Goal: Task Accomplishment & Management: Manage account settings

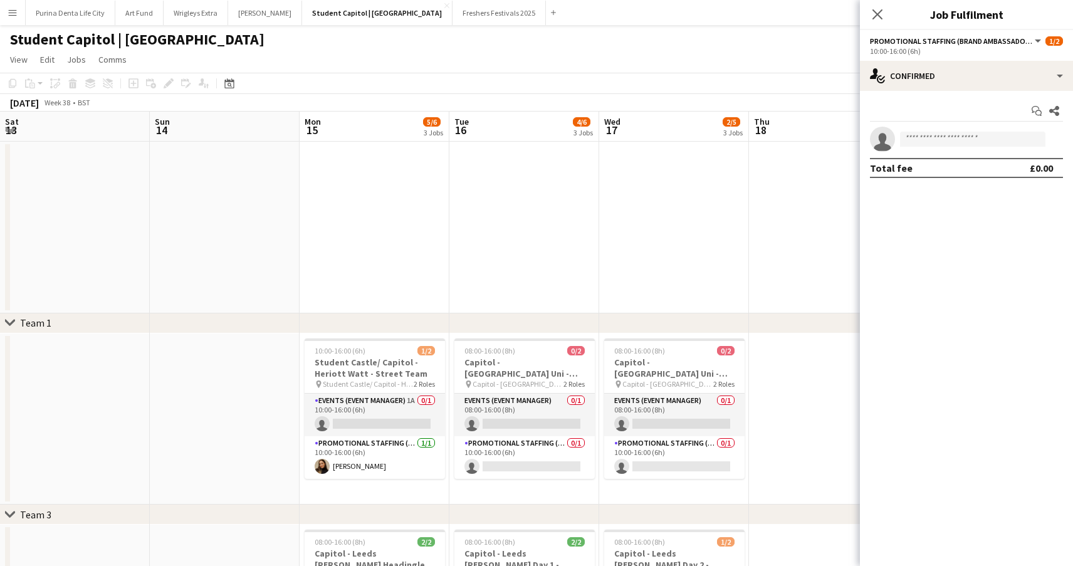
scroll to position [0, 329]
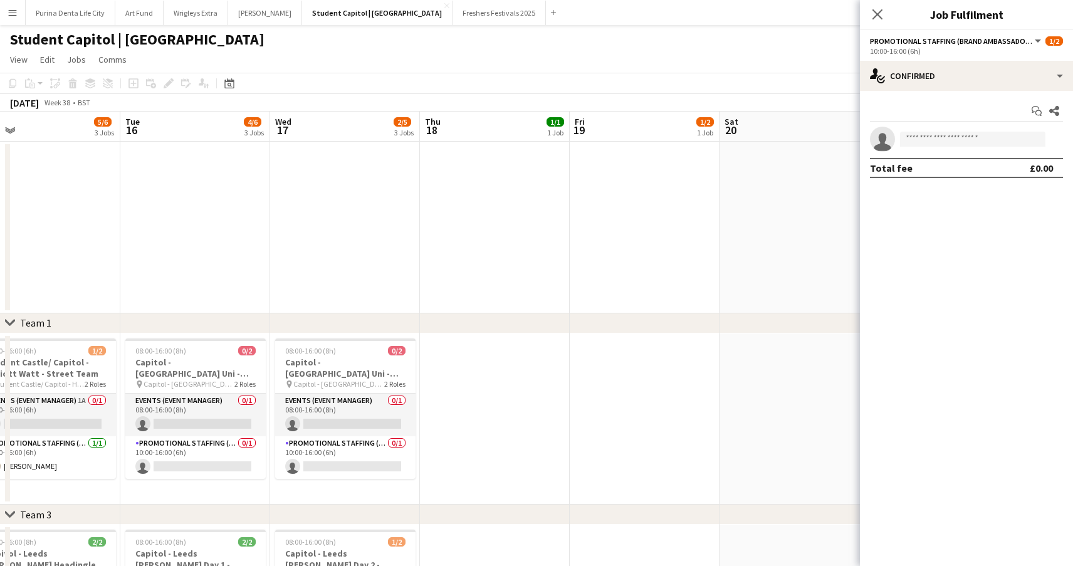
click at [475, 352] on app-date-cell at bounding box center [495, 419] width 150 height 172
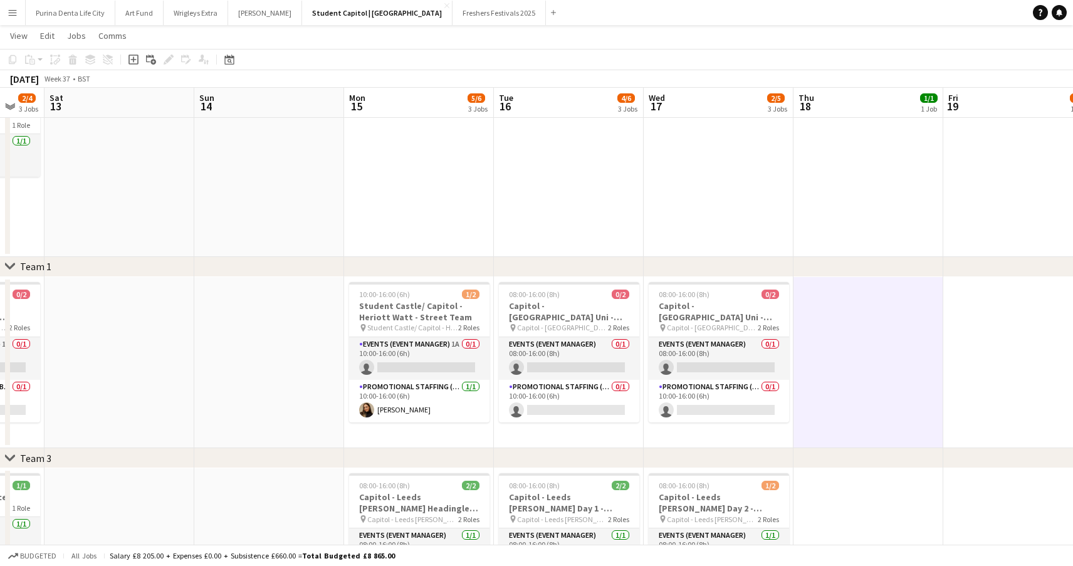
scroll to position [0, 407]
click at [201, 16] on button "Wrigleys Extra Close" at bounding box center [196, 13] width 65 height 24
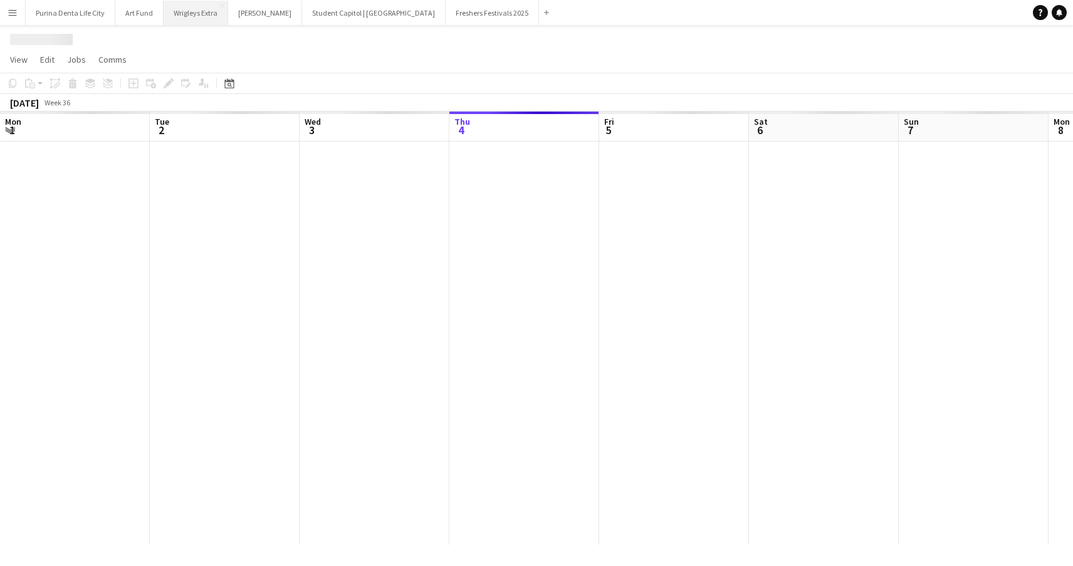
click at [201, 16] on button "Wrigleys Extra Close" at bounding box center [196, 13] width 65 height 24
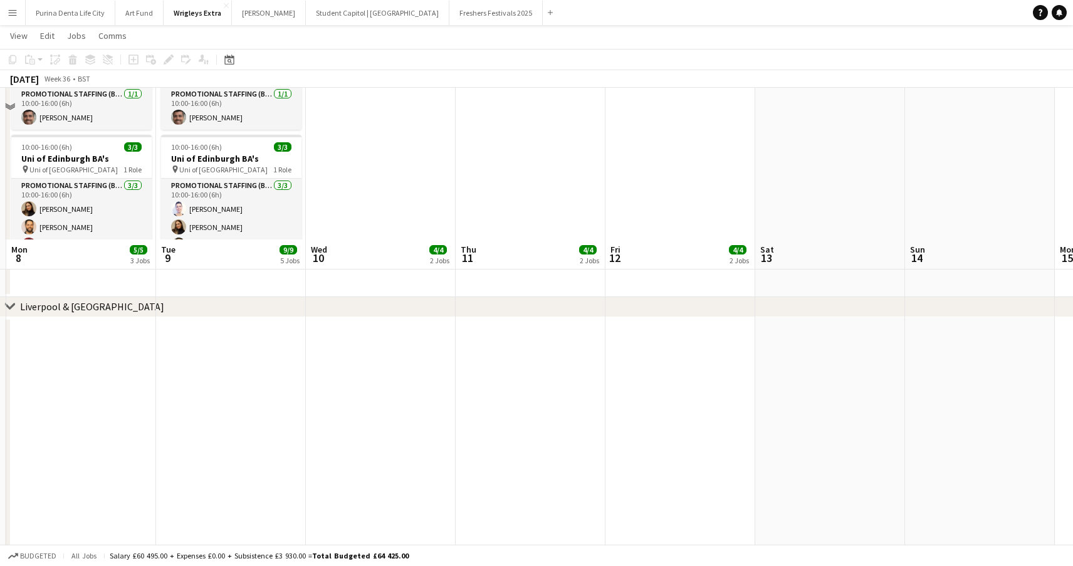
scroll to position [540, 0]
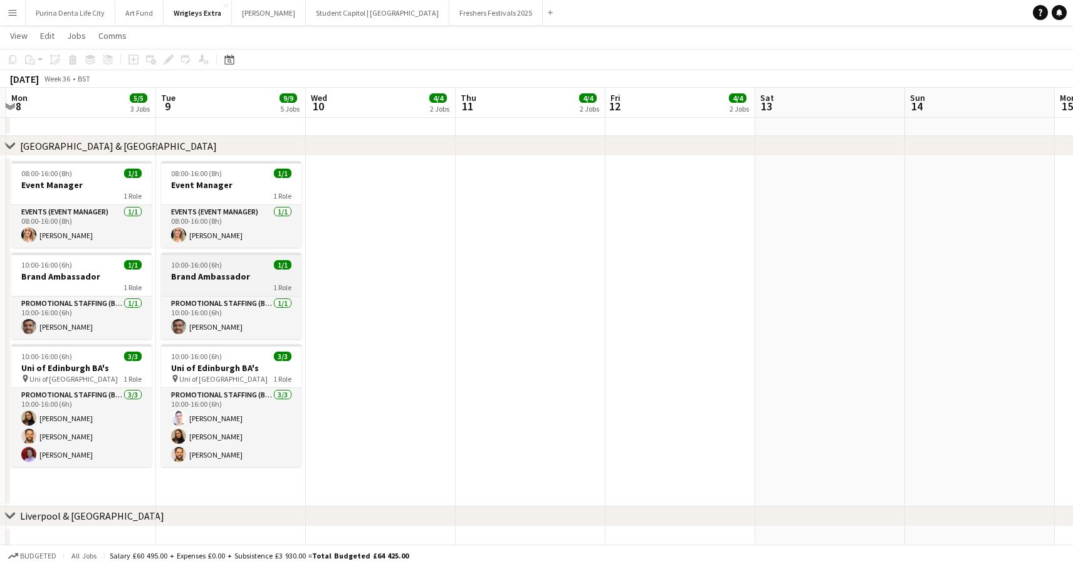
click at [220, 253] on div at bounding box center [231, 254] width 140 height 3
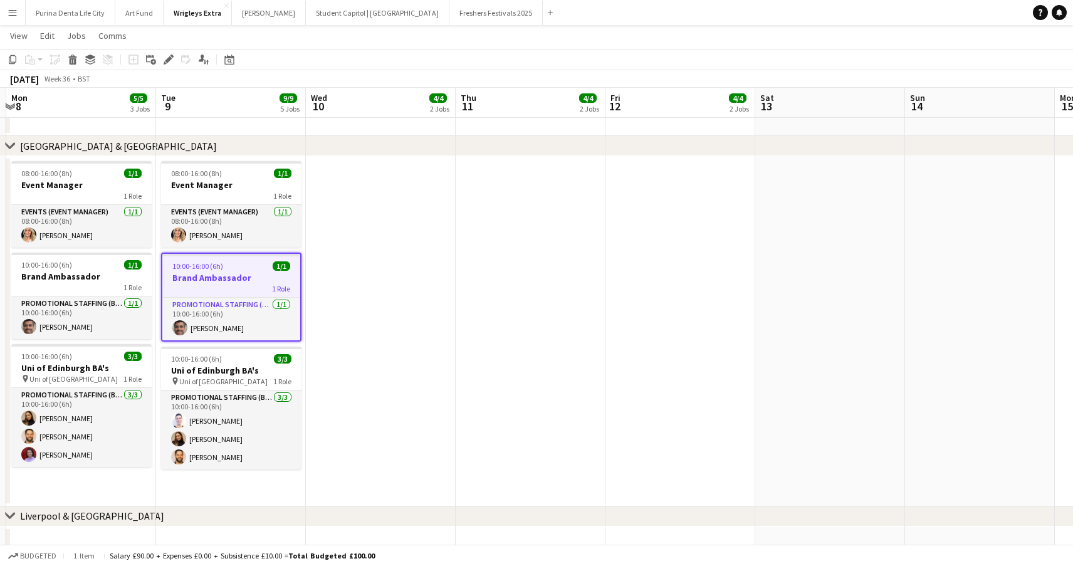
click at [220, 135] on app-date-cell "08:00-16:00 (8h) 1/1 Event Manager 1 Role Events (DJ) 1/1 08:00-16:00 (8h) Elli…" at bounding box center [231, 7] width 150 height 258
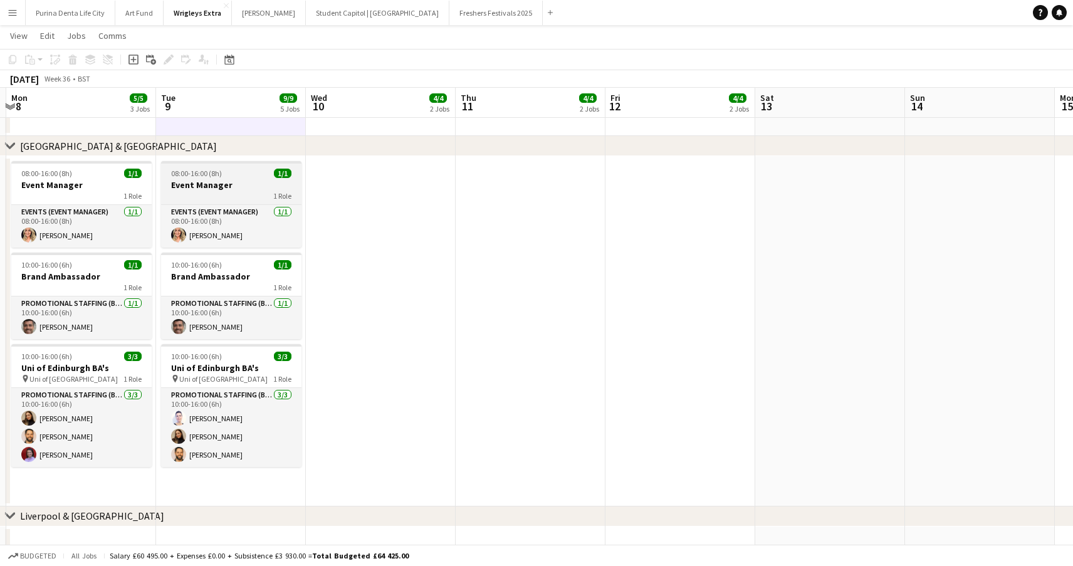
click at [218, 174] on span "08:00-16:00 (8h)" at bounding box center [196, 173] width 51 height 9
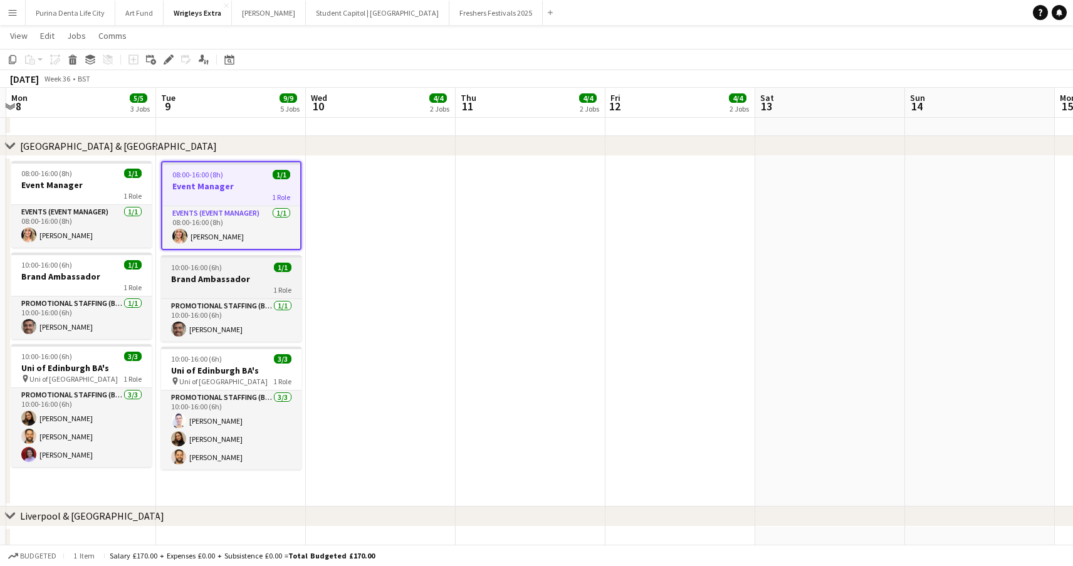
click at [220, 275] on h3 "Brand Ambassador" at bounding box center [231, 278] width 140 height 11
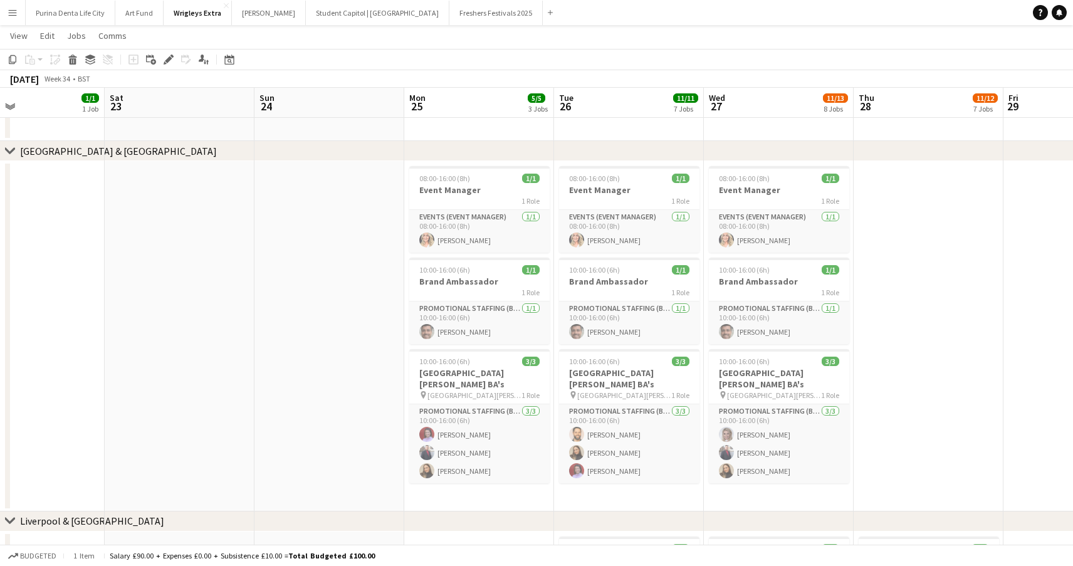
scroll to position [0, 356]
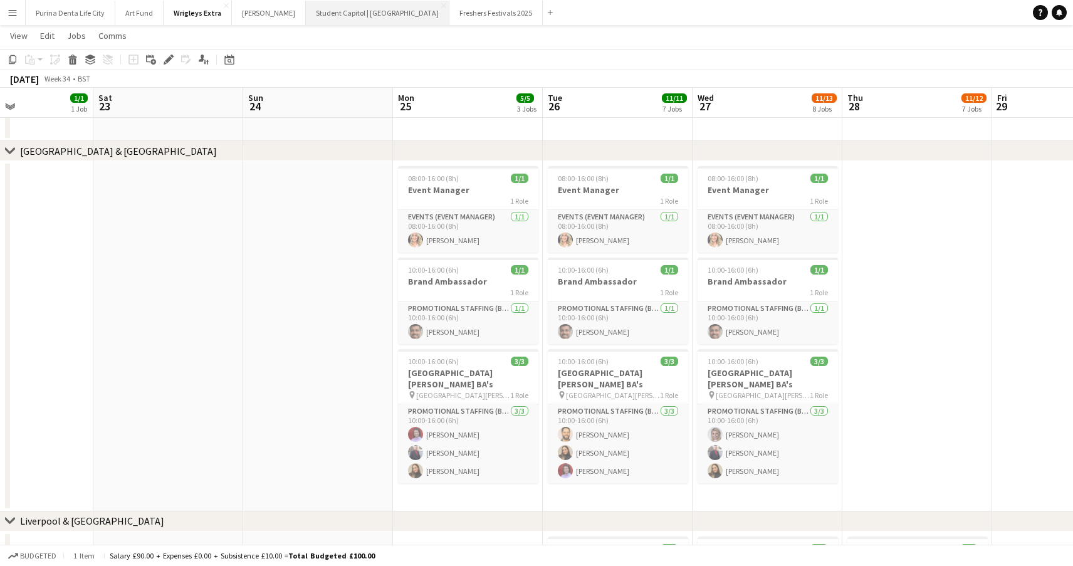
click at [334, 13] on button "Student Capitol | Student Castle Close" at bounding box center [378, 13] width 144 height 24
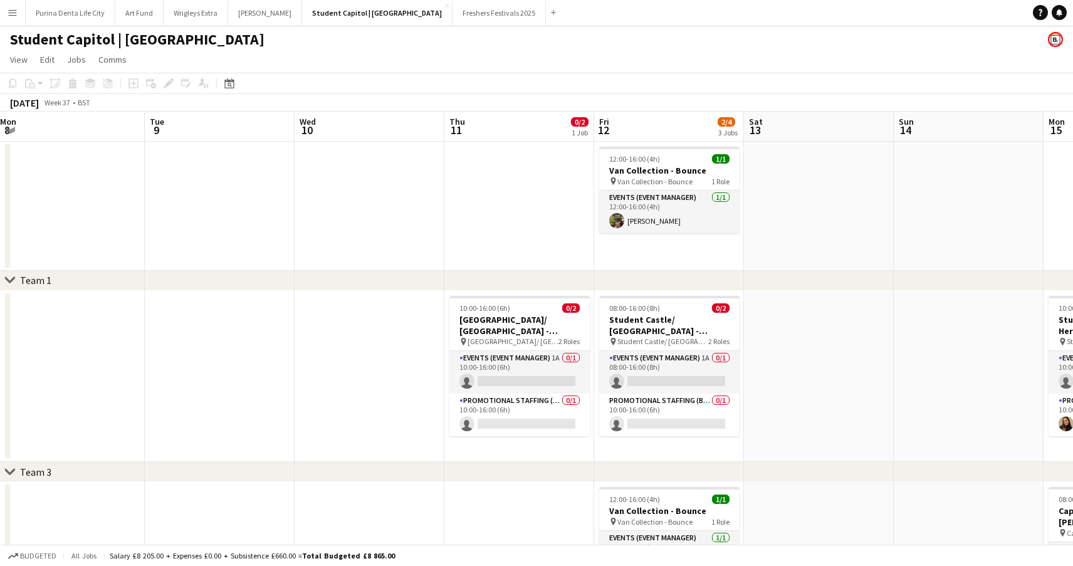
scroll to position [0, 498]
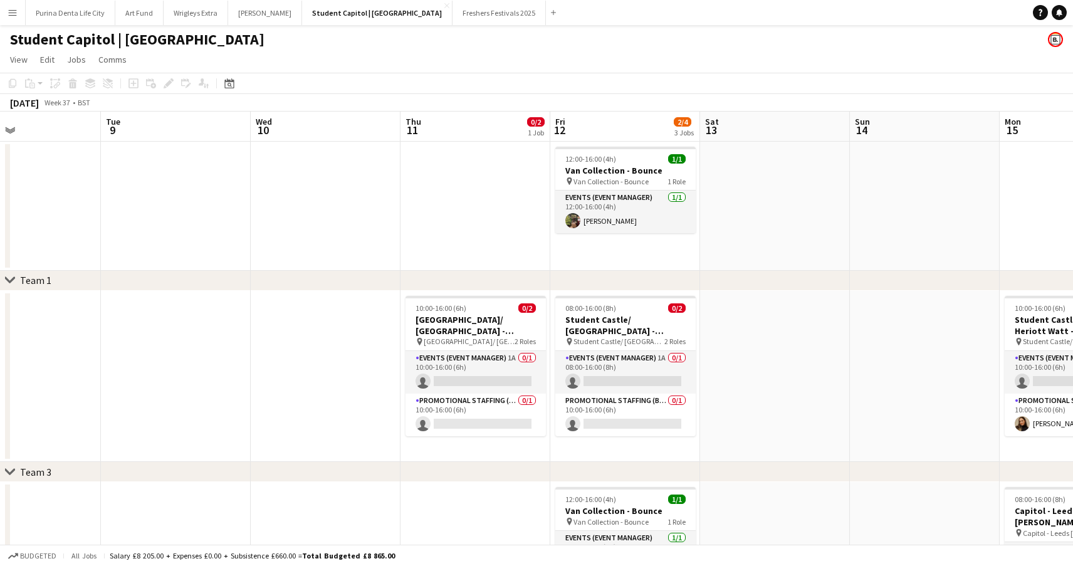
drag, startPoint x: 710, startPoint y: 384, endPoint x: 763, endPoint y: 363, distance: 56.8
click at [763, 363] on app-date-cell at bounding box center [775, 377] width 150 height 172
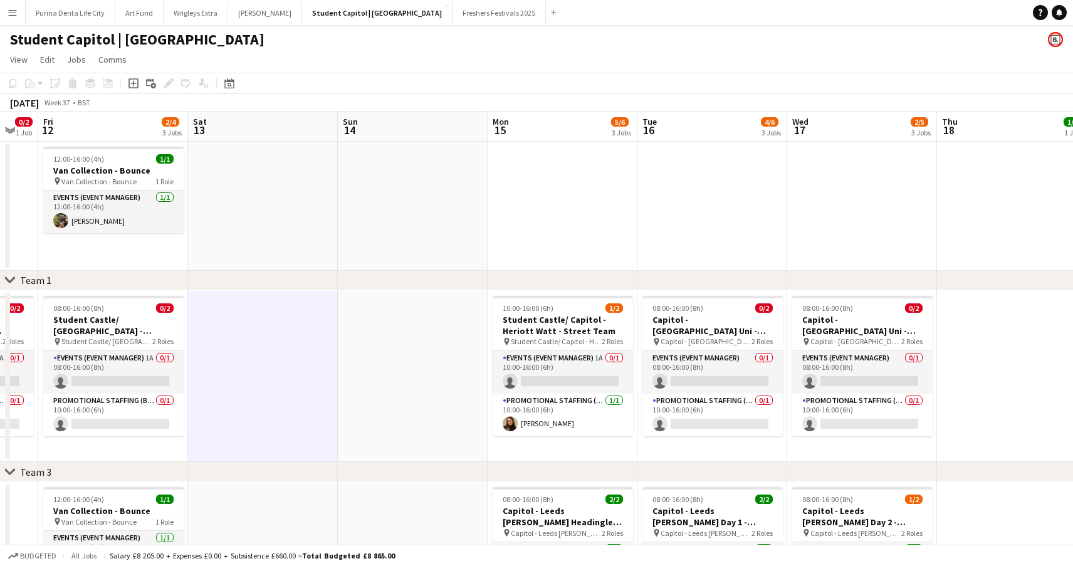
scroll to position [0, 431]
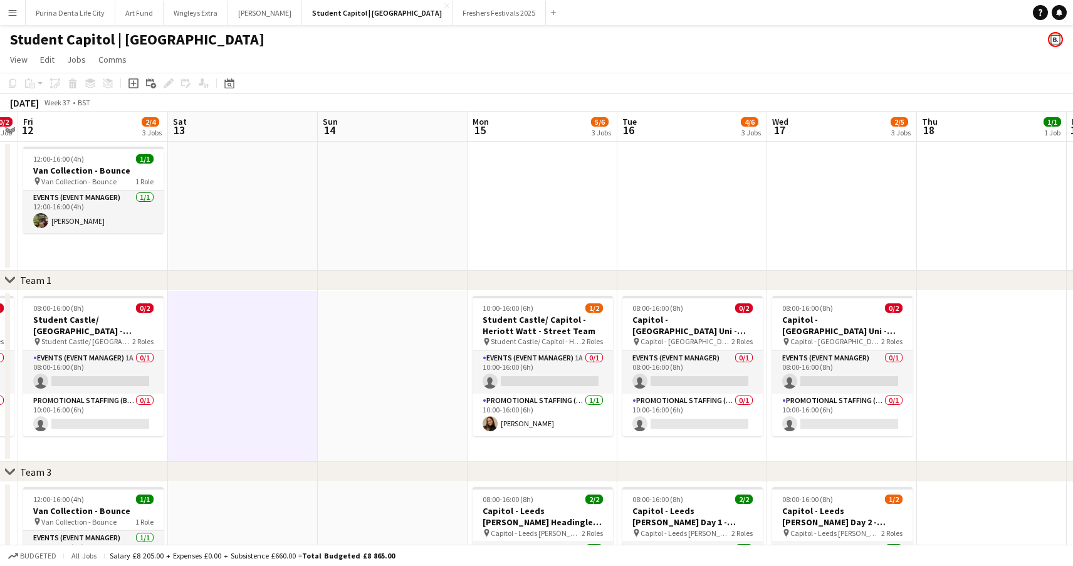
click at [376, 362] on app-date-cell at bounding box center [393, 377] width 150 height 172
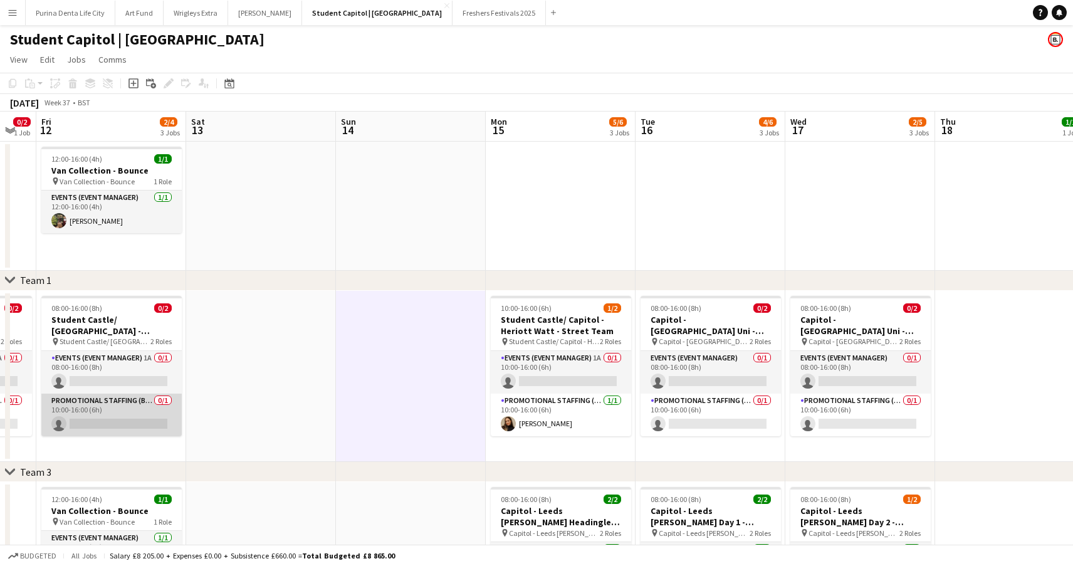
scroll to position [0, 414]
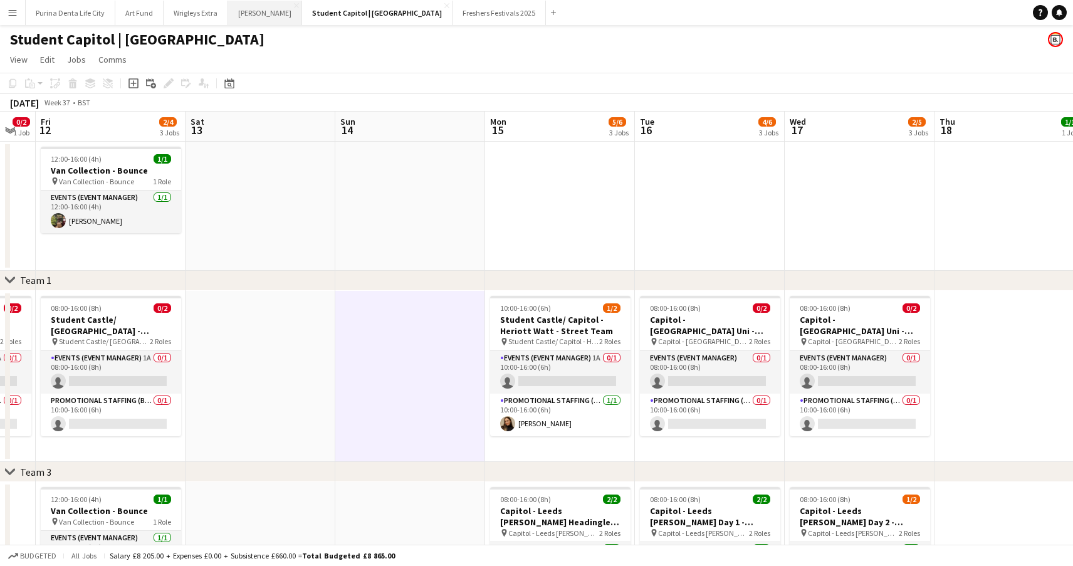
click at [243, 19] on button "Giff Gaff Close" at bounding box center [265, 13] width 74 height 24
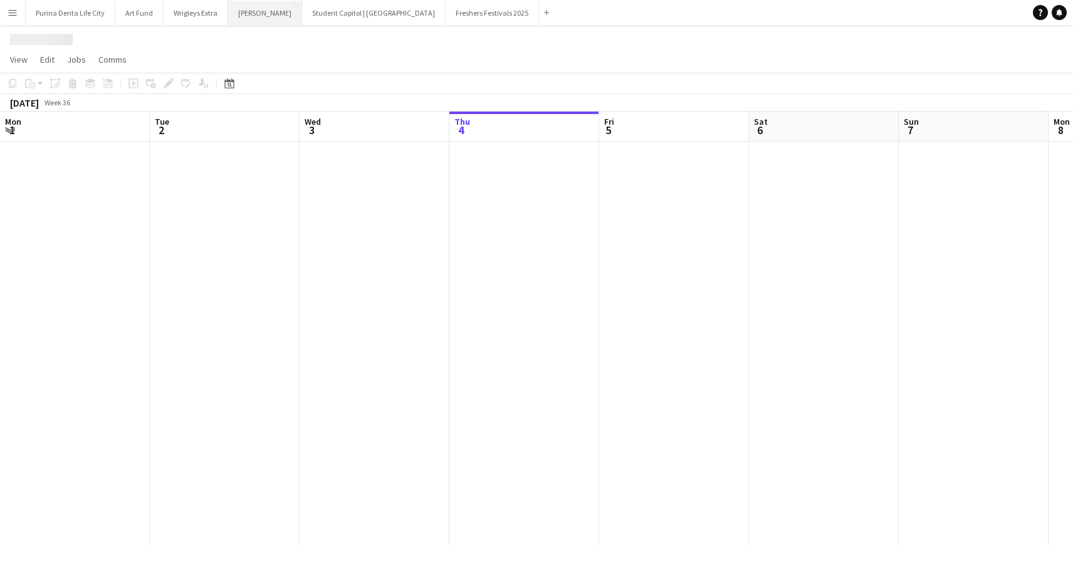
click at [243, 19] on button "Giff Gaff Close" at bounding box center [265, 13] width 74 height 24
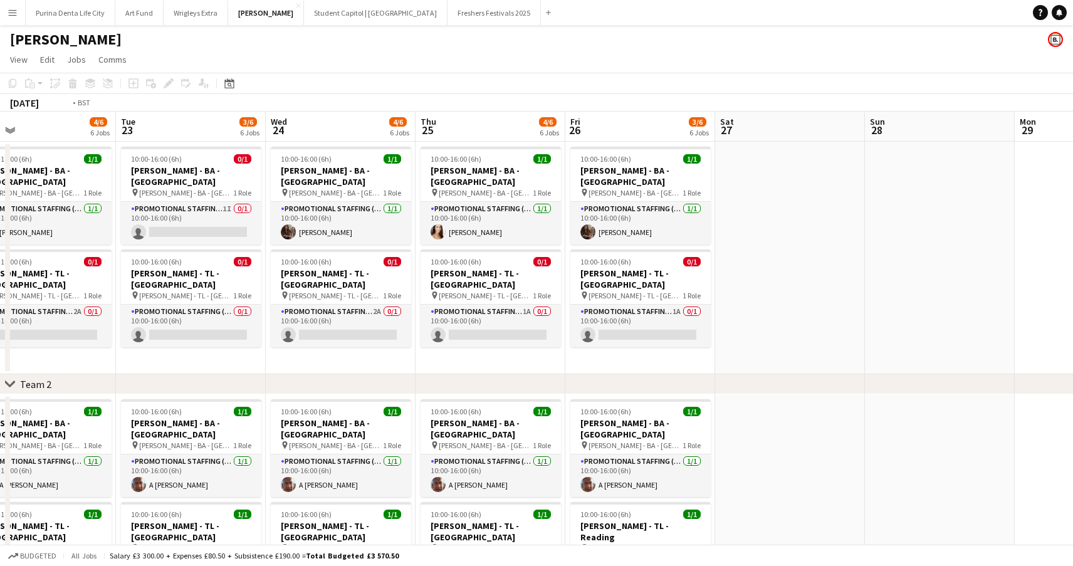
scroll to position [0, 260]
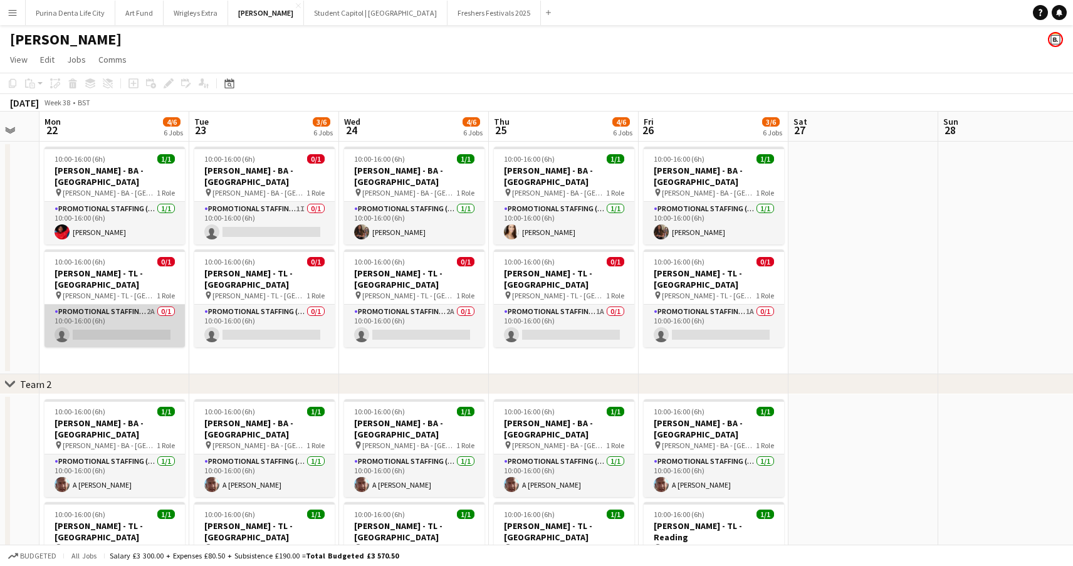
click at [123, 305] on app-card-role "Promotional Staffing (Team Leader) 2A 0/1 10:00-16:00 (6h) single-neutral-actio…" at bounding box center [115, 326] width 140 height 43
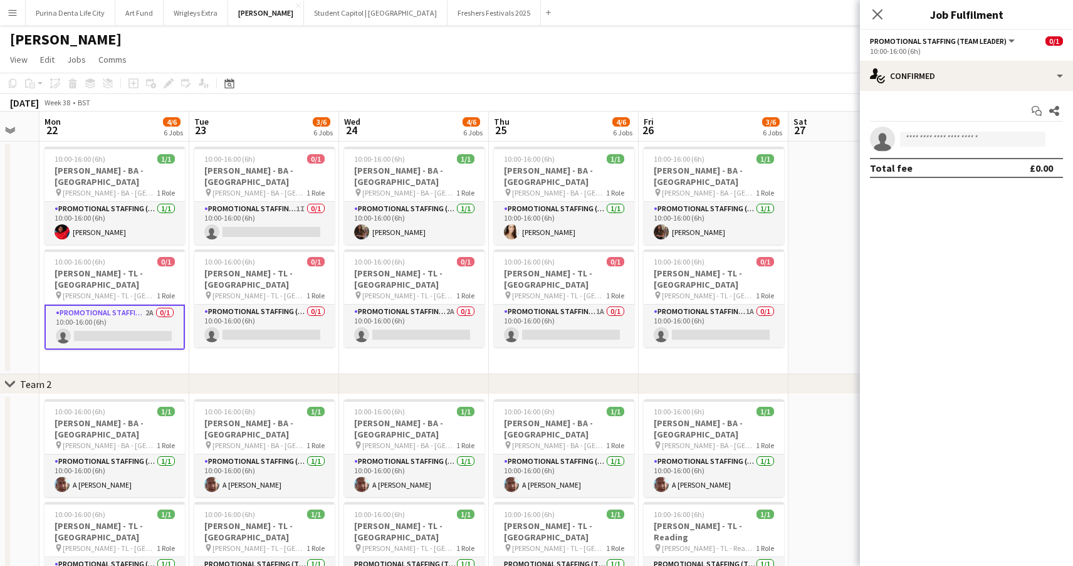
click at [780, 361] on app-date-cell "10:00-16:00 (6h) 1/1 Giff Gaff - BA - Manchester pin Giff Gaff - BA - Mancheste…" at bounding box center [714, 258] width 150 height 233
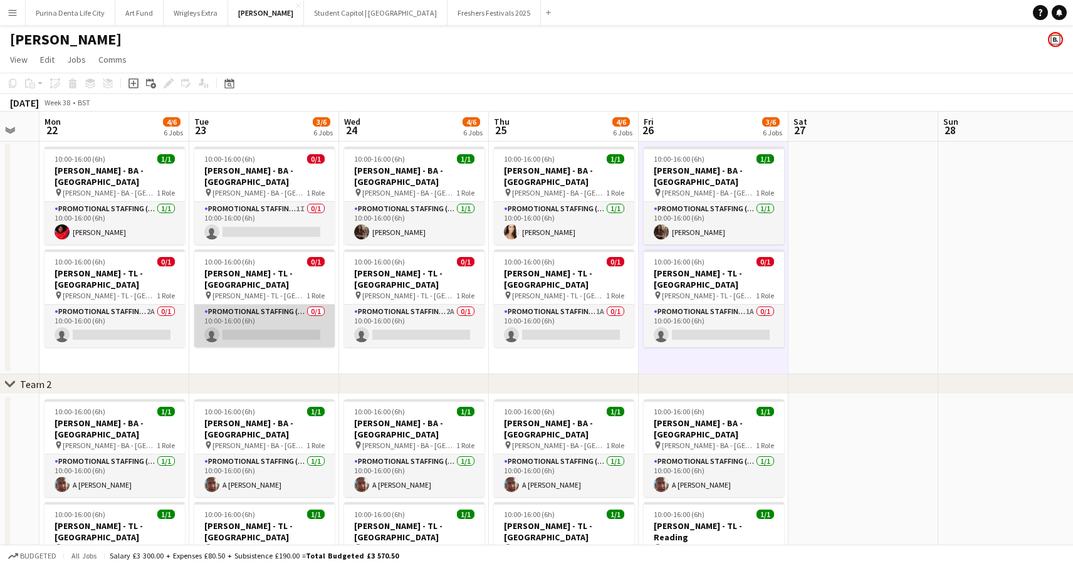
click at [231, 305] on app-card-role "Promotional Staffing (Team Leader) 0/1 10:00-16:00 (6h) single-neutral-actions" at bounding box center [264, 326] width 140 height 43
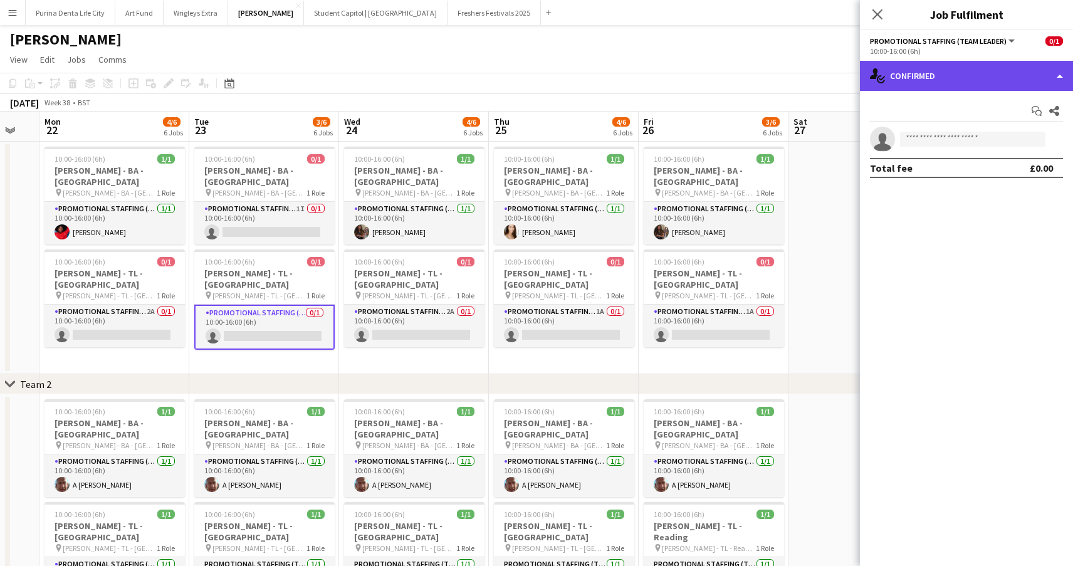
click at [955, 78] on div "single-neutral-actions-check-2 Confirmed" at bounding box center [966, 76] width 213 height 30
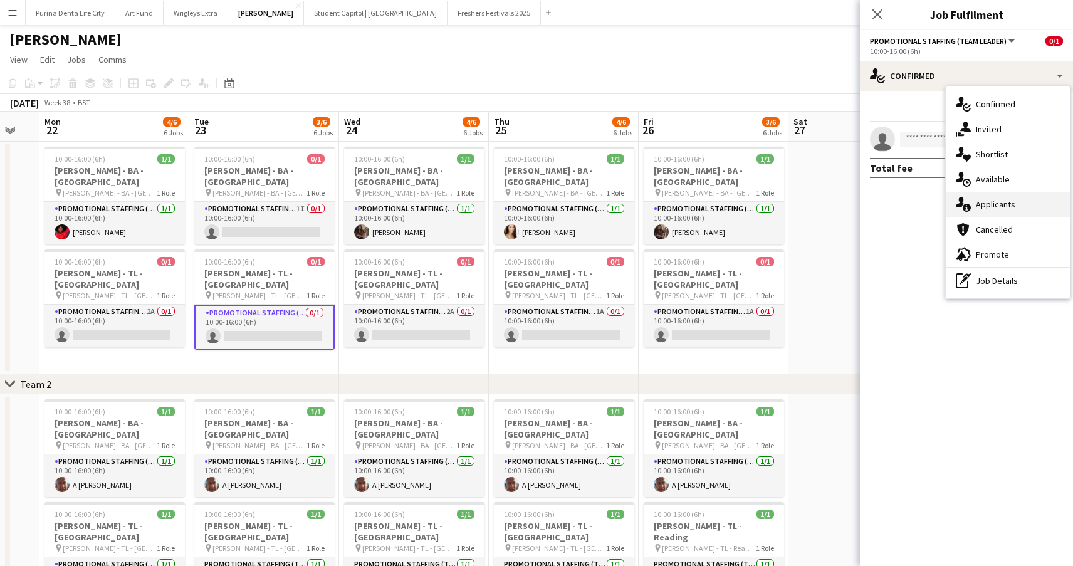
click at [1003, 214] on div "single-neutral-actions-information Applicants" at bounding box center [1008, 204] width 124 height 25
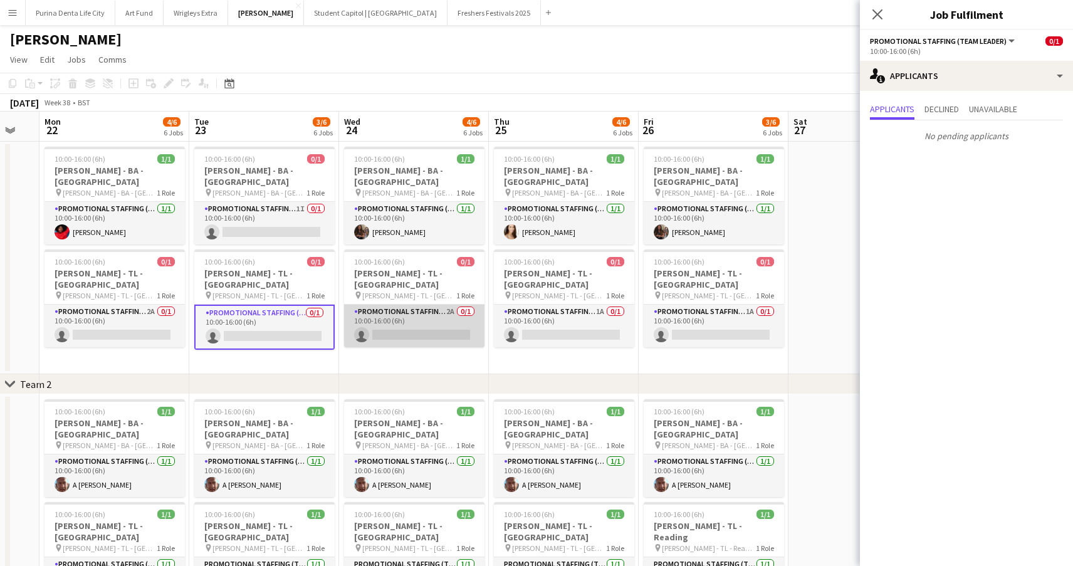
click at [423, 305] on app-card-role "Promotional Staffing (Team Leader) 2A 0/1 10:00-16:00 (6h) single-neutral-actio…" at bounding box center [414, 326] width 140 height 43
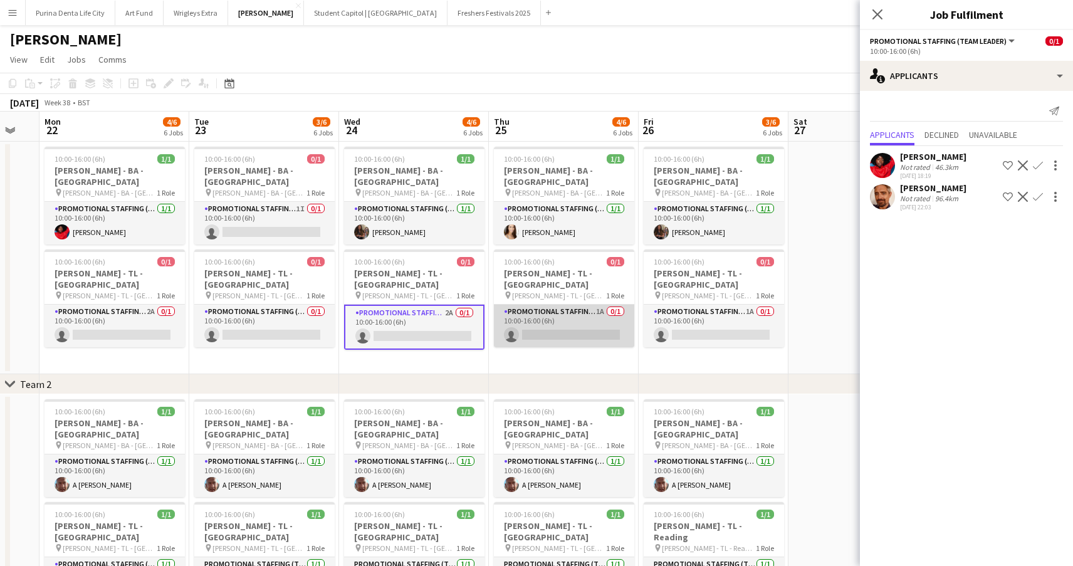
click at [594, 308] on app-card-role "Promotional Staffing (Team Leader) 1A 0/1 10:00-16:00 (6h) single-neutral-actio…" at bounding box center [564, 326] width 140 height 43
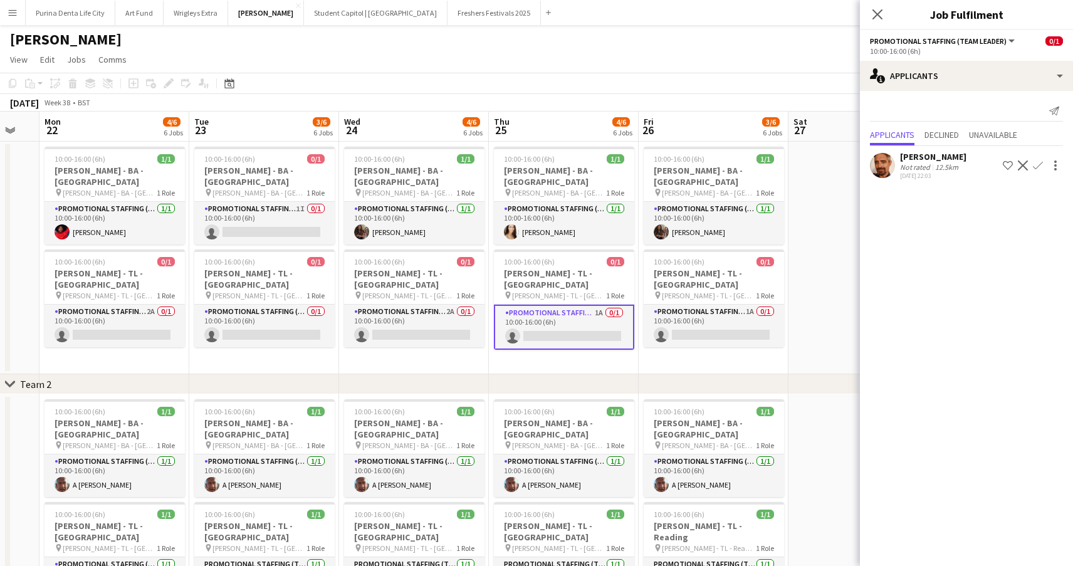
click at [706, 327] on app-date-cell "10:00-16:00 (6h) 1/1 Giff Gaff - BA - Manchester pin Giff Gaff - BA - Mancheste…" at bounding box center [714, 258] width 150 height 233
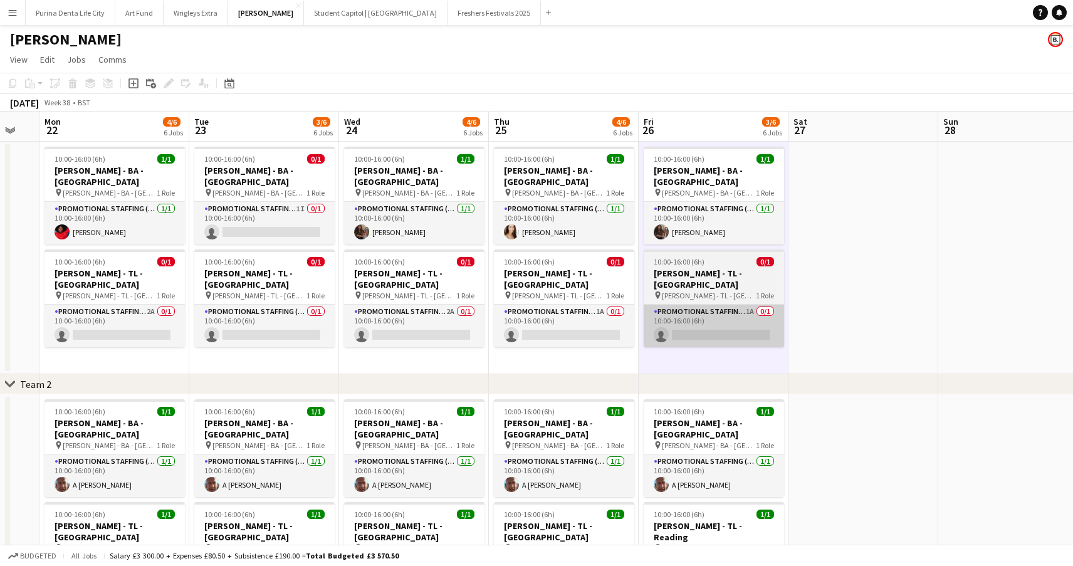
click at [696, 310] on app-card-role "Promotional Staffing (Team Leader) 1A 0/1 10:00-16:00 (6h) single-neutral-actio…" at bounding box center [714, 326] width 140 height 43
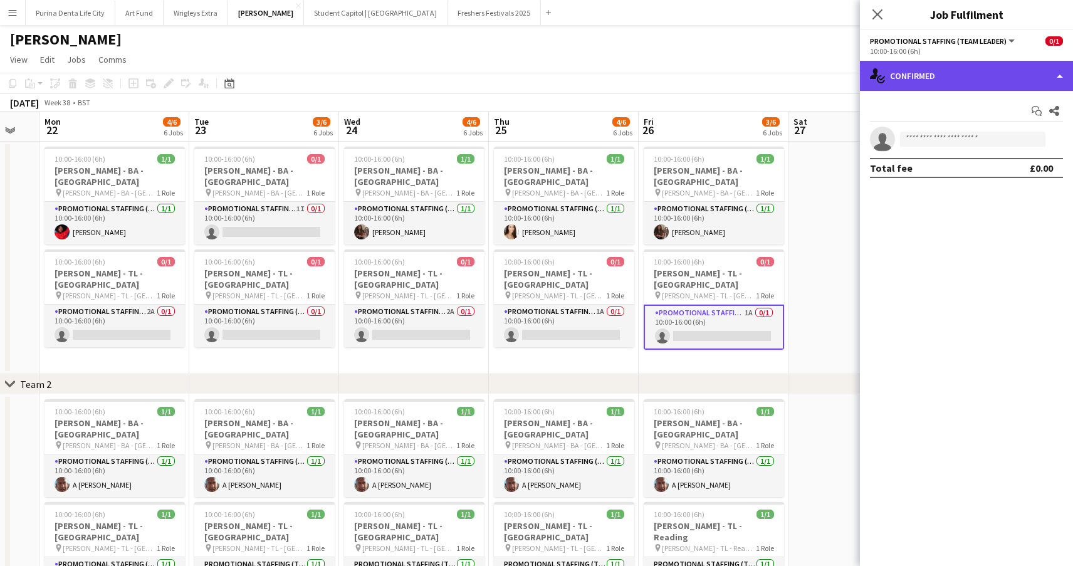
click at [956, 64] on div "single-neutral-actions-check-2 Confirmed" at bounding box center [966, 76] width 213 height 30
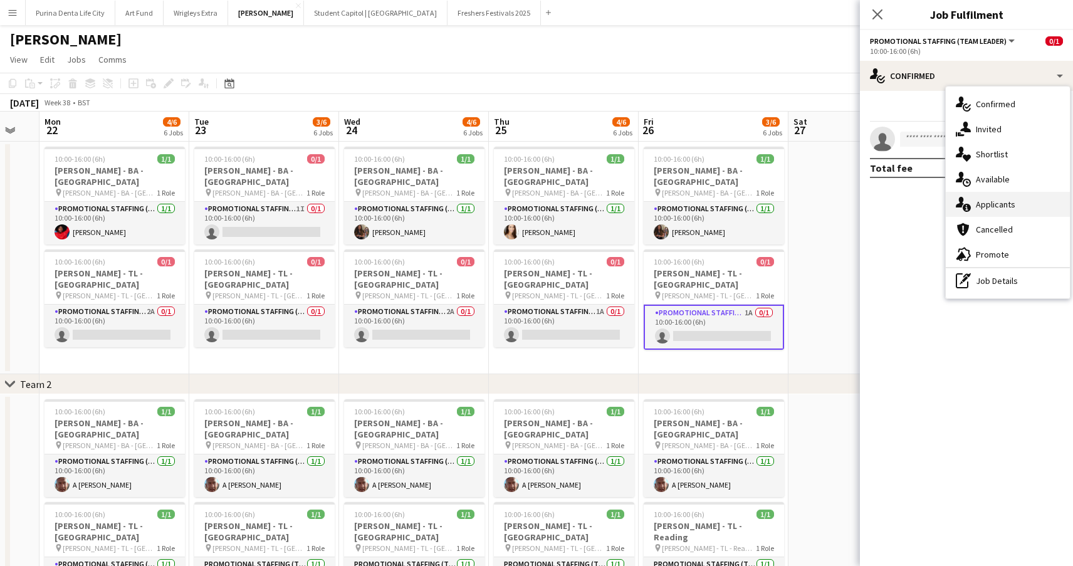
click at [987, 202] on span "Applicants" at bounding box center [995, 204] width 39 height 11
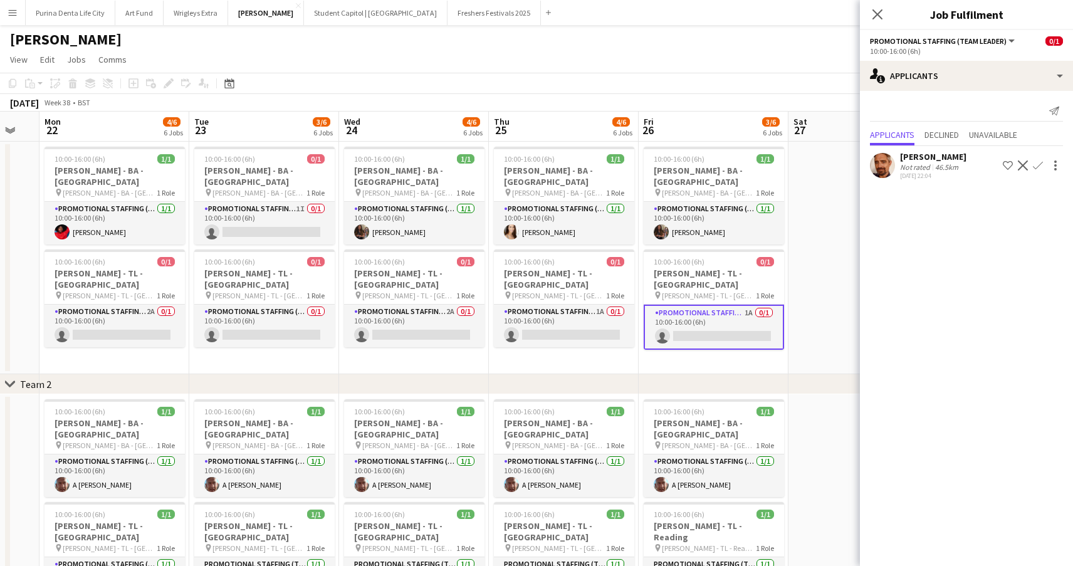
click at [517, 325] on app-date-cell "10:00-16:00 (6h) 1/1 Giff Gaff - BA - Liverpool pin Giff Gaff - BA - Liverpool …" at bounding box center [564, 258] width 150 height 233
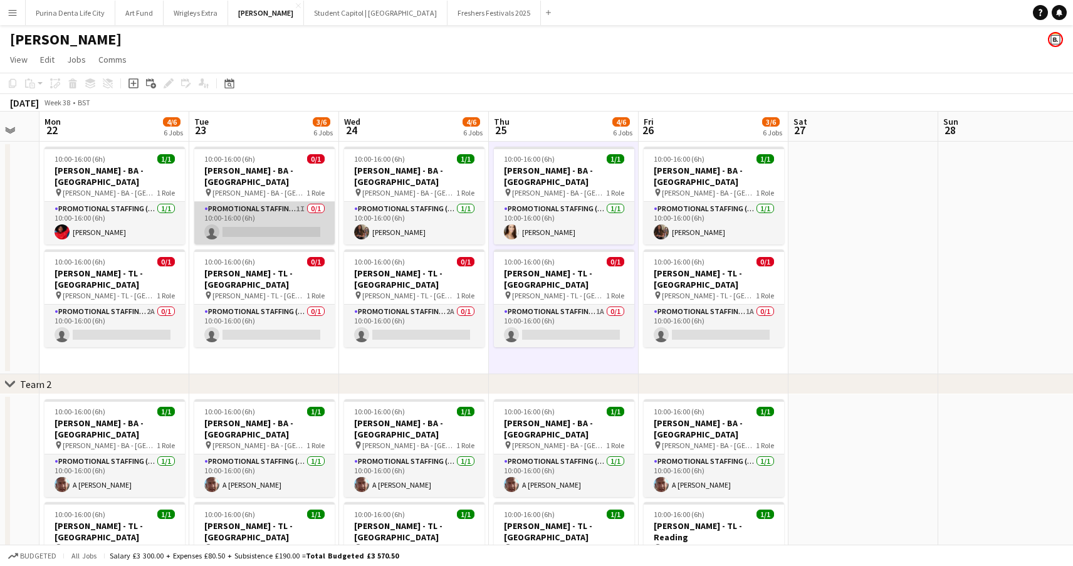
click at [254, 202] on app-card-role "Promotional Staffing (Brand Ambassadors) 1I 0/1 10:00-16:00 (6h) single-neutral…" at bounding box center [264, 223] width 140 height 43
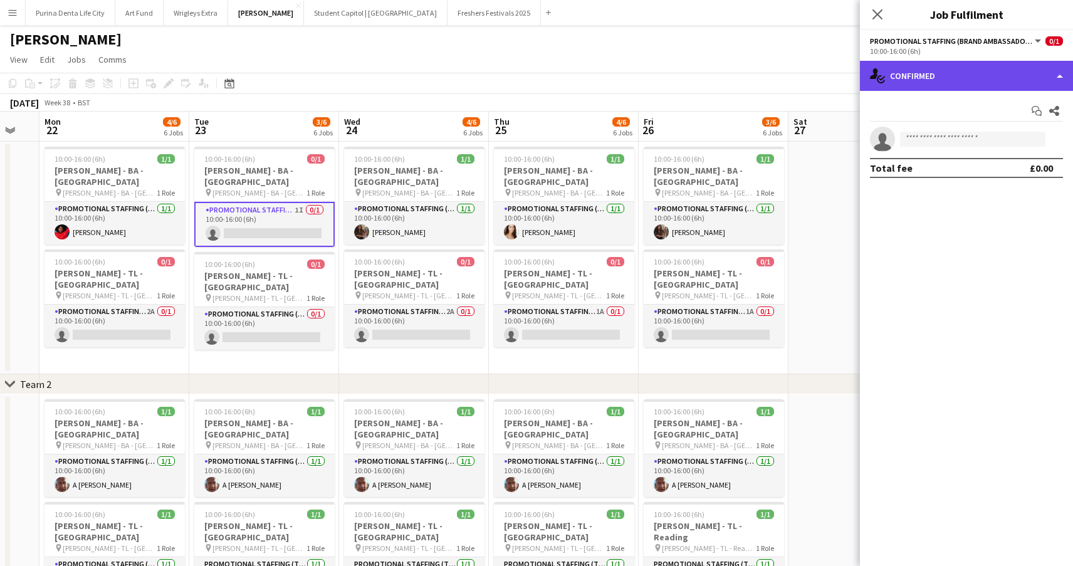
click at [913, 80] on div "single-neutral-actions-check-2 Confirmed" at bounding box center [966, 76] width 213 height 30
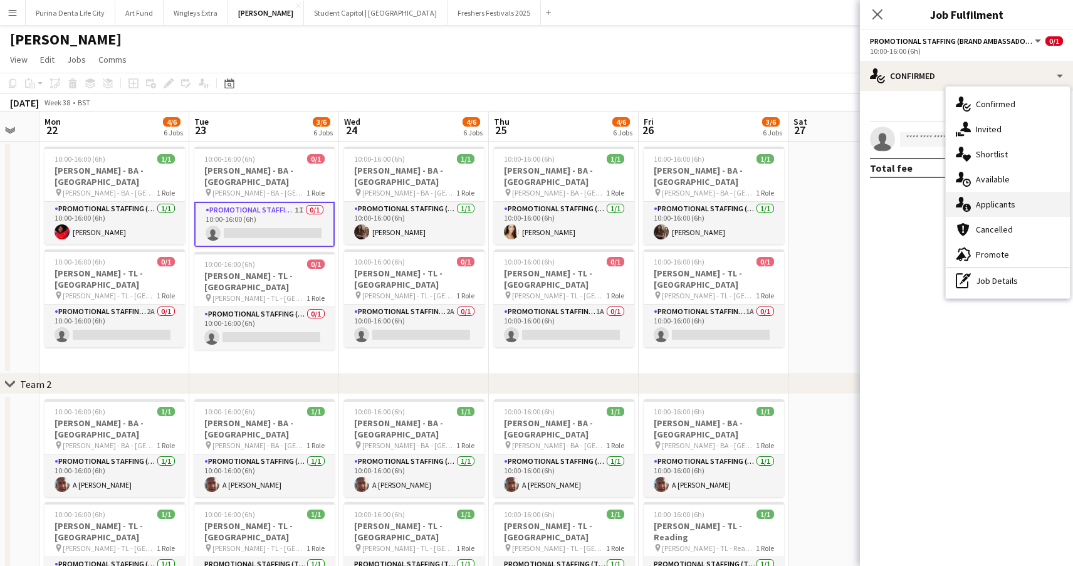
click at [987, 201] on span "Applicants" at bounding box center [995, 204] width 39 height 11
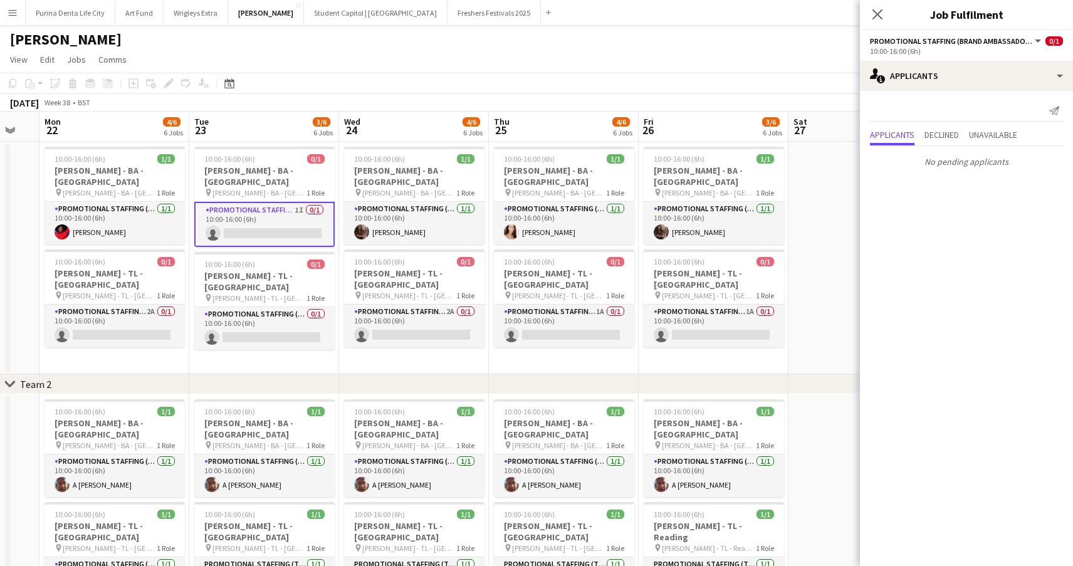
click at [356, 338] on app-date-cell "10:00-16:00 (6h) 1/1 Giff Gaff - BA - Leeds pin Giff Gaff - BA - Leeds 1 Role P…" at bounding box center [414, 258] width 150 height 233
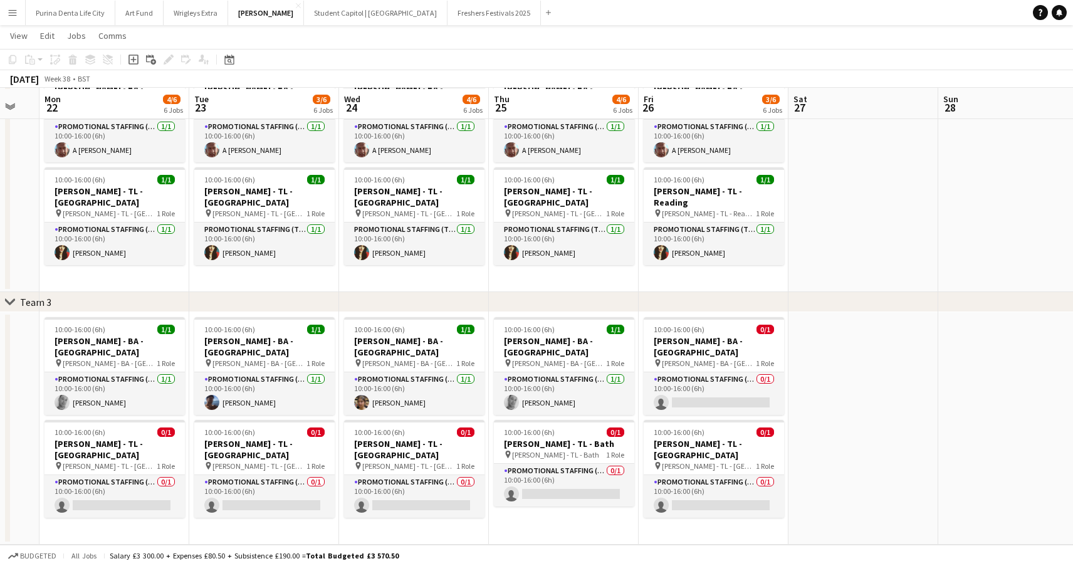
scroll to position [333, 0]
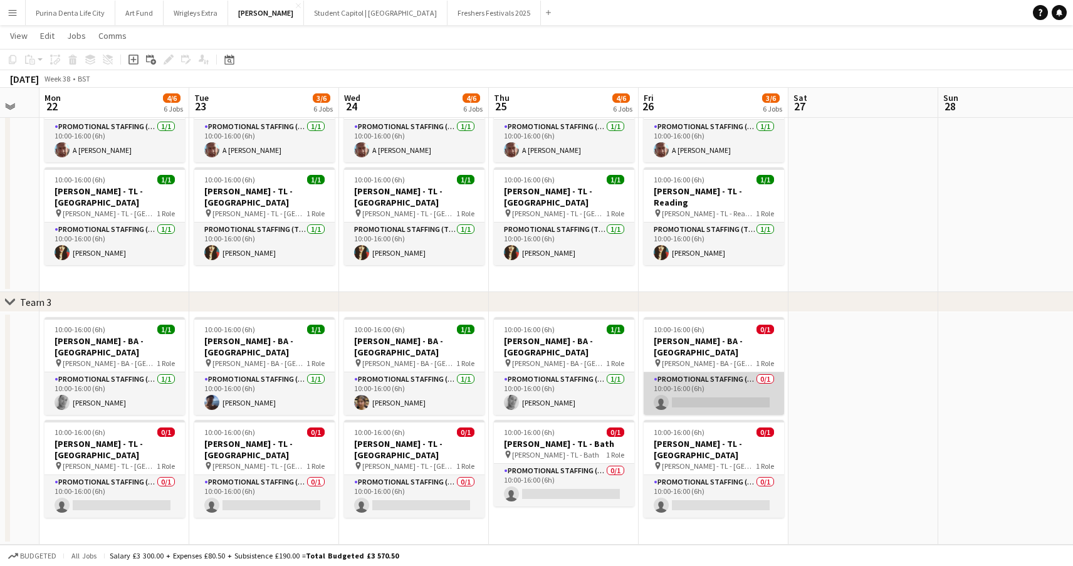
click at [748, 383] on app-card-role "Promotional Staffing (Brand Ambassadors) 0/1 10:00-16:00 (6h) single-neutral-ac…" at bounding box center [714, 393] width 140 height 43
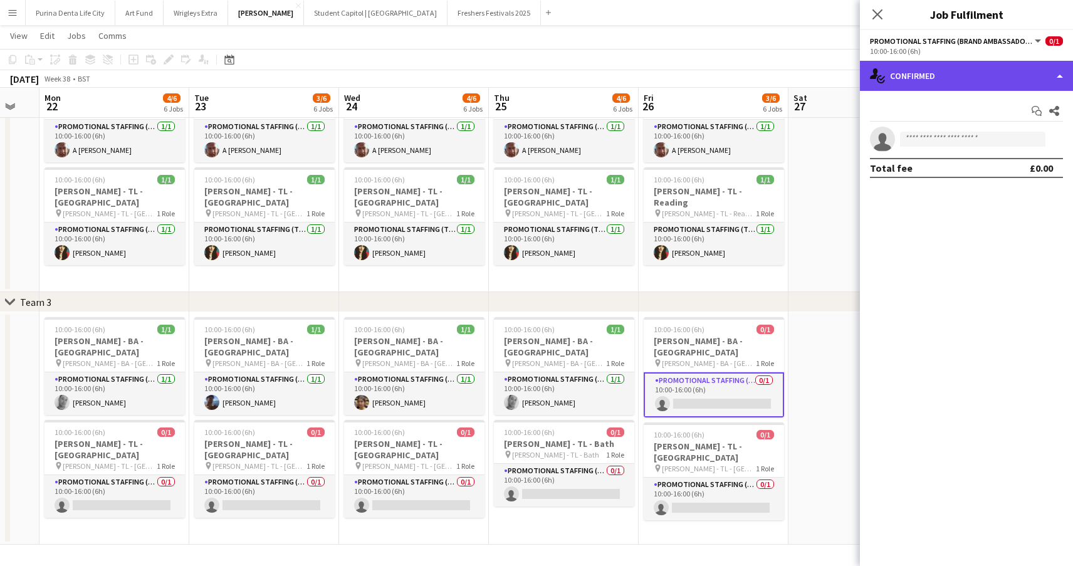
click at [953, 82] on div "single-neutral-actions-check-2 Confirmed" at bounding box center [966, 76] width 213 height 30
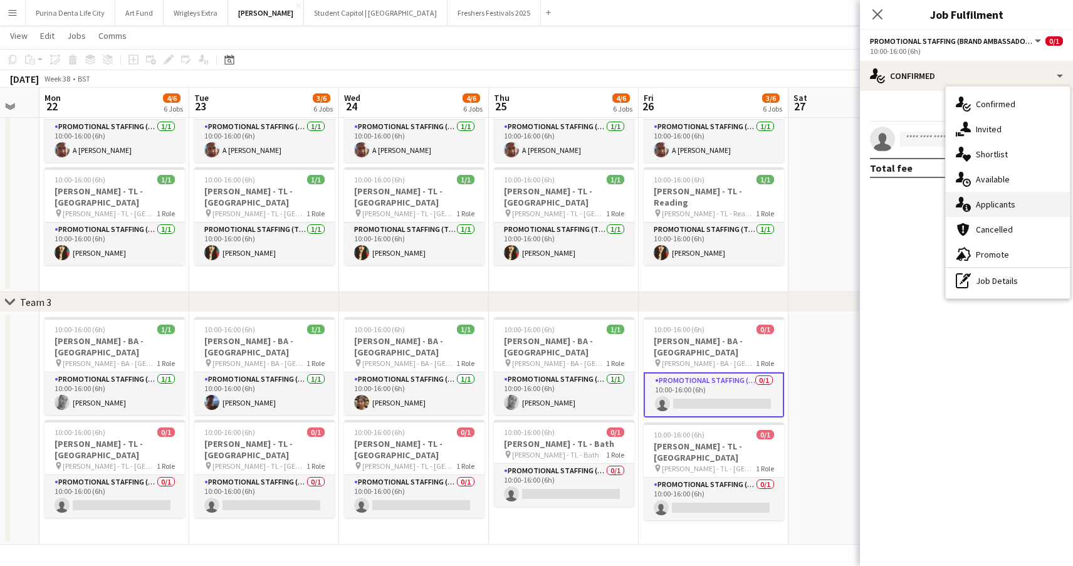
click at [1016, 194] on div "single-neutral-actions-information Applicants" at bounding box center [1008, 204] width 124 height 25
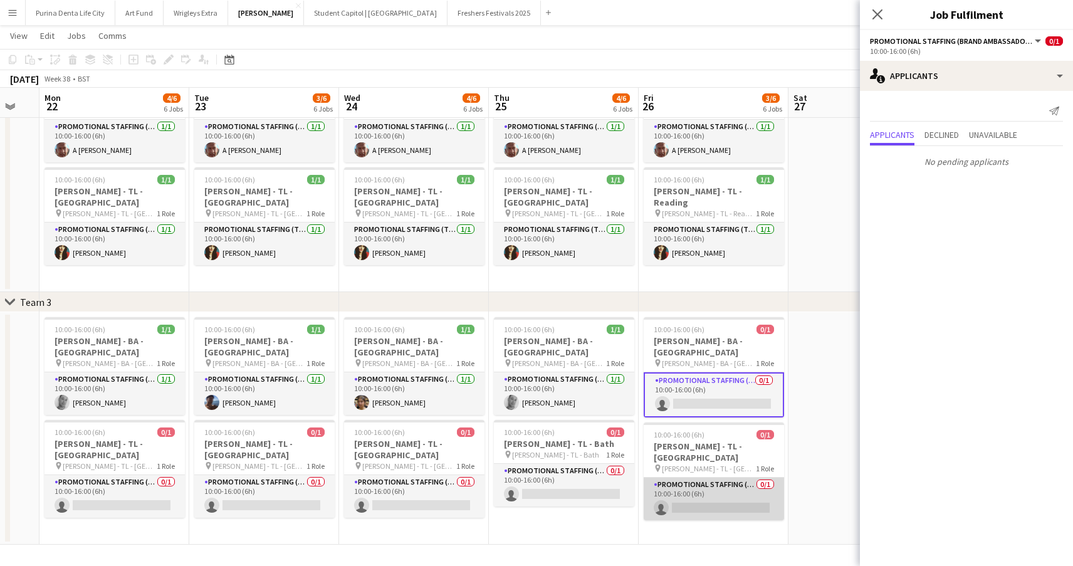
click at [718, 478] on app-card-role "Promotional Staffing (Team Leader) 0/1 10:00-16:00 (6h) single-neutral-actions" at bounding box center [714, 499] width 140 height 43
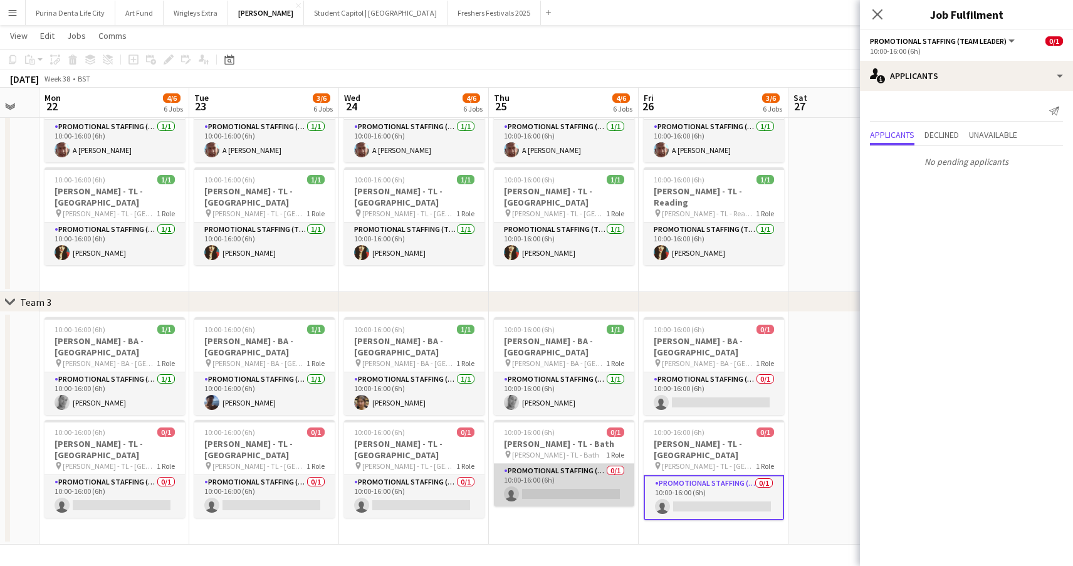
click at [594, 476] on app-card-role "Promotional Staffing (Team Leader) 0/1 10:00-16:00 (6h) single-neutral-actions" at bounding box center [564, 485] width 140 height 43
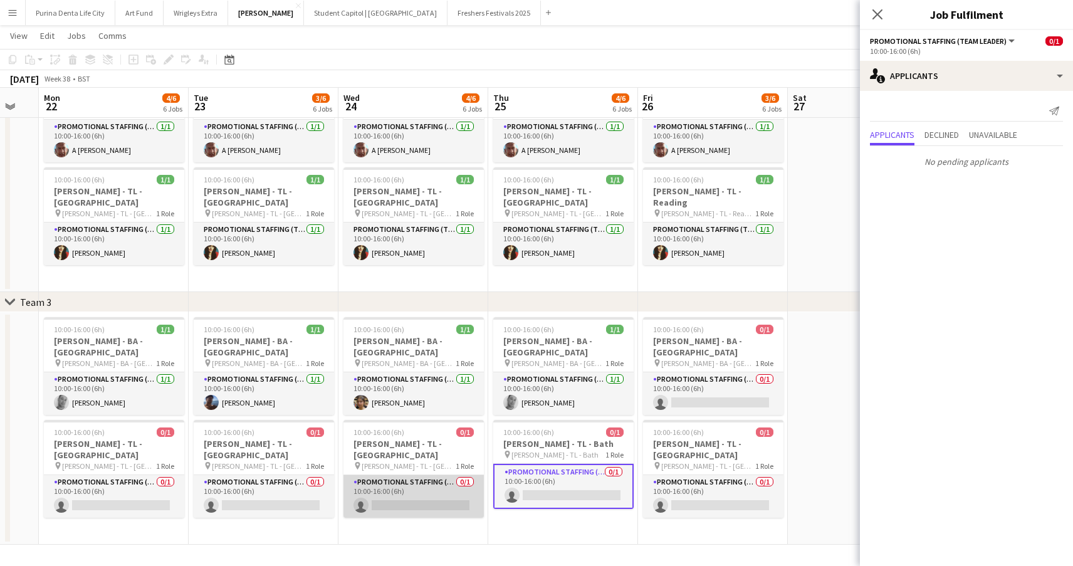
click at [428, 475] on app-card-role "Promotional Staffing (Team Leader) 0/1 10:00-16:00 (6h) single-neutral-actions" at bounding box center [414, 496] width 140 height 43
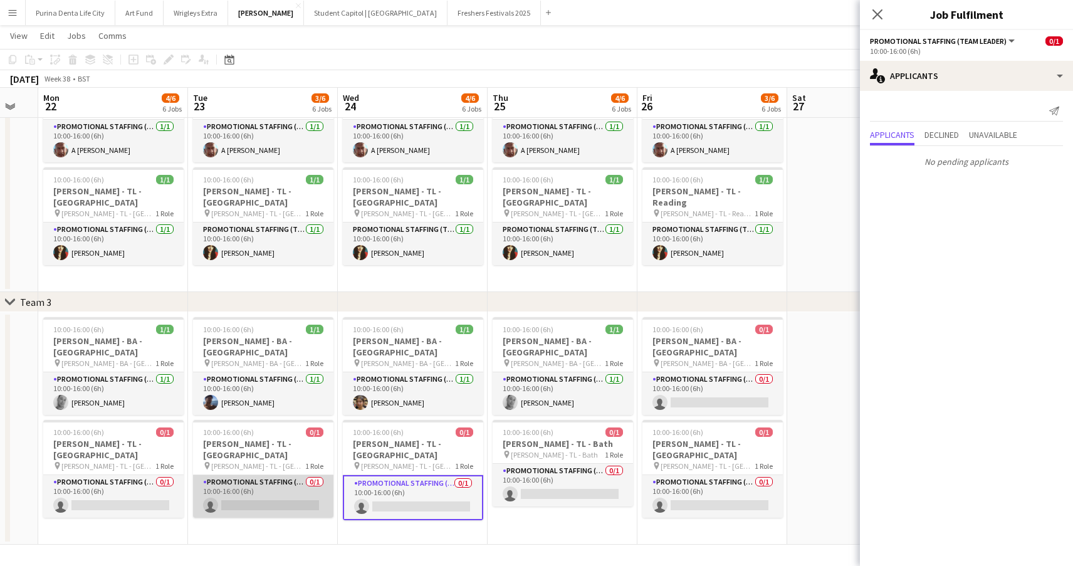
click at [282, 476] on app-card-role "Promotional Staffing (Team Leader) 0/1 10:00-16:00 (6h) single-neutral-actions" at bounding box center [263, 496] width 140 height 43
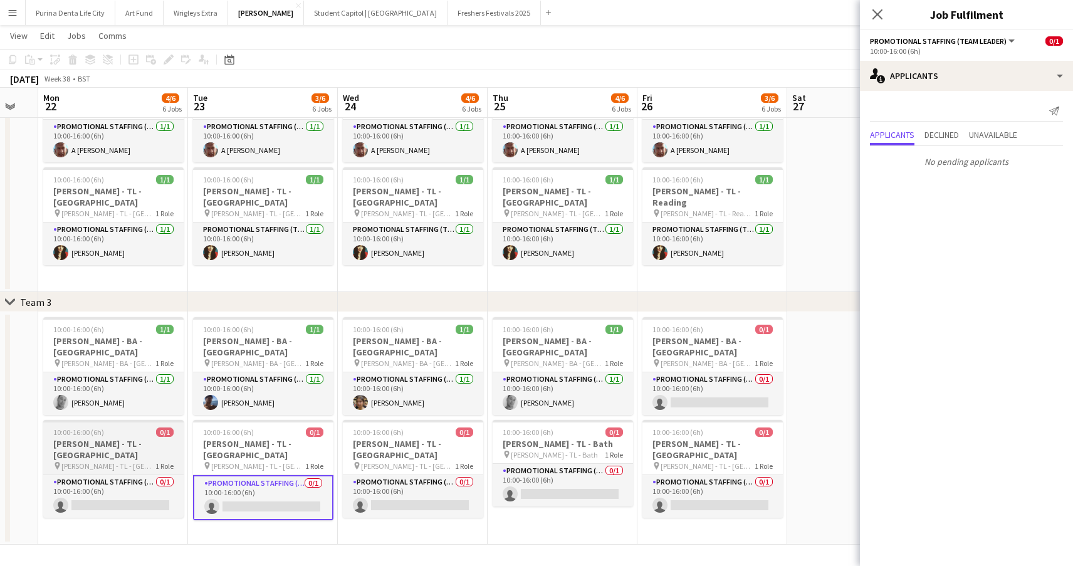
click at [85, 451] on app-job-card "10:00-16:00 (6h) 0/1 Giff Gaff - TL - Bristol pin Giff Gaff - TL - Bristol 1 Ro…" at bounding box center [113, 469] width 140 height 98
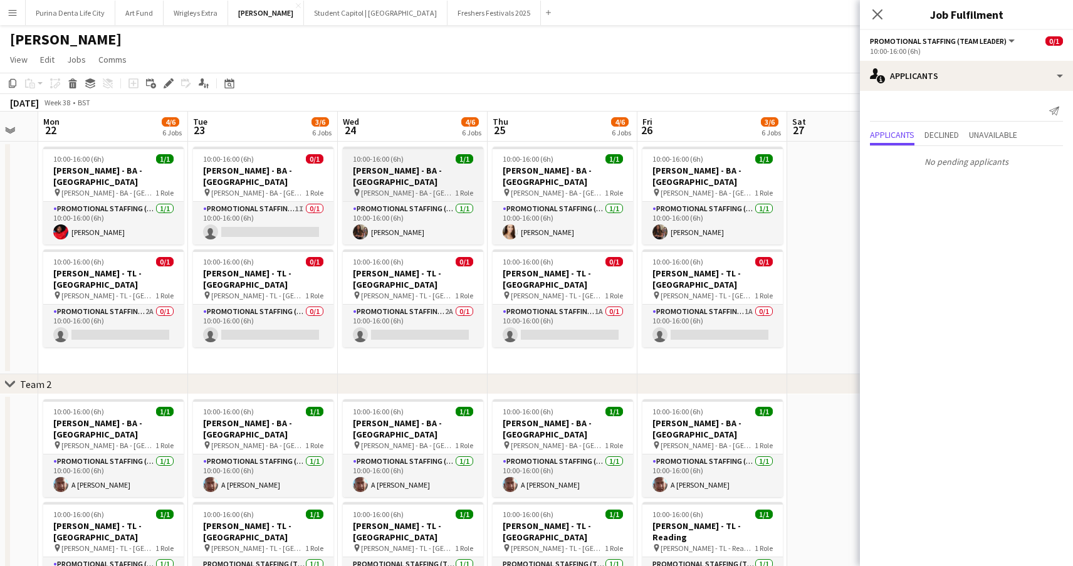
scroll to position [0, 0]
click at [340, 21] on button "Student Capitol | Student Castle Close" at bounding box center [376, 13] width 144 height 24
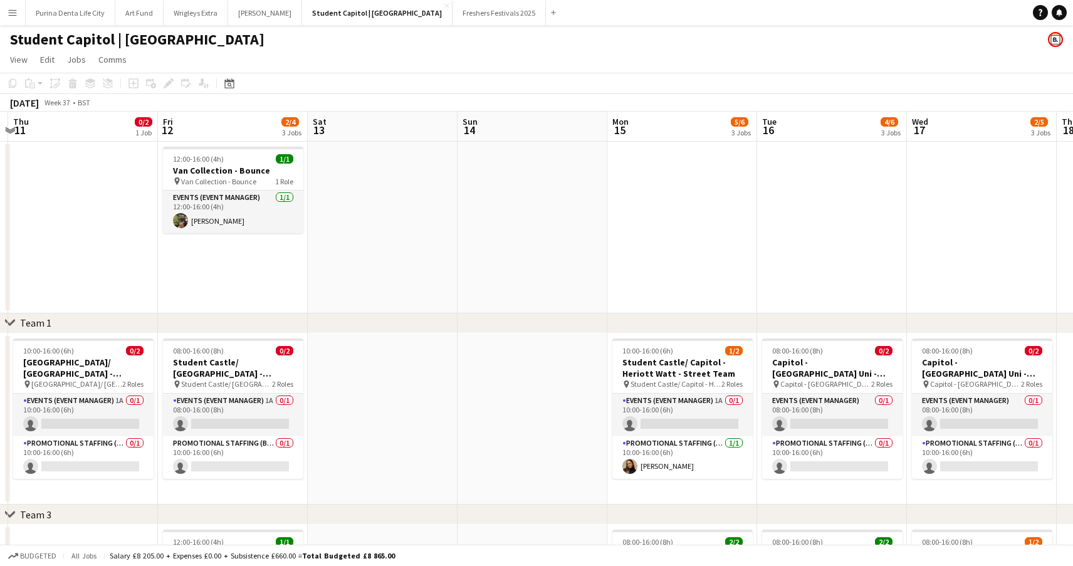
scroll to position [0, 601]
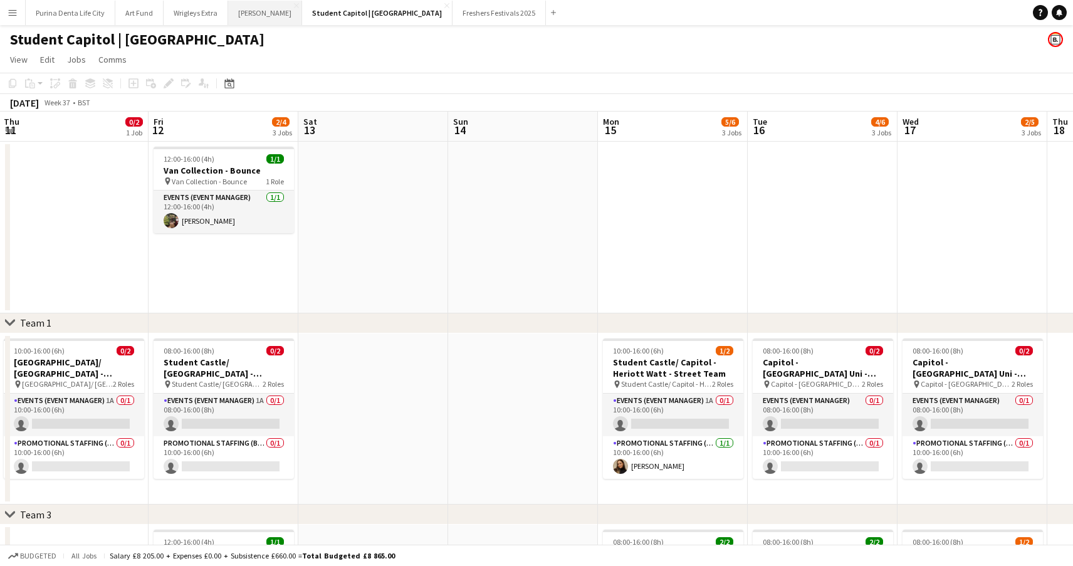
click at [254, 20] on button "Giff Gaff Close" at bounding box center [265, 13] width 74 height 24
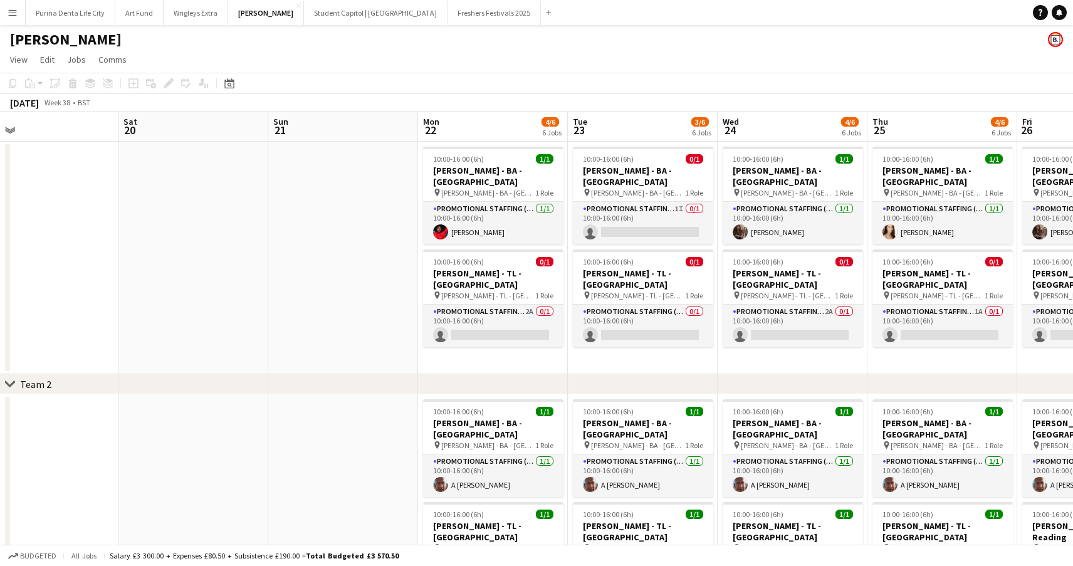
scroll to position [0, 489]
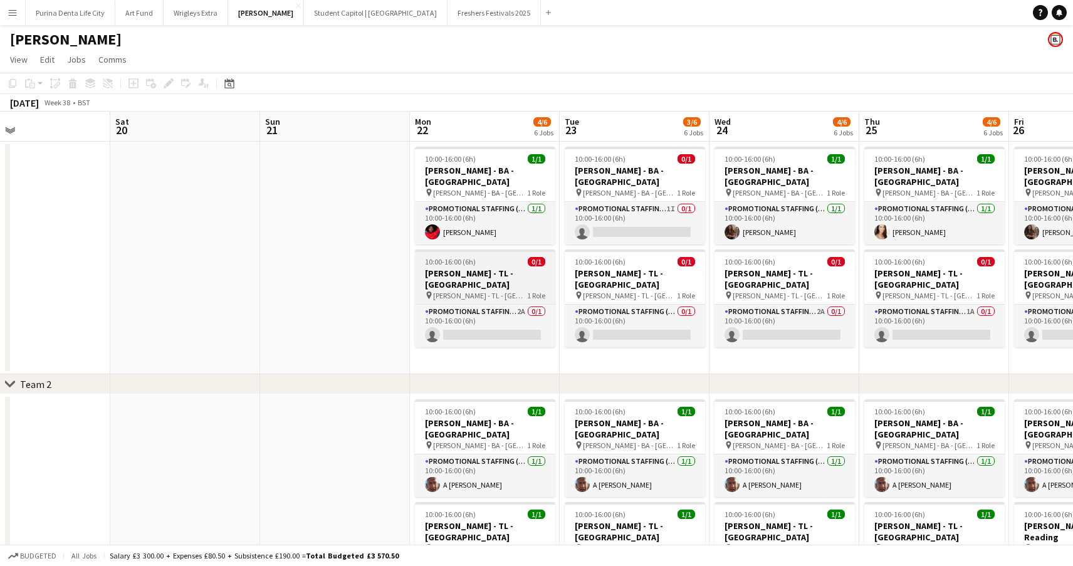
click at [441, 291] on span "Giff Gaff - TL - Sheffield" at bounding box center [480, 295] width 94 height 9
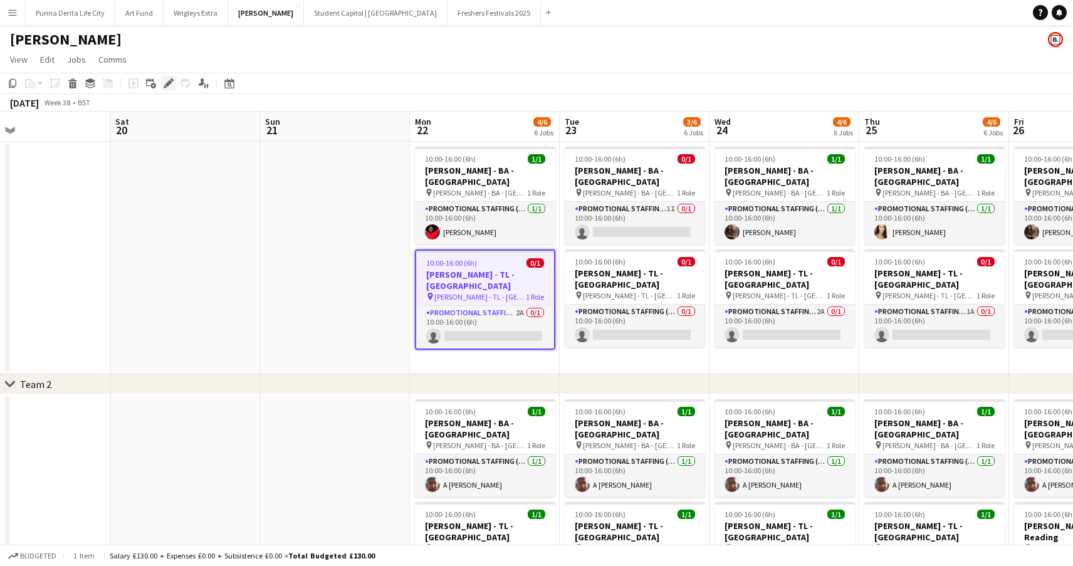
click at [174, 83] on div "Edit" at bounding box center [168, 83] width 15 height 15
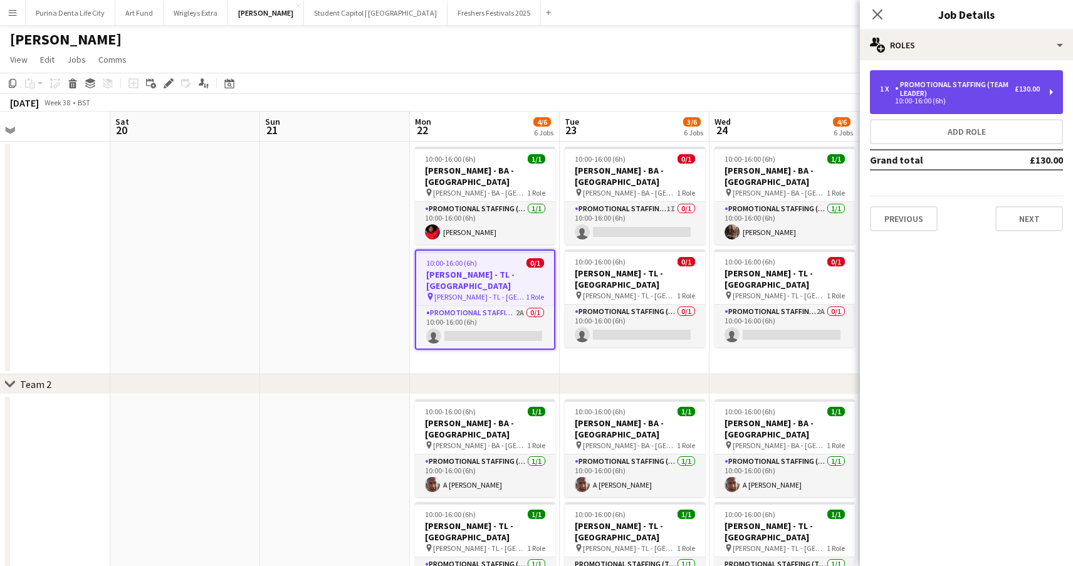
click at [962, 99] on div "10:00-16:00 (6h)" at bounding box center [960, 101] width 160 height 6
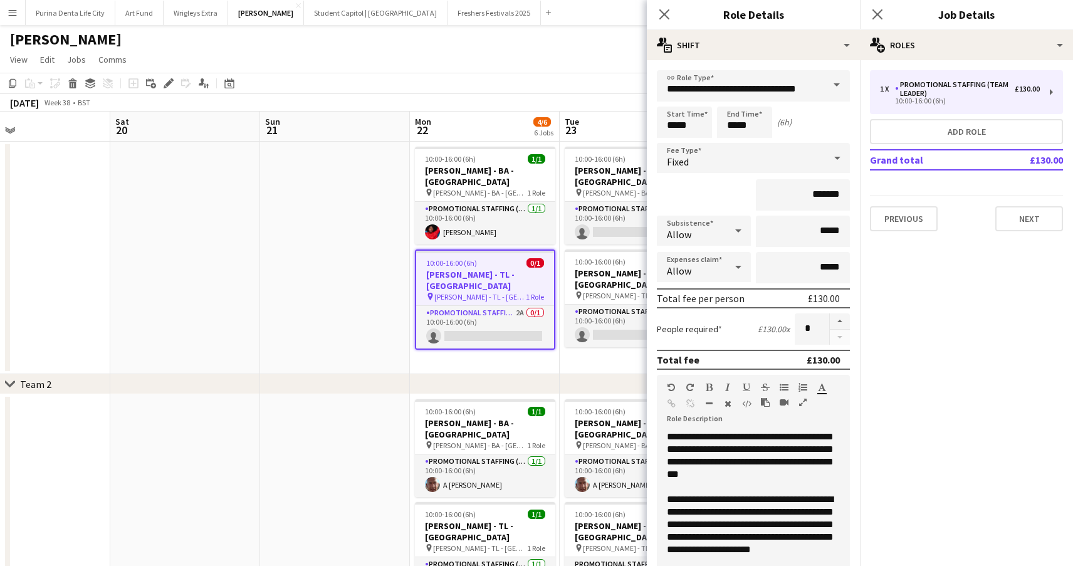
click at [749, 457] on div "**********" at bounding box center [753, 506] width 193 height 150
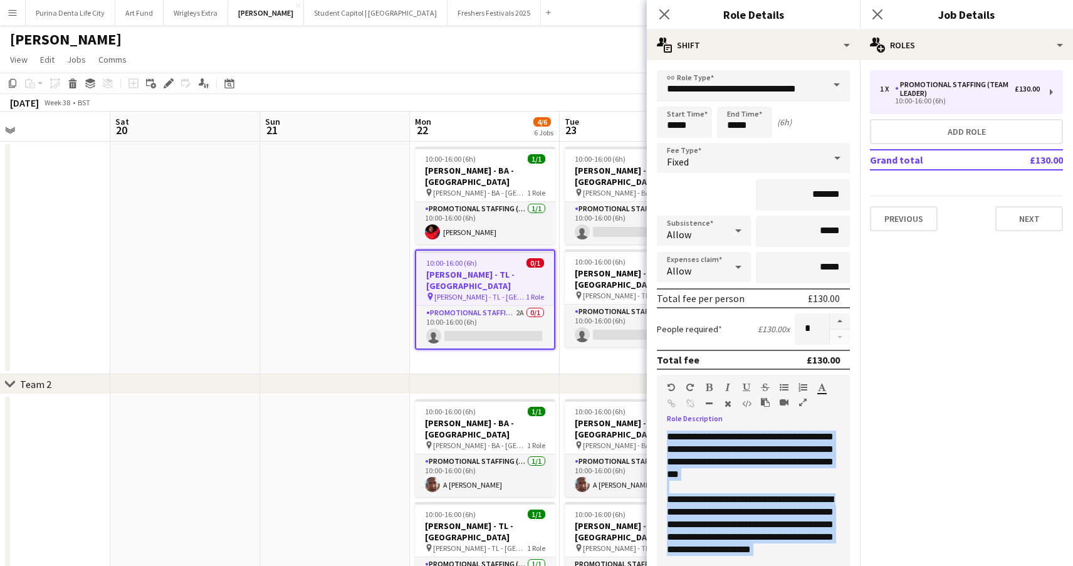
copy div "**********"
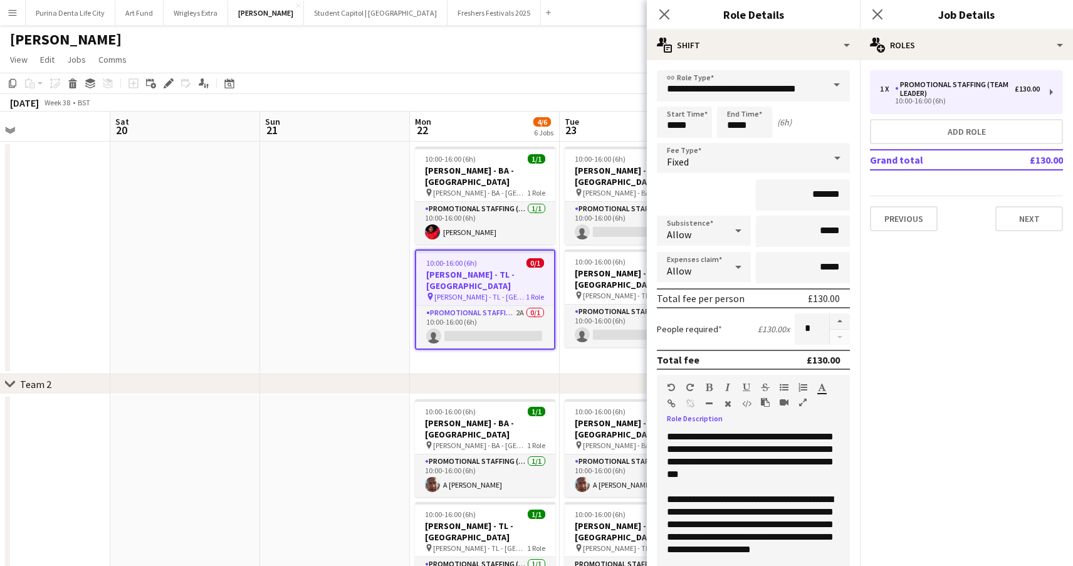
click at [750, 468] on div "**********" at bounding box center [753, 506] width 193 height 150
click at [224, 308] on app-date-cell at bounding box center [185, 258] width 150 height 233
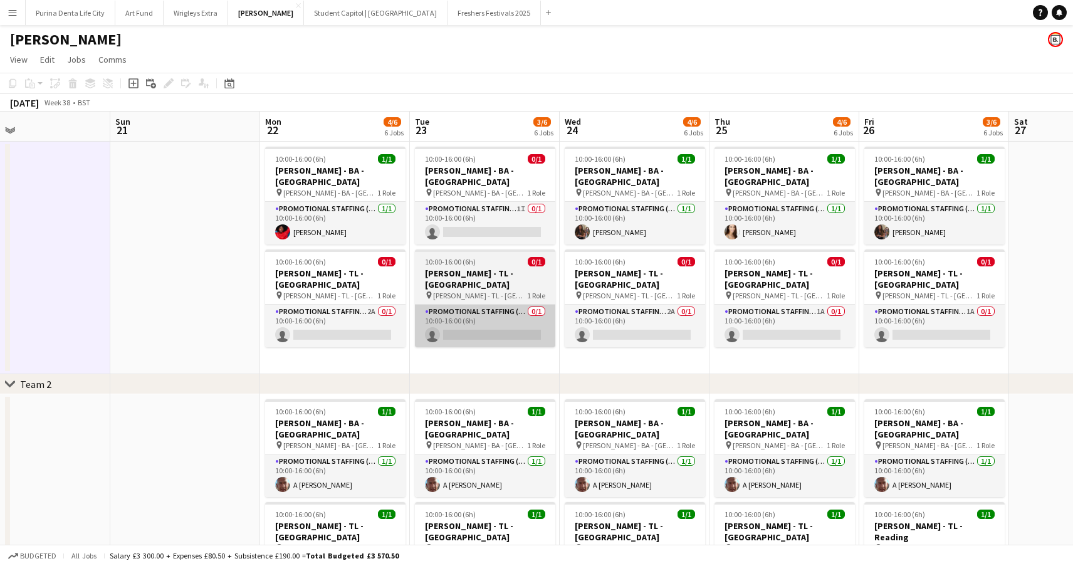
scroll to position [0, 0]
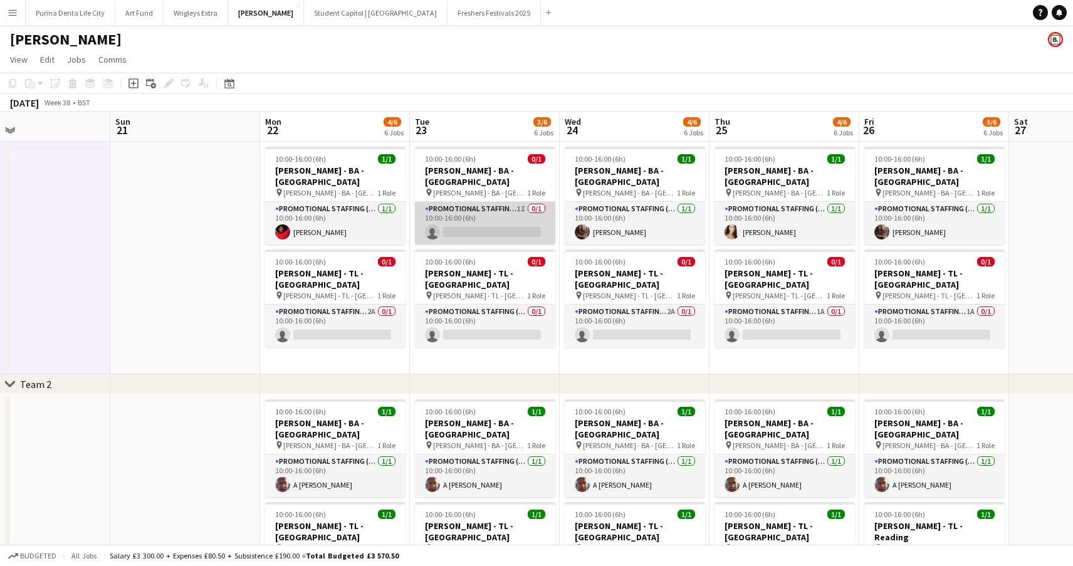
click at [480, 207] on app-card-role "Promotional Staffing (Brand Ambassadors) 1I 0/1 10:00-16:00 (6h) single-neutral…" at bounding box center [485, 223] width 140 height 43
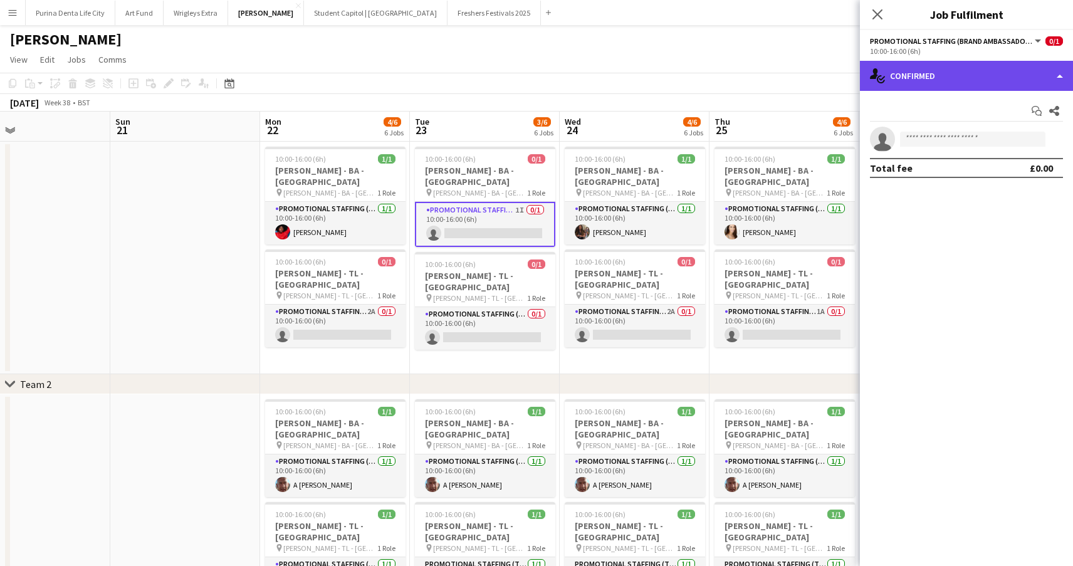
click at [973, 73] on div "single-neutral-actions-check-2 Confirmed" at bounding box center [966, 76] width 213 height 30
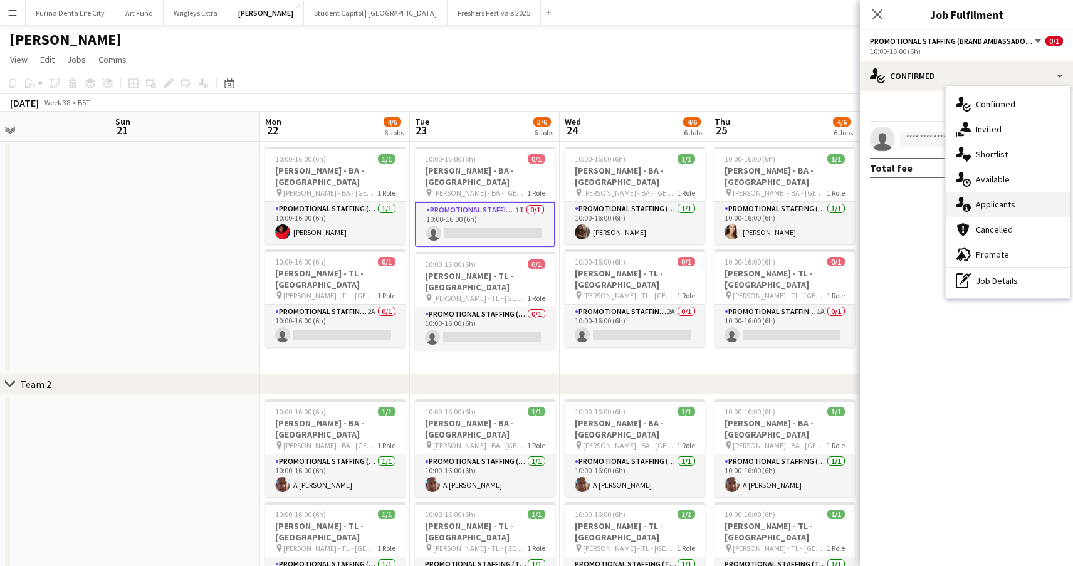
click at [975, 204] on div "single-neutral-actions-information Applicants" at bounding box center [1008, 204] width 124 height 25
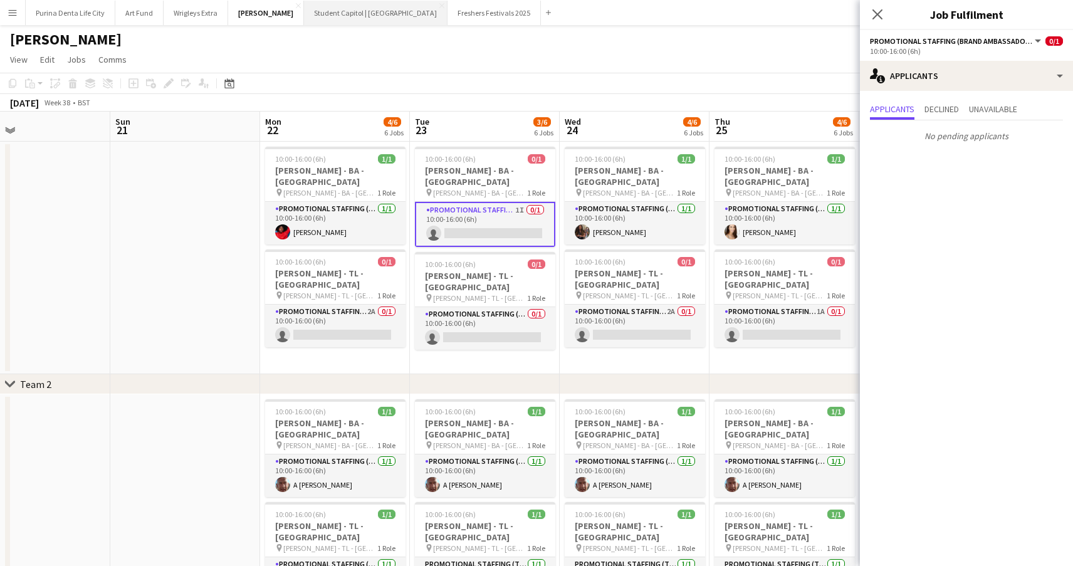
click at [356, 14] on button "Student Capitol | Student Castle Close" at bounding box center [376, 13] width 144 height 24
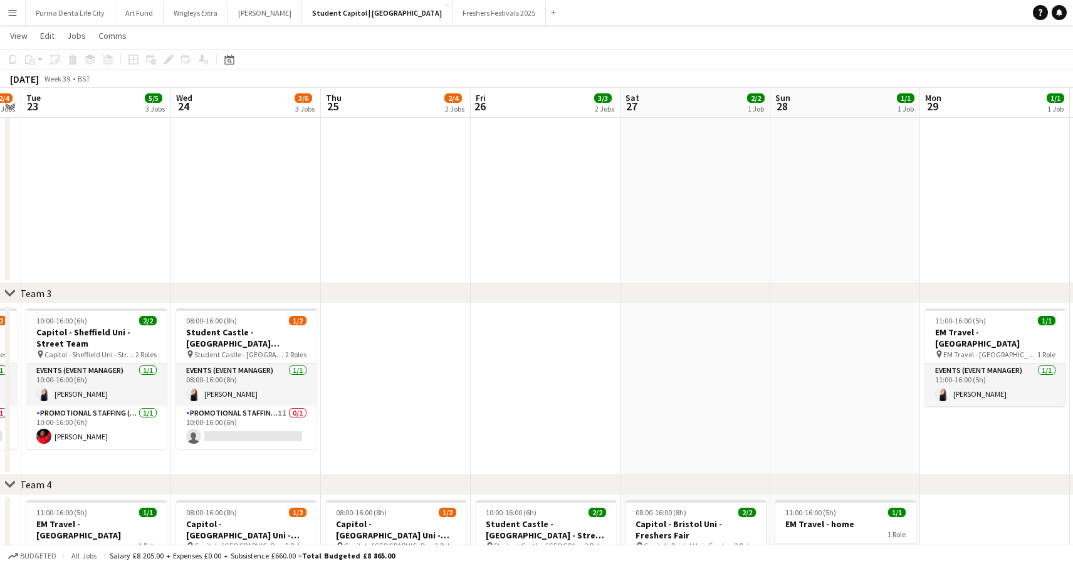
scroll to position [0, 265]
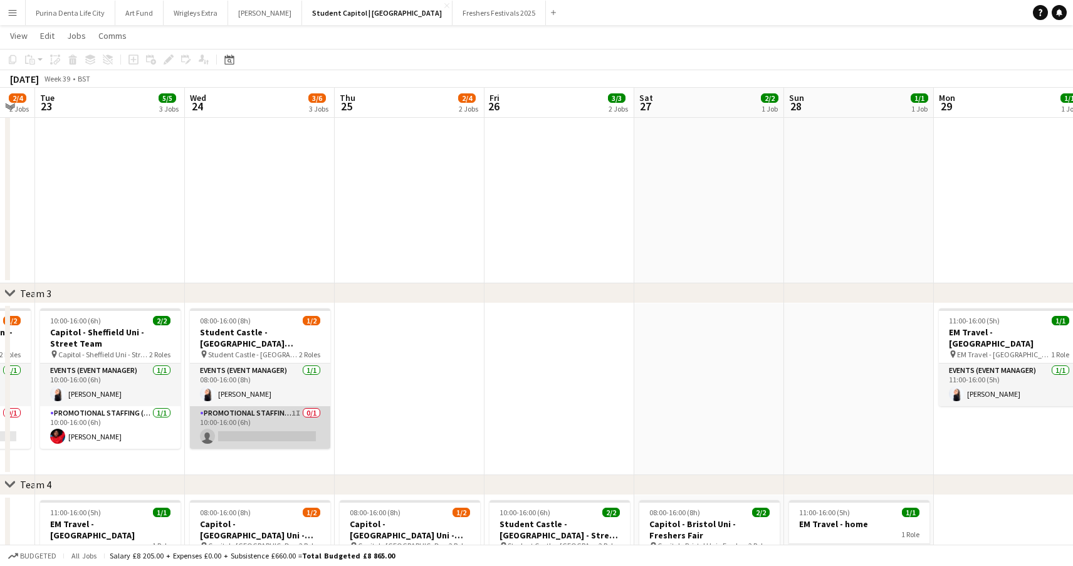
click at [308, 433] on app-card-role "Promotional Staffing (Brand Ambassadors) 1I 0/1 10:00-16:00 (6h) single-neutral…" at bounding box center [260, 427] width 140 height 43
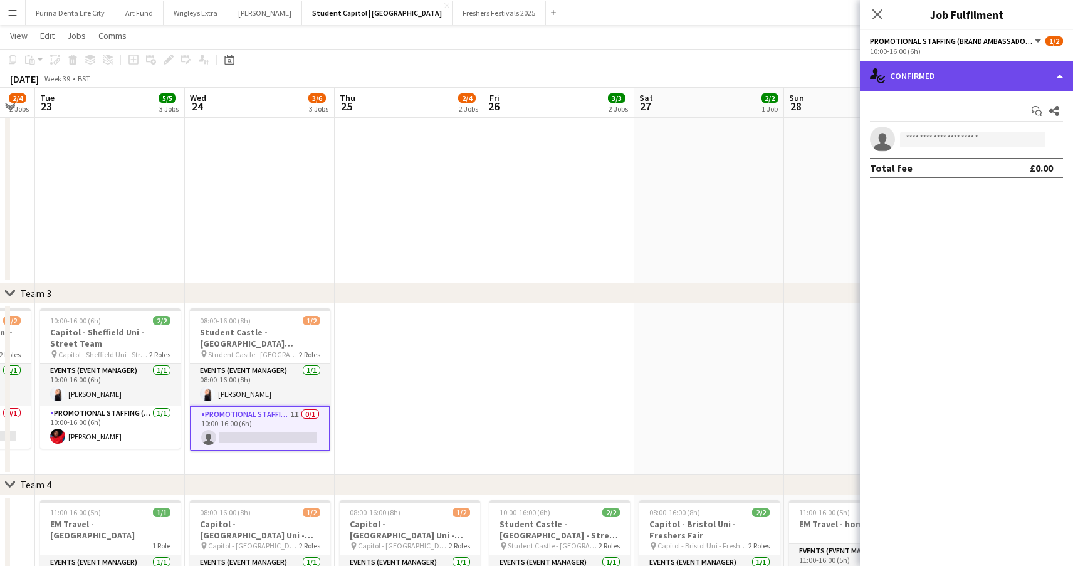
click at [990, 80] on div "single-neutral-actions-check-2 Confirmed" at bounding box center [966, 76] width 213 height 30
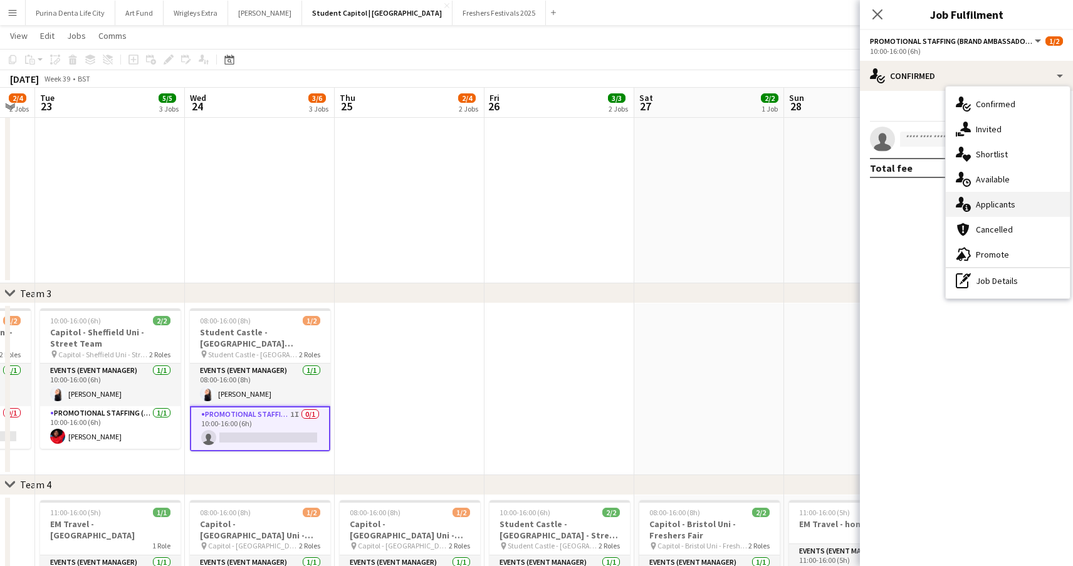
click at [999, 202] on span "Applicants" at bounding box center [995, 204] width 39 height 11
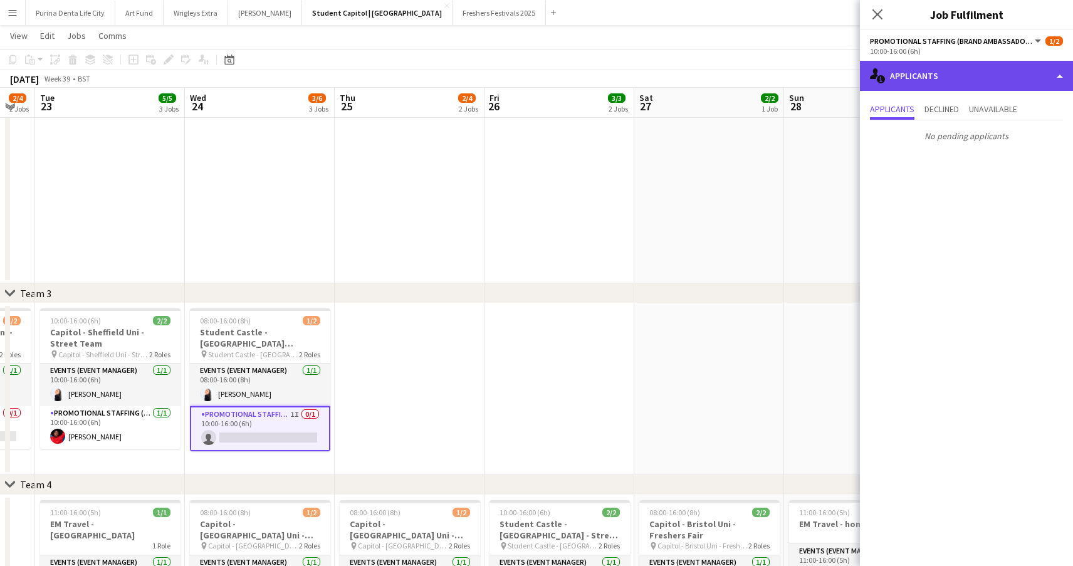
click at [887, 86] on div "single-neutral-actions-information Applicants" at bounding box center [966, 76] width 213 height 30
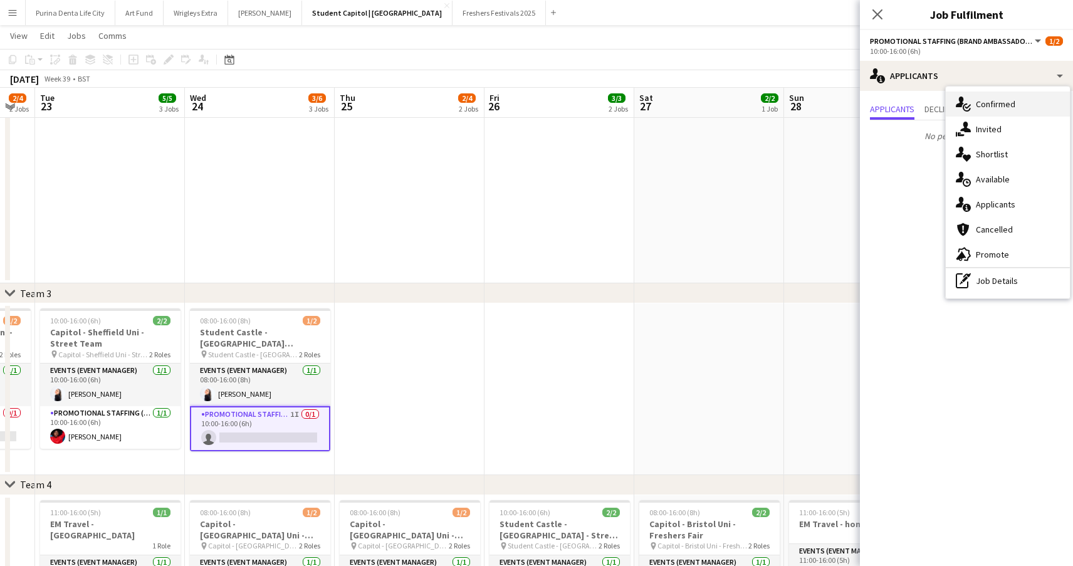
click at [992, 114] on div "single-neutral-actions-check-2 Confirmed" at bounding box center [1008, 104] width 124 height 25
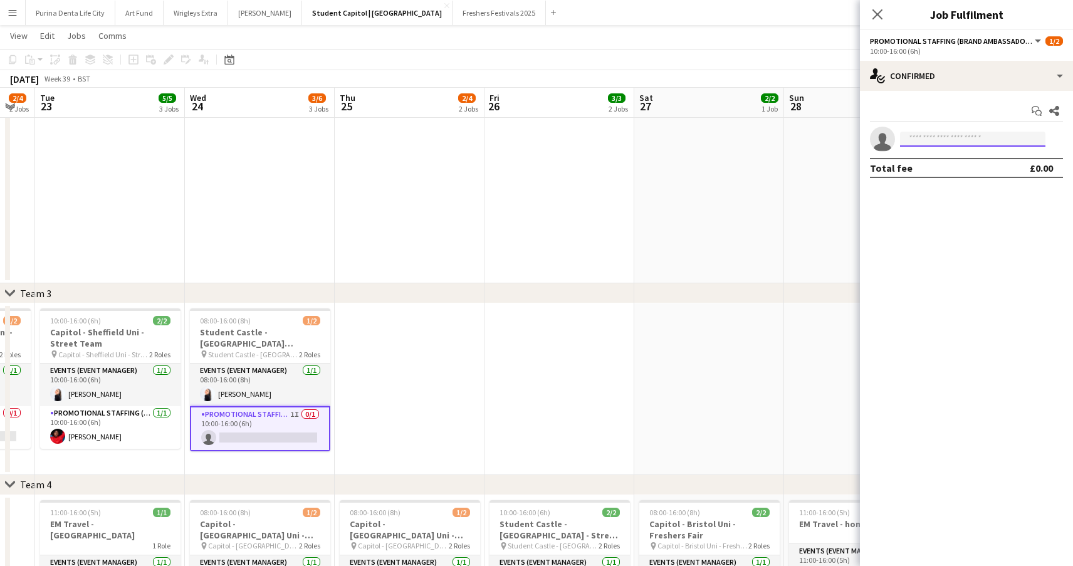
click at [949, 145] on input at bounding box center [972, 139] width 145 height 15
type input "*******"
click at [960, 178] on span "+4407463023461" at bounding box center [972, 177] width 125 height 10
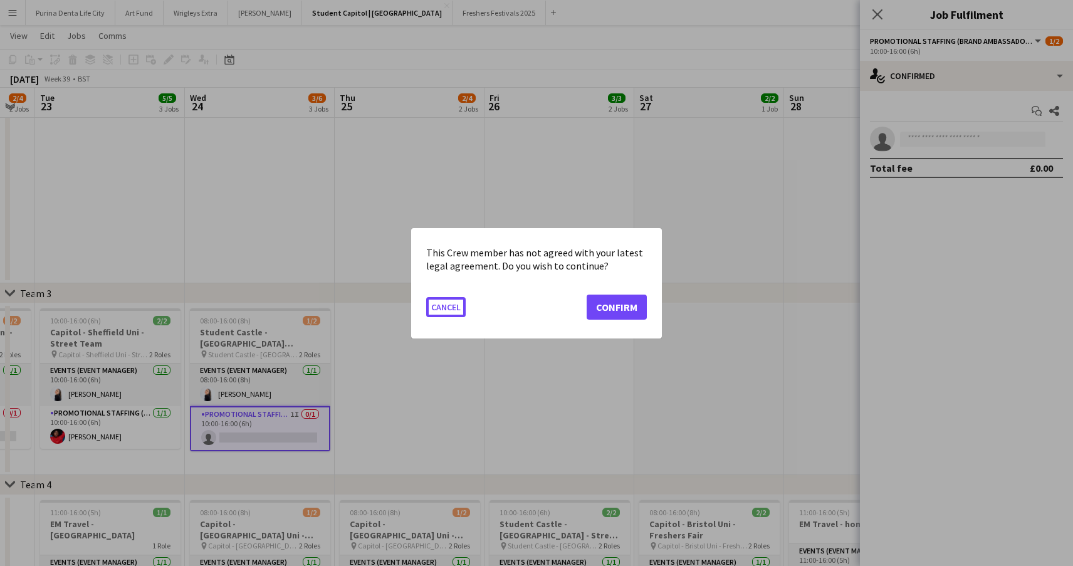
scroll to position [0, 0]
click at [616, 305] on button "Confirm" at bounding box center [617, 306] width 60 height 25
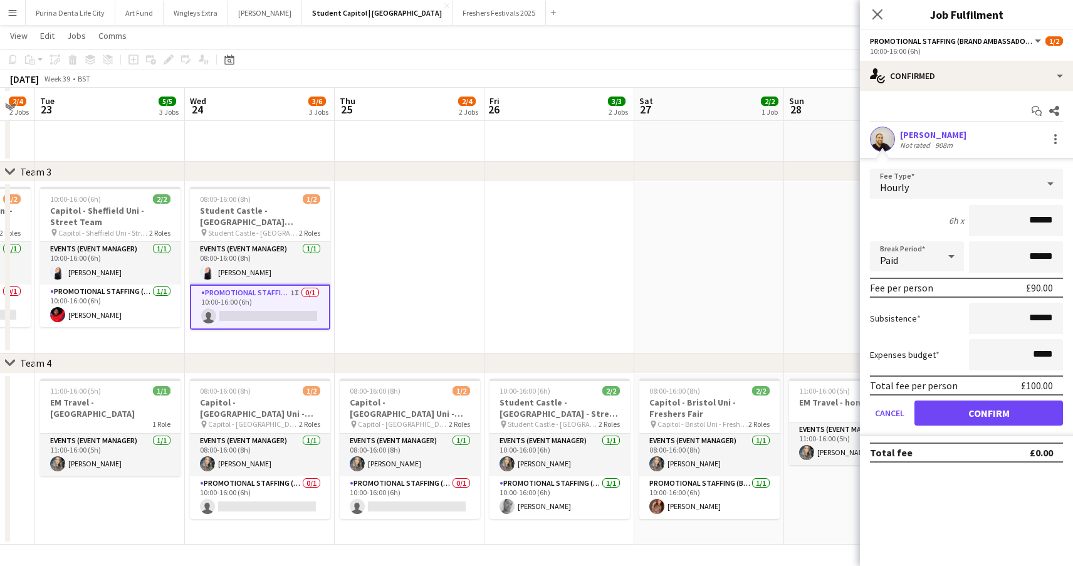
scroll to position [342, 0]
click at [978, 396] on form "Fee Type Hourly 6h x ****** Break Period Paid ****** Fee per person £90.00 Subs…" at bounding box center [966, 303] width 213 height 268
click at [978, 411] on button "Confirm" at bounding box center [989, 413] width 149 height 25
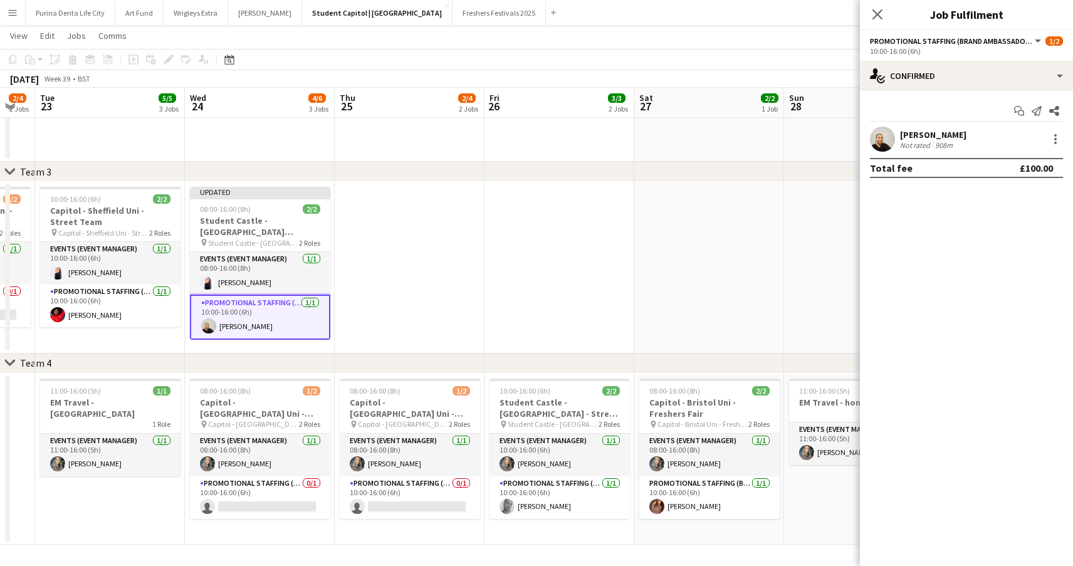
click at [745, 254] on app-date-cell at bounding box center [709, 268] width 150 height 172
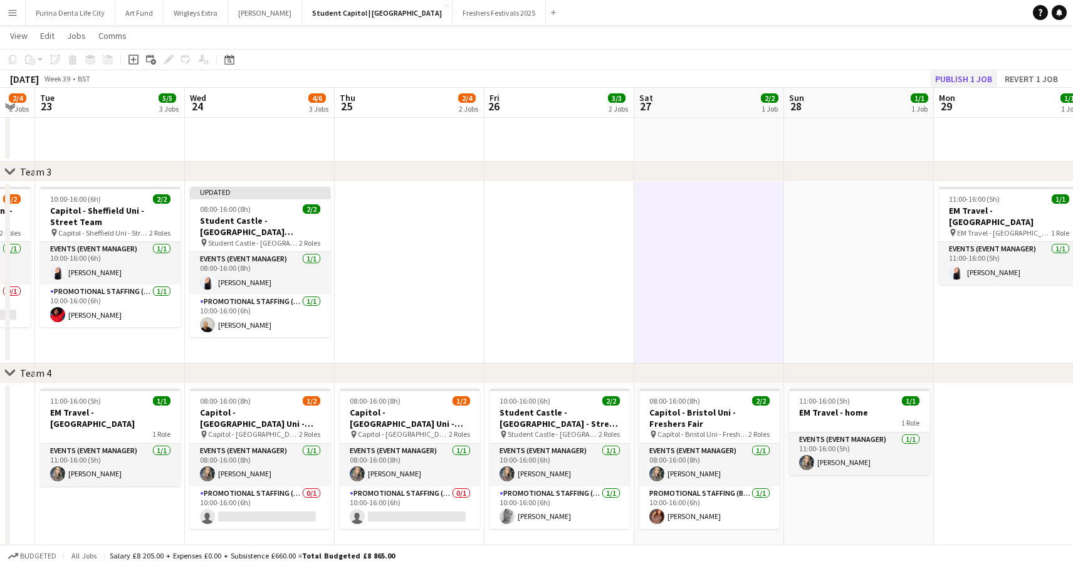
click at [965, 76] on button "Publish 1 job" at bounding box center [963, 79] width 67 height 16
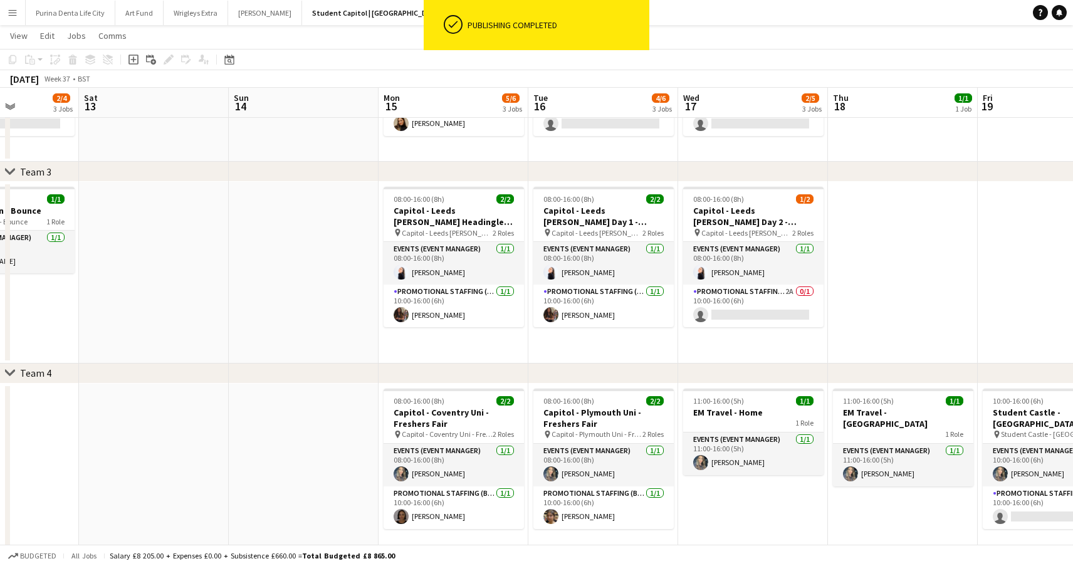
scroll to position [0, 390]
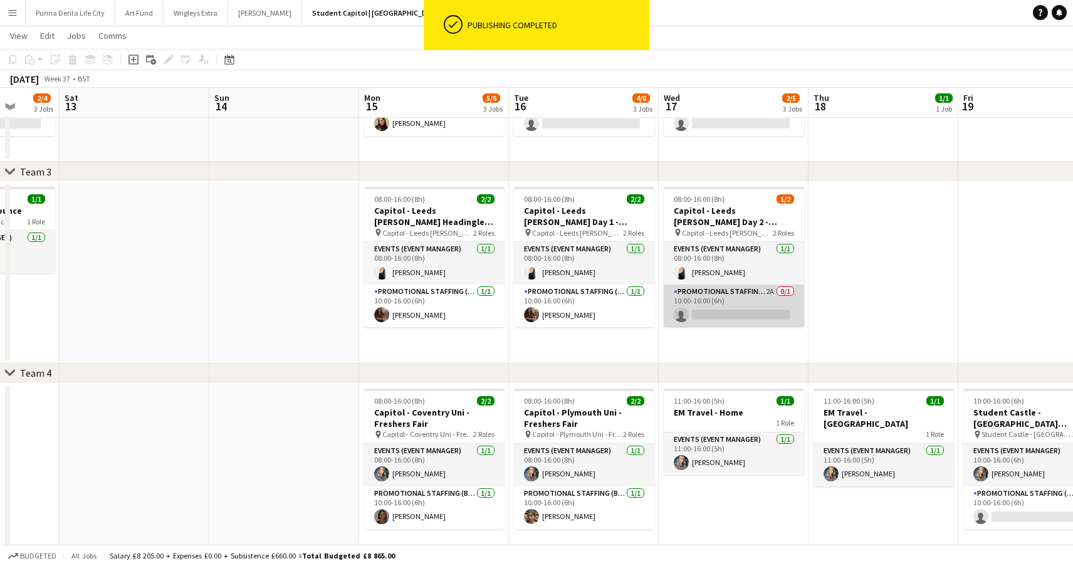
click at [725, 291] on app-card-role "Promotional Staffing (Brand Ambassadors) 2A 0/1 10:00-16:00 (6h) single-neutral…" at bounding box center [734, 306] width 140 height 43
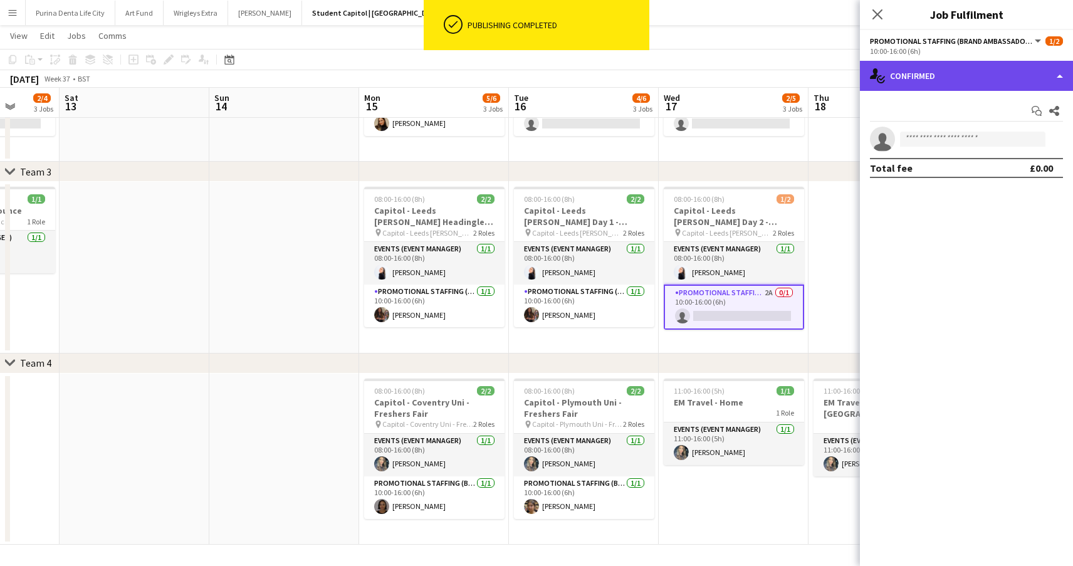
click at [958, 82] on div "single-neutral-actions-check-2 Confirmed" at bounding box center [966, 76] width 213 height 30
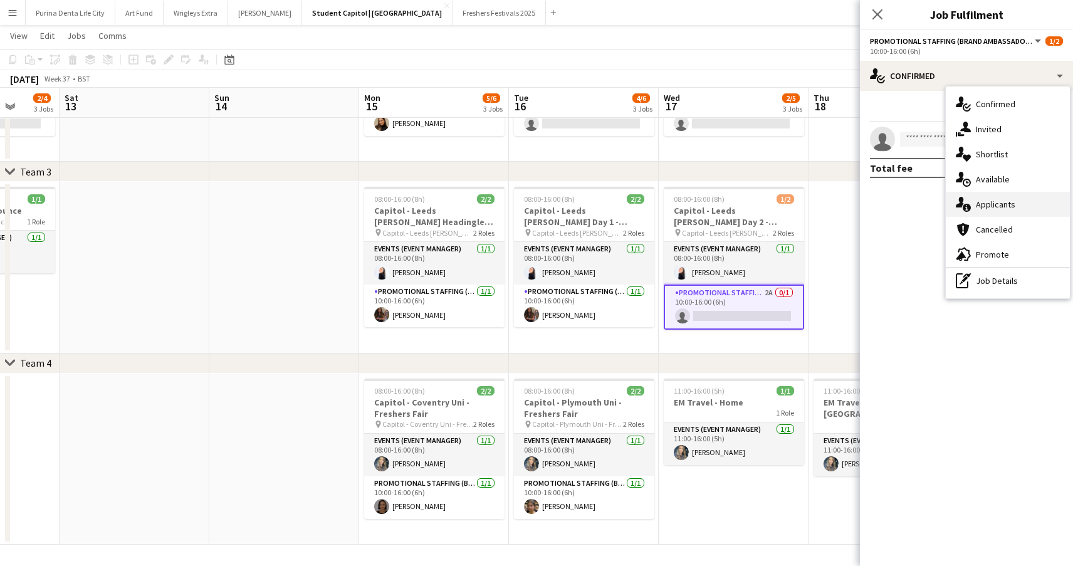
click at [1031, 206] on div "single-neutral-actions-information Applicants" at bounding box center [1008, 204] width 124 height 25
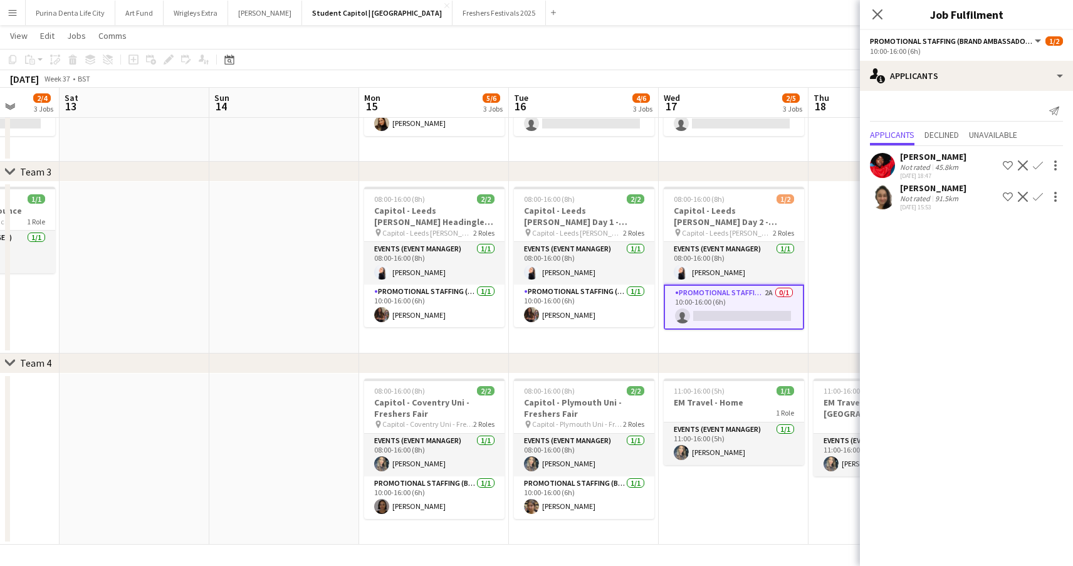
click at [1034, 164] on app-icon "Confirm" at bounding box center [1038, 165] width 10 height 10
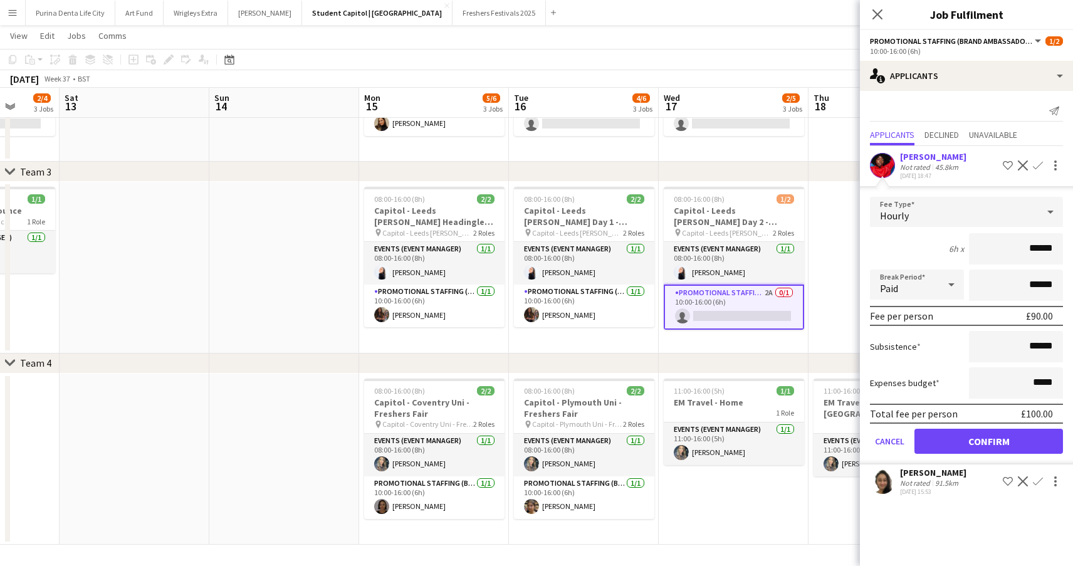
click at [995, 439] on button "Confirm" at bounding box center [989, 441] width 149 height 25
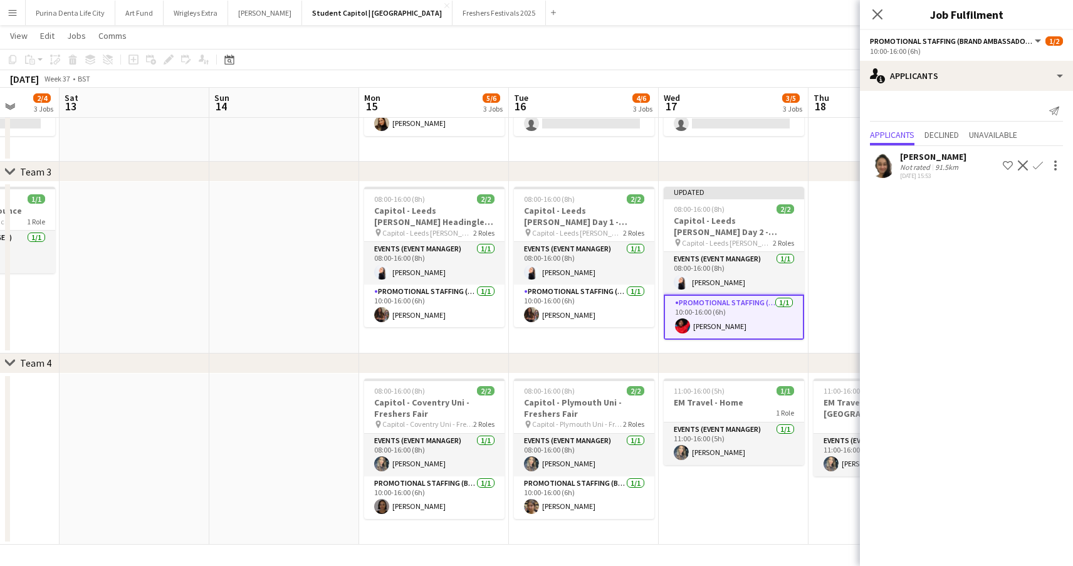
click at [819, 290] on app-date-cell at bounding box center [884, 268] width 150 height 172
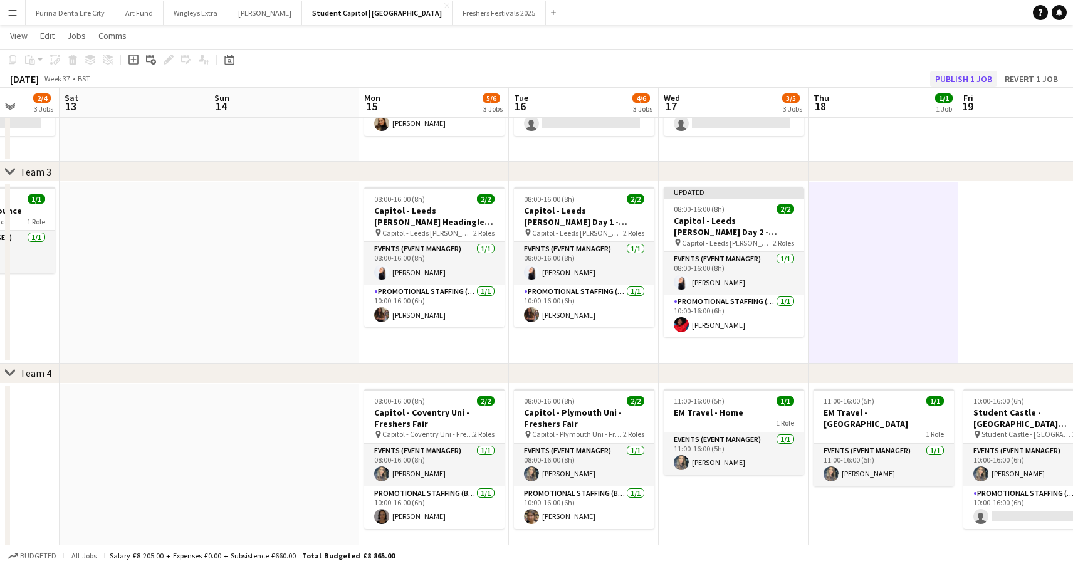
click at [957, 76] on button "Publish 1 job" at bounding box center [963, 79] width 67 height 16
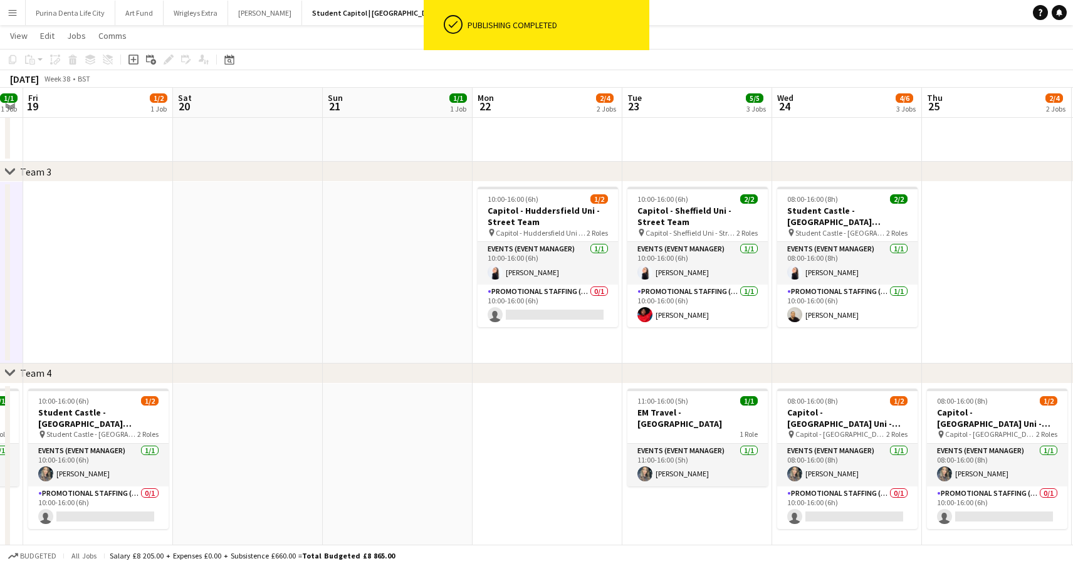
scroll to position [0, 436]
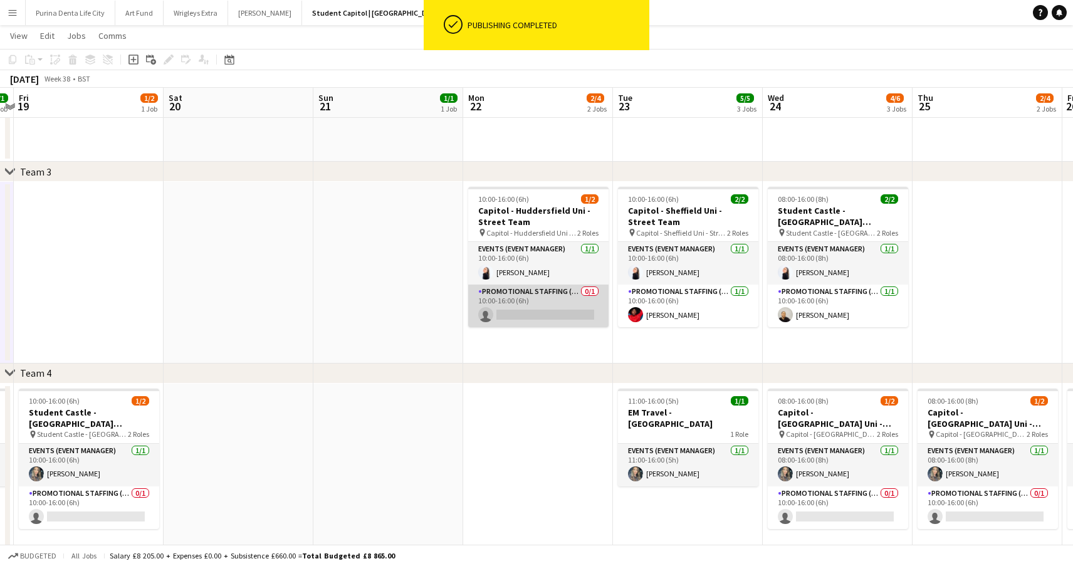
click at [538, 312] on app-card-role "Promotional Staffing (Brand Ambassadors) 0/1 10:00-16:00 (6h) single-neutral-ac…" at bounding box center [538, 306] width 140 height 43
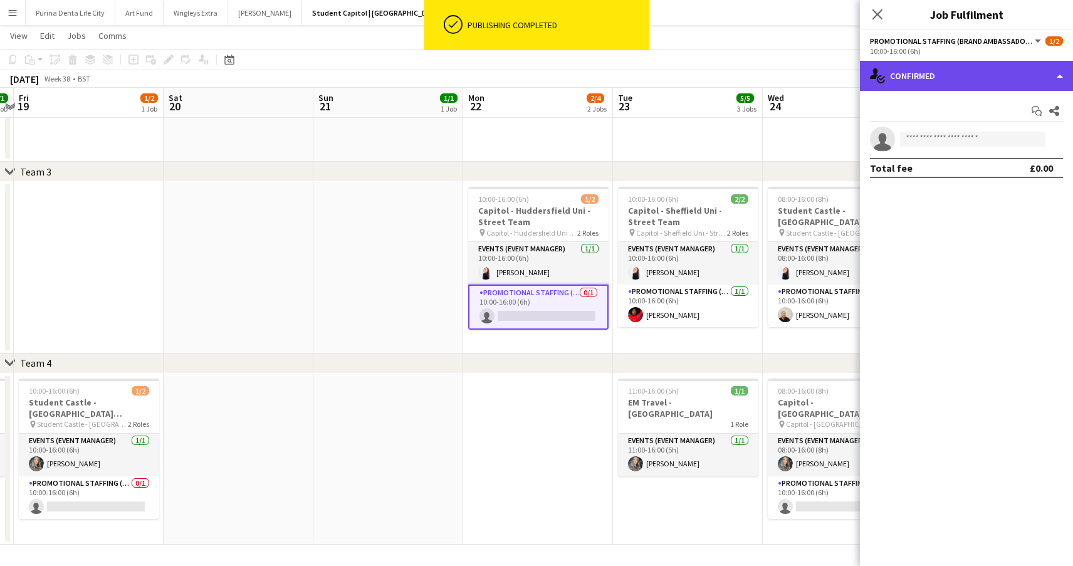
click at [985, 68] on div "single-neutral-actions-check-2 Confirmed" at bounding box center [966, 76] width 213 height 30
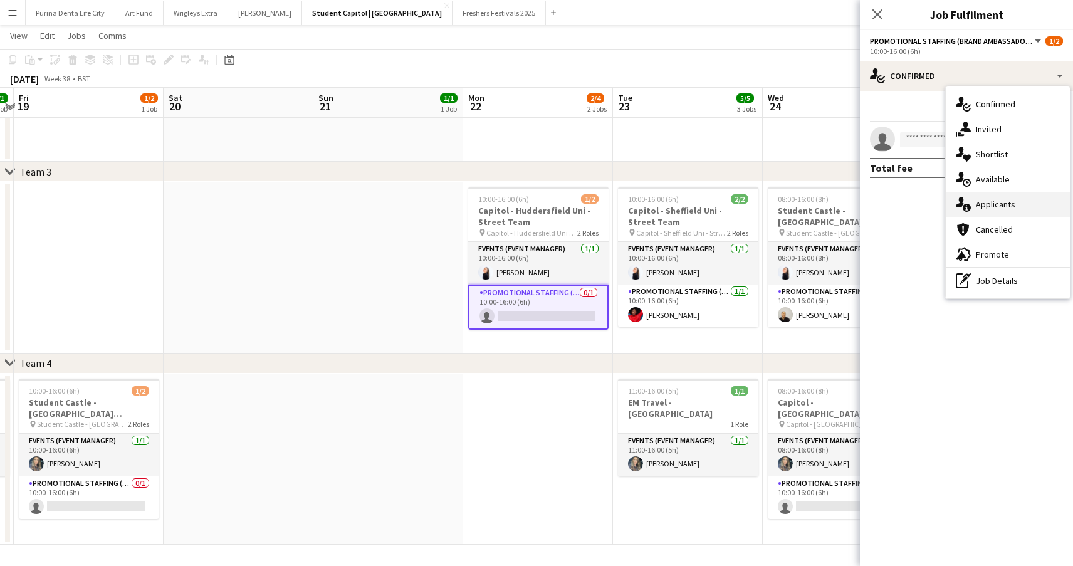
click at [1007, 206] on span "Applicants" at bounding box center [995, 204] width 39 height 11
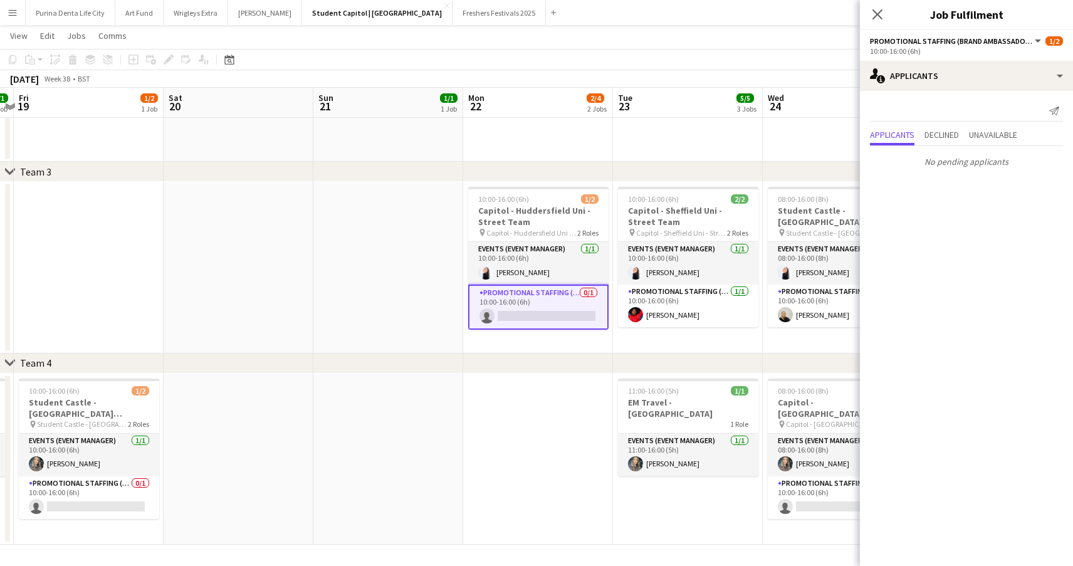
click at [601, 337] on app-date-cell "10:00-16:00 (6h) 1/2 Capitol - Huddersfield Uni - Street Team pin Capitol - Hud…" at bounding box center [538, 268] width 150 height 172
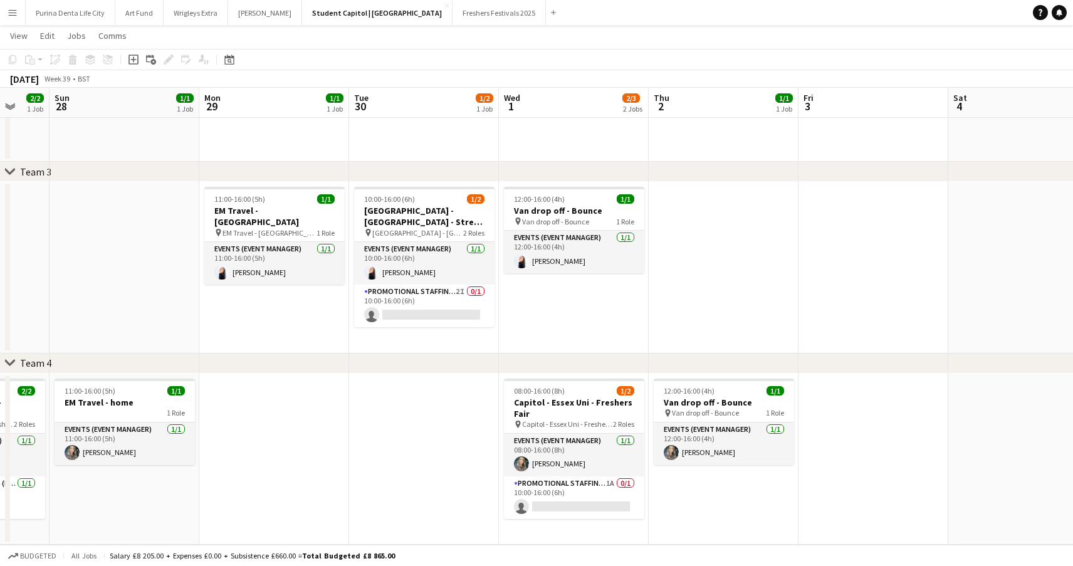
scroll to position [0, 559]
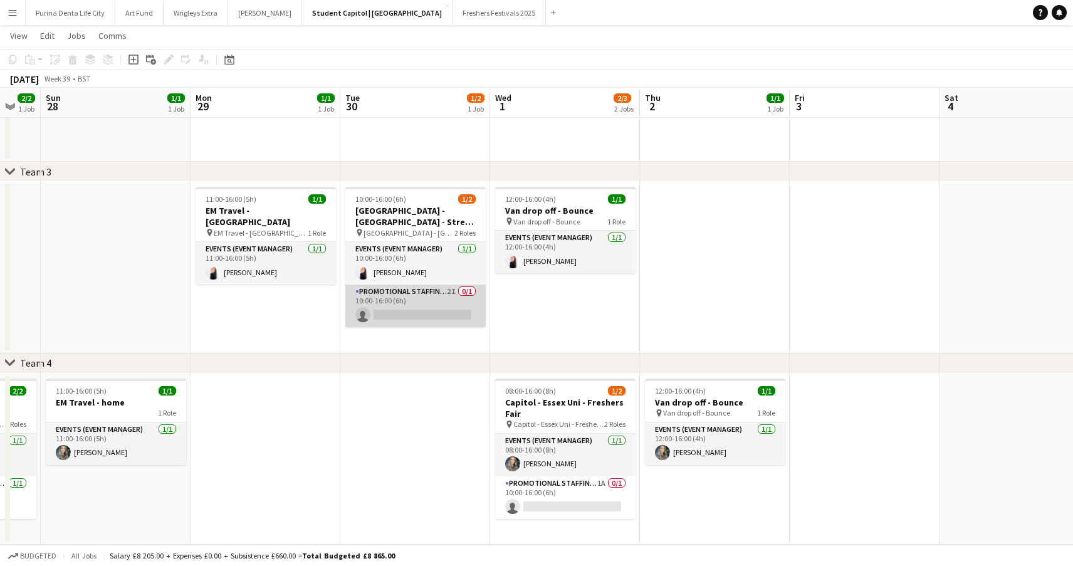
click at [381, 315] on app-card-role "Promotional Staffing (Brand Ambassadors) 2I 0/1 10:00-16:00 (6h) single-neutral…" at bounding box center [415, 306] width 140 height 43
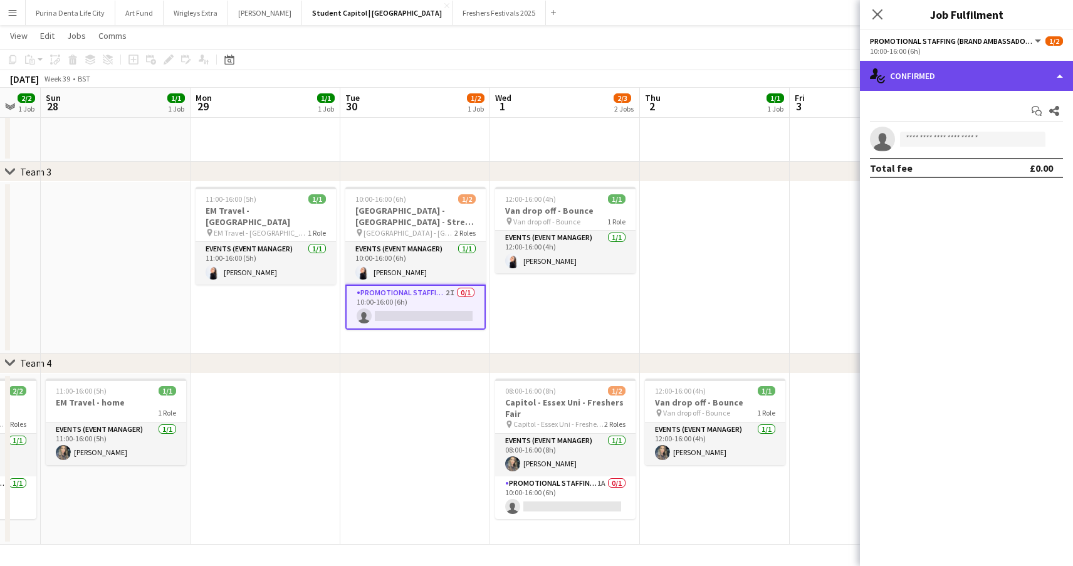
click at [938, 81] on div "single-neutral-actions-check-2 Confirmed" at bounding box center [966, 76] width 213 height 30
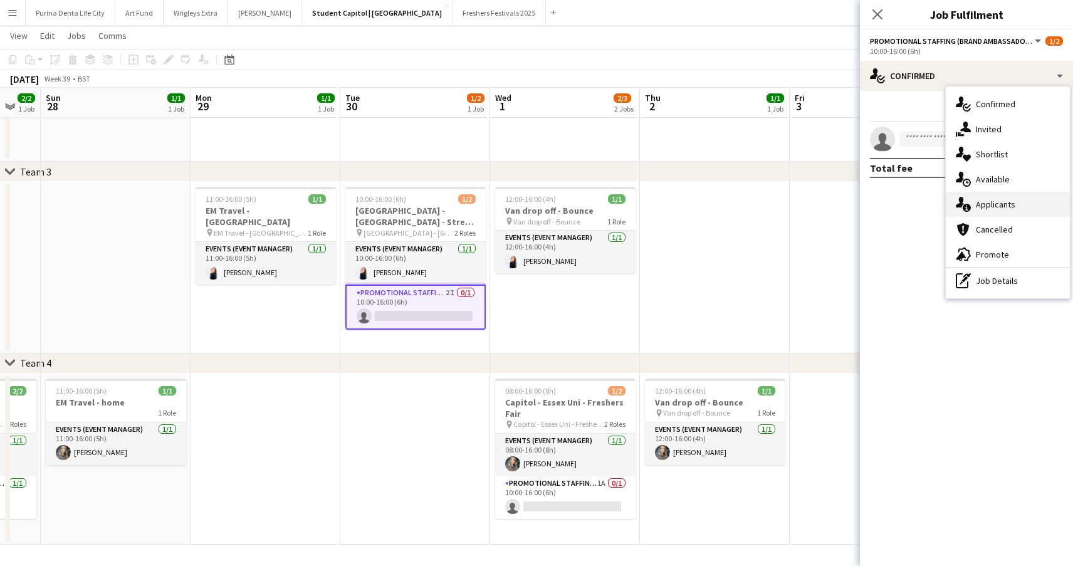
click at [1025, 200] on div "single-neutral-actions-information Applicants" at bounding box center [1008, 204] width 124 height 25
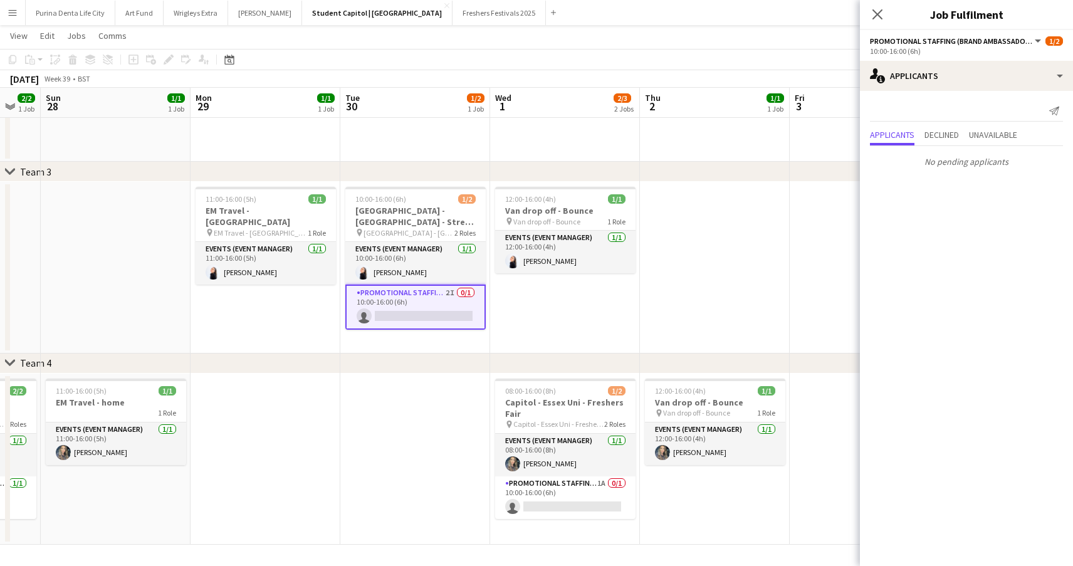
click at [691, 278] on app-date-cell at bounding box center [715, 268] width 150 height 172
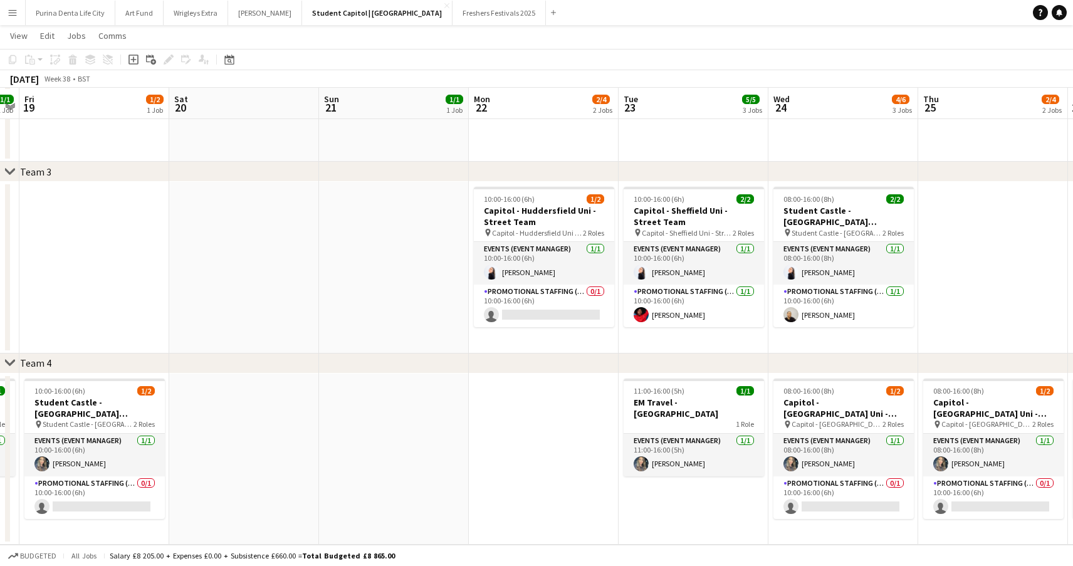
scroll to position [342, 0]
click at [107, 503] on app-card-role "Promotional Staffing (Brand Ambassadors) 0/1 10:00-16:00 (6h) single-neutral-ac…" at bounding box center [94, 497] width 140 height 43
click at [85, 520] on app-date-cell "10:00-16:00 (6h) 1/2 Student Castle - Oxford Brookes Uni - Street Team pin Stud…" at bounding box center [94, 460] width 150 height 172
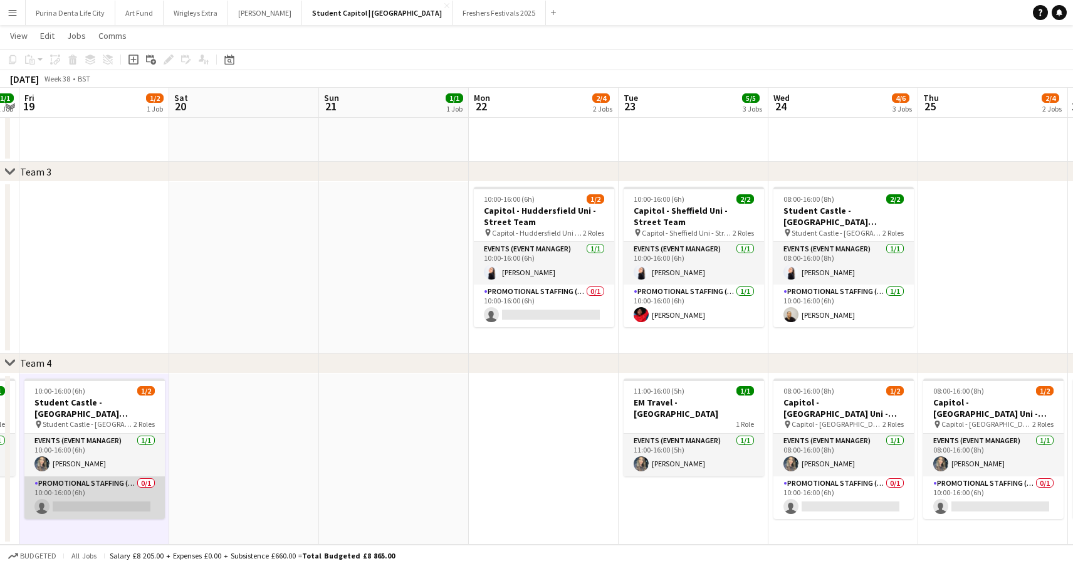
click at [105, 492] on app-card-role "Promotional Staffing (Brand Ambassadors) 0/1 10:00-16:00 (6h) single-neutral-ac…" at bounding box center [94, 497] width 140 height 43
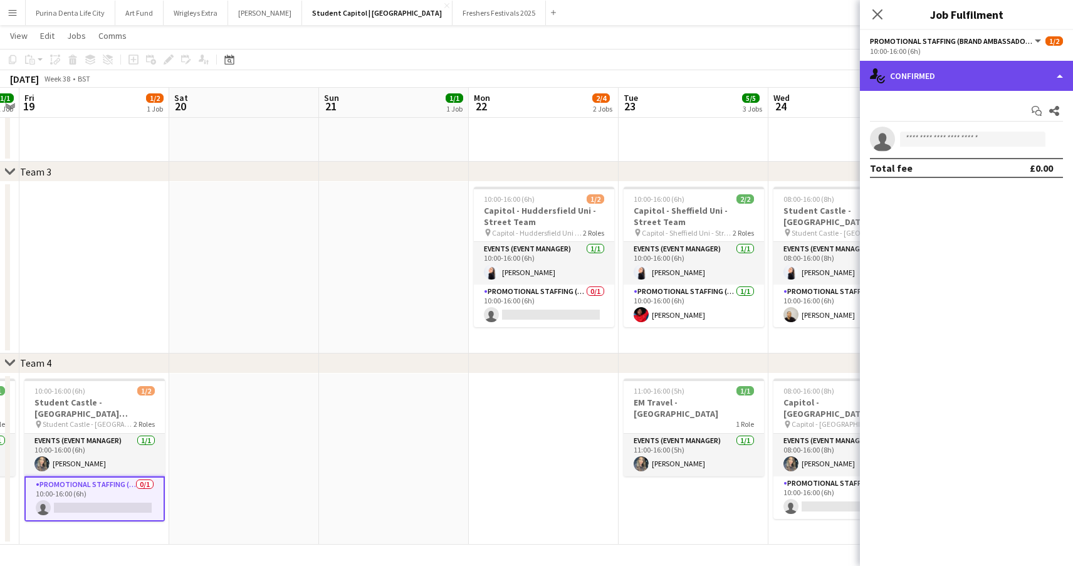
click at [924, 88] on div "single-neutral-actions-check-2 Confirmed" at bounding box center [966, 76] width 213 height 30
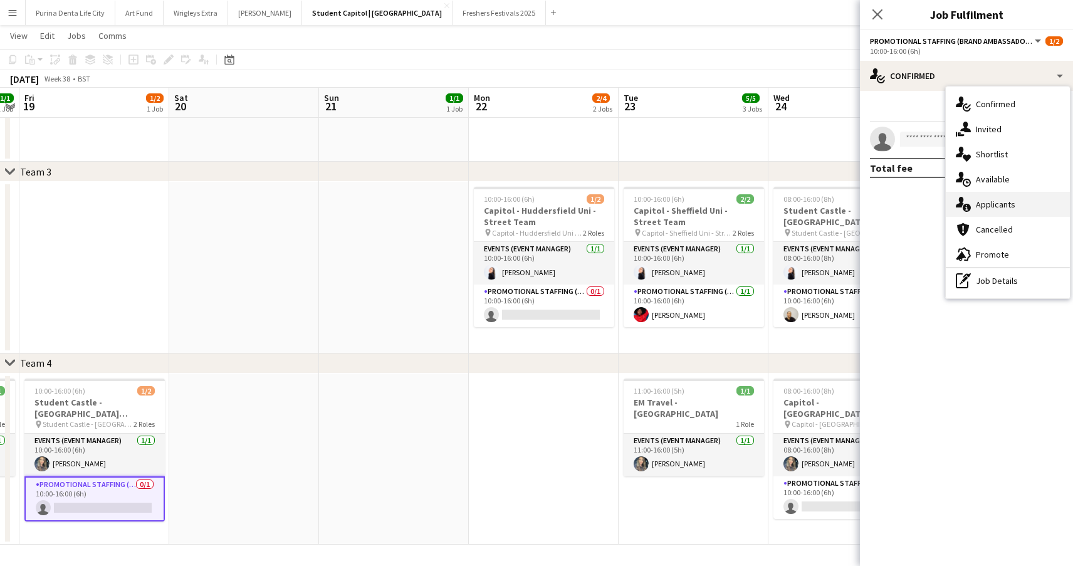
click at [1004, 201] on span "Applicants" at bounding box center [995, 204] width 39 height 11
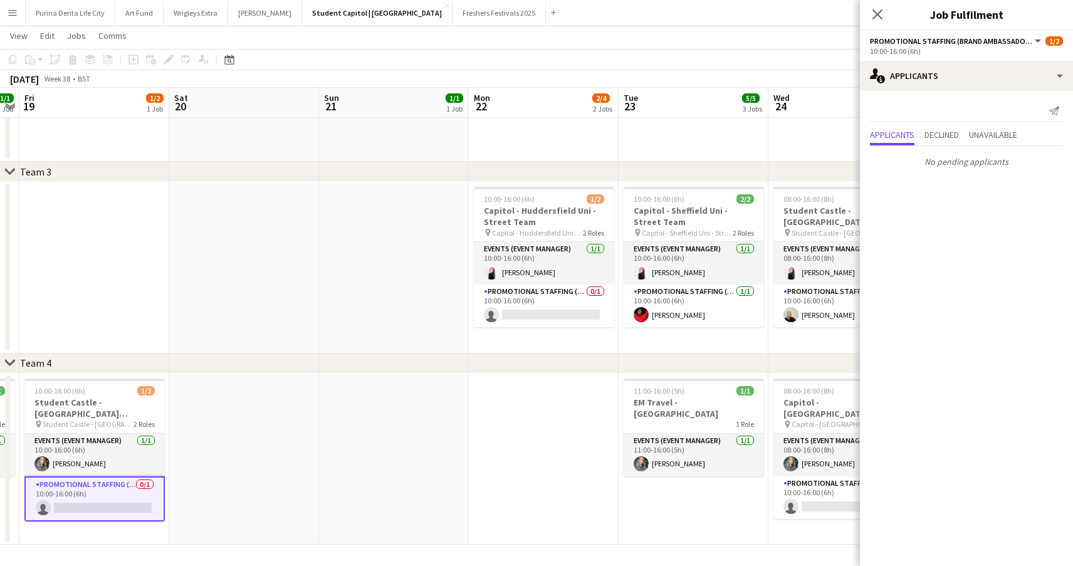
click at [321, 241] on app-date-cell at bounding box center [394, 268] width 150 height 172
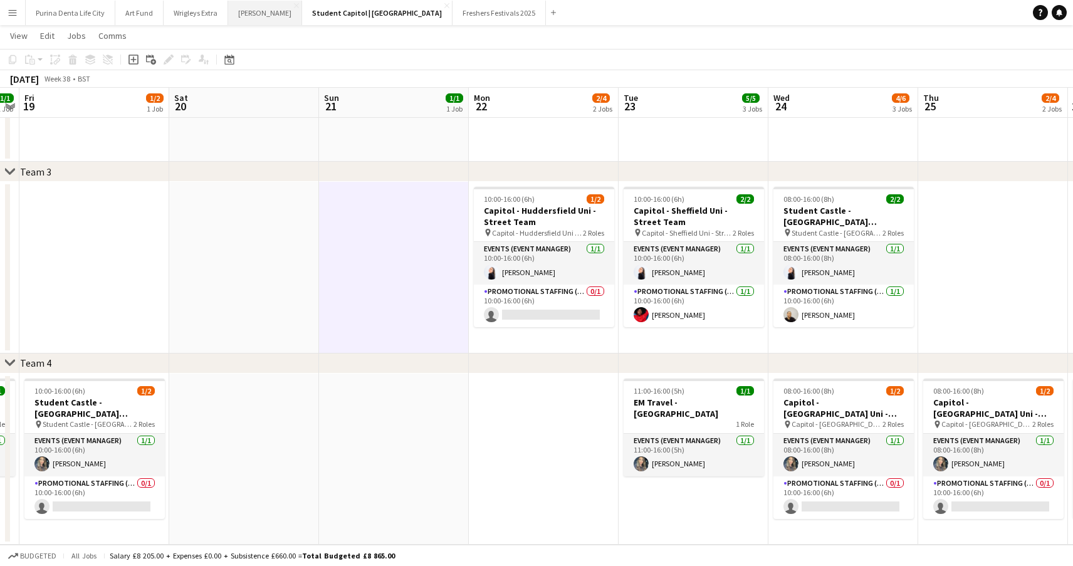
click at [246, 3] on button "Giff Gaff Close" at bounding box center [265, 13] width 74 height 24
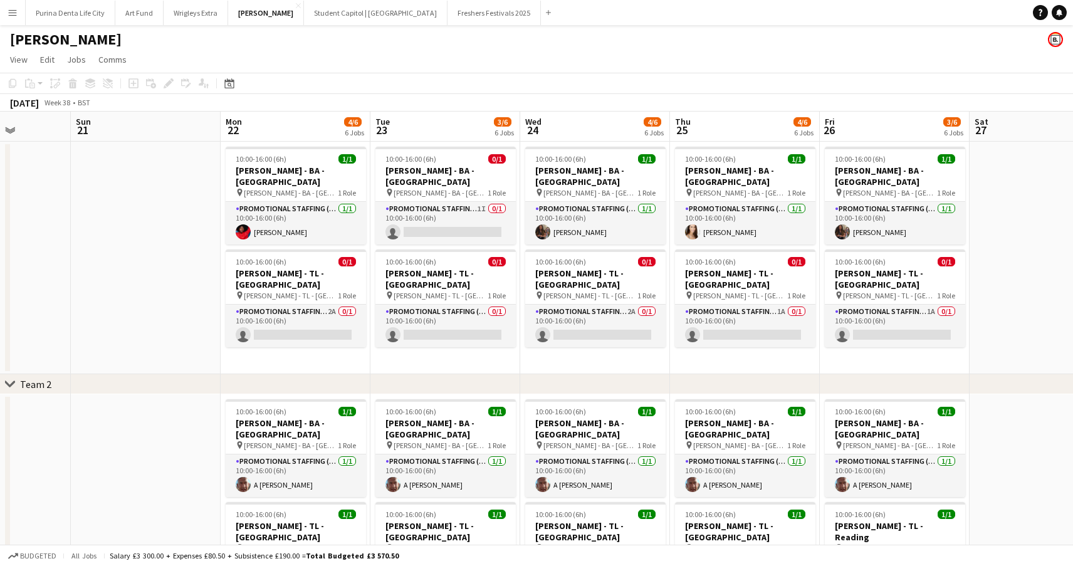
scroll to position [0, 386]
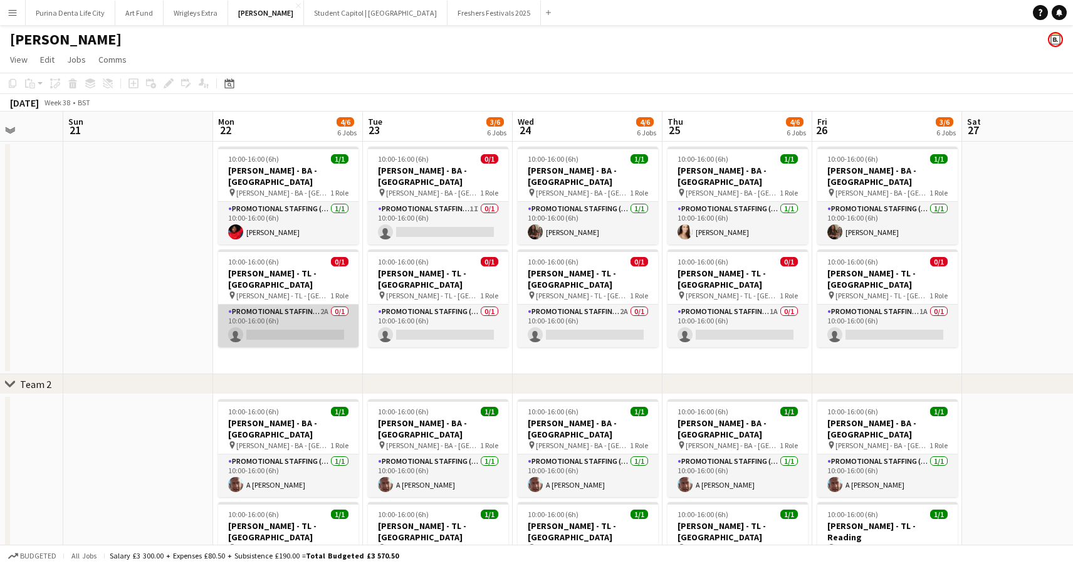
click at [321, 313] on app-card-role "Promotional Staffing (Team Leader) 2A 0/1 10:00-16:00 (6h) single-neutral-actio…" at bounding box center [288, 326] width 140 height 43
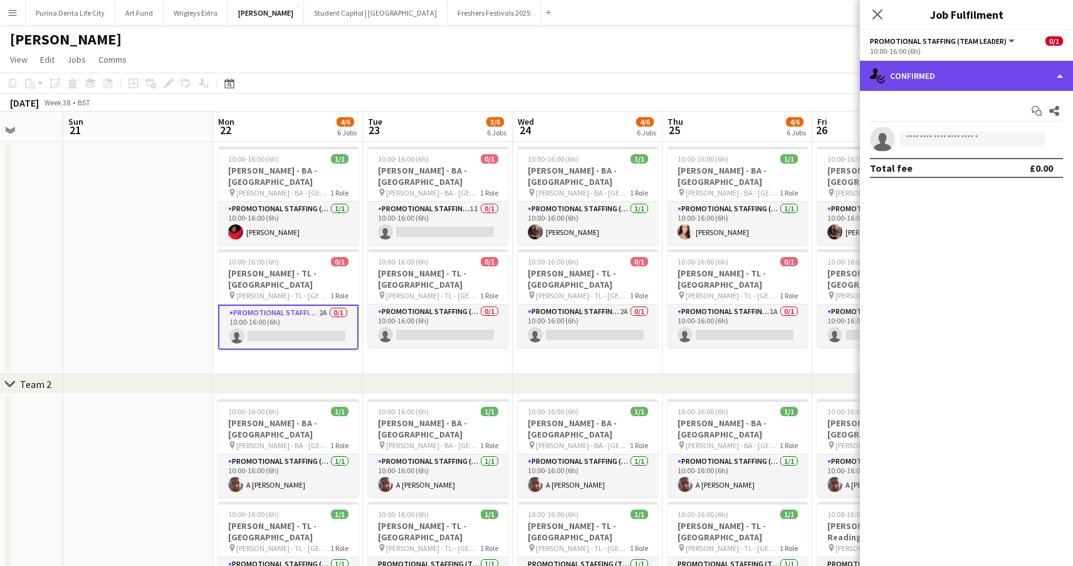
click at [932, 87] on div "single-neutral-actions-check-2 Confirmed" at bounding box center [966, 76] width 213 height 30
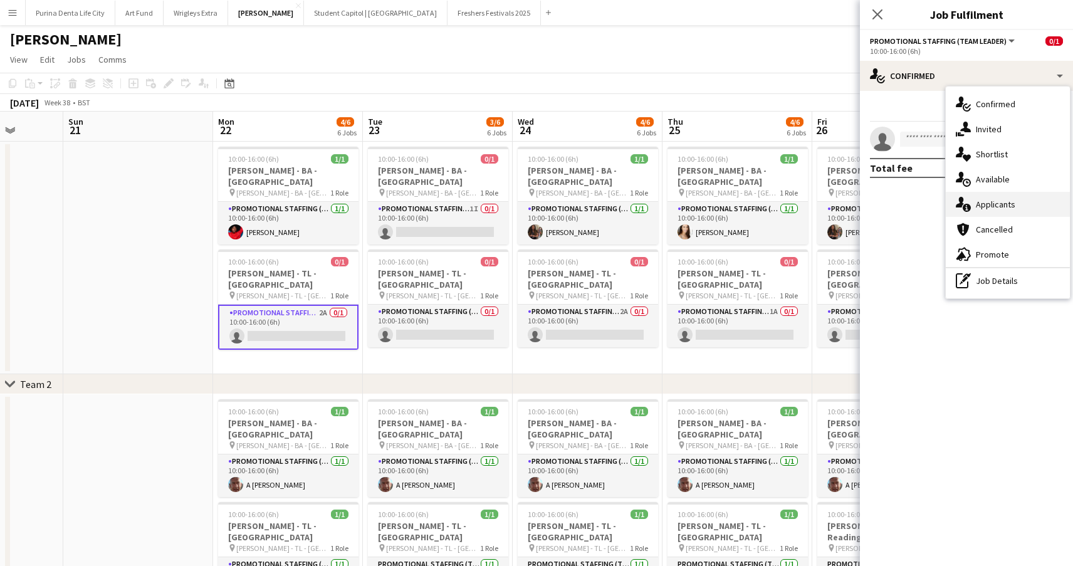
click at [995, 210] on div "single-neutral-actions-information Applicants" at bounding box center [1008, 204] width 124 height 25
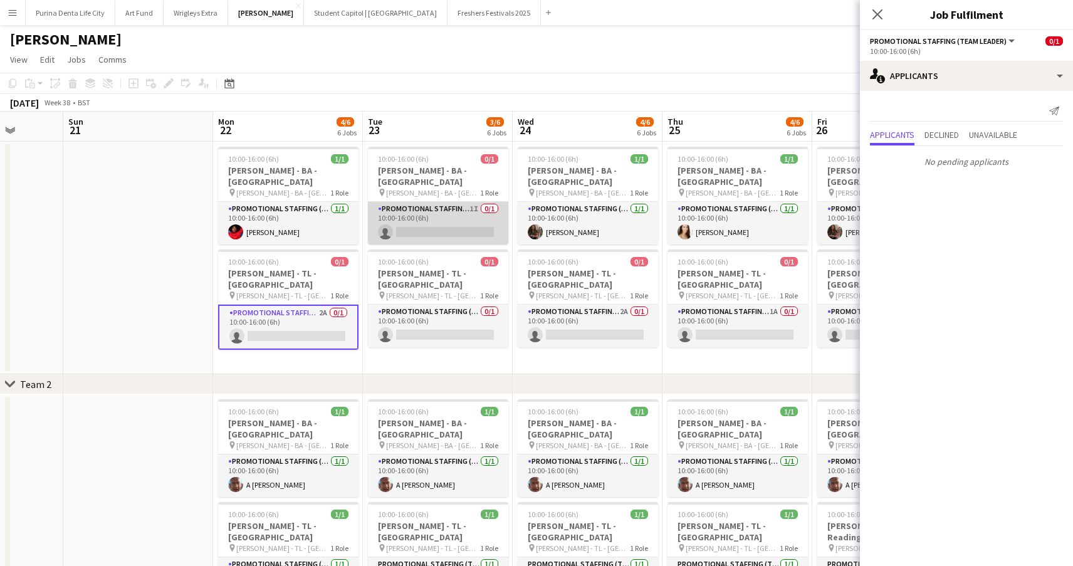
click at [422, 213] on app-card-role "Promotional Staffing (Brand Ambassadors) 1I 0/1 10:00-16:00 (6h) single-neutral…" at bounding box center [438, 223] width 140 height 43
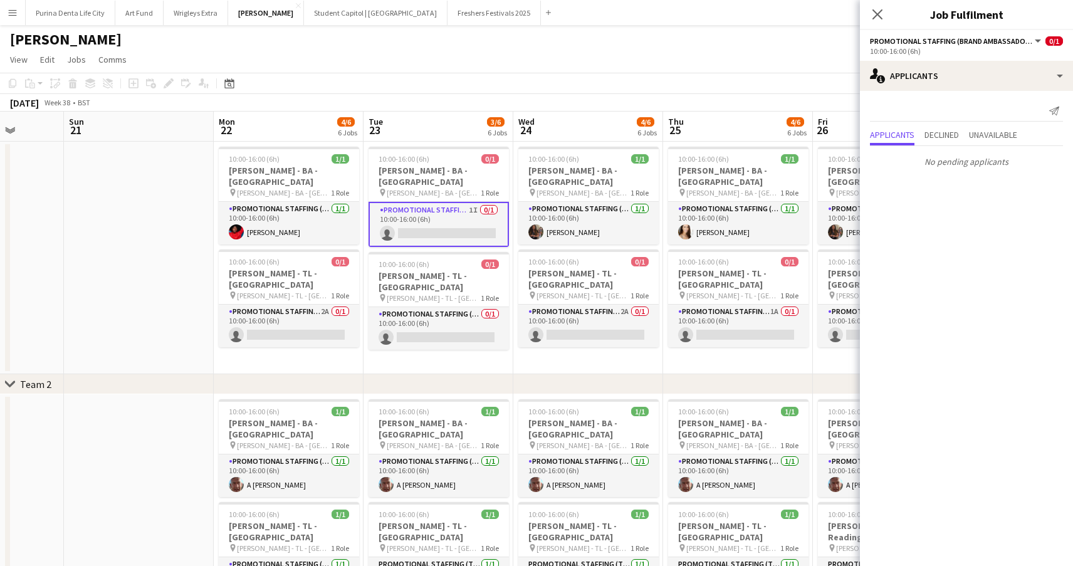
click at [426, 206] on app-card-role "Promotional Staffing (Brand Ambassadors) 1I 0/1 10:00-16:00 (6h) single-neutral…" at bounding box center [439, 224] width 140 height 45
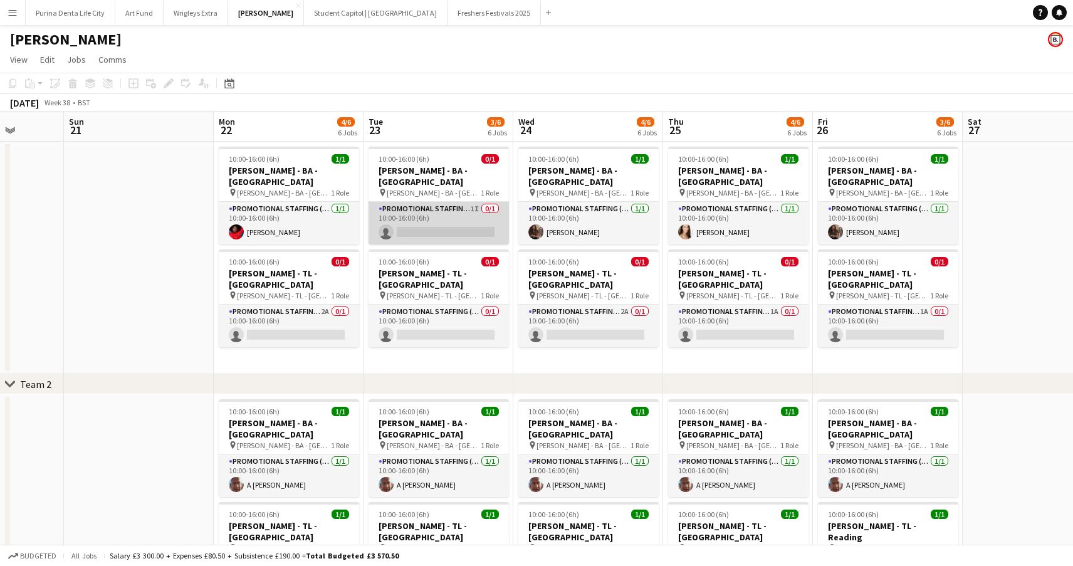
click at [426, 206] on app-card-role "Promotional Staffing (Brand Ambassadors) 1I 0/1 10:00-16:00 (6h) single-neutral…" at bounding box center [439, 223] width 140 height 43
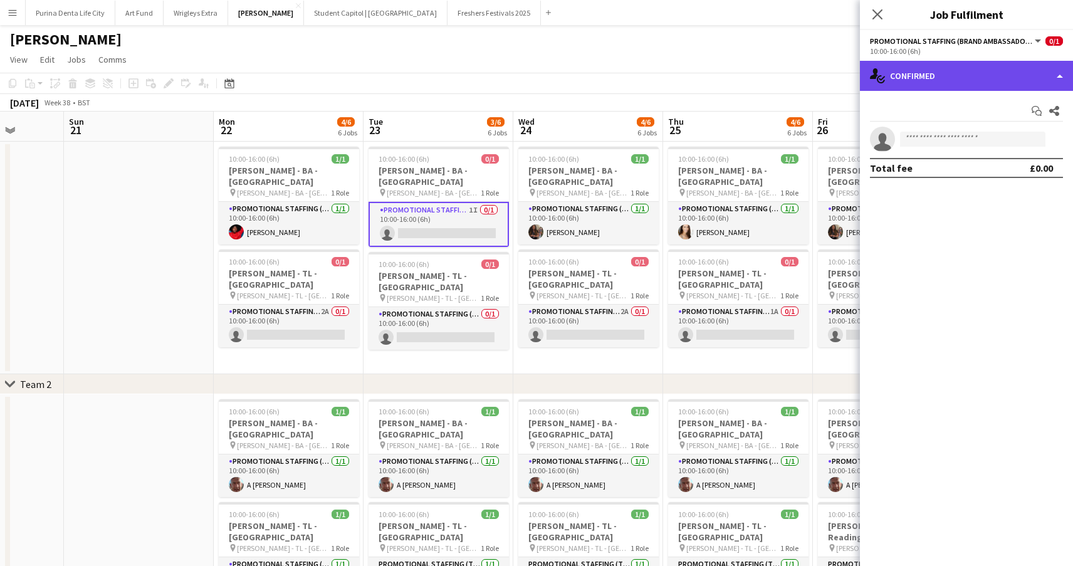
click at [990, 78] on div "single-neutral-actions-check-2 Confirmed" at bounding box center [966, 76] width 213 height 30
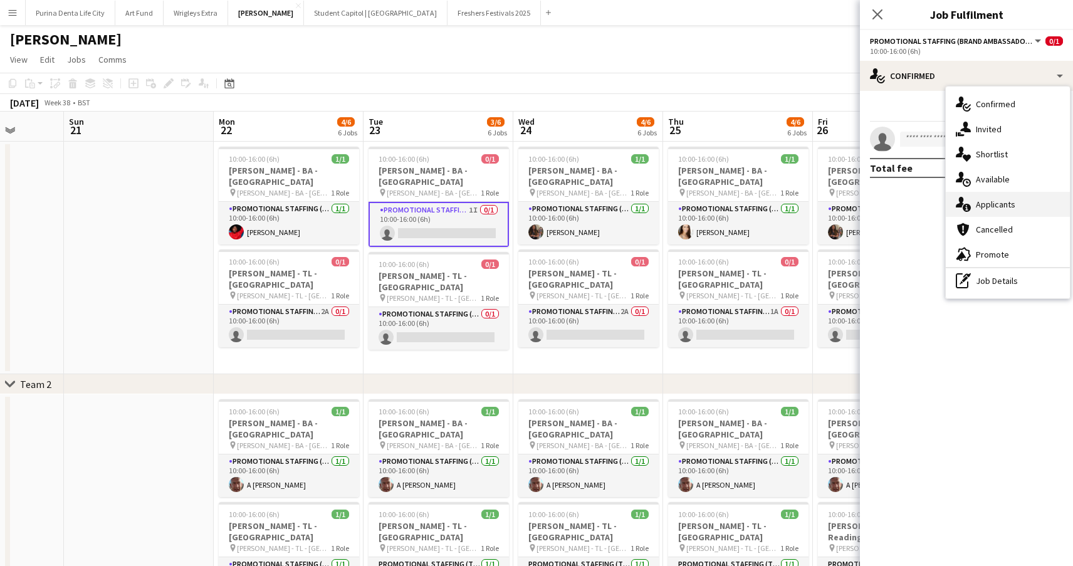
click at [990, 201] on span "Applicants" at bounding box center [995, 204] width 39 height 11
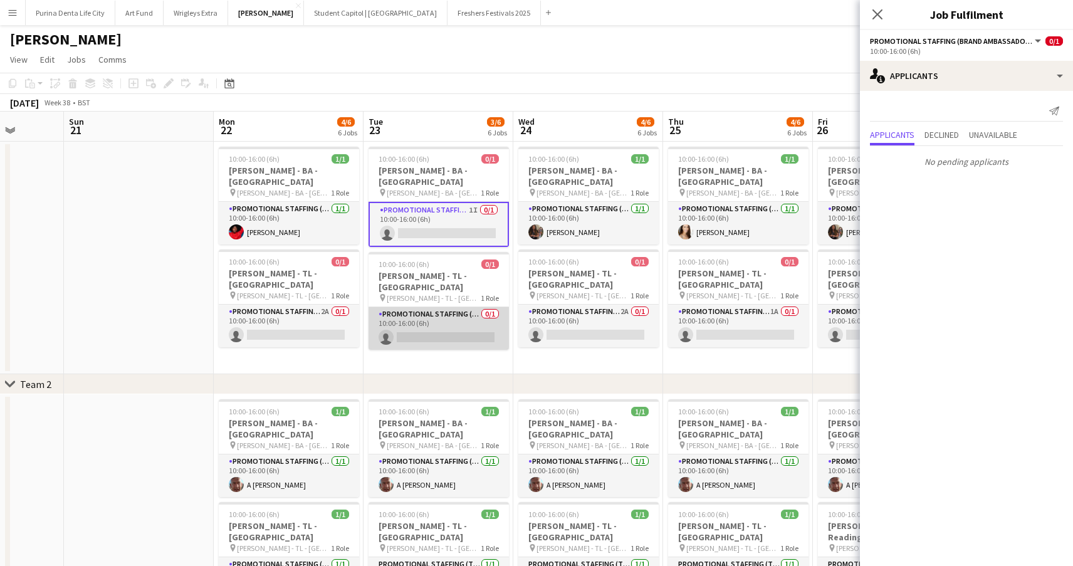
click at [457, 307] on app-card-role "Promotional Staffing (Team Leader) 0/1 10:00-16:00 (6h) single-neutral-actions" at bounding box center [439, 328] width 140 height 43
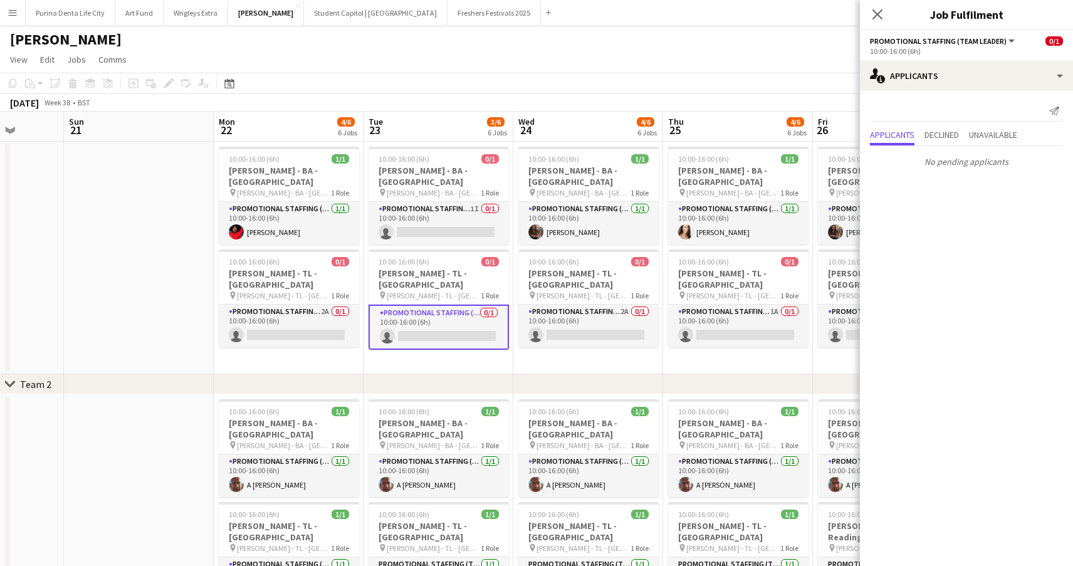
click at [460, 360] on app-date-cell "10:00-16:00 (6h) 0/1 Giff Gaff - BA - Huddersfield pin Giff Gaff - BA - Hudders…" at bounding box center [439, 258] width 150 height 233
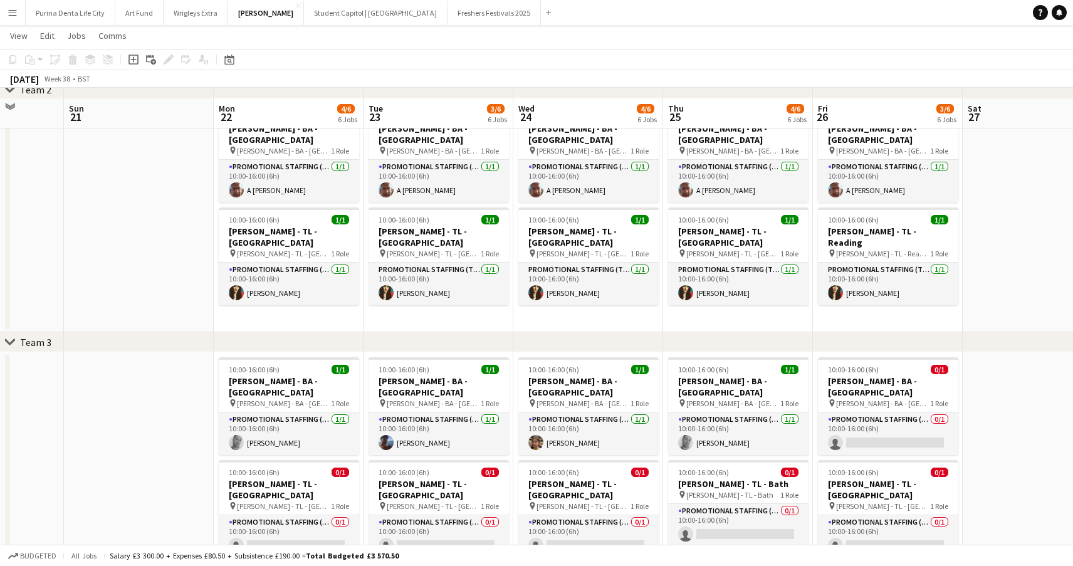
scroll to position [306, 0]
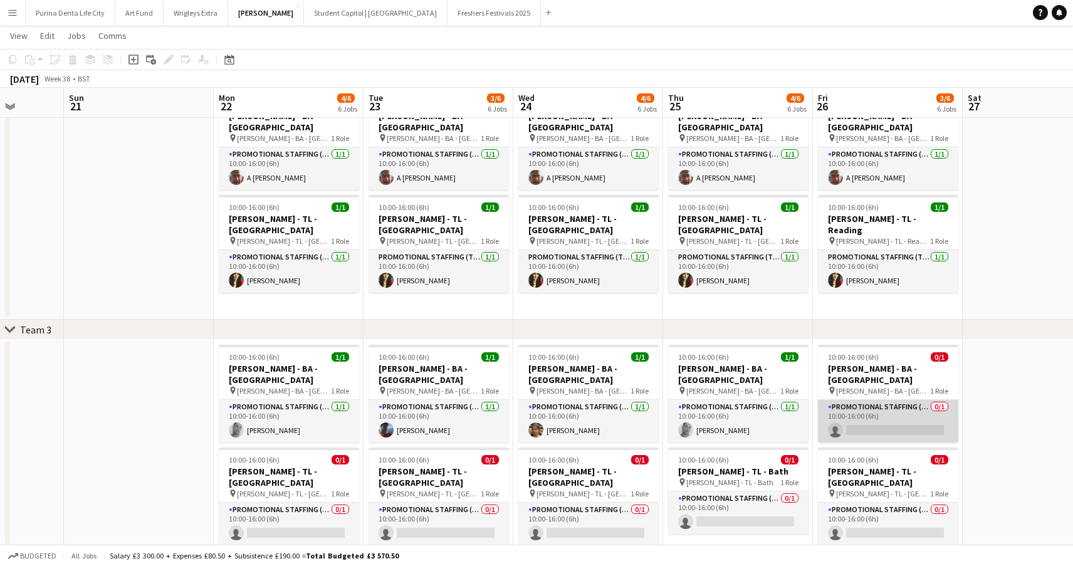
click at [871, 412] on app-card-role "Promotional Staffing (Brand Ambassadors) 0/1 10:00-16:00 (6h) single-neutral-ac…" at bounding box center [888, 421] width 140 height 43
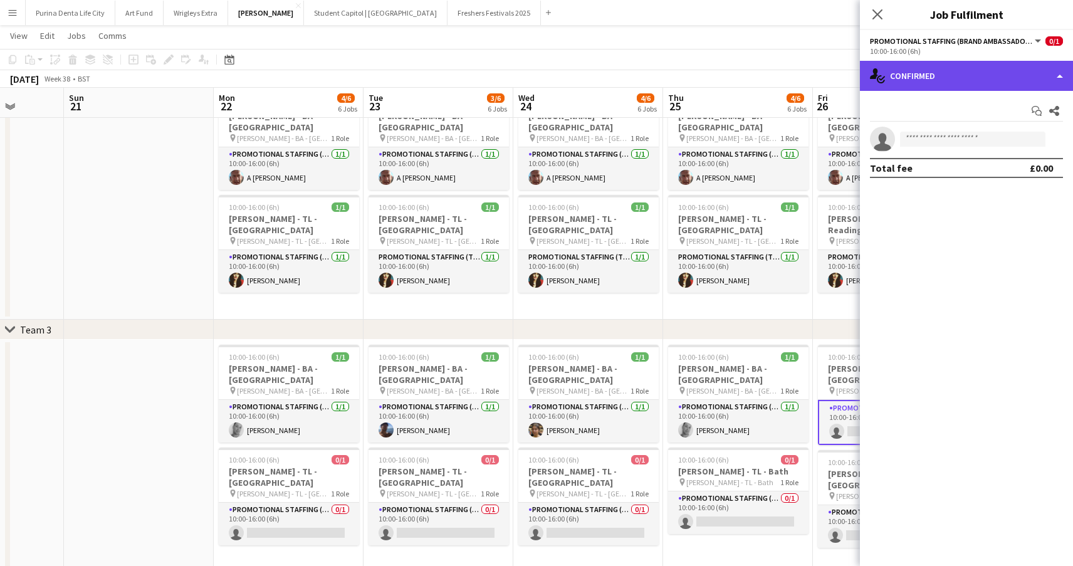
click at [940, 71] on div "single-neutral-actions-check-2 Confirmed" at bounding box center [966, 76] width 213 height 30
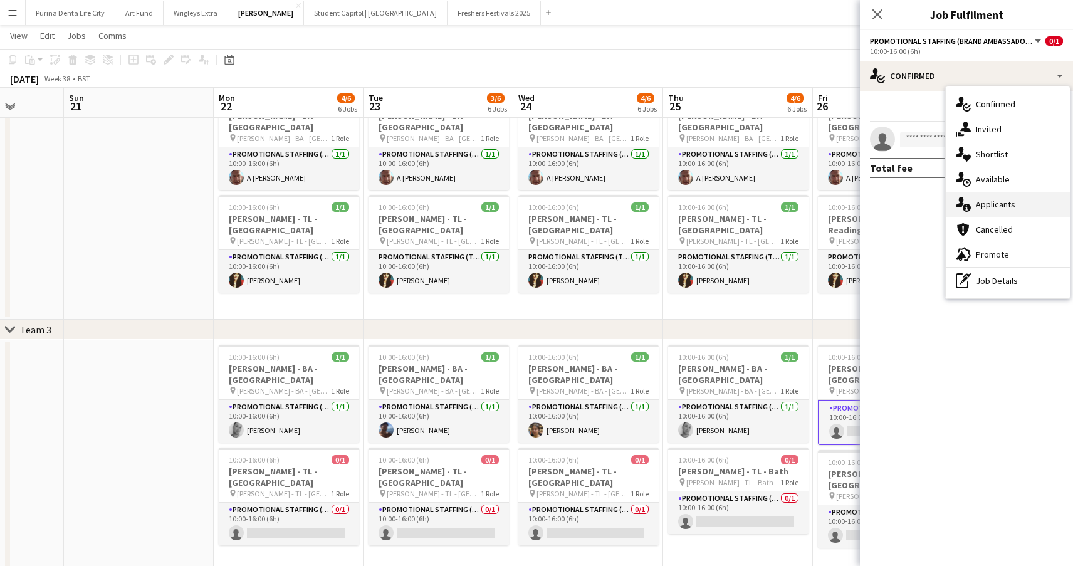
click at [1032, 209] on div "single-neutral-actions-information Applicants" at bounding box center [1008, 204] width 124 height 25
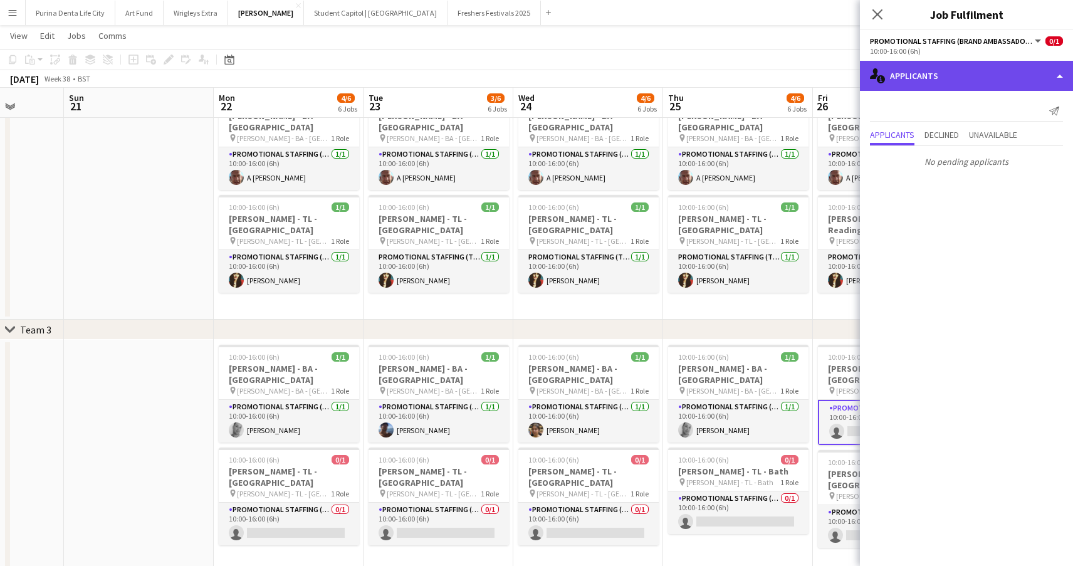
click at [931, 80] on div "single-neutral-actions-information Applicants" at bounding box center [966, 76] width 213 height 30
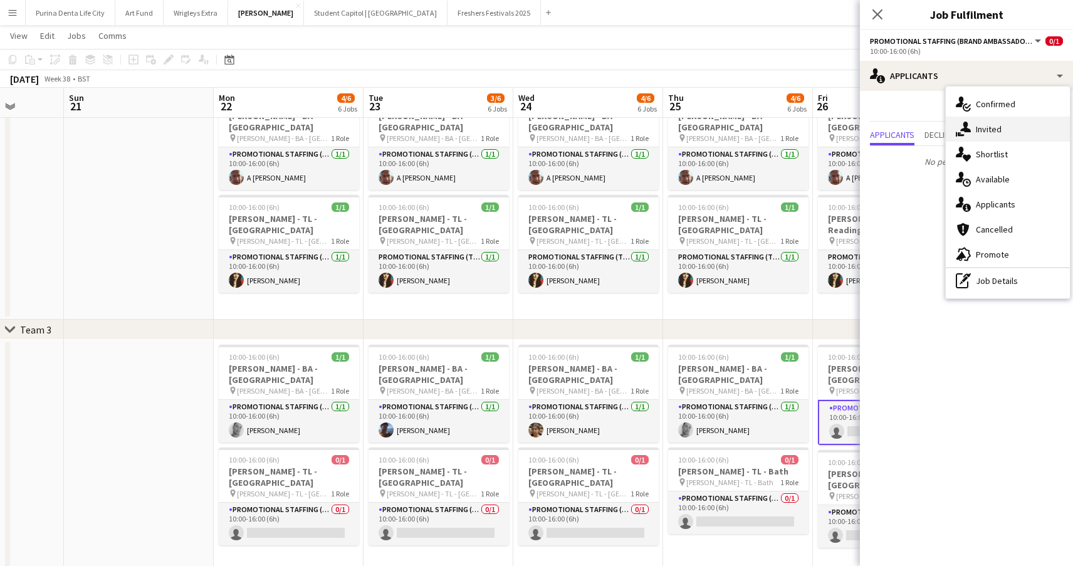
click at [984, 126] on span "Invited" at bounding box center [989, 128] width 26 height 11
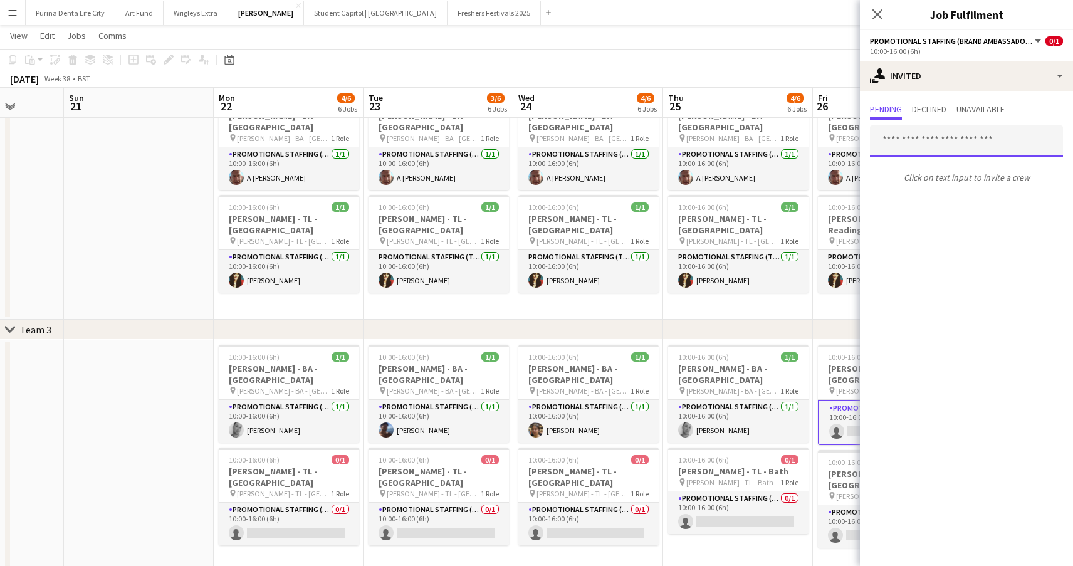
click at [944, 145] on input "text" at bounding box center [966, 140] width 193 height 31
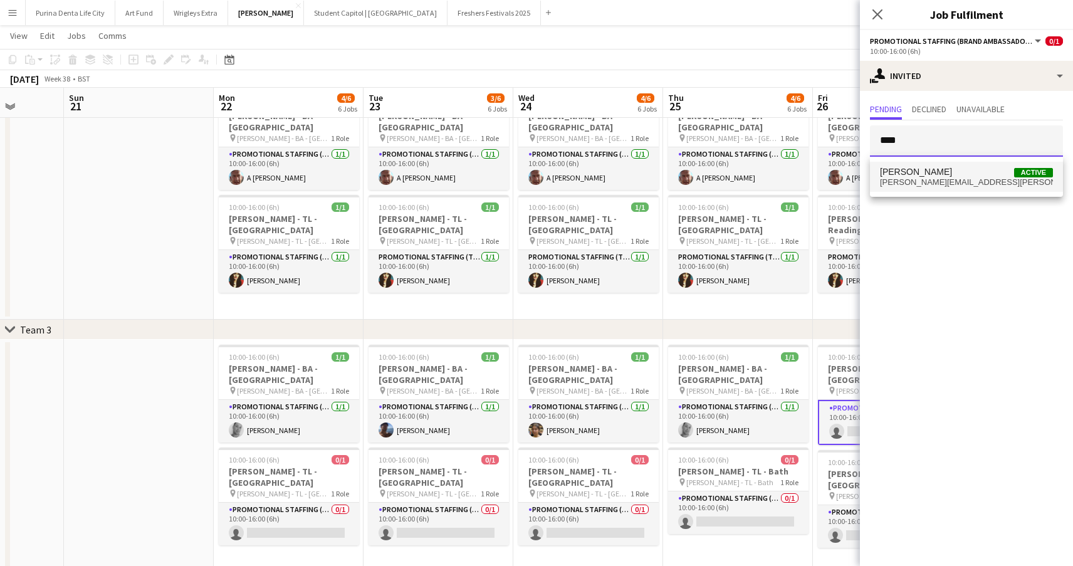
type input "****"
click at [964, 174] on span "Holly Fry Active" at bounding box center [966, 172] width 173 height 11
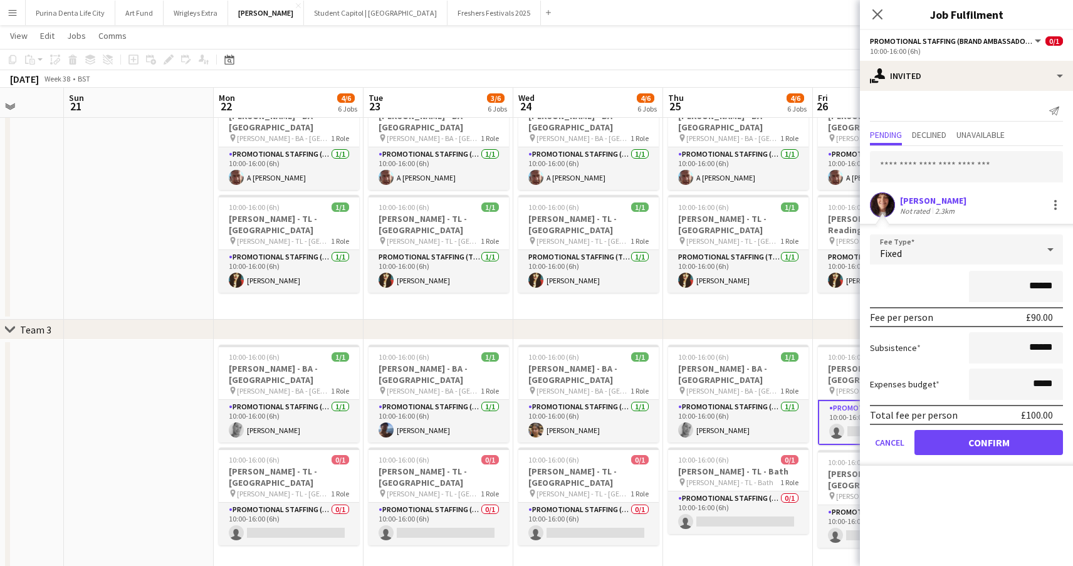
click at [1006, 450] on button "Confirm" at bounding box center [989, 442] width 149 height 25
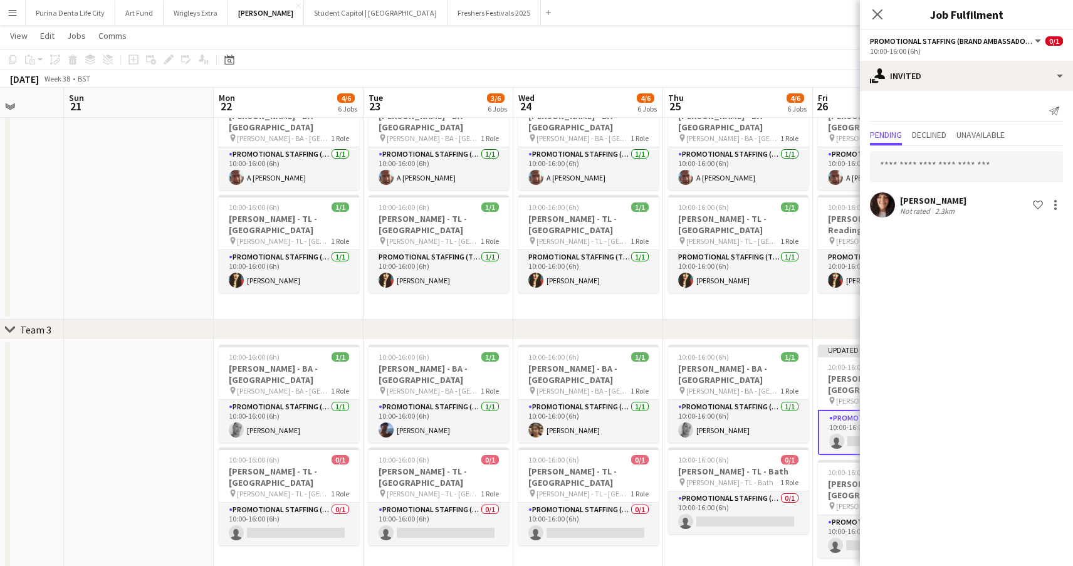
click at [789, 286] on app-date-cell "10:00-16:00 (6h) 1/1 Giff Gaff - BA - Surrey pin Giff Gaff - BA - Surrey 1 Role…" at bounding box center [738, 203] width 150 height 233
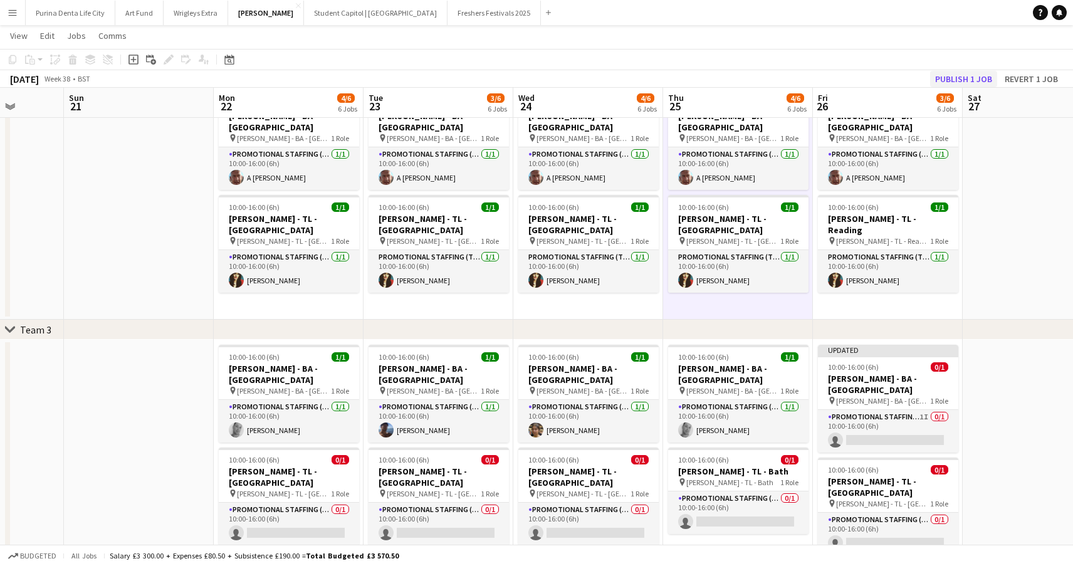
click at [978, 83] on button "Publish 1 job" at bounding box center [963, 79] width 67 height 16
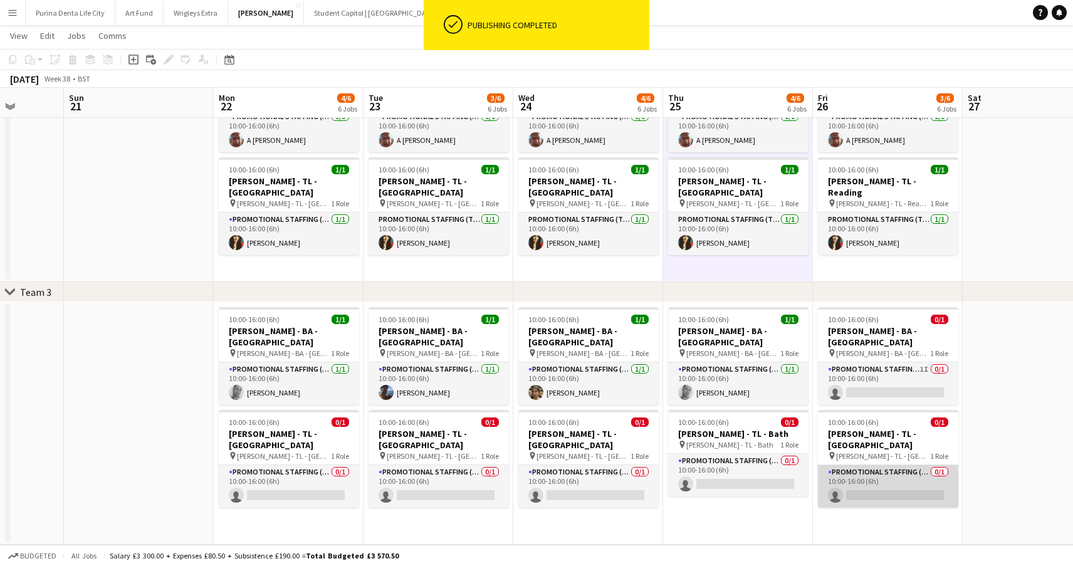
click at [866, 480] on app-card-role "Promotional Staffing (Team Leader) 0/1 10:00-16:00 (6h) single-neutral-actions" at bounding box center [888, 486] width 140 height 43
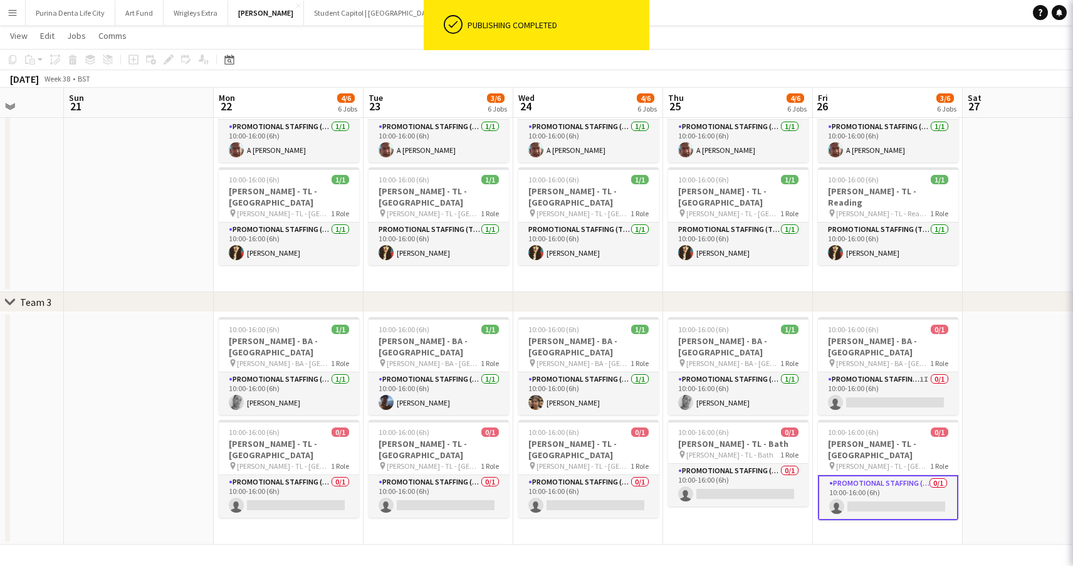
scroll to position [333, 0]
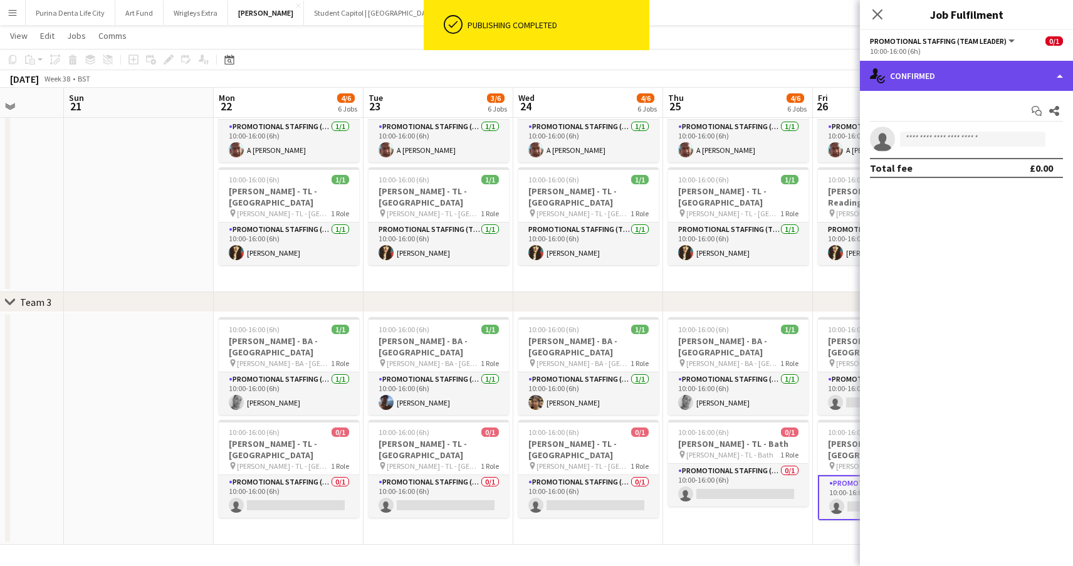
click at [941, 87] on div "single-neutral-actions-check-2 Confirmed" at bounding box center [966, 76] width 213 height 30
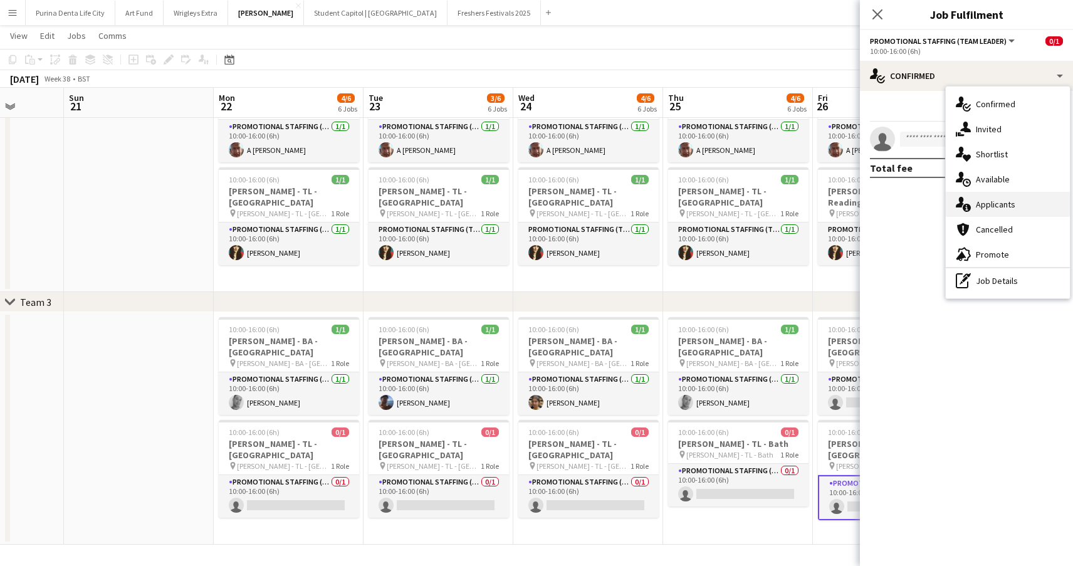
click at [1015, 207] on div "single-neutral-actions-information Applicants" at bounding box center [1008, 204] width 124 height 25
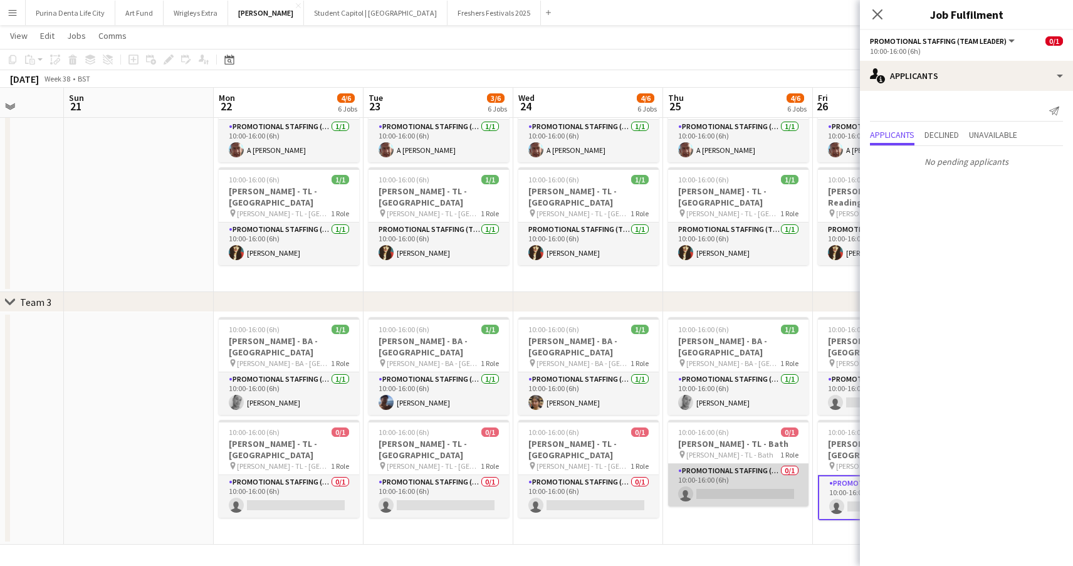
click at [744, 477] on app-card-role "Promotional Staffing (Team Leader) 0/1 10:00-16:00 (6h) single-neutral-actions" at bounding box center [738, 485] width 140 height 43
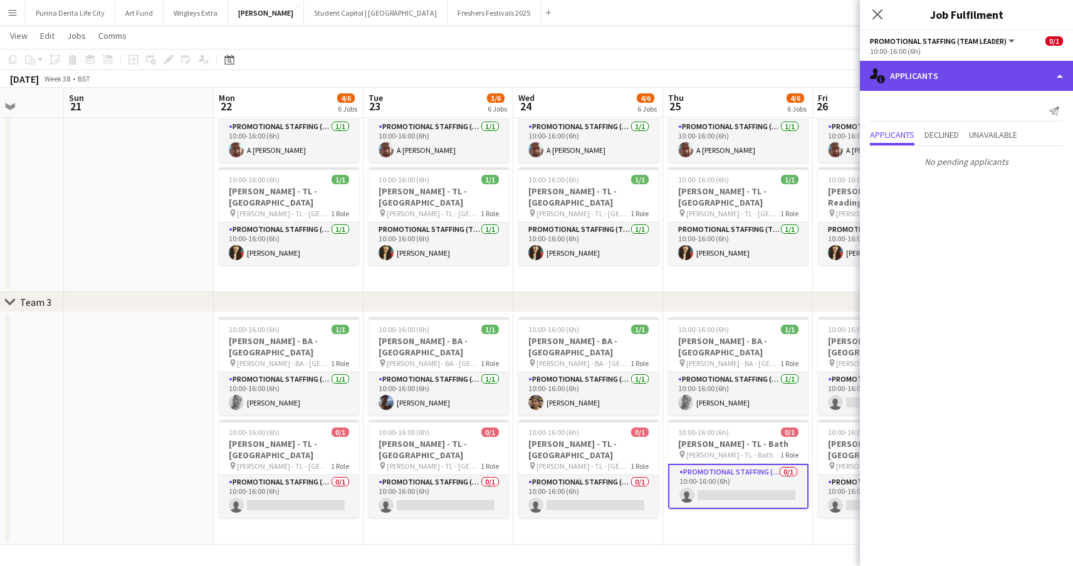
click at [950, 68] on div "single-neutral-actions-information Applicants" at bounding box center [966, 76] width 213 height 30
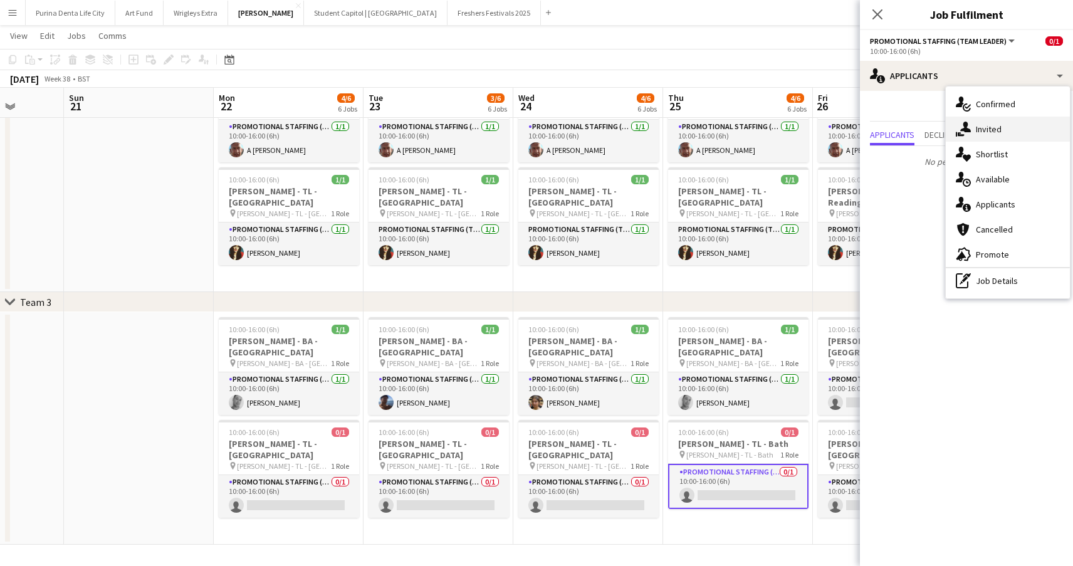
click at [978, 124] on span "Invited" at bounding box center [989, 128] width 26 height 11
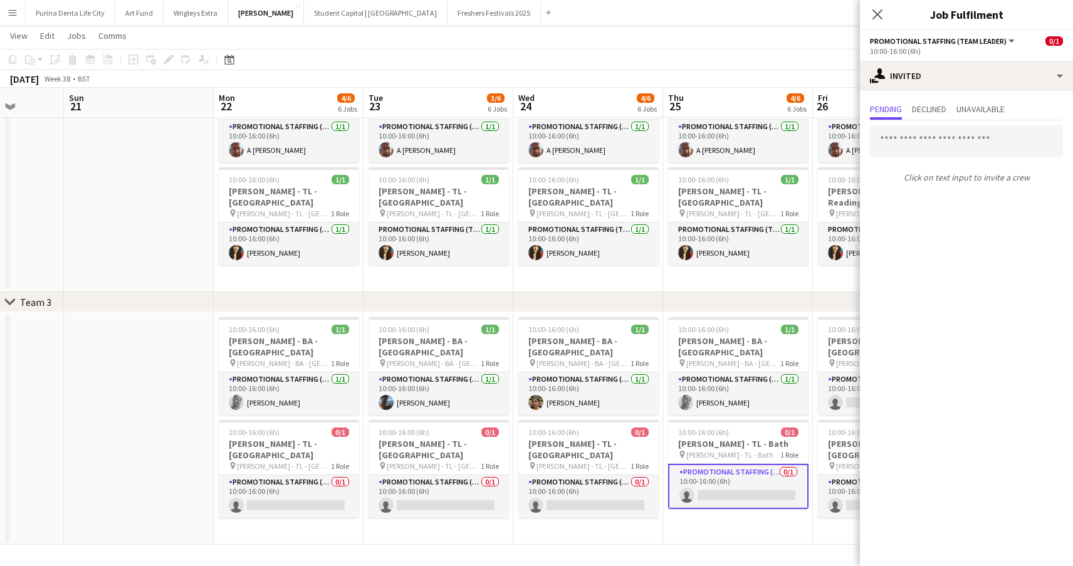
click at [618, 499] on app-date-cell "10:00-16:00 (6h) 1/1 Giff Gaff - BA - Exeter pin Giff Gaff - BA - Exeter 1 Role…" at bounding box center [588, 428] width 150 height 233
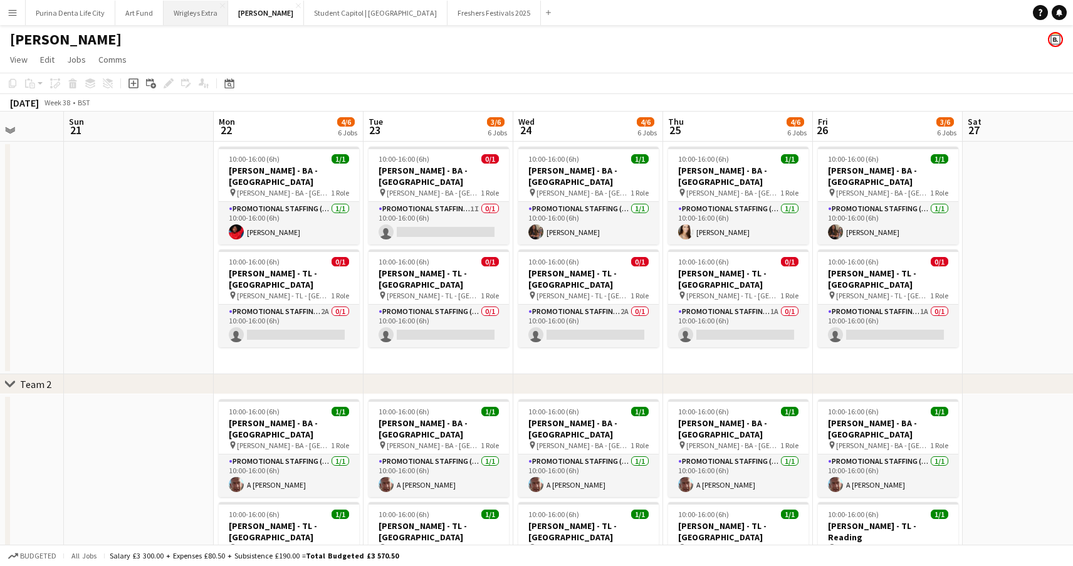
scroll to position [0, 0]
click at [179, 28] on div "[PERSON_NAME]" at bounding box center [536, 37] width 1073 height 24
click at [184, 19] on button "Wrigleys Extra Close" at bounding box center [196, 13] width 65 height 24
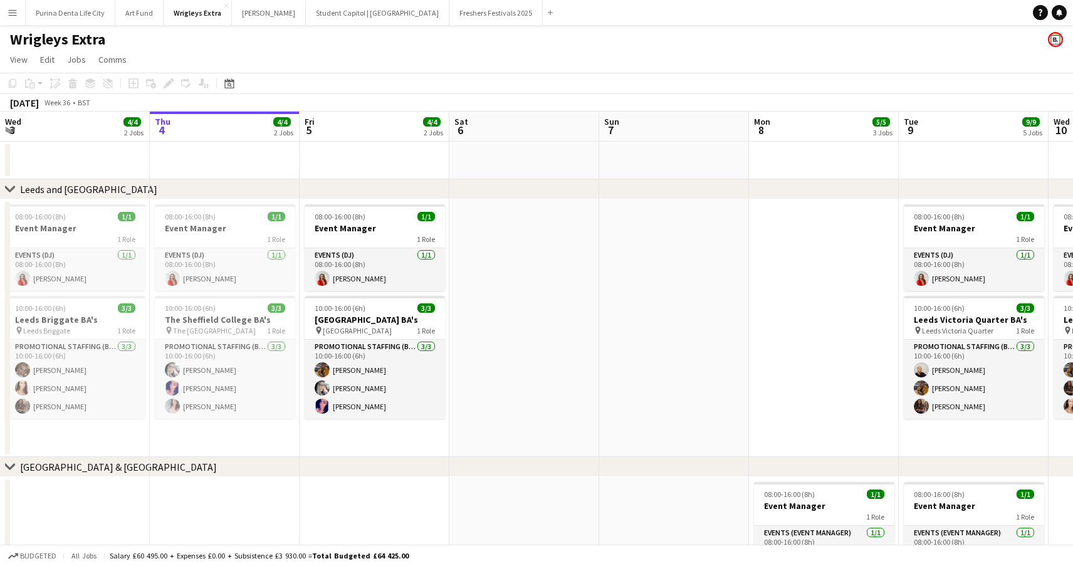
scroll to position [3, 0]
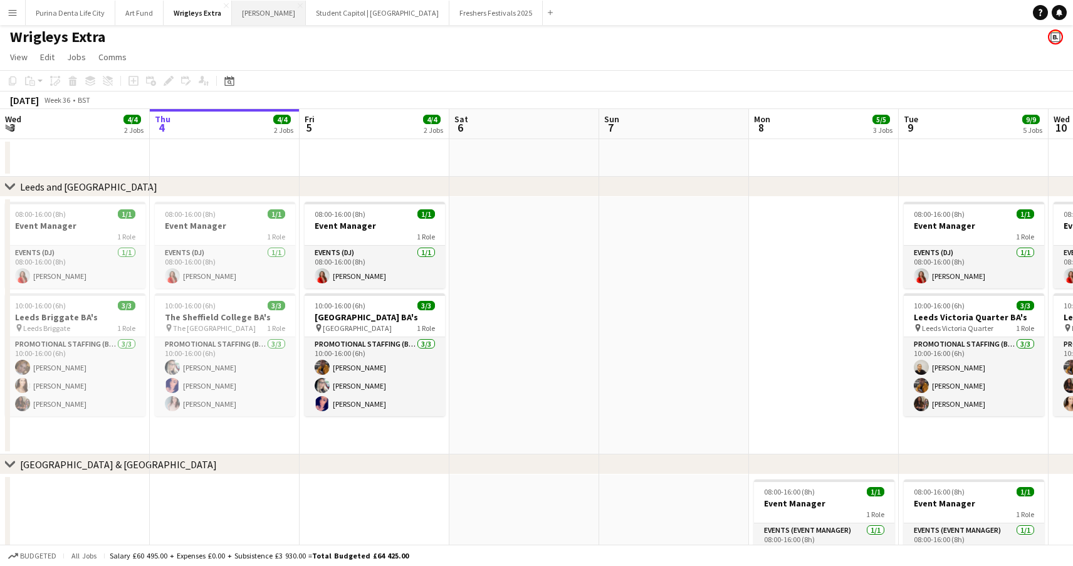
click at [249, 13] on button "Giff Gaff Close" at bounding box center [269, 13] width 74 height 24
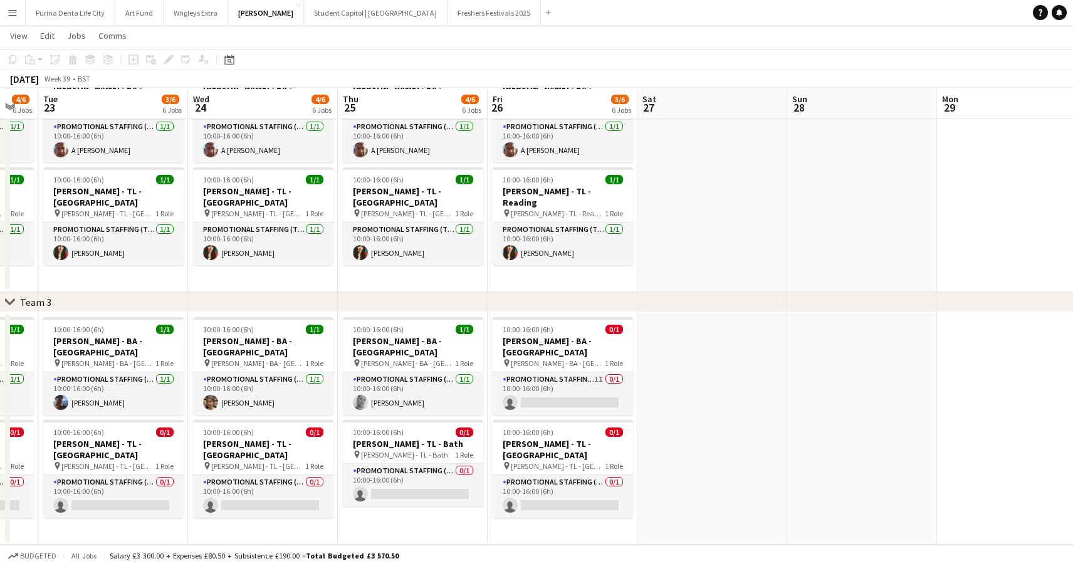
scroll to position [333, 0]
click at [572, 406] on app-date-cell "10:00-16:00 (6h) 0/1 Giff Gaff - BA - Cardiff pin Giff Gaff - BA - Cardiff 1 Ro…" at bounding box center [563, 428] width 150 height 233
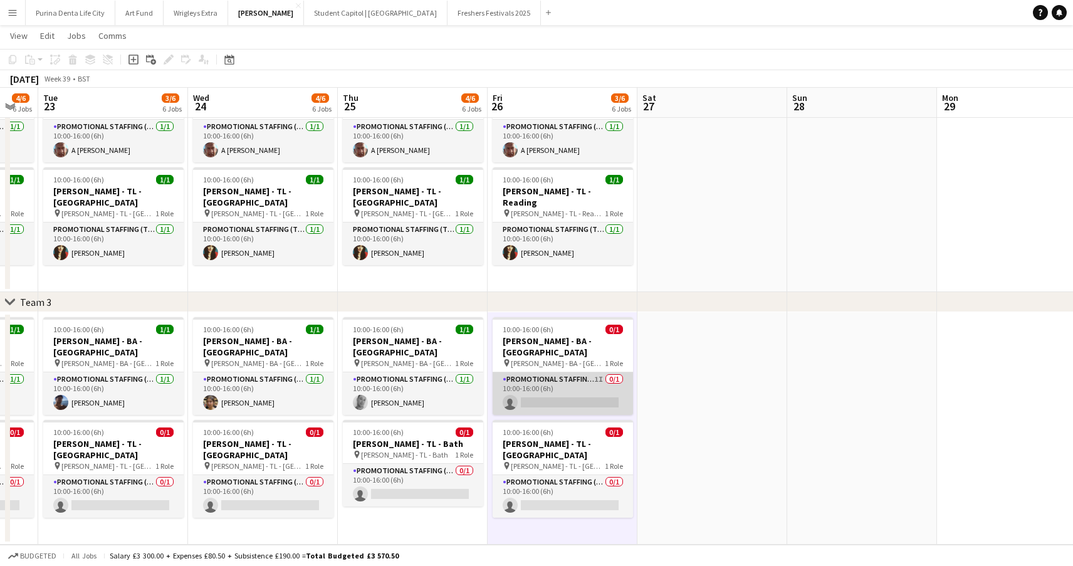
click at [570, 395] on app-card-role "Promotional Staffing (Brand Ambassadors) 1I 0/1 10:00-16:00 (6h) single-neutral…" at bounding box center [563, 393] width 140 height 43
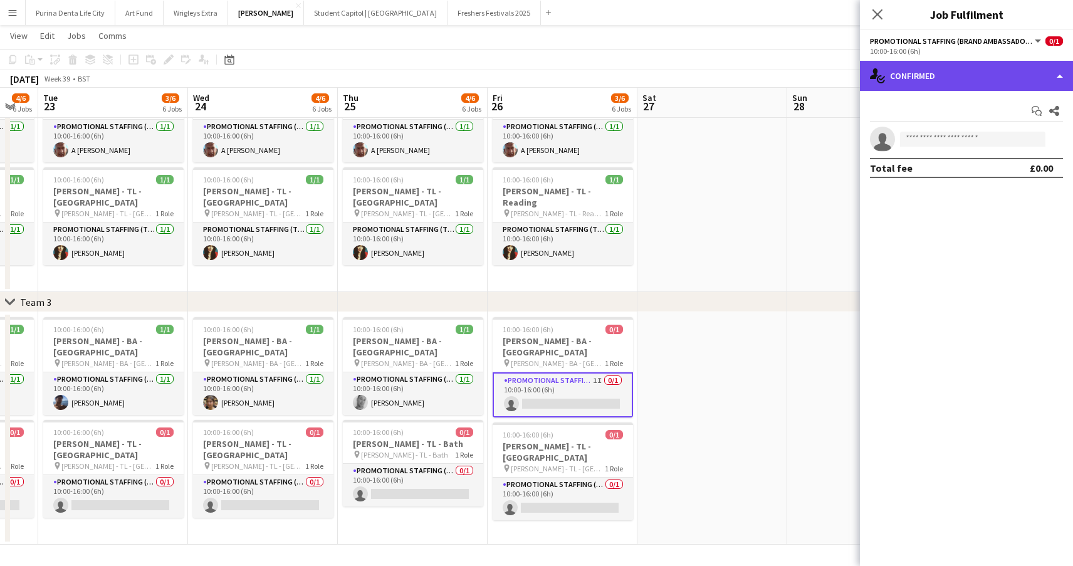
click at [957, 73] on div "single-neutral-actions-check-2 Confirmed" at bounding box center [966, 76] width 213 height 30
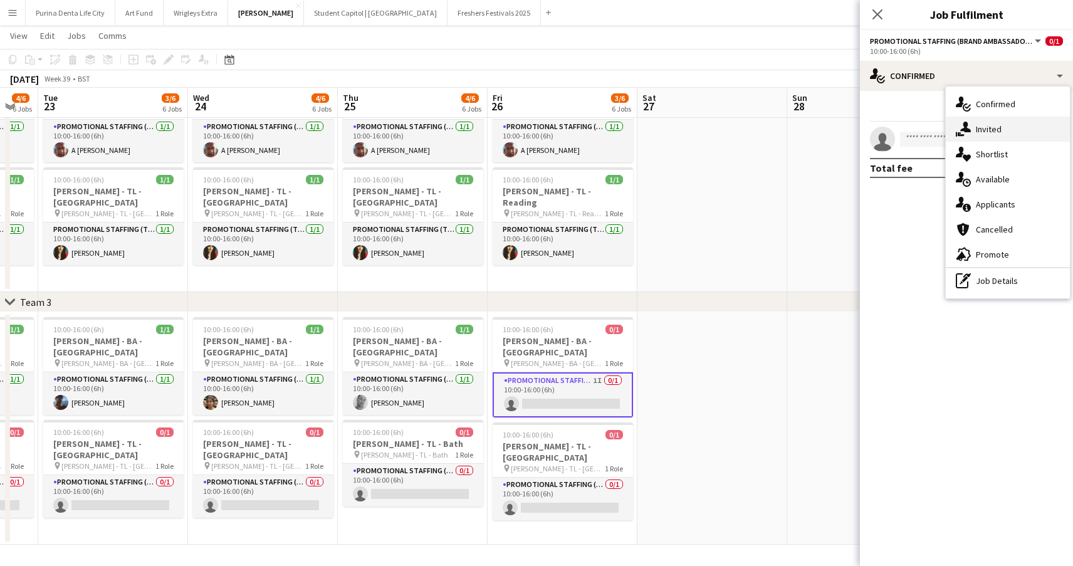
click at [998, 129] on span "Invited" at bounding box center [989, 128] width 26 height 11
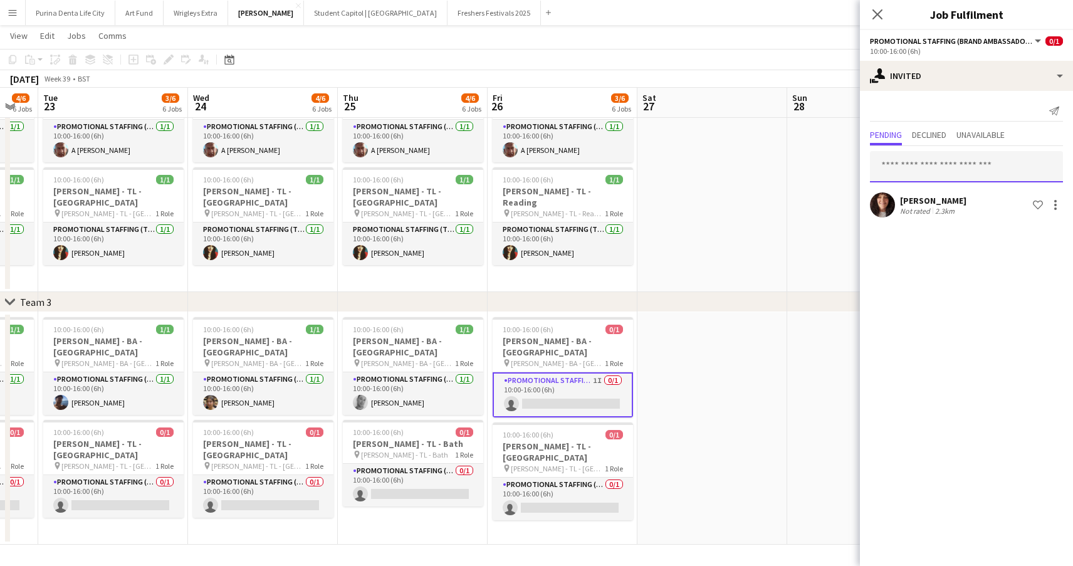
click at [926, 164] on input "text" at bounding box center [966, 166] width 193 height 31
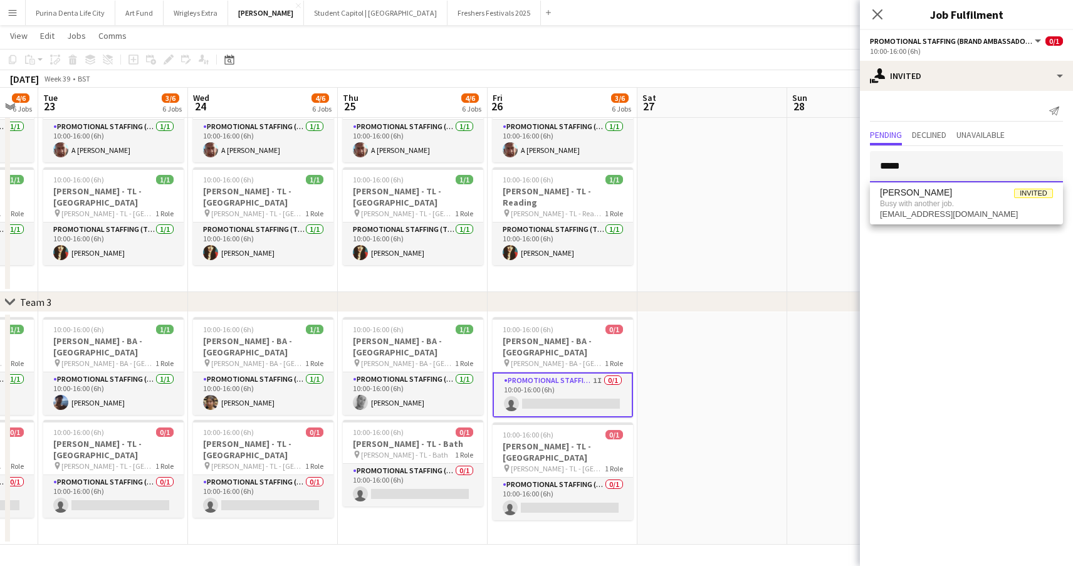
type input "*****"
drag, startPoint x: 926, startPoint y: 164, endPoint x: 710, endPoint y: 216, distance: 222.4
click at [710, 216] on app-date-cell at bounding box center [712, 176] width 150 height 233
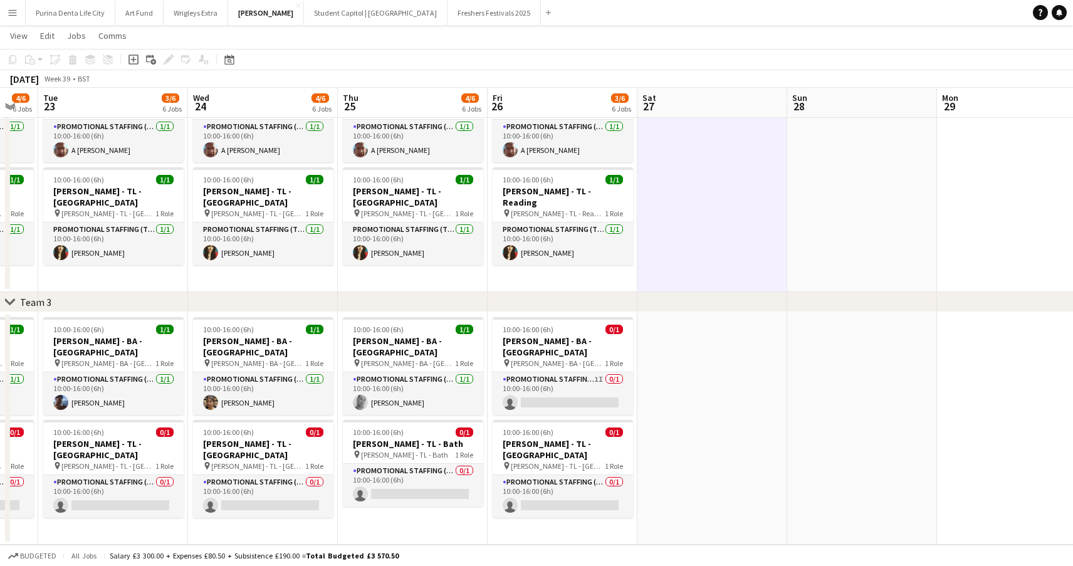
scroll to position [0, 262]
click at [733, 78] on div "September 2025 Week 39 • BST" at bounding box center [536, 79] width 1073 height 18
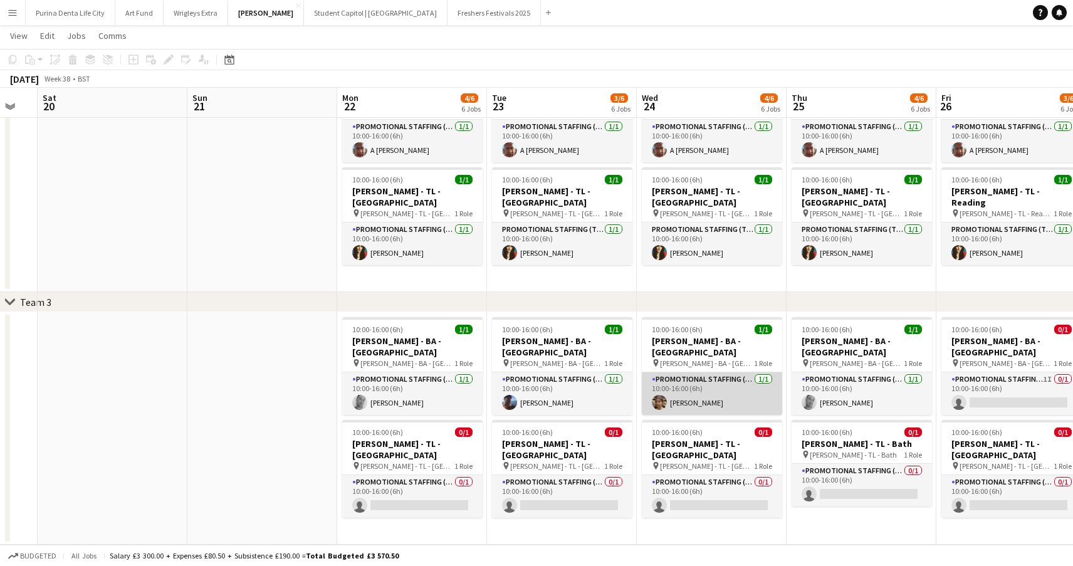
scroll to position [0, 391]
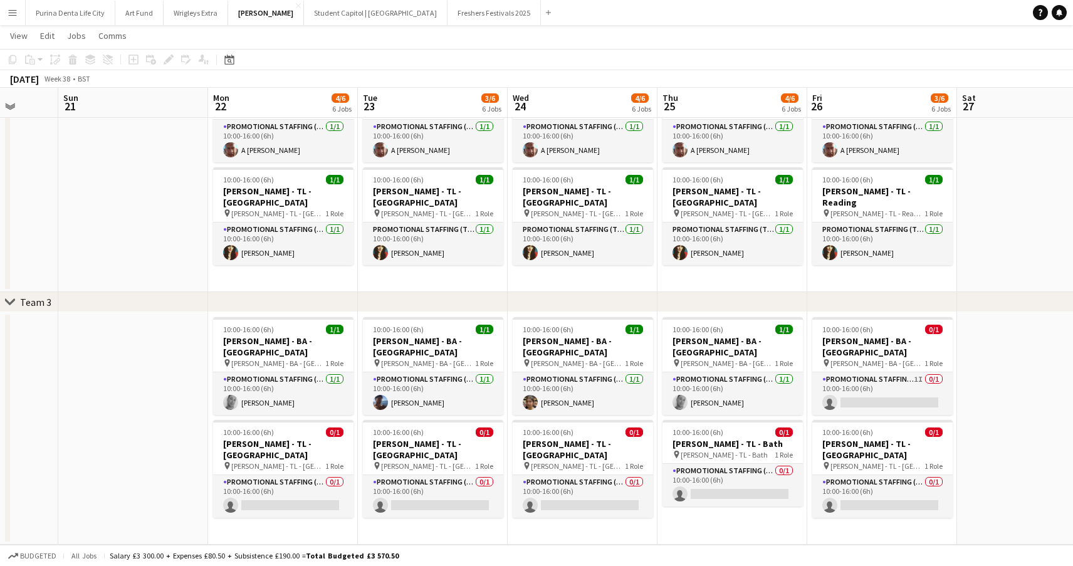
click at [16, 16] on app-icon "Menu" at bounding box center [13, 13] width 10 height 10
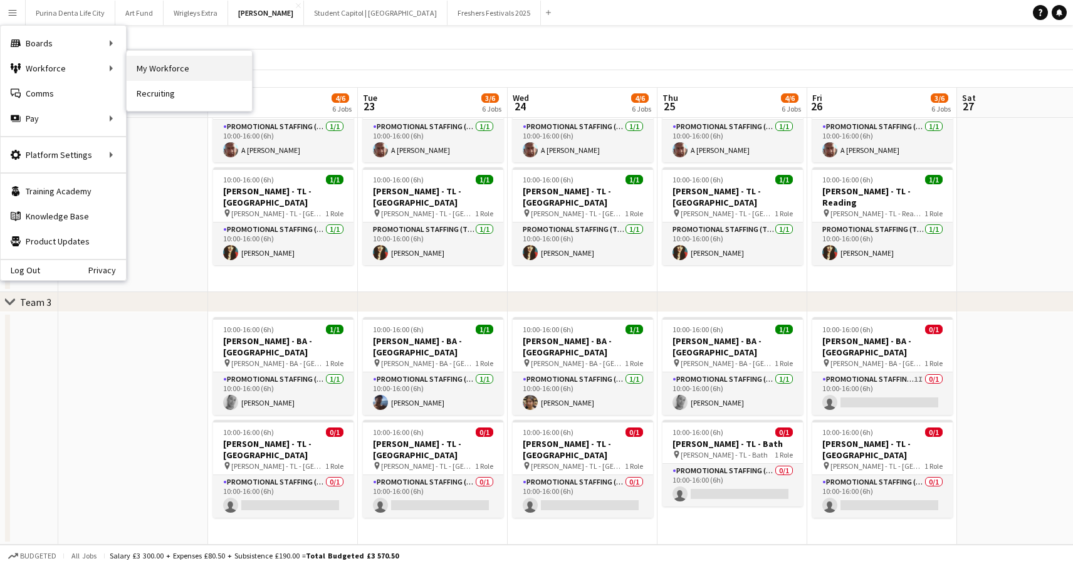
click at [162, 73] on link "My Workforce" at bounding box center [189, 68] width 125 height 25
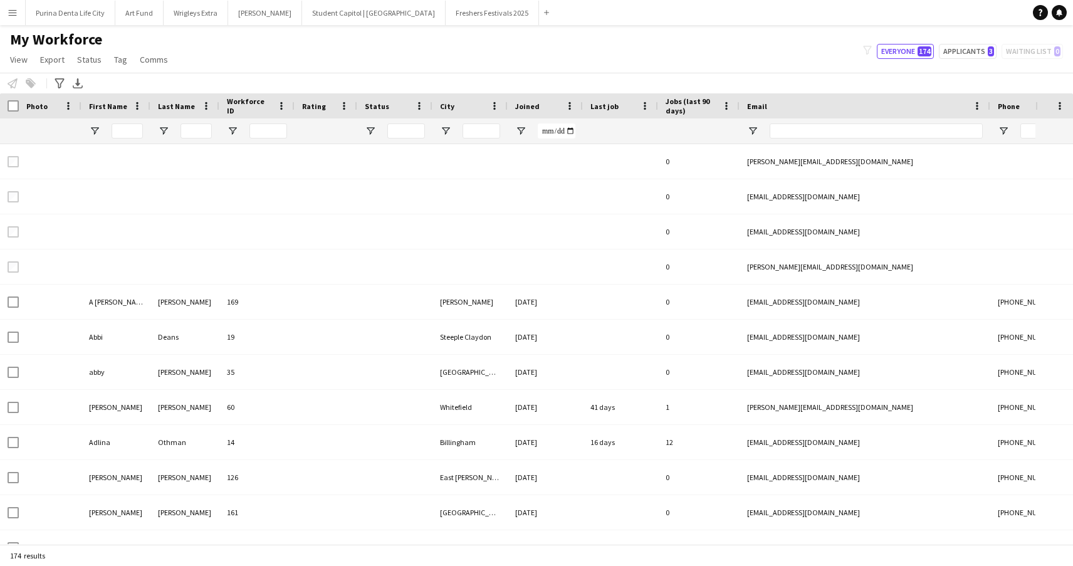
type input "**********"
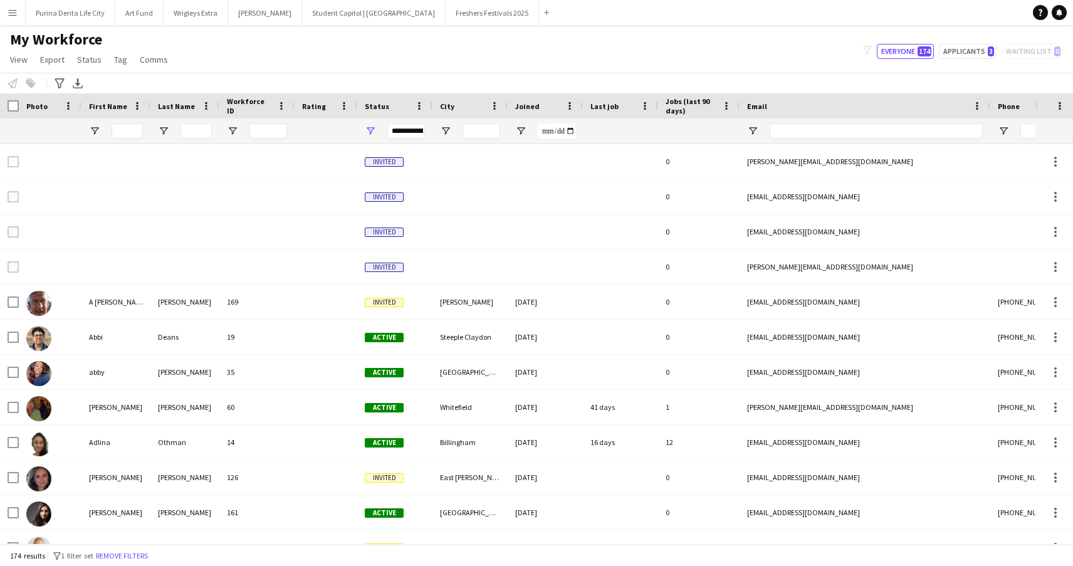
click at [135, 139] on div at bounding box center [127, 130] width 31 height 25
click at [136, 135] on input "First Name Filter Input" at bounding box center [127, 130] width 31 height 15
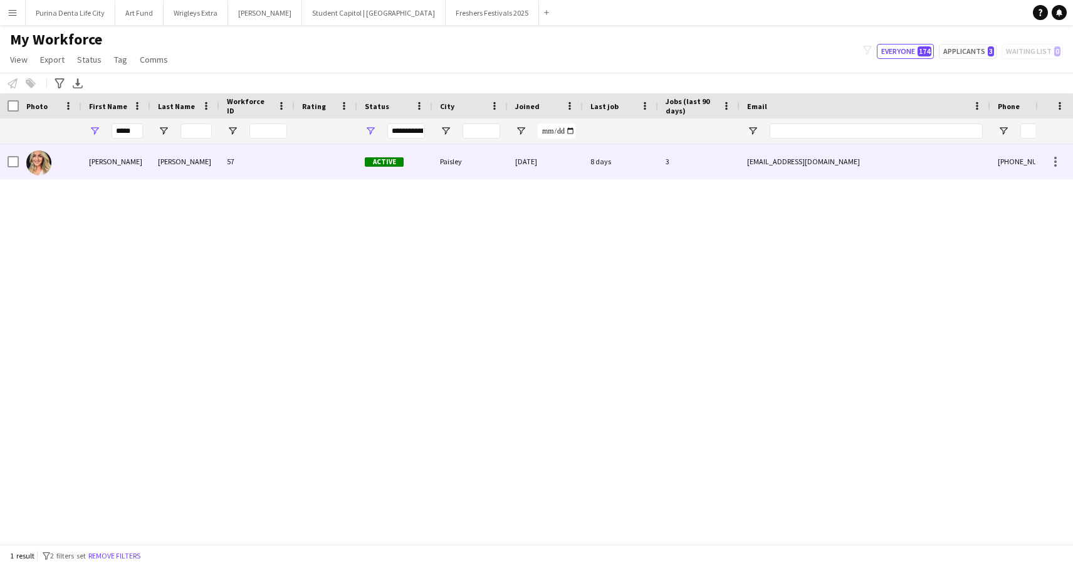
click at [206, 174] on div "Cunningham" at bounding box center [184, 161] width 69 height 34
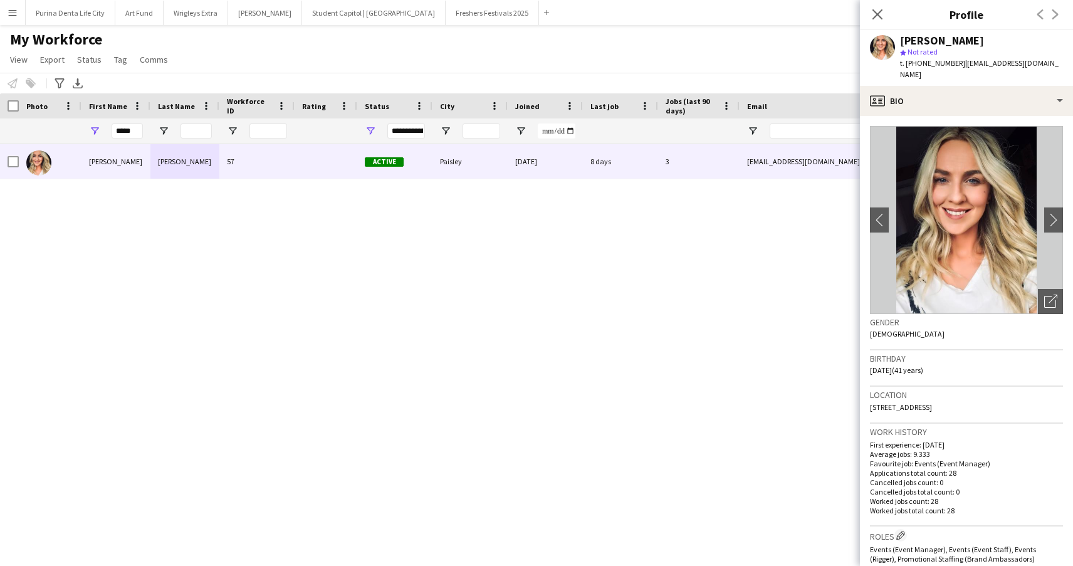
drag, startPoint x: 1018, startPoint y: 394, endPoint x: 989, endPoint y: 395, distance: 29.5
click at [989, 395] on div "Location Flat 2/1, 49 Saucel Crescent, Paisley, PA1 1UD" at bounding box center [966, 405] width 193 height 36
click at [932, 402] on span "Flat 2/1, 49 Saucel Crescent, Paisley, PA1 1UD" at bounding box center [901, 406] width 62 height 9
drag, startPoint x: 1013, startPoint y: 394, endPoint x: 984, endPoint y: 394, distance: 29.5
click at [984, 394] on div "Location Flat 2/1, 49 Saucel Crescent, Paisley, PA1 1UD" at bounding box center [966, 405] width 193 height 36
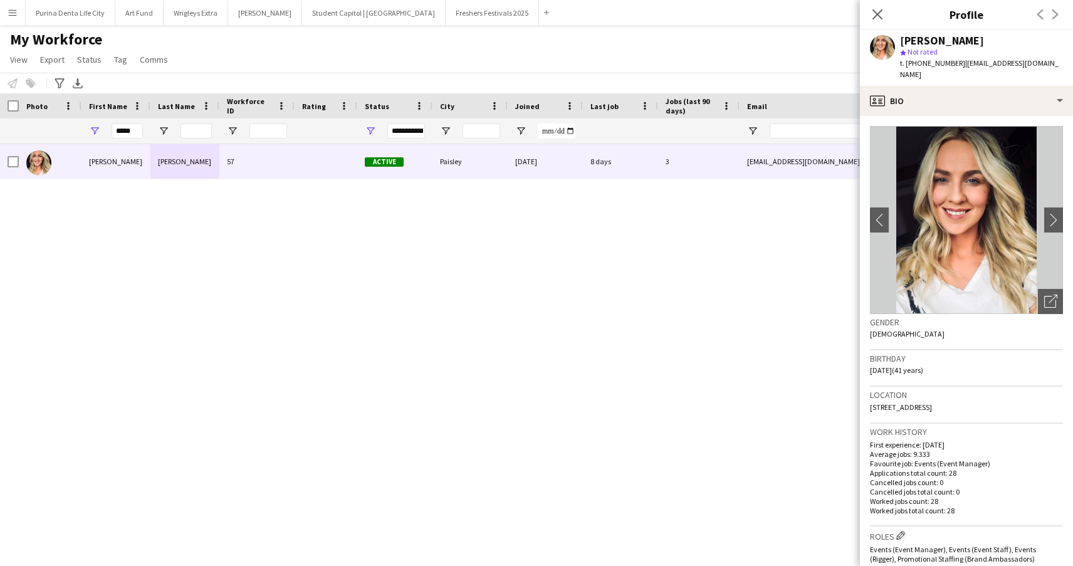
copy span "PA1 1UD"
drag, startPoint x: 134, startPoint y: 125, endPoint x: 93, endPoint y: 126, distance: 41.4
click at [93, 126] on div "*****" at bounding box center [115, 130] width 69 height 25
drag, startPoint x: 137, startPoint y: 129, endPoint x: 93, endPoint y: 127, distance: 43.9
click at [93, 127] on div "*****" at bounding box center [115, 130] width 69 height 25
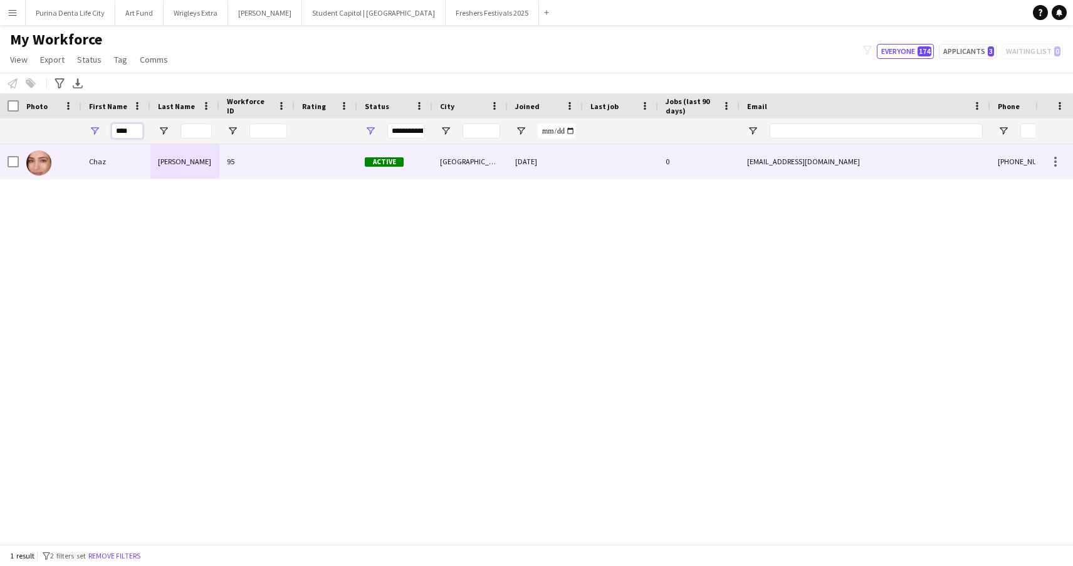
type input "****"
click at [167, 169] on div "Sehmi" at bounding box center [184, 161] width 69 height 34
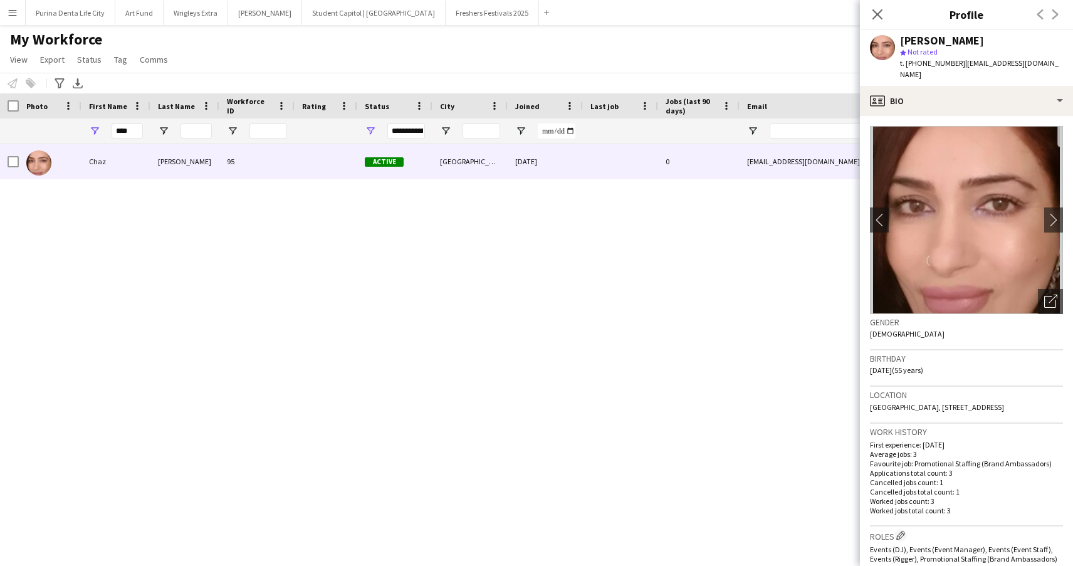
click at [550, 48] on div "My Workforce View Views Default view New view Update view Delete view Edit name…" at bounding box center [536, 51] width 1073 height 43
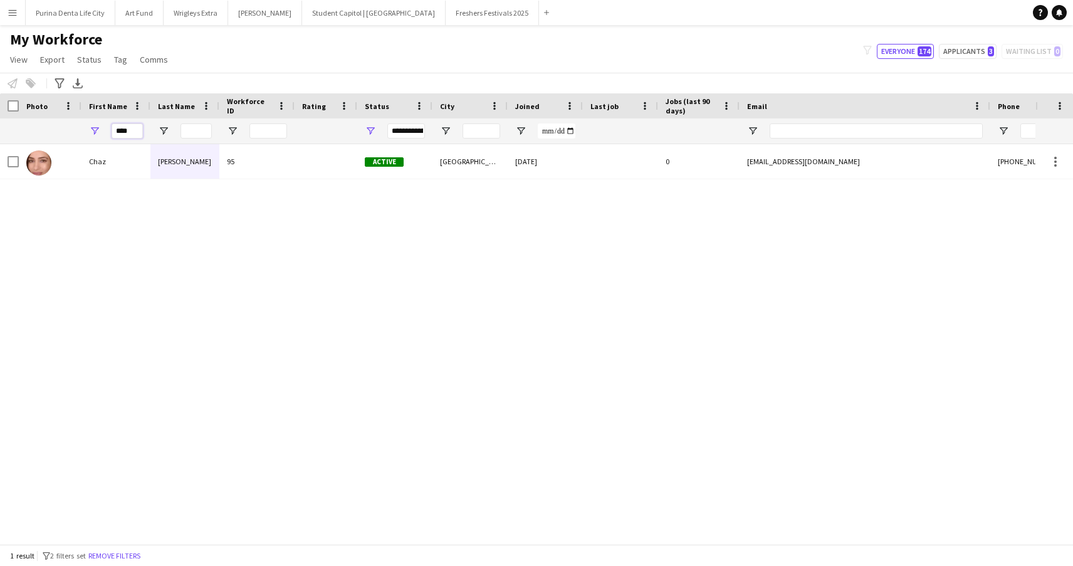
drag, startPoint x: 140, startPoint y: 132, endPoint x: 52, endPoint y: 108, distance: 90.8
click at [52, 108] on div "Workforce Details Photo First Name" at bounding box center [679, 118] width 1359 height 51
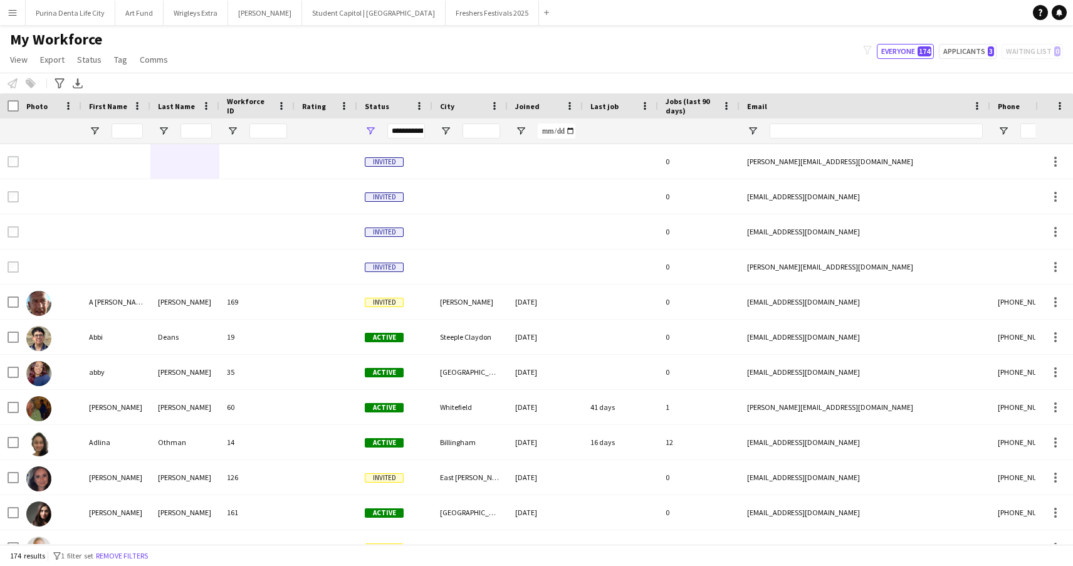
click at [246, 71] on div "My Workforce View Views Default view New view Update view Delete view Edit name…" at bounding box center [536, 51] width 1073 height 43
click at [19, 8] on button "Menu" at bounding box center [12, 12] width 25 height 25
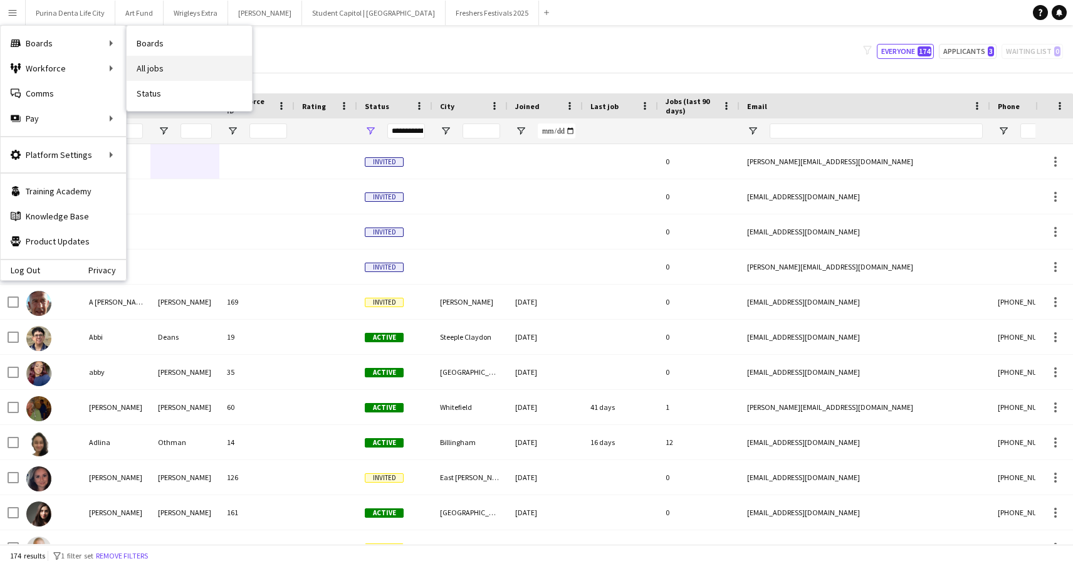
click at [175, 61] on link "All jobs" at bounding box center [189, 68] width 125 height 25
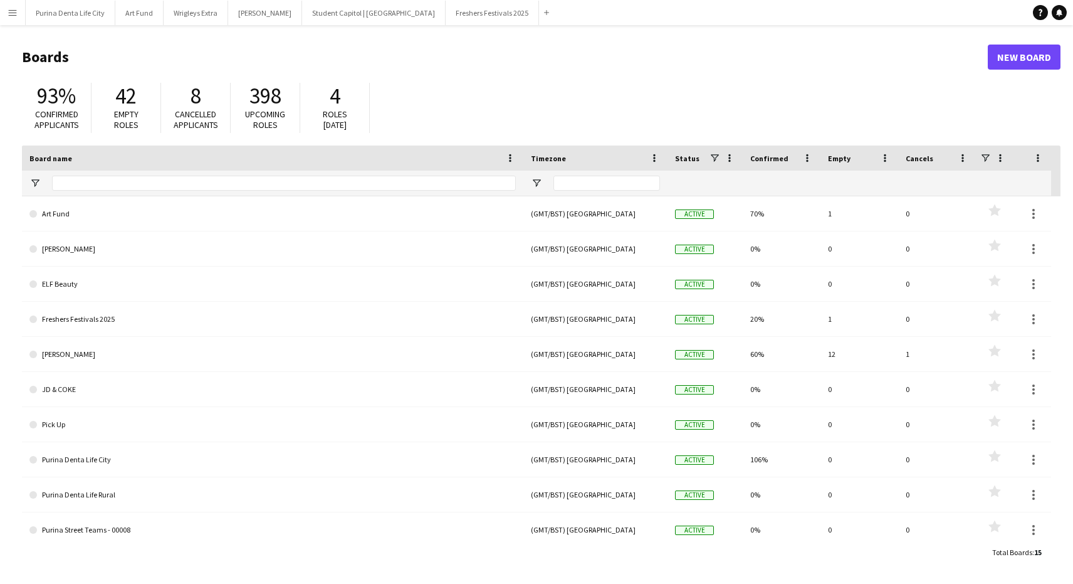
click at [15, 18] on button "Menu" at bounding box center [12, 12] width 25 height 25
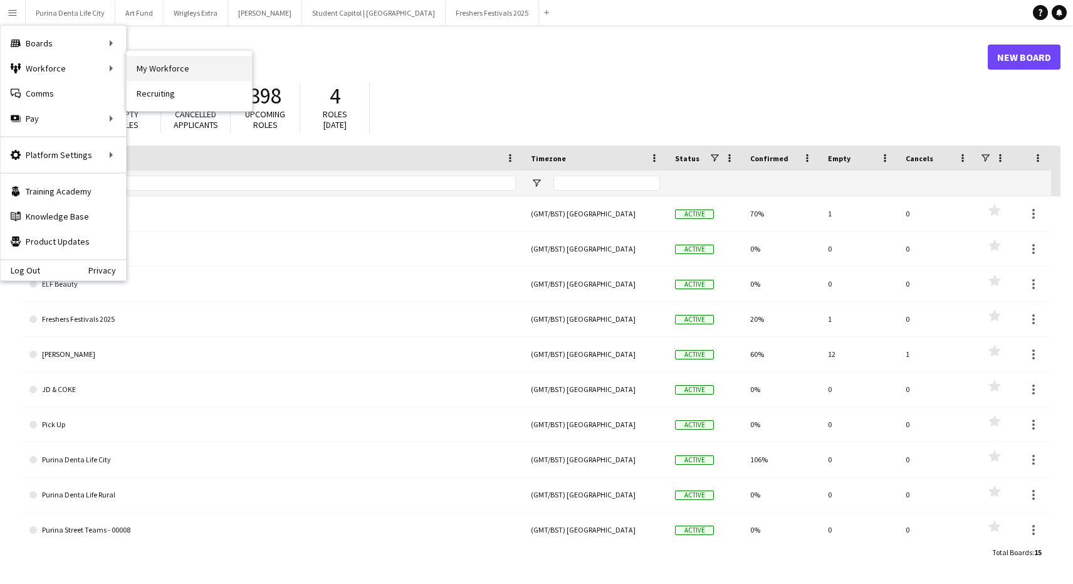
click at [164, 60] on link "My Workforce" at bounding box center [189, 68] width 125 height 25
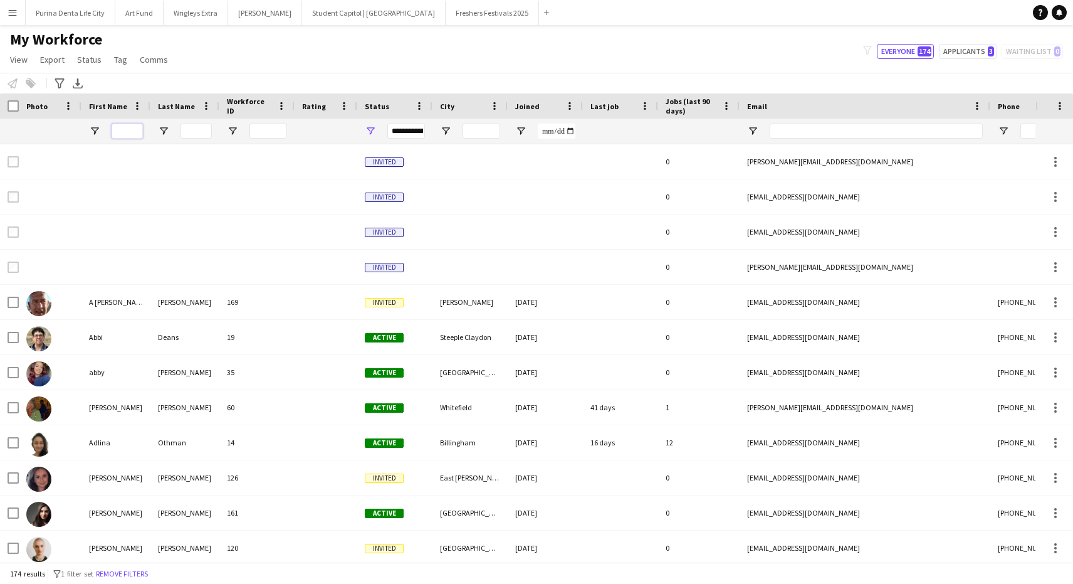
click at [137, 132] on input "First Name Filter Input" at bounding box center [127, 130] width 31 height 15
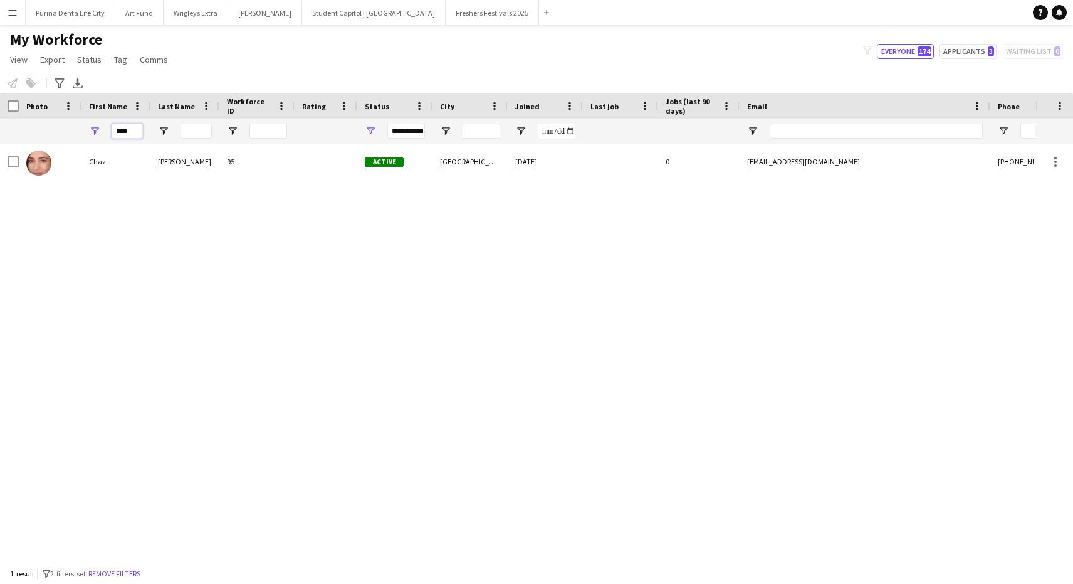
type input "****"
drag, startPoint x: 153, startPoint y: 142, endPoint x: 192, endPoint y: 159, distance: 43.2
click at [192, 159] on div "Sehmi" at bounding box center [184, 161] width 69 height 34
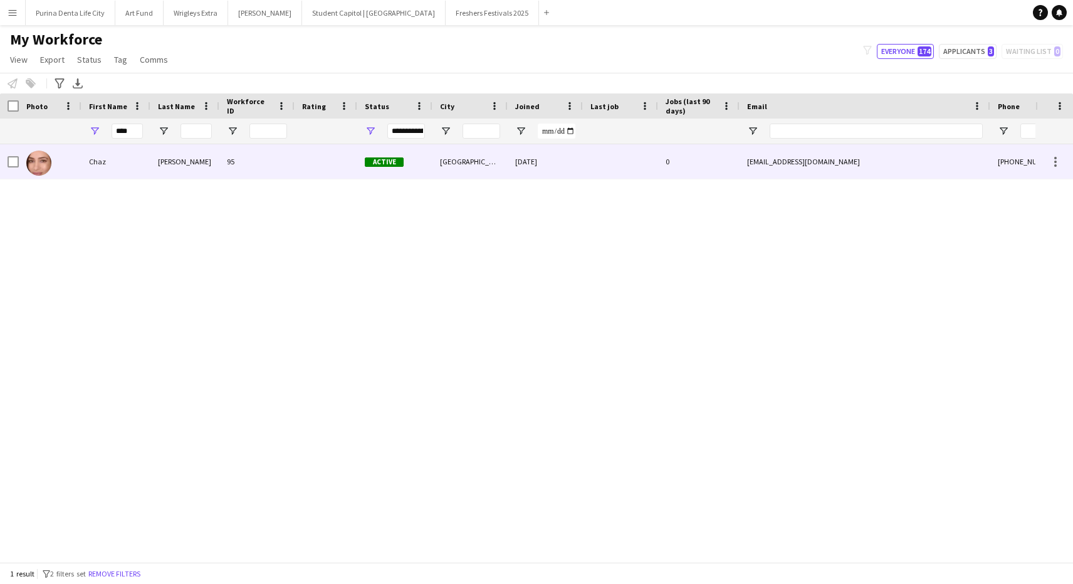
click at [600, 162] on div at bounding box center [620, 161] width 75 height 34
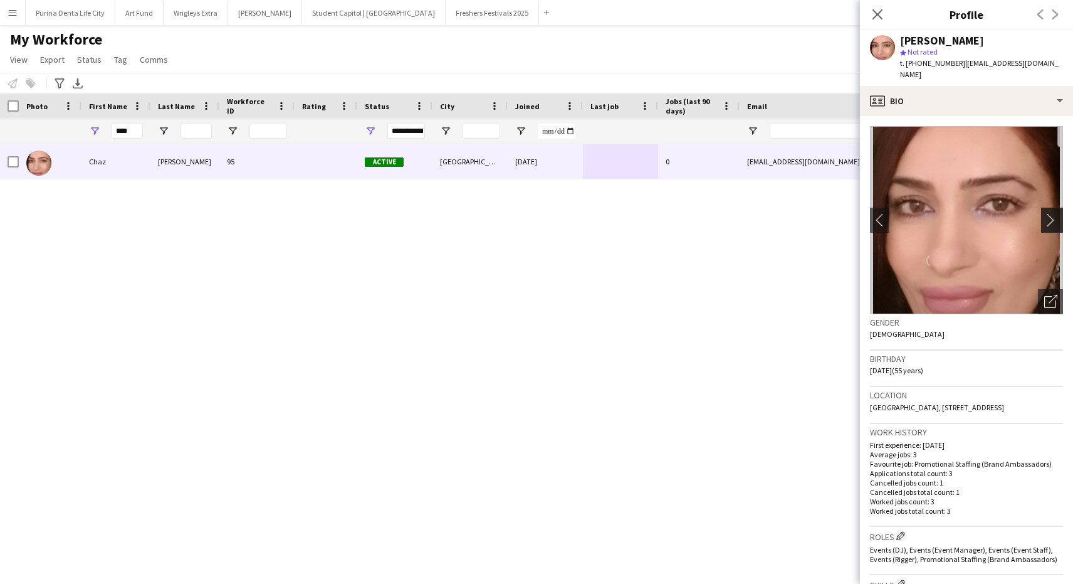
click at [1054, 213] on app-icon "chevron-right" at bounding box center [1053, 219] width 19 height 13
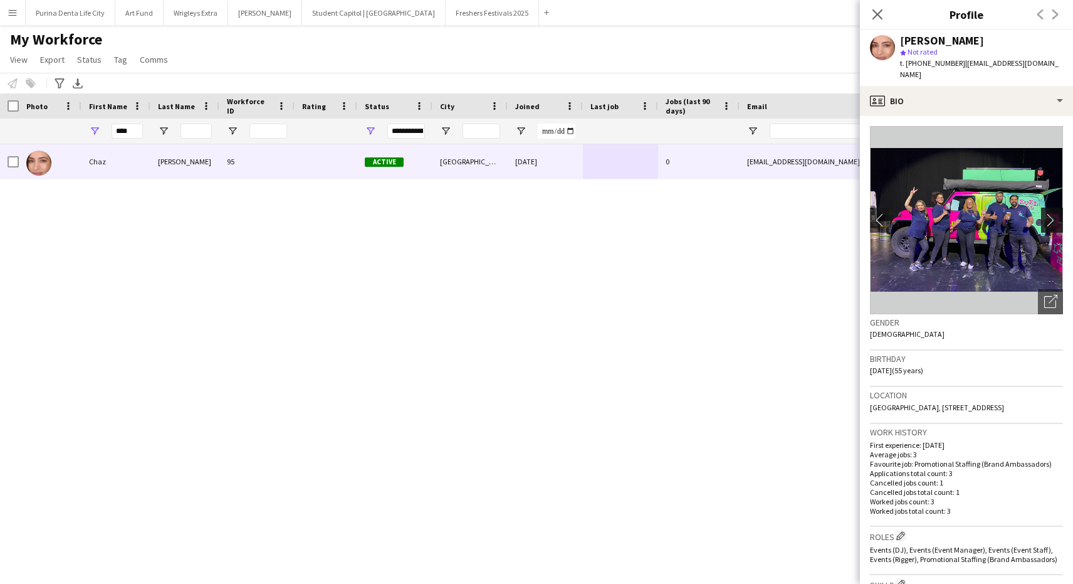
click at [1047, 213] on app-icon "chevron-right" at bounding box center [1053, 219] width 19 height 13
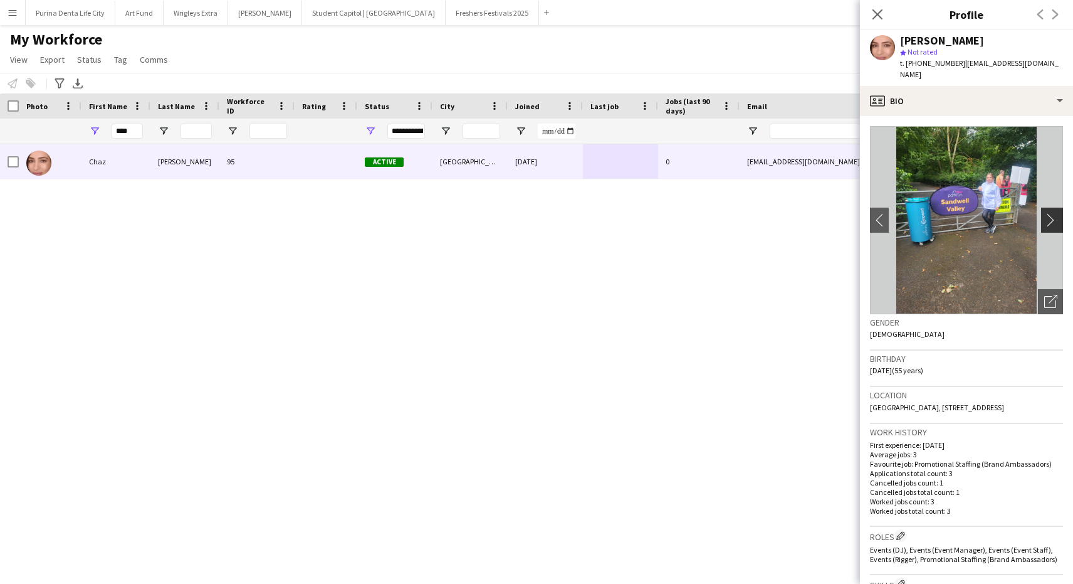
click at [1047, 213] on app-icon "chevron-right" at bounding box center [1053, 219] width 19 height 13
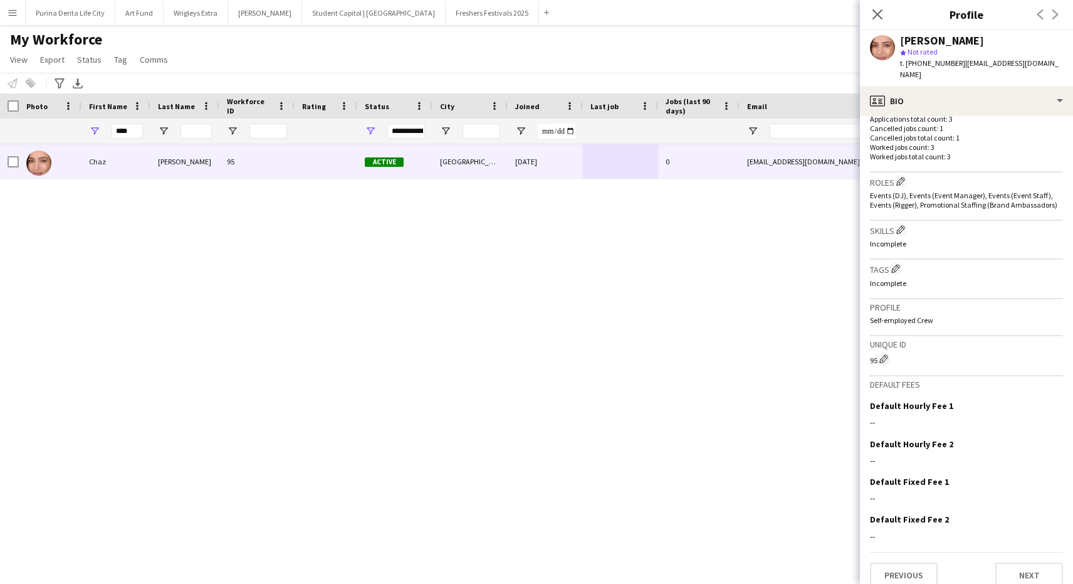
scroll to position [354, 0]
click at [912, 565] on button "Previous" at bounding box center [904, 575] width 68 height 25
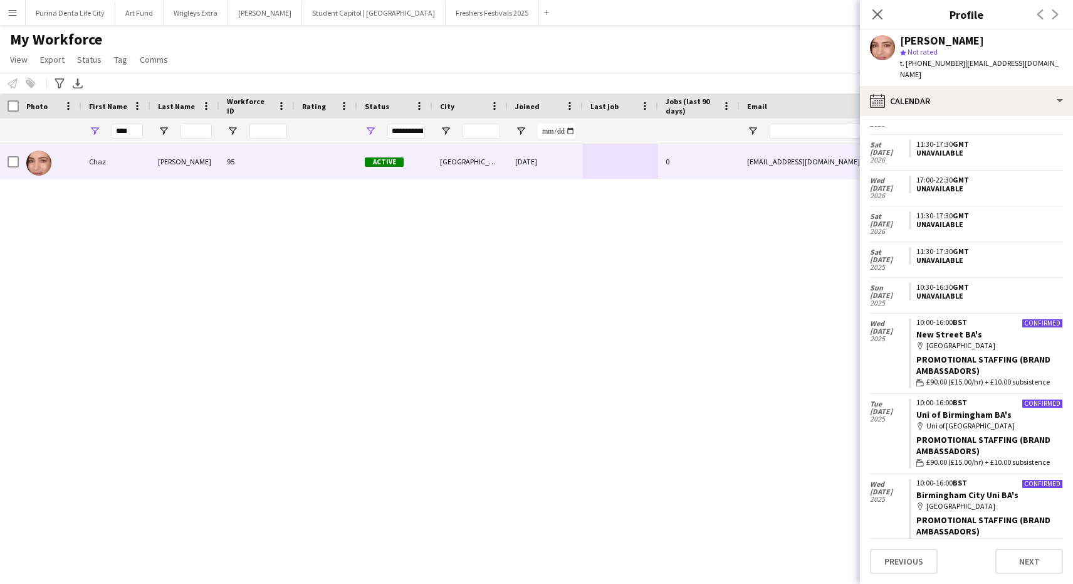
scroll to position [95, 0]
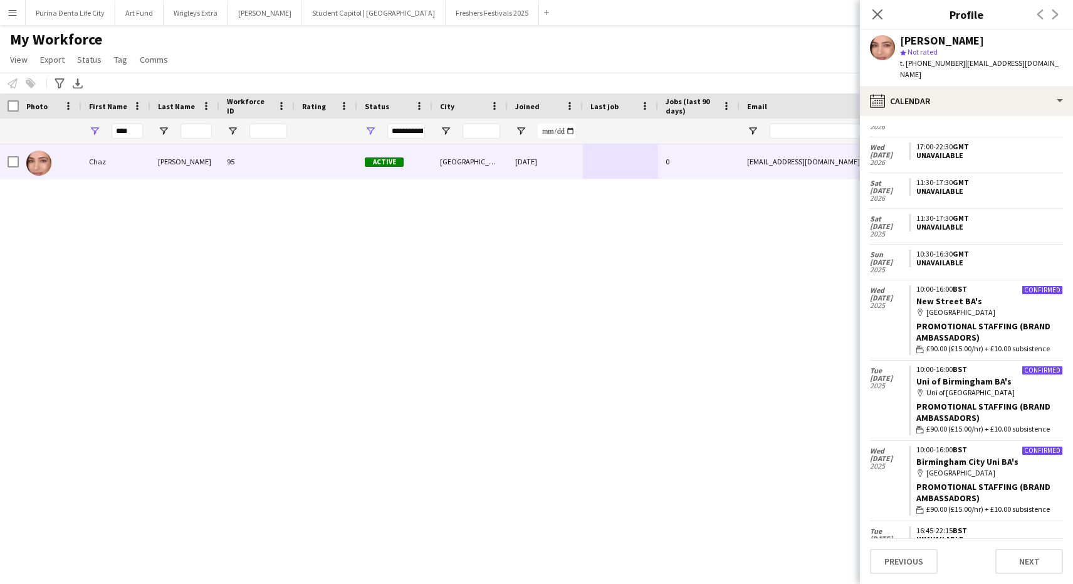
click at [434, 65] on div "My Workforce View Views Default view New view Update view Delete view Edit name…" at bounding box center [536, 51] width 1073 height 43
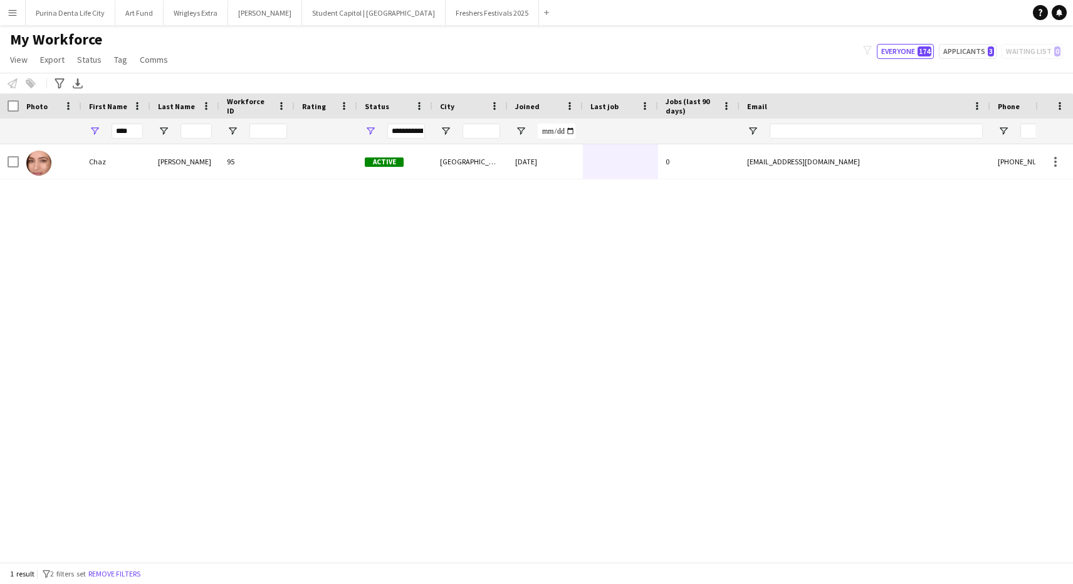
click at [144, 129] on div "****" at bounding box center [115, 130] width 69 height 25
drag, startPoint x: 139, startPoint y: 129, endPoint x: 68, endPoint y: 128, distance: 70.8
click at [68, 128] on div "****" at bounding box center [679, 130] width 1359 height 25
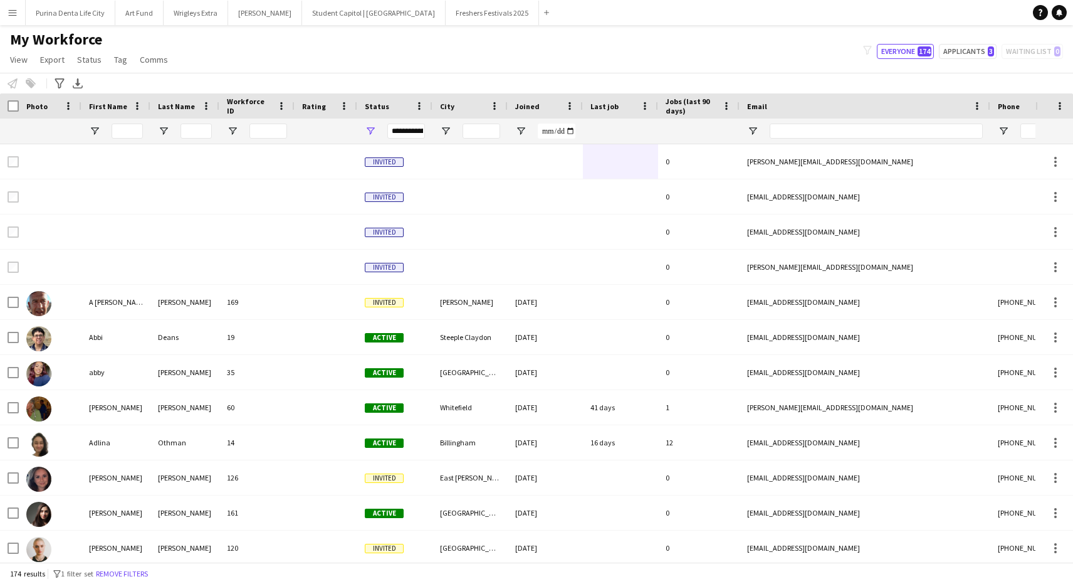
click at [256, 66] on div "My Workforce View Views Default view New view Update view Delete view Edit name…" at bounding box center [536, 51] width 1073 height 43
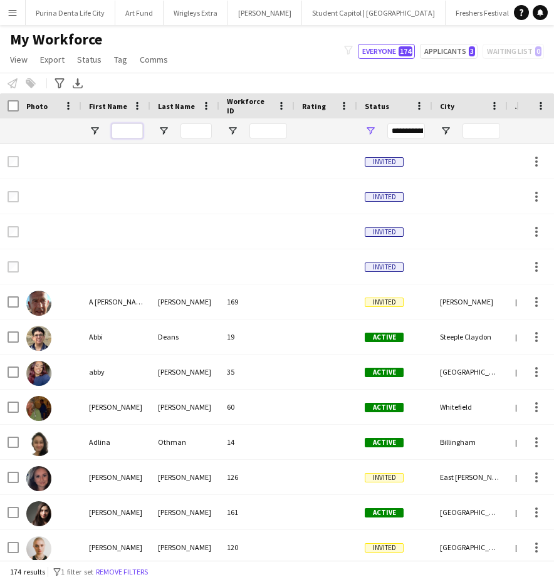
click at [125, 135] on input "First Name Filter Input" at bounding box center [127, 130] width 31 height 15
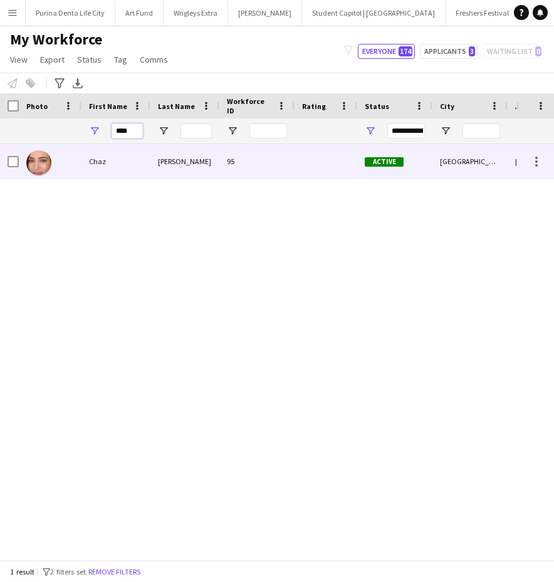
type input "****"
click at [266, 157] on div "95" at bounding box center [256, 161] width 75 height 34
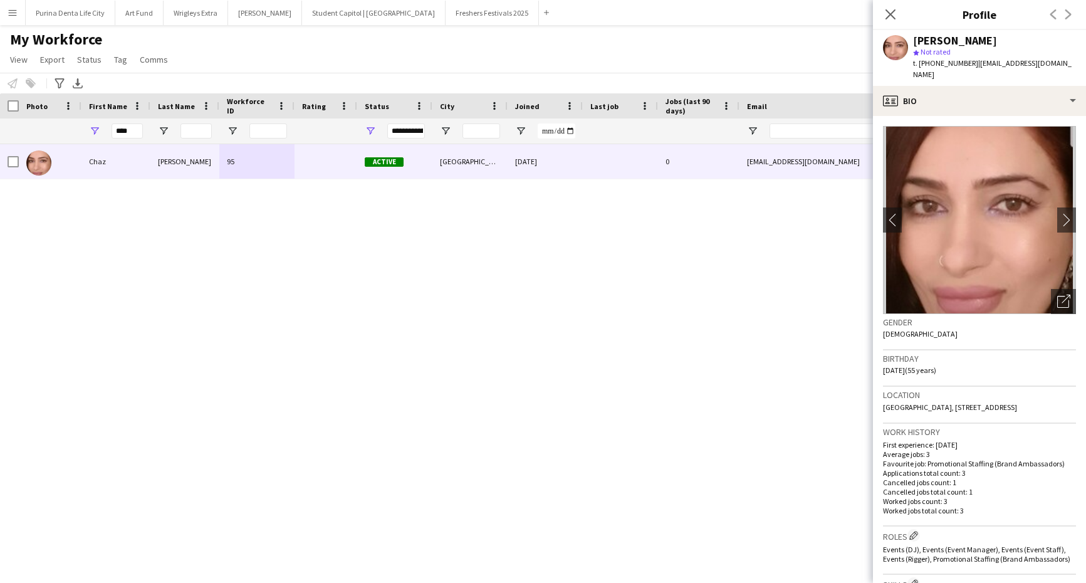
drag, startPoint x: 1070, startPoint y: 393, endPoint x: 1047, endPoint y: 396, distance: 23.4
click at [554, 402] on span "Woodland Grove, 24 Woodland Grove, Birmingham, B43 7SY" at bounding box center [950, 406] width 134 height 9
copy span "B43 7SY"
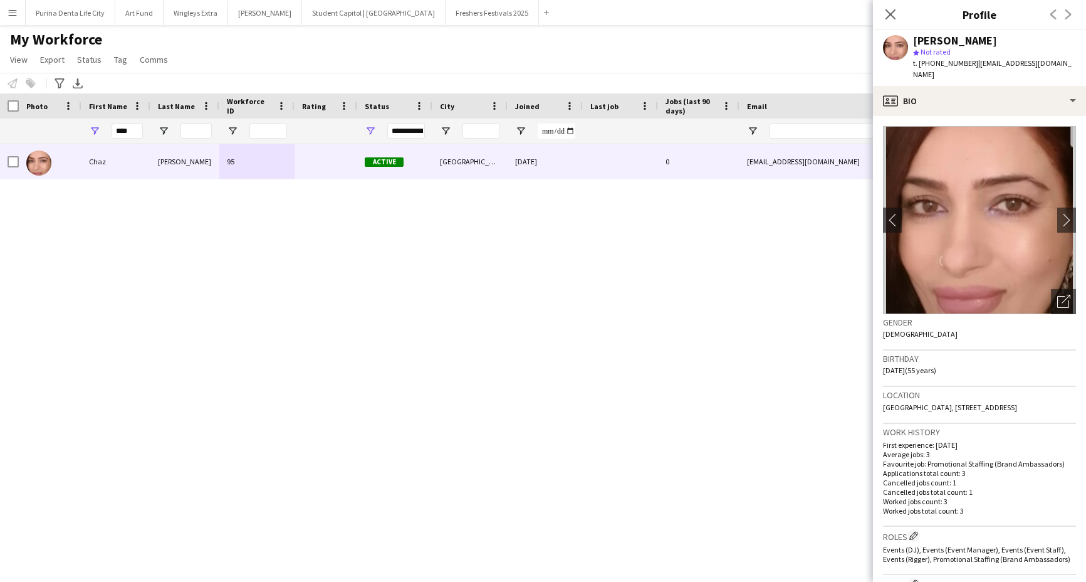
click at [554, 62] on div "My Workforce View Views Default view New view Update view Delete view Edit name…" at bounding box center [543, 51] width 1086 height 43
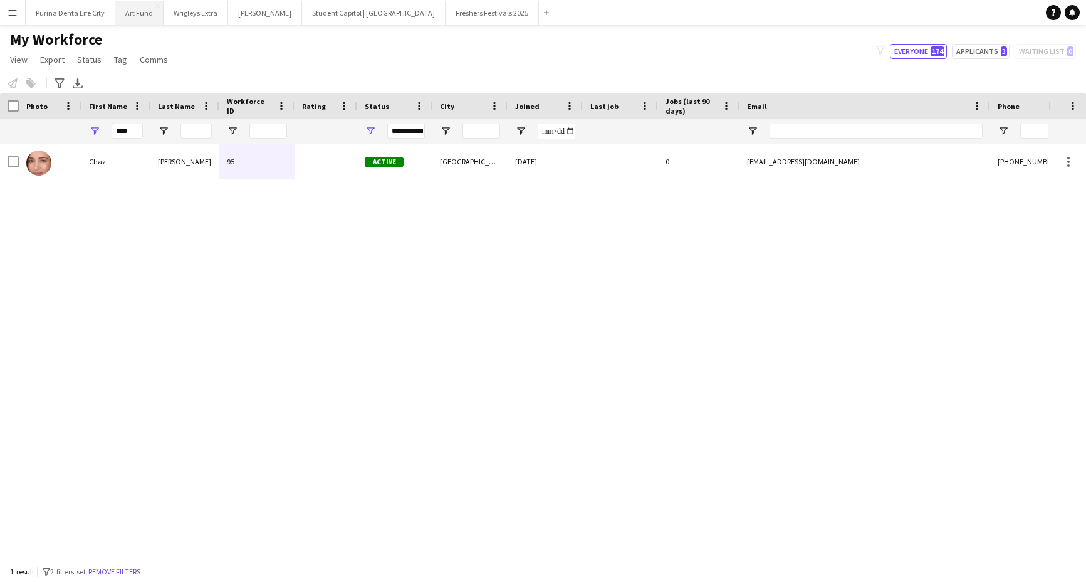
click at [147, 11] on button "Art Fund Close" at bounding box center [139, 13] width 48 height 24
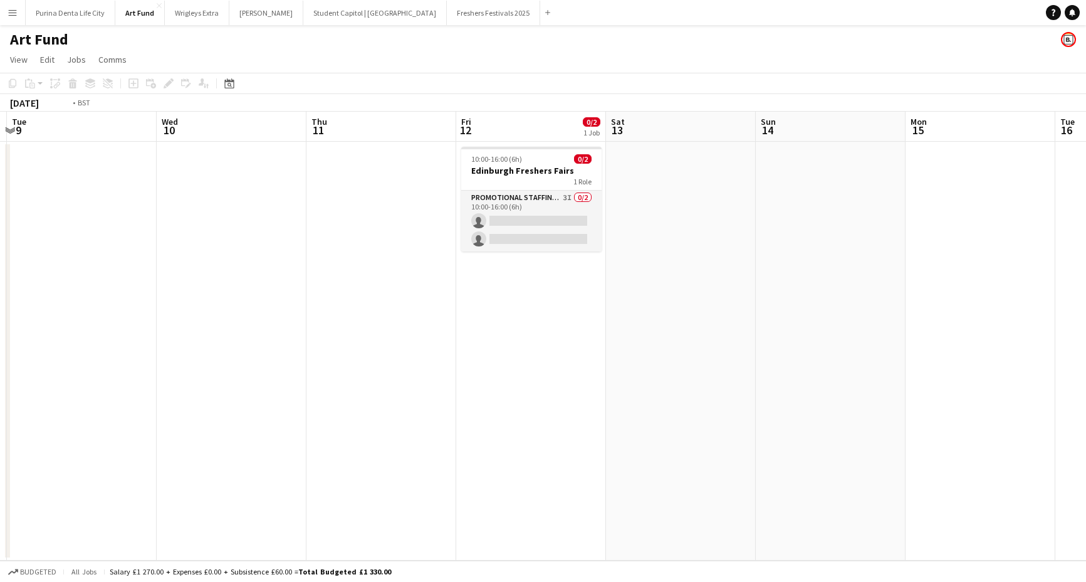
scroll to position [0, 558]
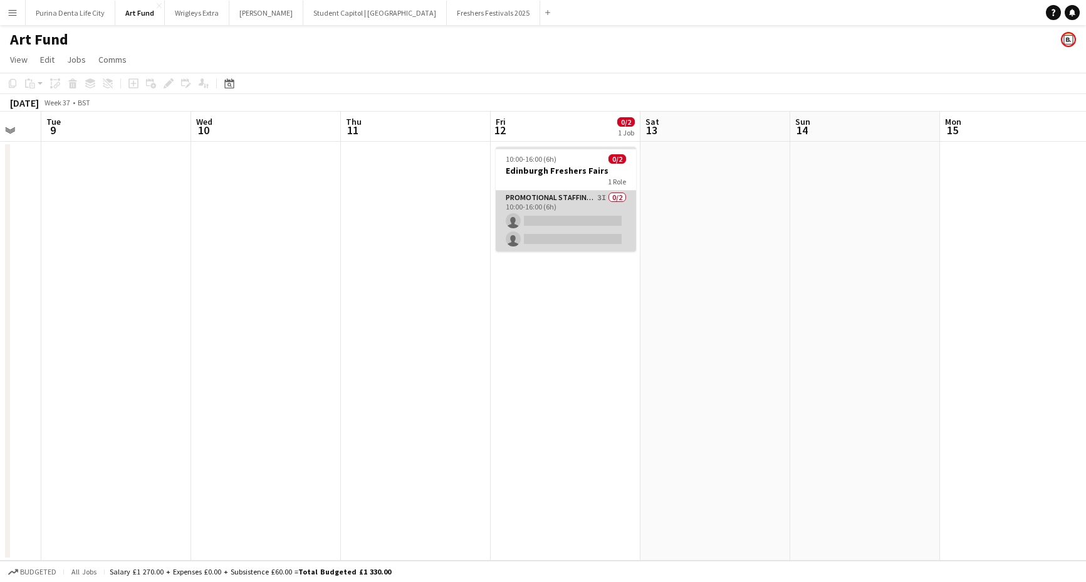
click at [554, 240] on app-card-role "Promotional Staffing (Brand Ambassadors) 3I 0/2 10:00-16:00 (6h) single-neutral…" at bounding box center [566, 221] width 140 height 61
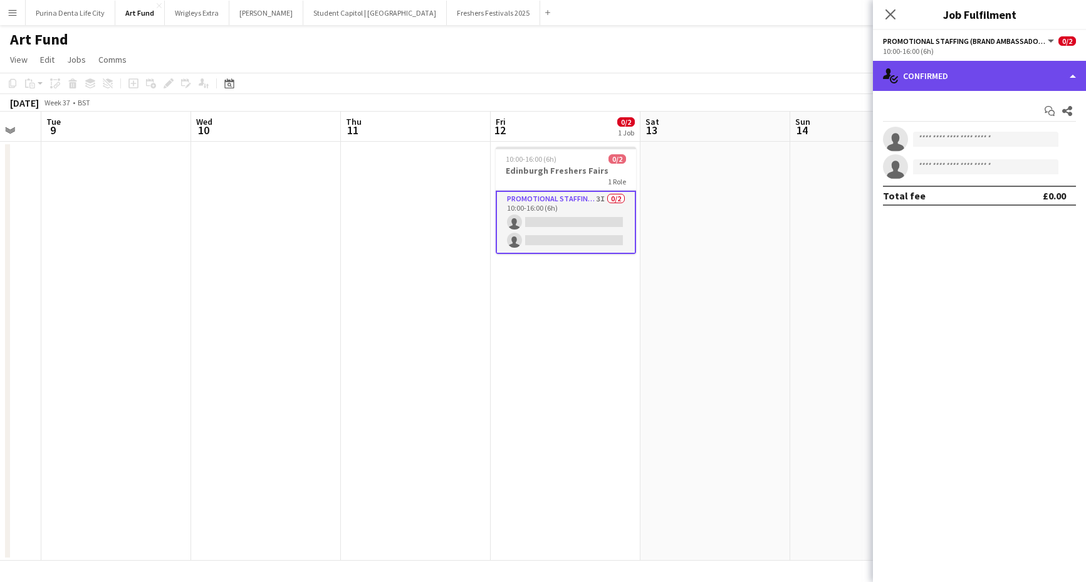
click at [554, 73] on div "single-neutral-actions-check-2 Confirmed" at bounding box center [979, 76] width 213 height 30
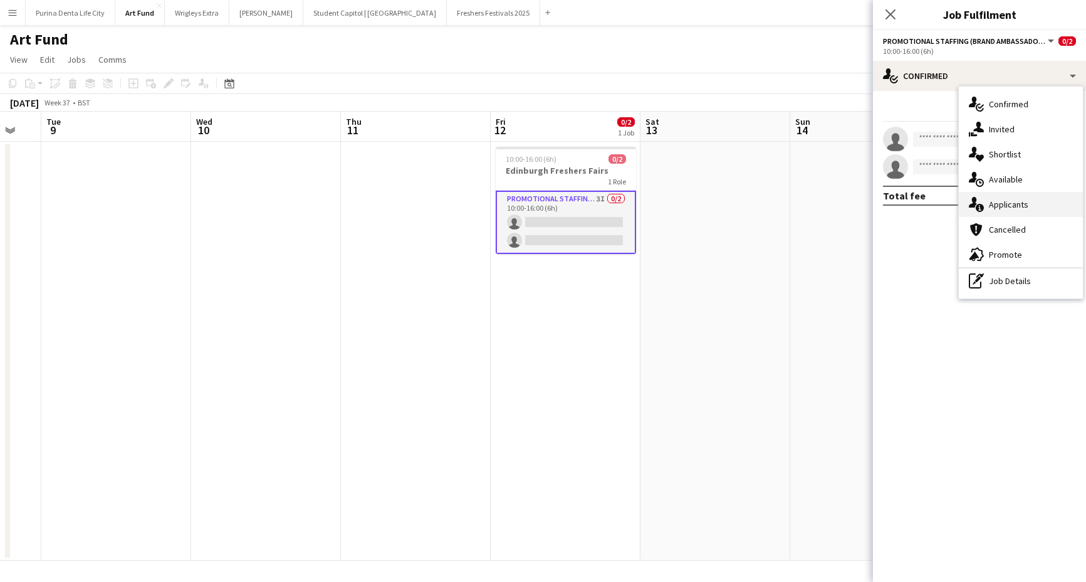
click at [554, 199] on icon "single-neutral-actions-information" at bounding box center [976, 204] width 15 height 15
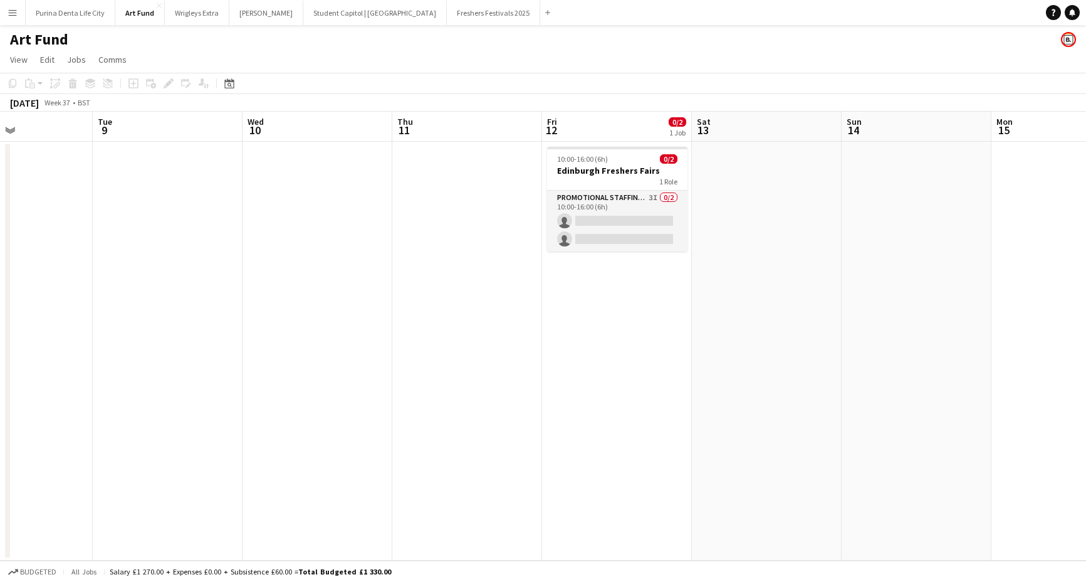
scroll to position [0, 516]
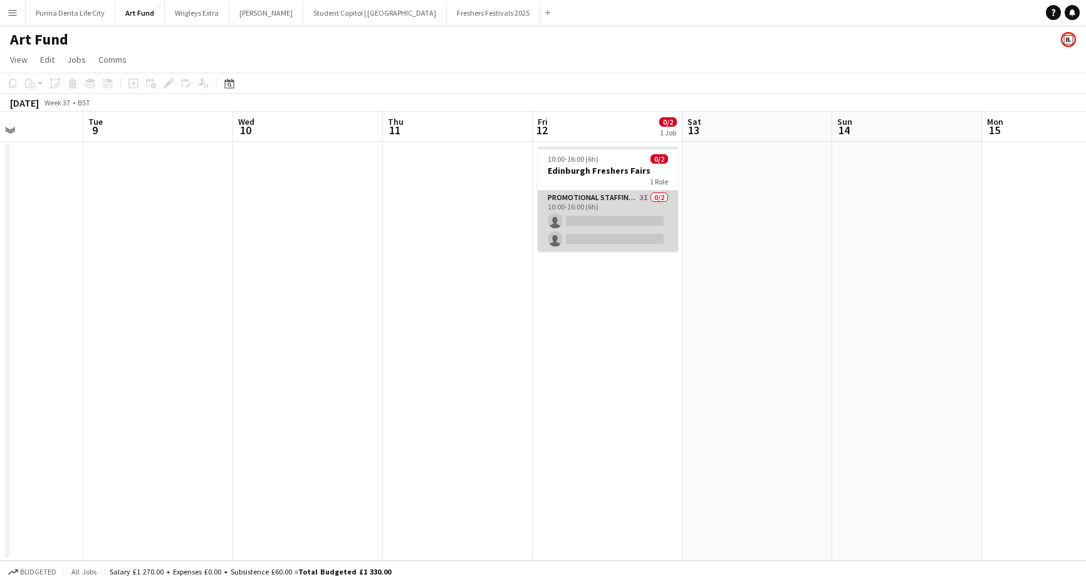
click at [573, 225] on app-card-role "Promotional Staffing (Brand Ambassadors) 3I 0/2 10:00-16:00 (6h) single-neutral…" at bounding box center [608, 221] width 140 height 61
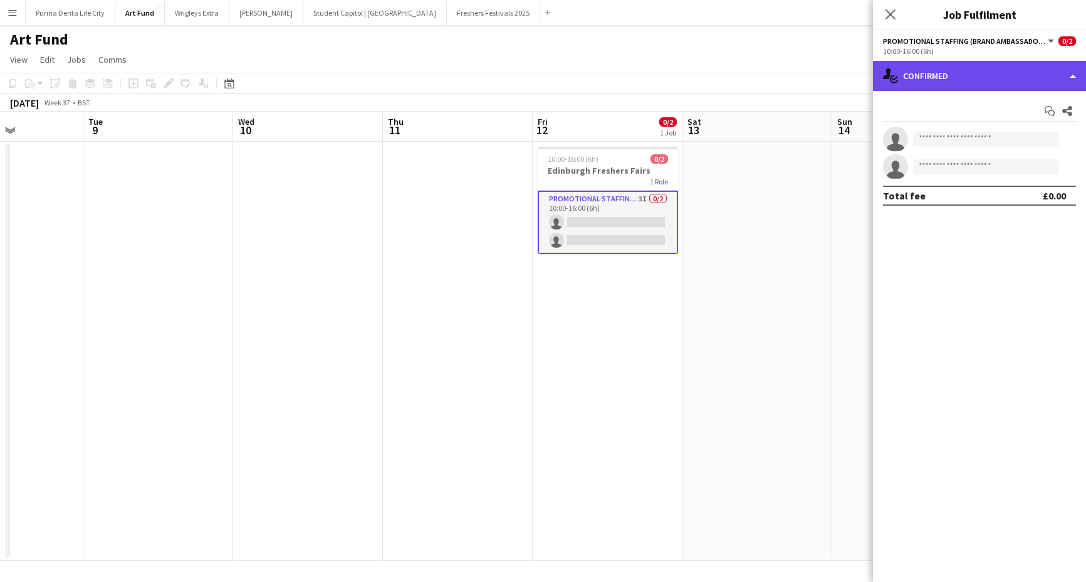
click at [983, 74] on div "single-neutral-actions-check-2 Confirmed" at bounding box center [979, 76] width 213 height 30
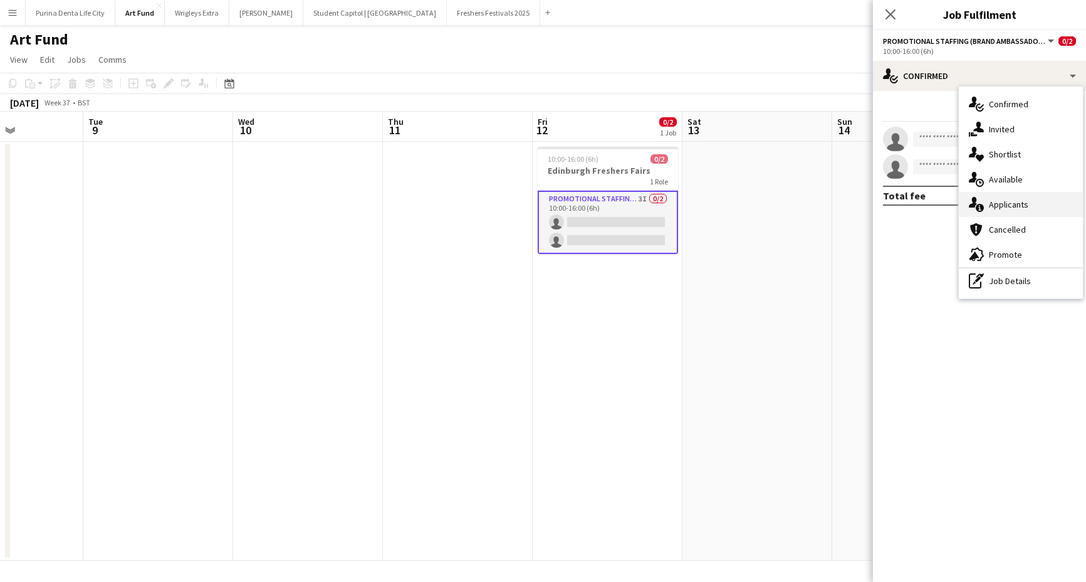
click at [1020, 194] on div "single-neutral-actions-information Applicants" at bounding box center [1021, 204] width 124 height 25
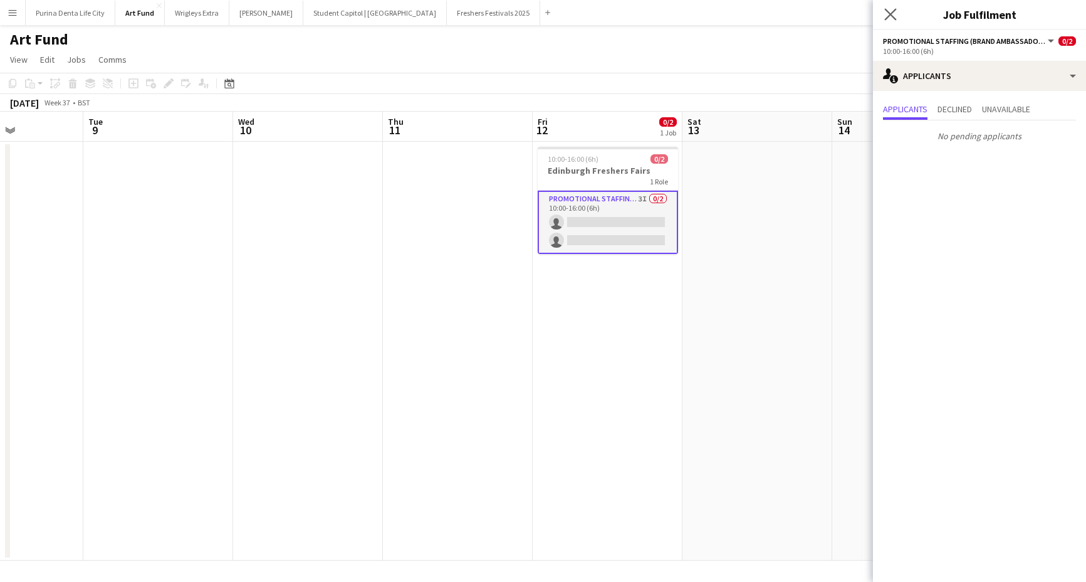
click at [884, 14] on app-icon "Close pop-in" at bounding box center [891, 15] width 18 height 18
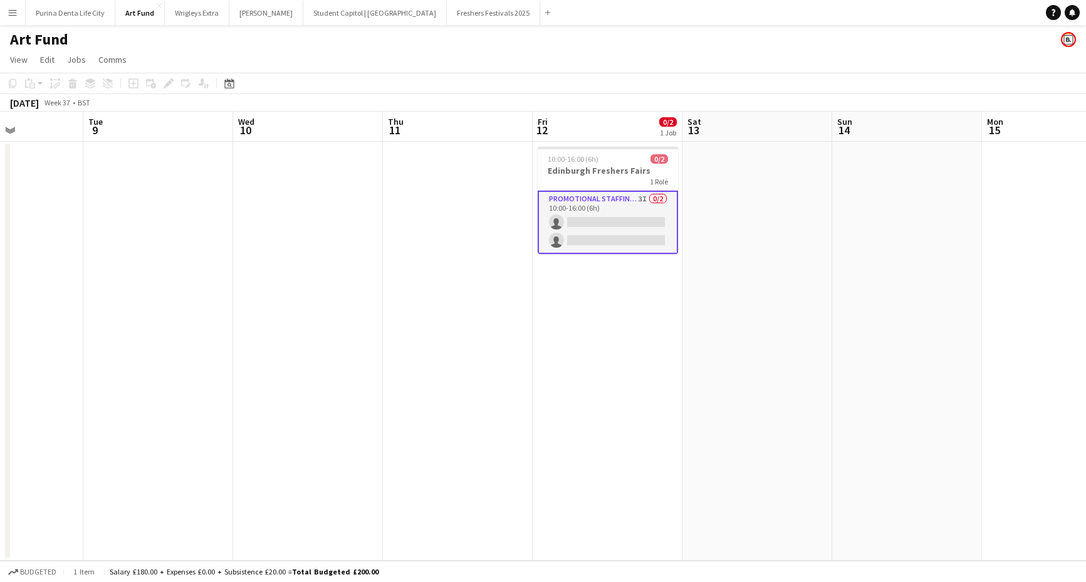
click at [839, 56] on app-page-menu "View Day view expanded Day view collapsed Month view Date picker Jump to today …" at bounding box center [543, 61] width 1086 height 24
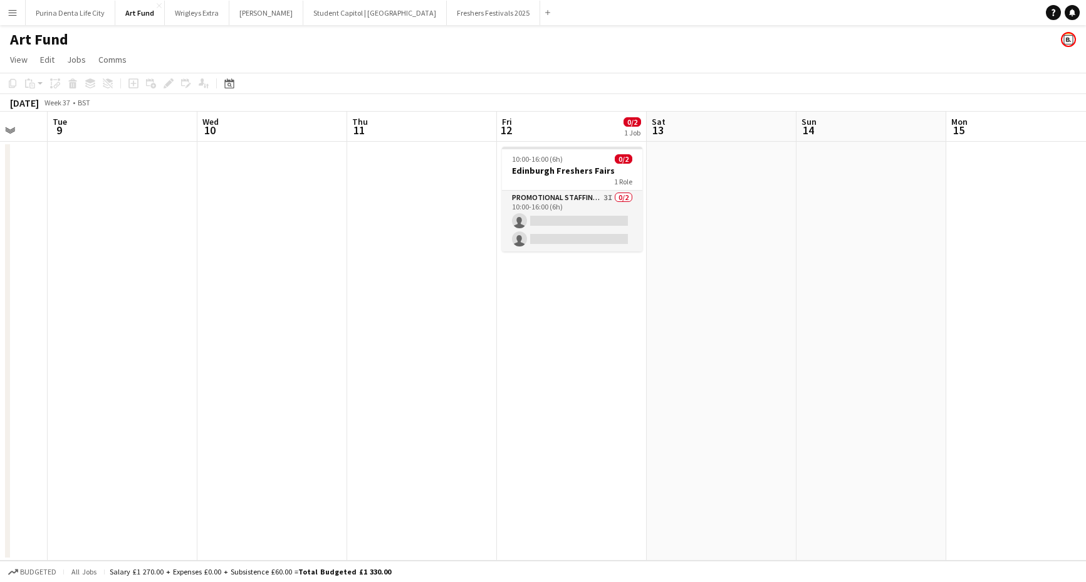
scroll to position [0, 565]
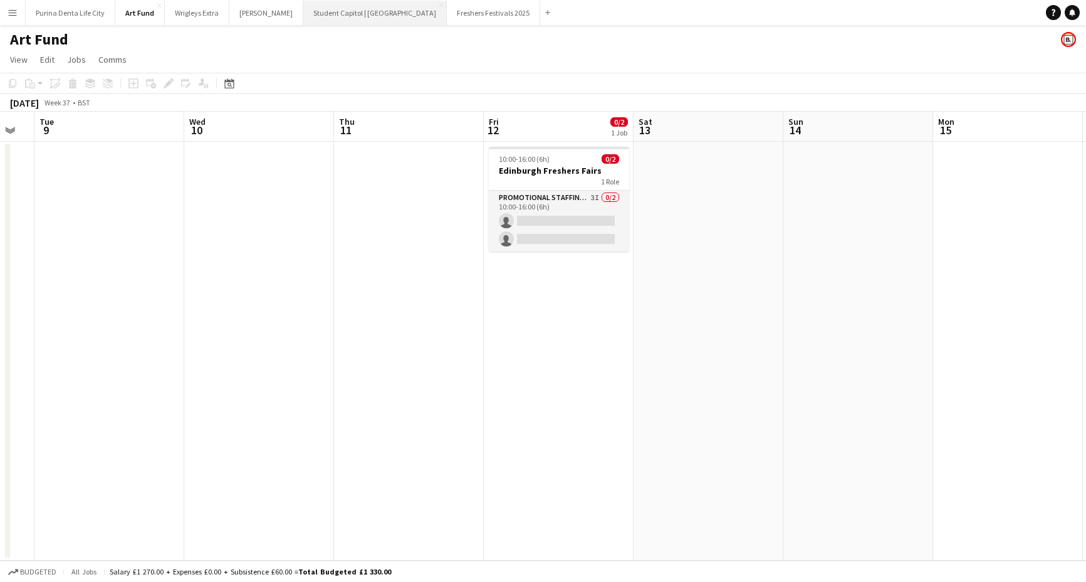
click at [307, 14] on button "Student Capitol | Student Castle Close" at bounding box center [375, 13] width 144 height 24
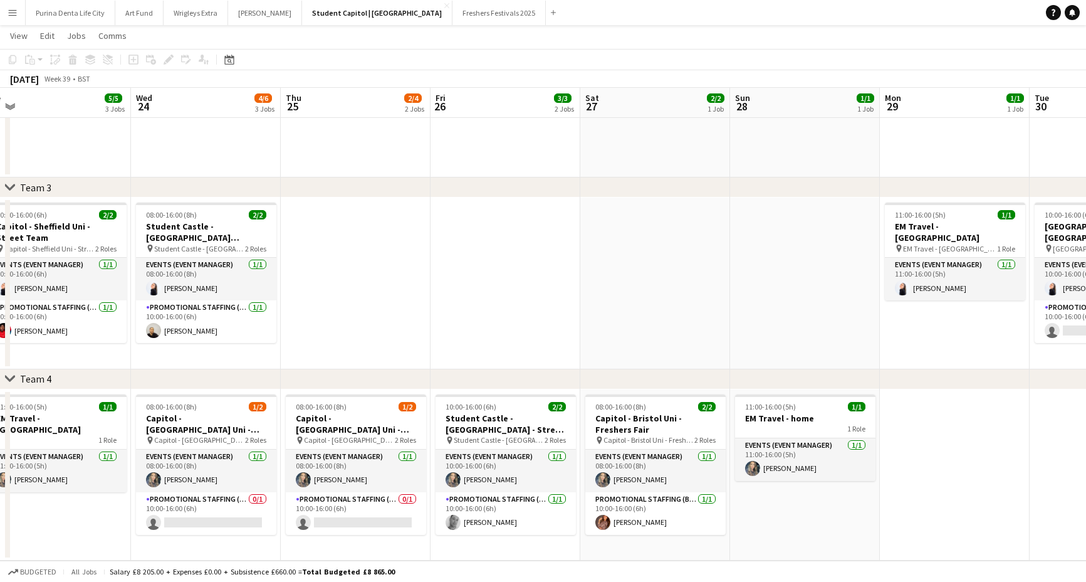
scroll to position [0, 448]
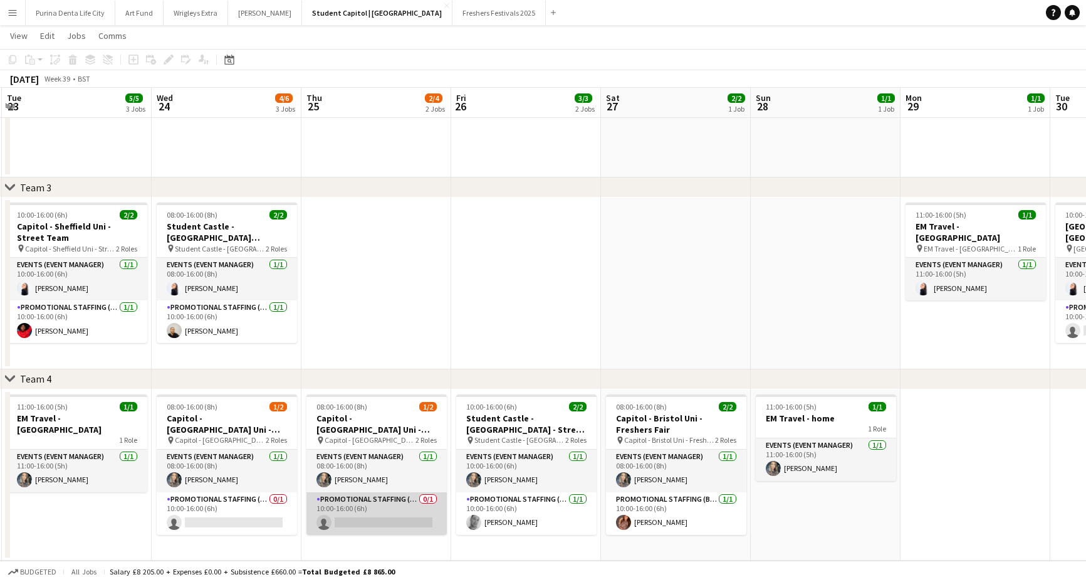
click at [381, 518] on app-card-role "Promotional Staffing (Brand Ambassadors) 0/1 10:00-16:00 (6h) single-neutral-ac…" at bounding box center [377, 513] width 140 height 43
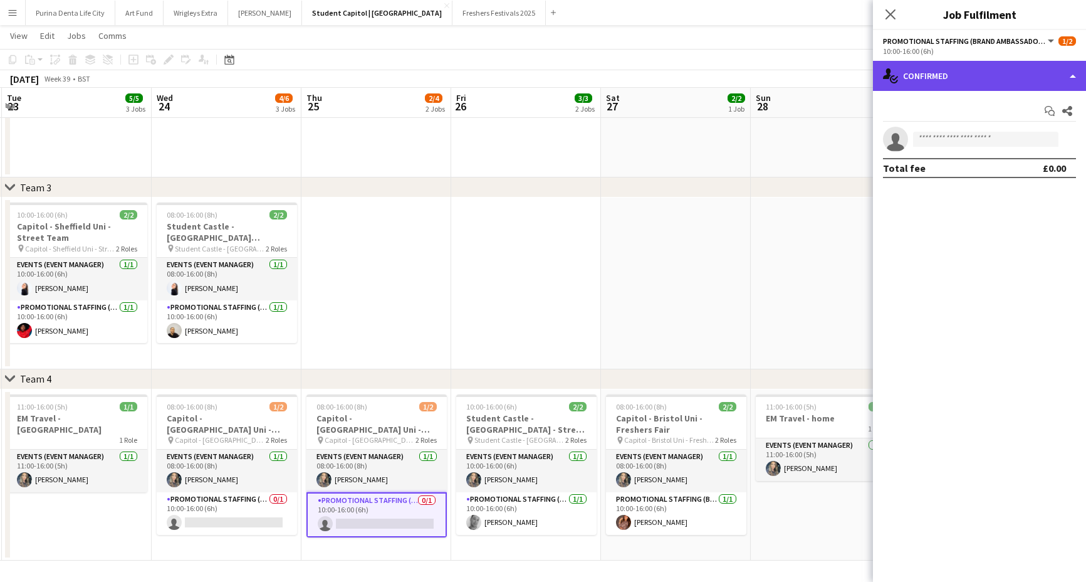
click at [988, 82] on div "single-neutral-actions-check-2 Confirmed" at bounding box center [979, 76] width 213 height 30
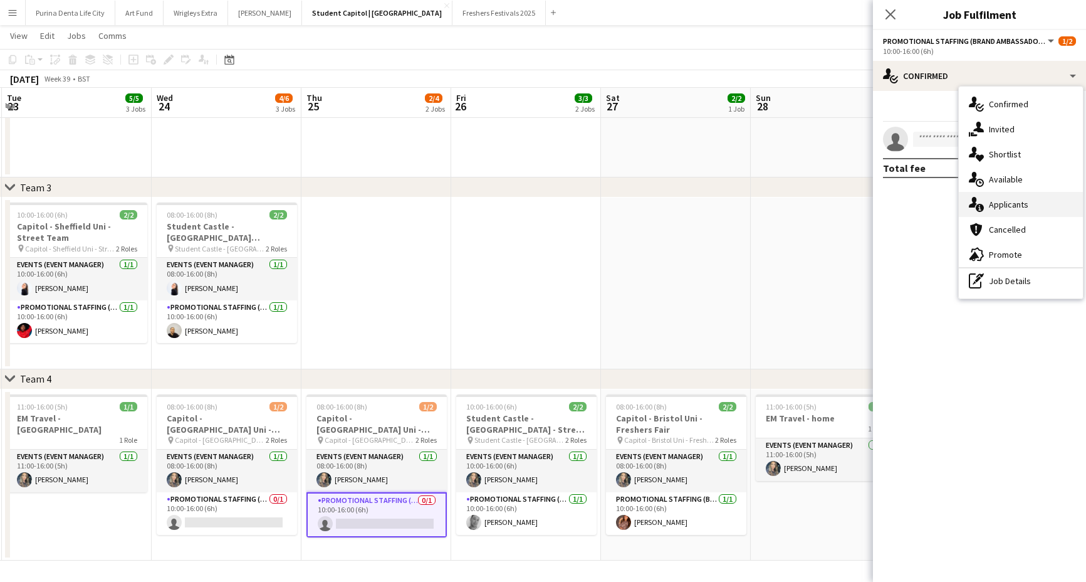
click at [1019, 206] on span "Applicants" at bounding box center [1008, 204] width 39 height 11
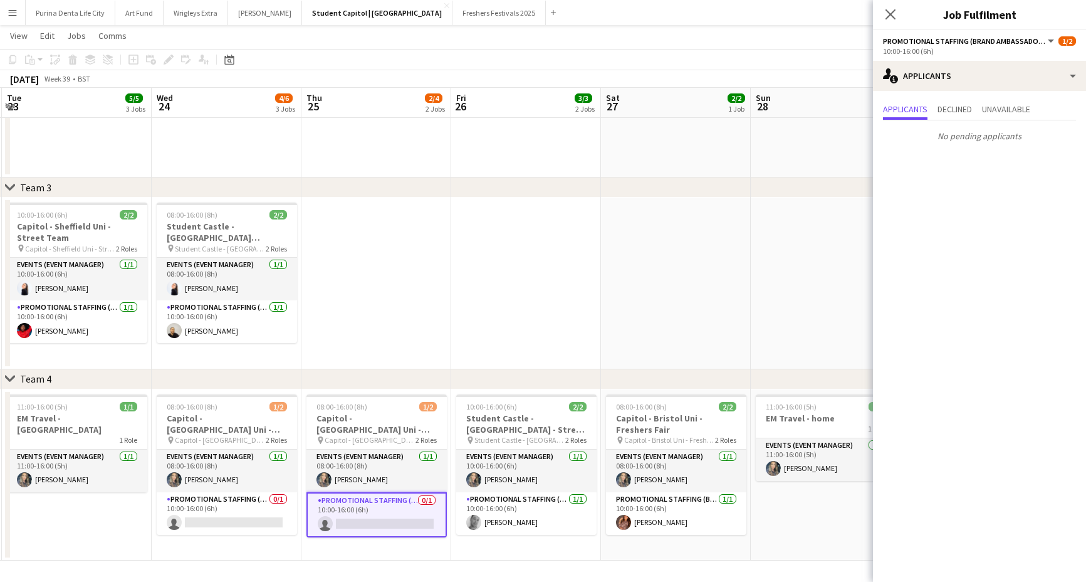
click at [257, 538] on app-date-cell "08:00-16:00 (8h) 1/2 Capitol - Southampton Uni - Freshers Fair pin Capitol - So…" at bounding box center [227, 475] width 150 height 172
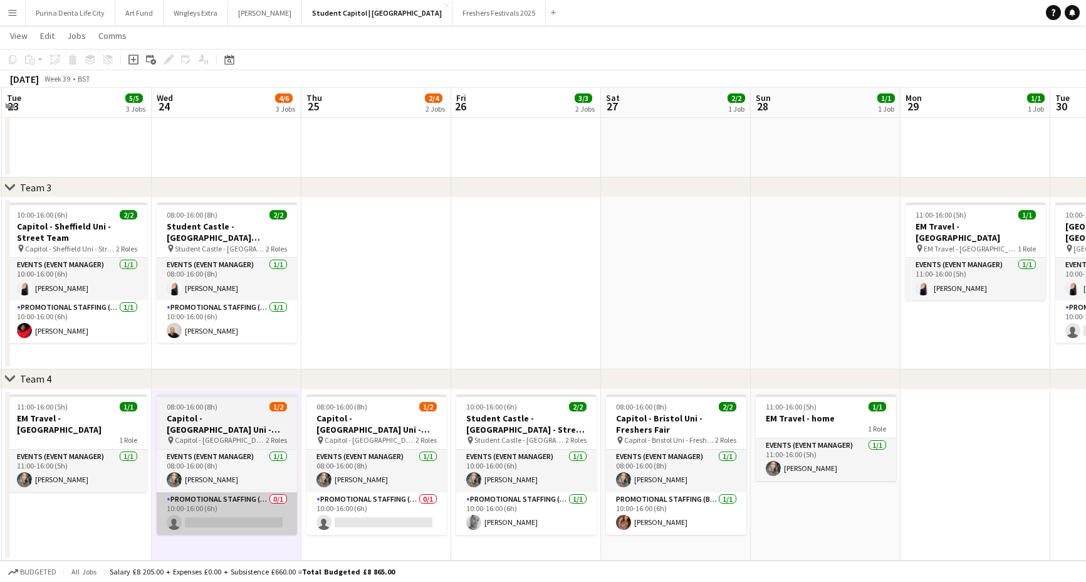
click at [244, 524] on app-card-role "Promotional Staffing (Brand Ambassadors) 0/1 10:00-16:00 (6h) single-neutral-ac…" at bounding box center [227, 513] width 140 height 43
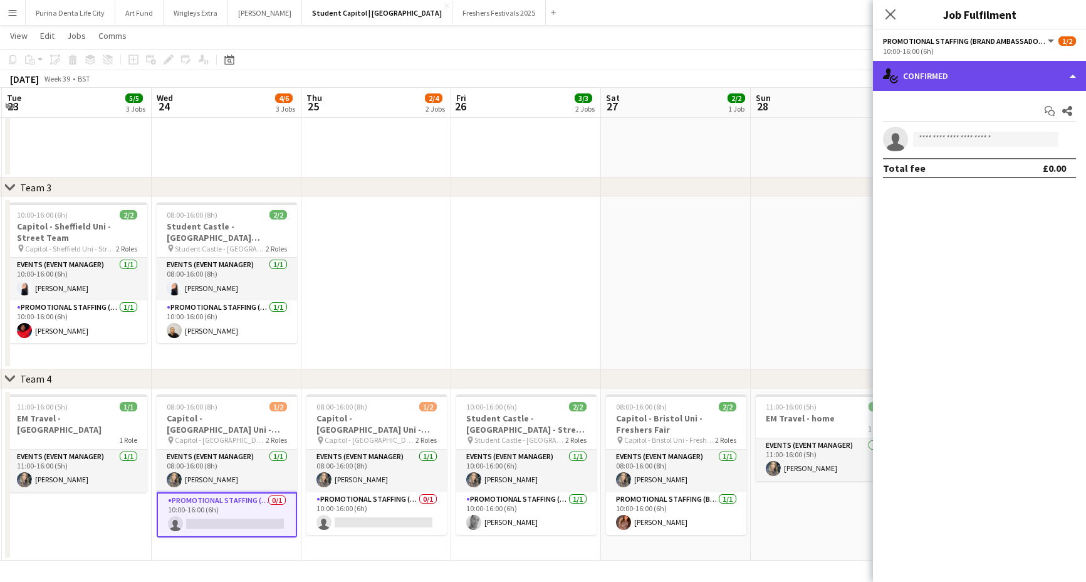
click at [931, 66] on div "single-neutral-actions-check-2 Confirmed" at bounding box center [979, 76] width 213 height 30
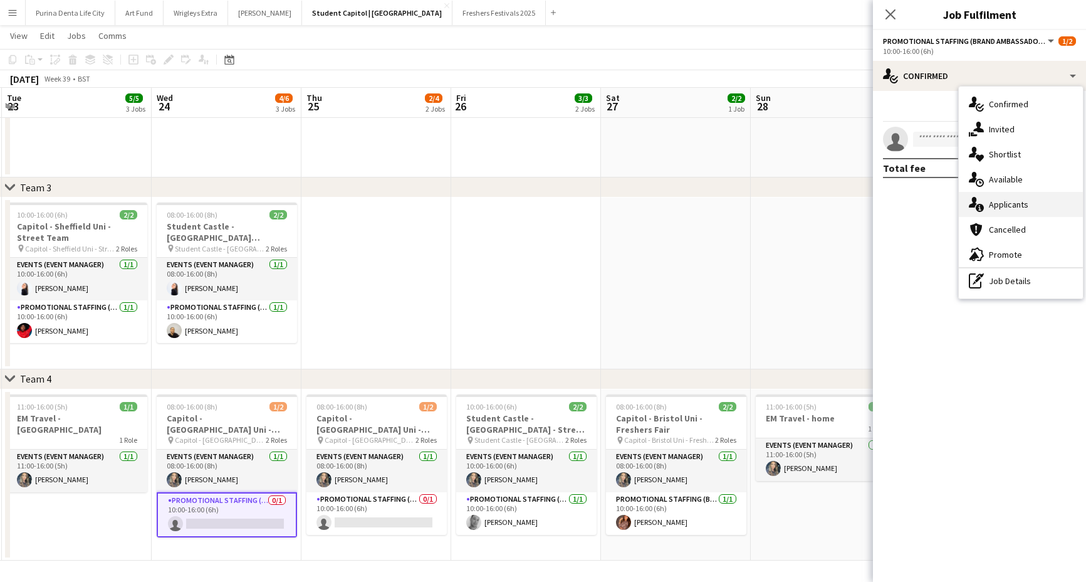
drag, startPoint x: 1010, startPoint y: 191, endPoint x: 998, endPoint y: 216, distance: 27.2
click at [998, 216] on div "single-neutral-actions-check-2 Confirmed single-neutral-actions-share-1 Invited…" at bounding box center [1021, 193] width 124 height 212
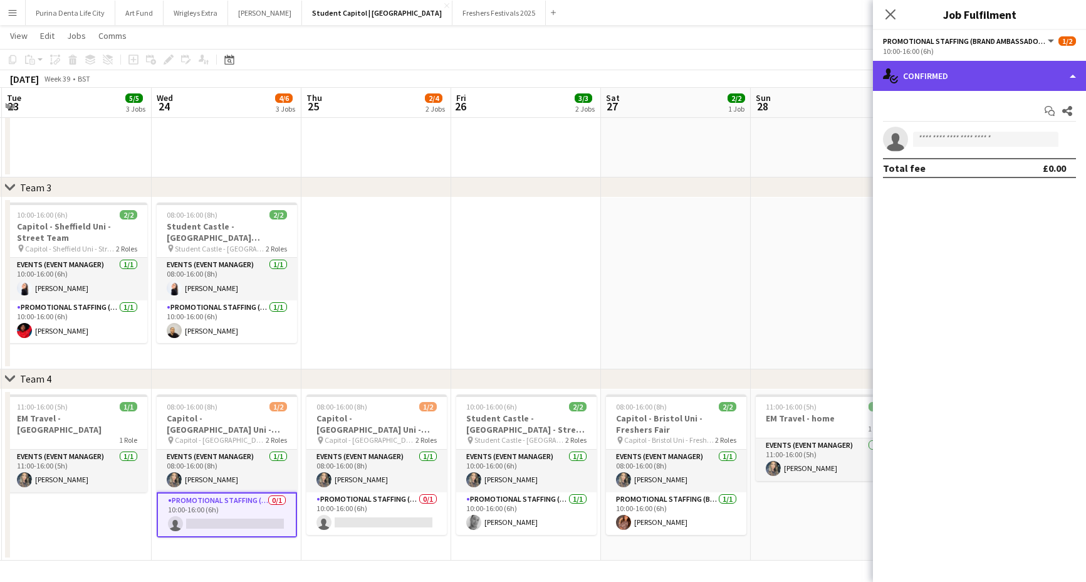
click at [974, 75] on div "single-neutral-actions-check-2 Confirmed" at bounding box center [979, 76] width 213 height 30
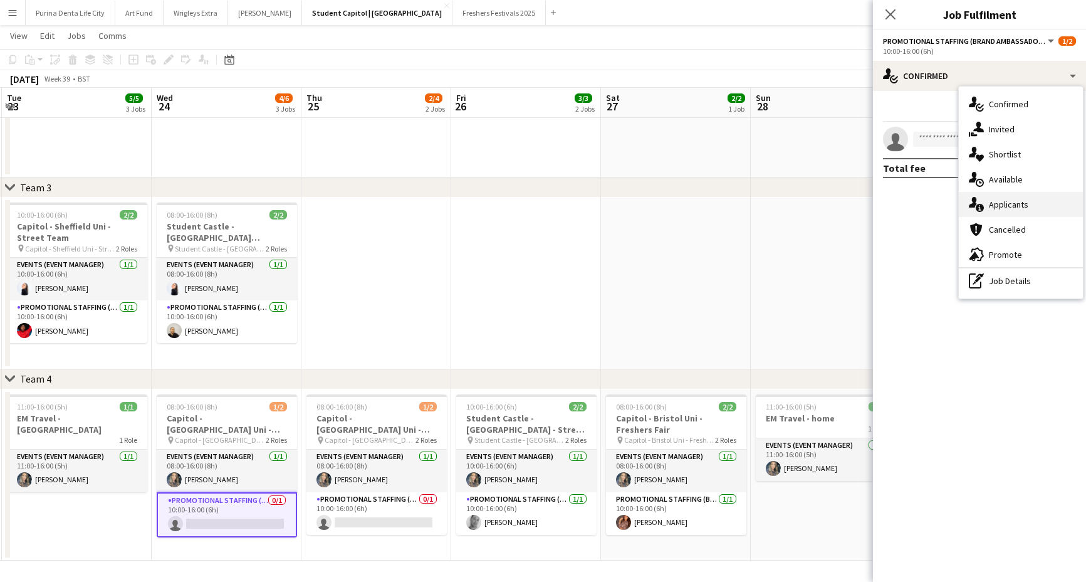
click at [980, 193] on div "single-neutral-actions-information Applicants" at bounding box center [1021, 204] width 124 height 25
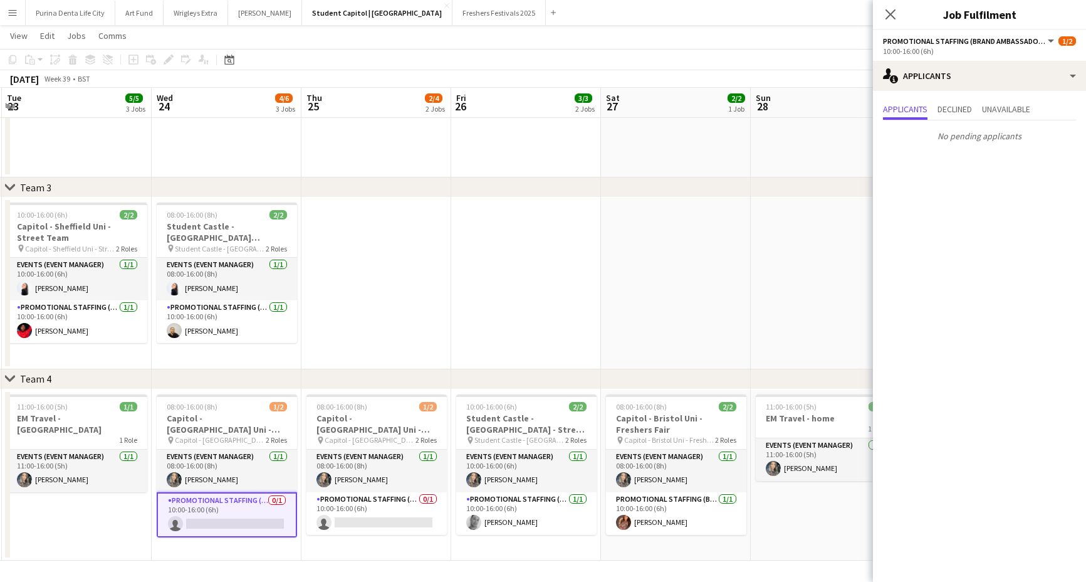
click at [743, 232] on app-date-cell at bounding box center [676, 283] width 150 height 172
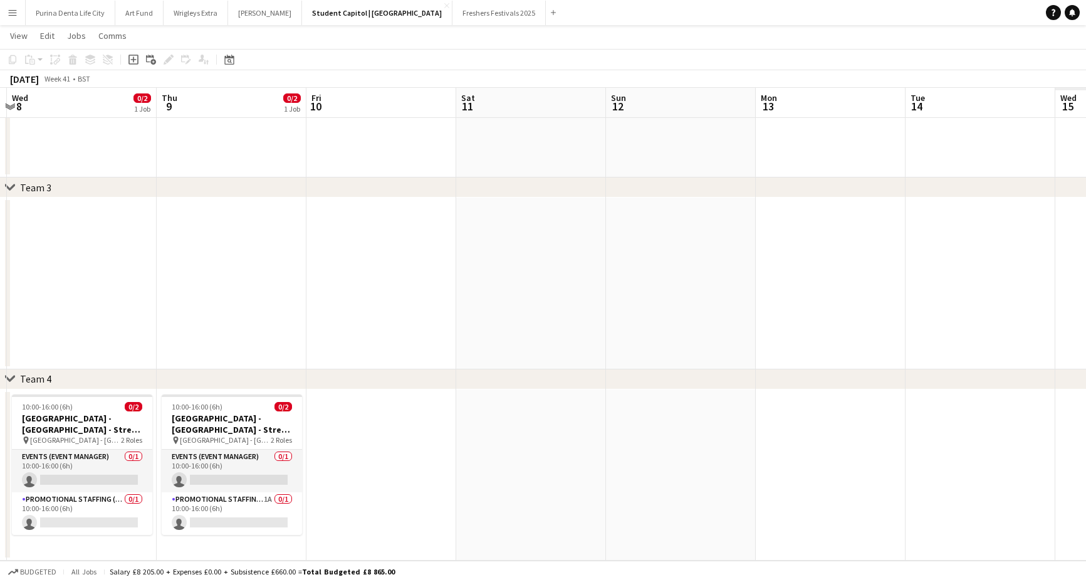
scroll to position [0, 389]
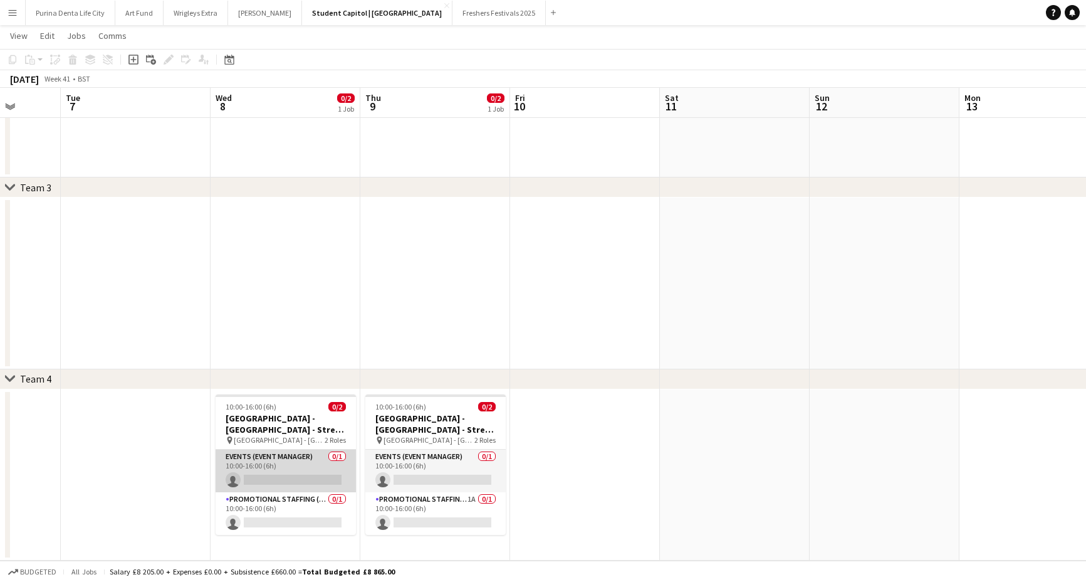
click at [290, 471] on app-card-role "Events (Event Manager) 0/1 10:00-16:00 (6h) single-neutral-actions" at bounding box center [286, 470] width 140 height 43
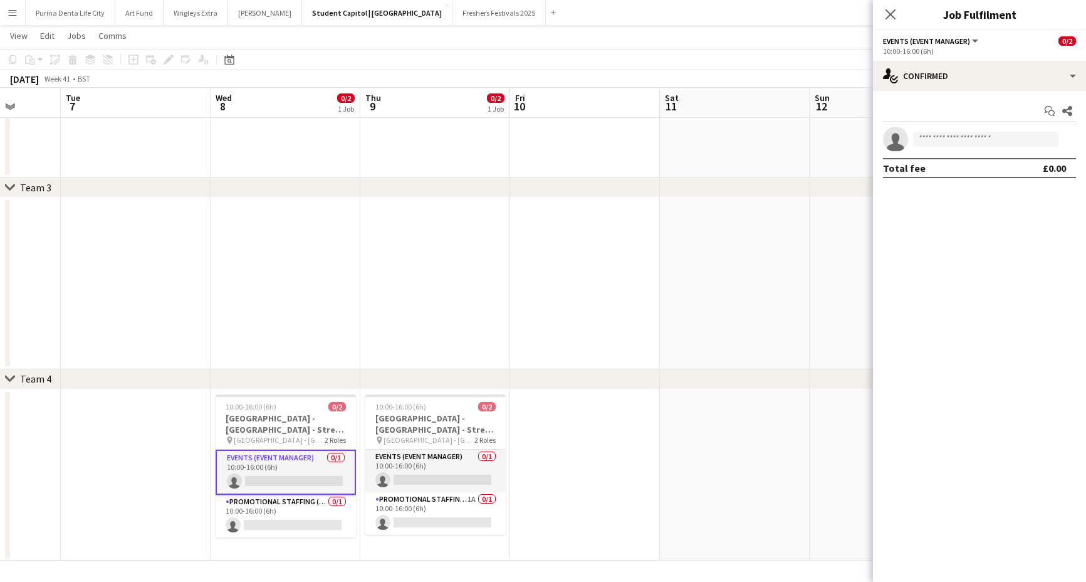
click at [666, 295] on app-date-cell at bounding box center [735, 283] width 150 height 172
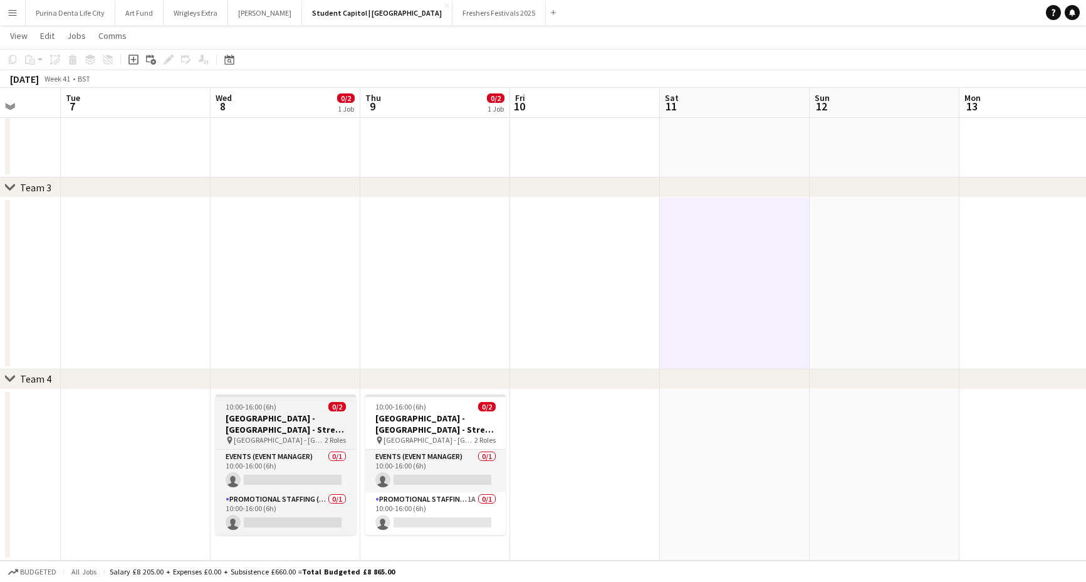
click at [258, 429] on h3 "Student Castle - Cambridge Uni - Street Team" at bounding box center [286, 423] width 140 height 23
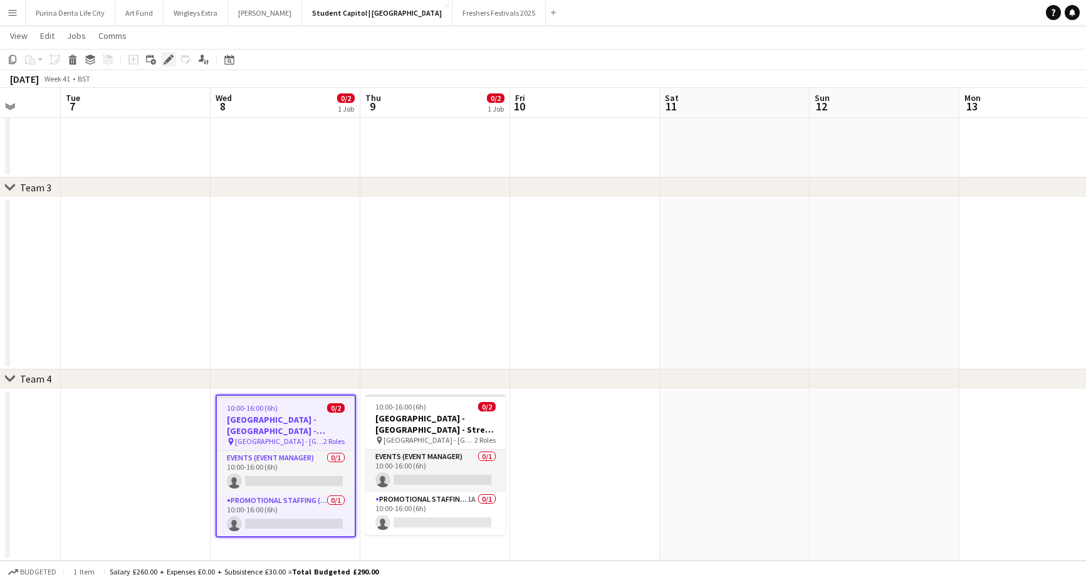
click at [164, 62] on icon at bounding box center [165, 62] width 3 height 3
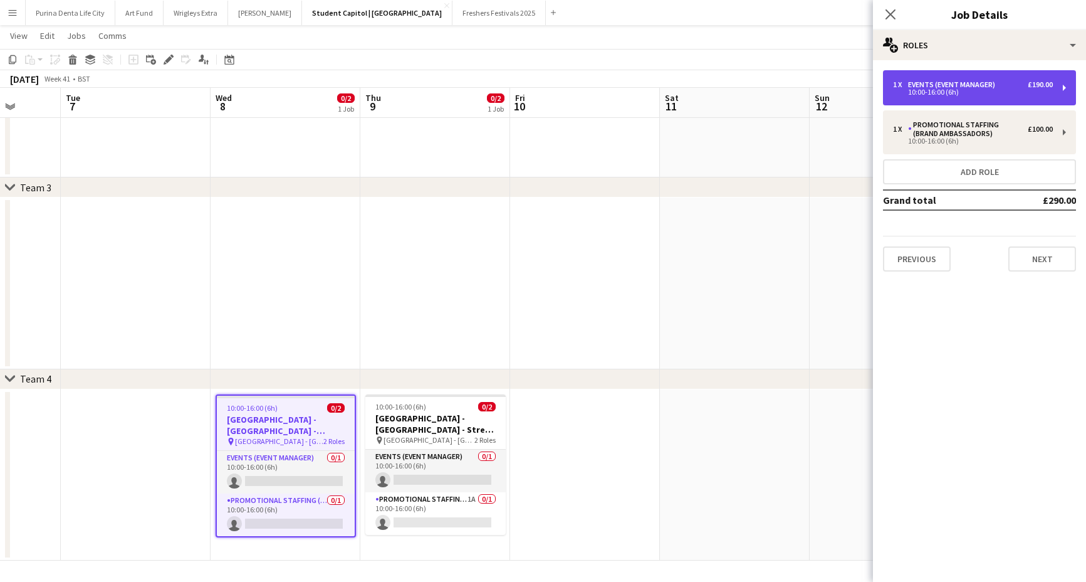
click at [985, 88] on div "Events (Event Manager)" at bounding box center [954, 84] width 92 height 9
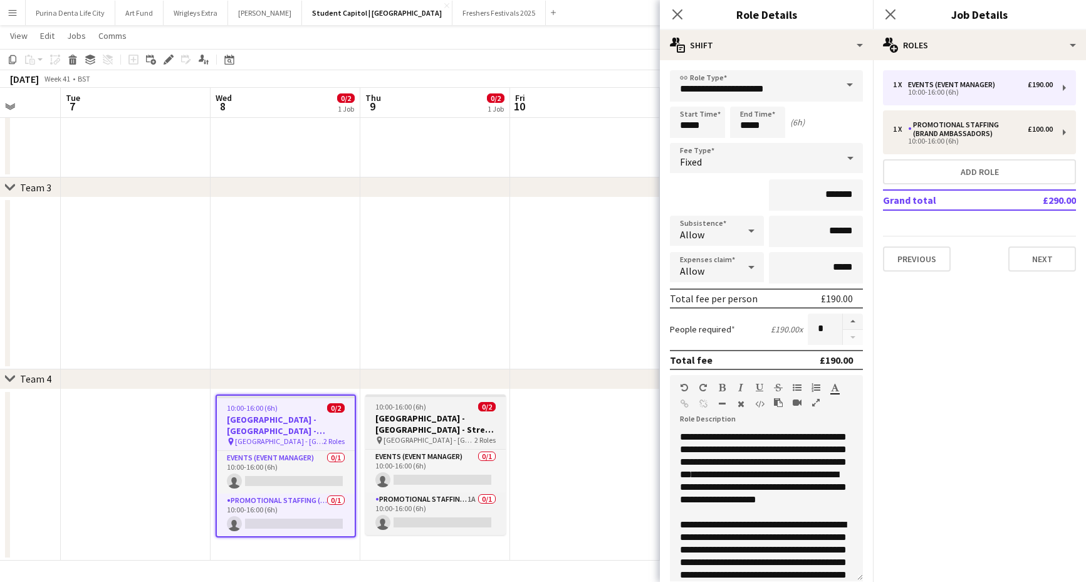
click at [402, 418] on h3 "Student Castle - Oxford Uni - Street Team" at bounding box center [435, 423] width 140 height 23
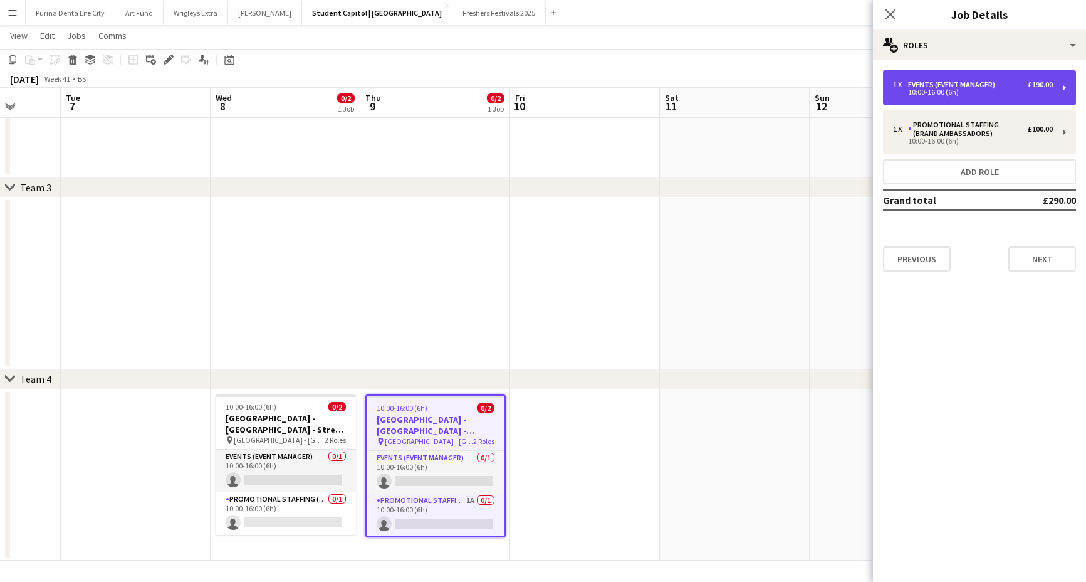
click at [960, 90] on div "10:00-16:00 (6h)" at bounding box center [973, 92] width 160 height 6
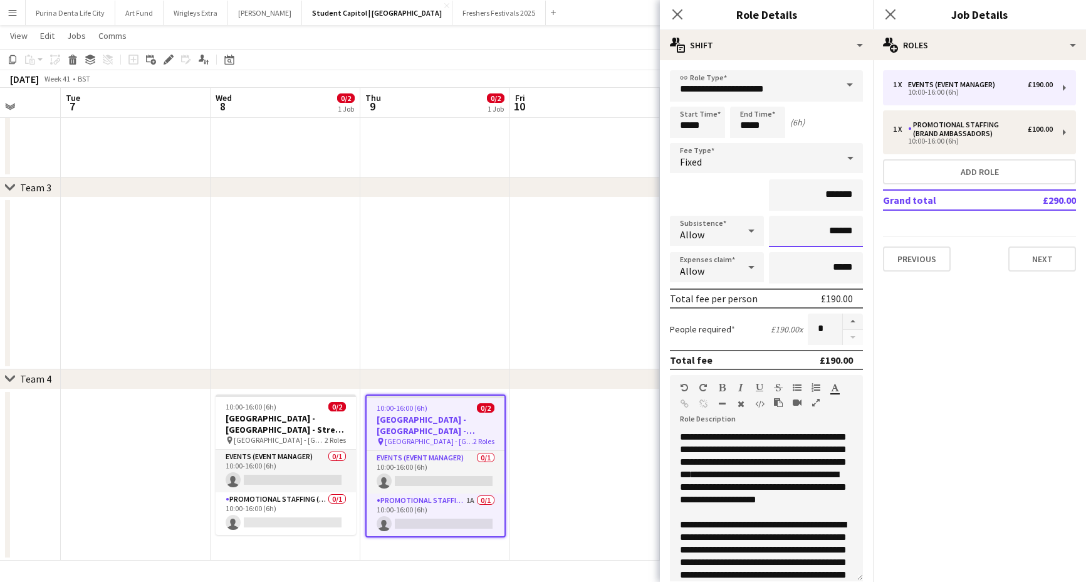
click at [836, 231] on input "******" at bounding box center [816, 231] width 94 height 31
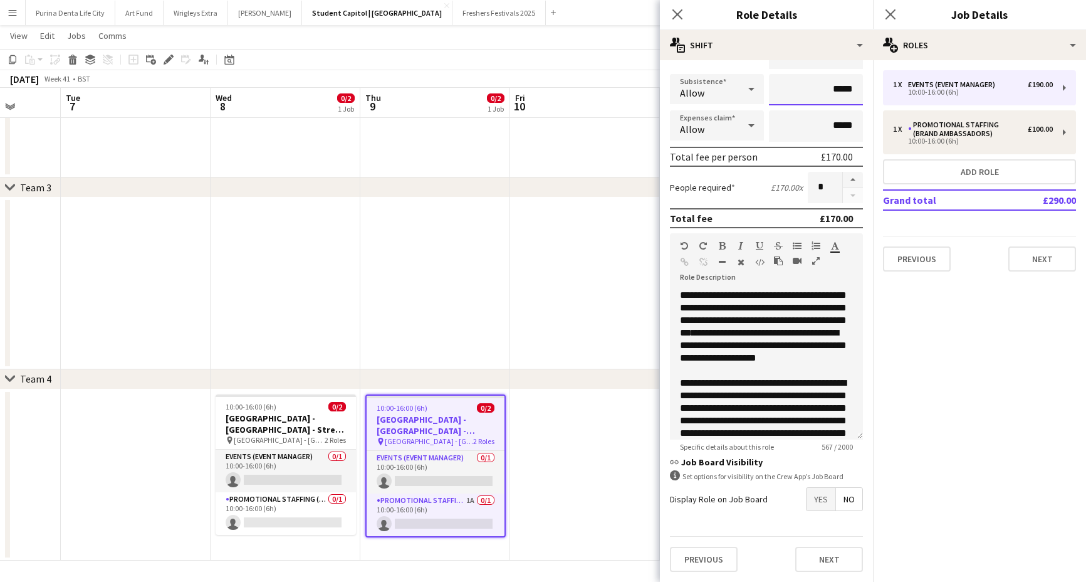
scroll to position [142, 0]
type input "*****"
click at [832, 559] on button "Next" at bounding box center [829, 559] width 68 height 25
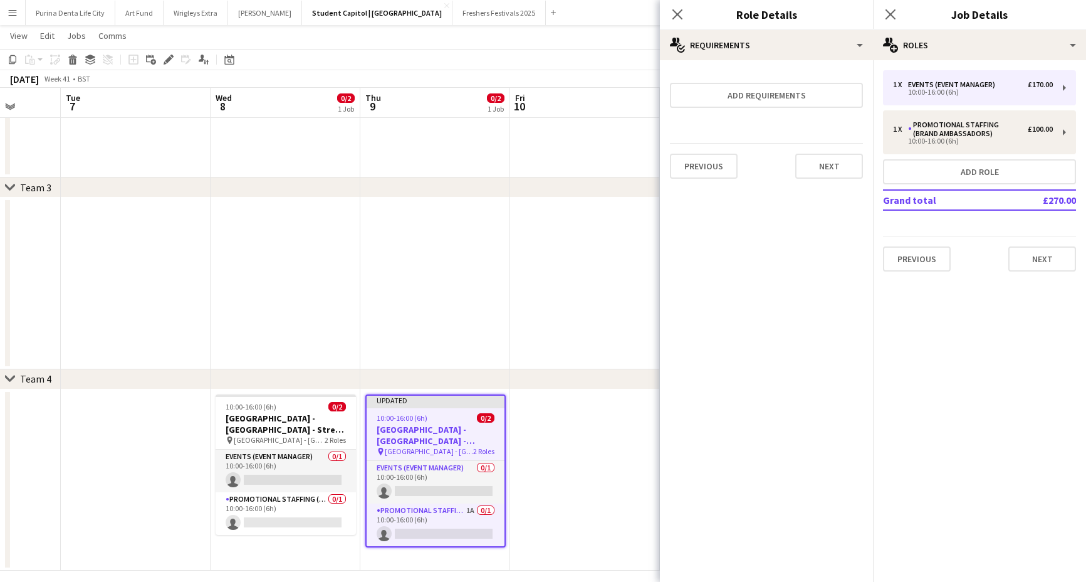
click at [488, 266] on app-date-cell at bounding box center [435, 283] width 150 height 172
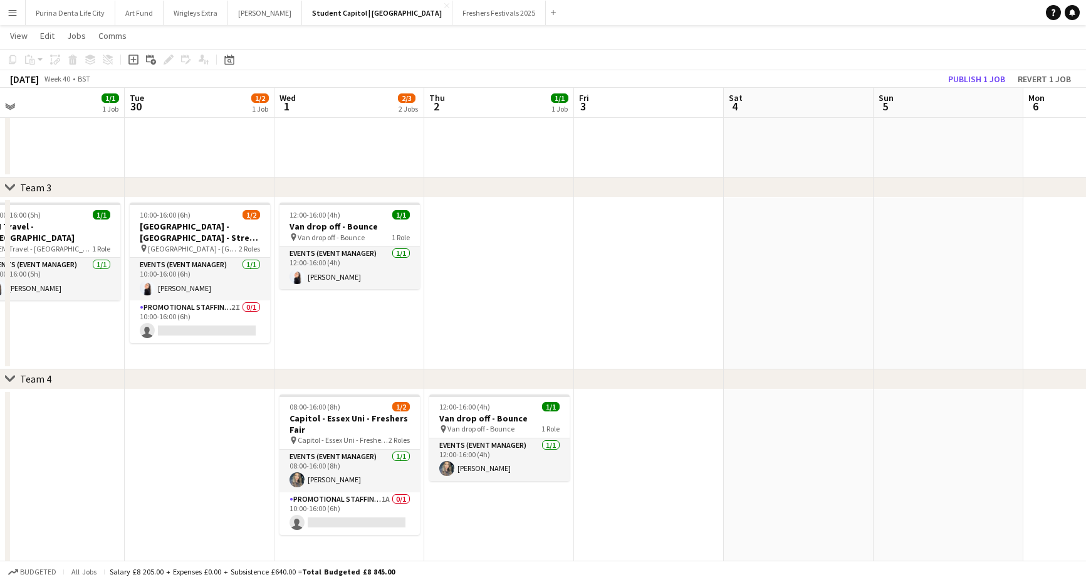
scroll to position [0, 329]
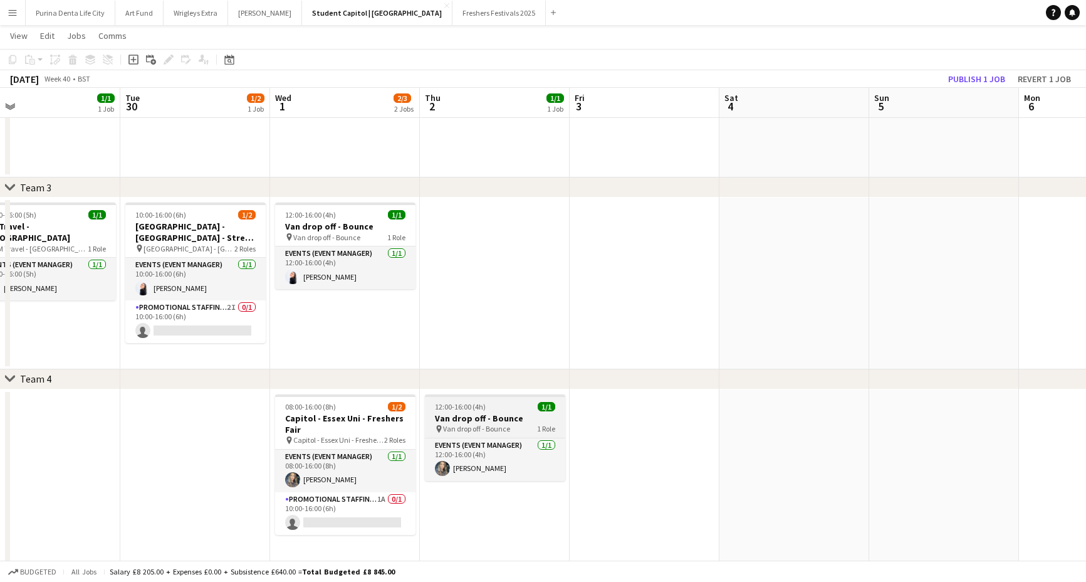
click at [491, 411] on app-job-card "12:00-16:00 (4h) 1/1 Van drop off - Bounce pin Van drop off - Bounce 1 Role Eve…" at bounding box center [495, 437] width 140 height 87
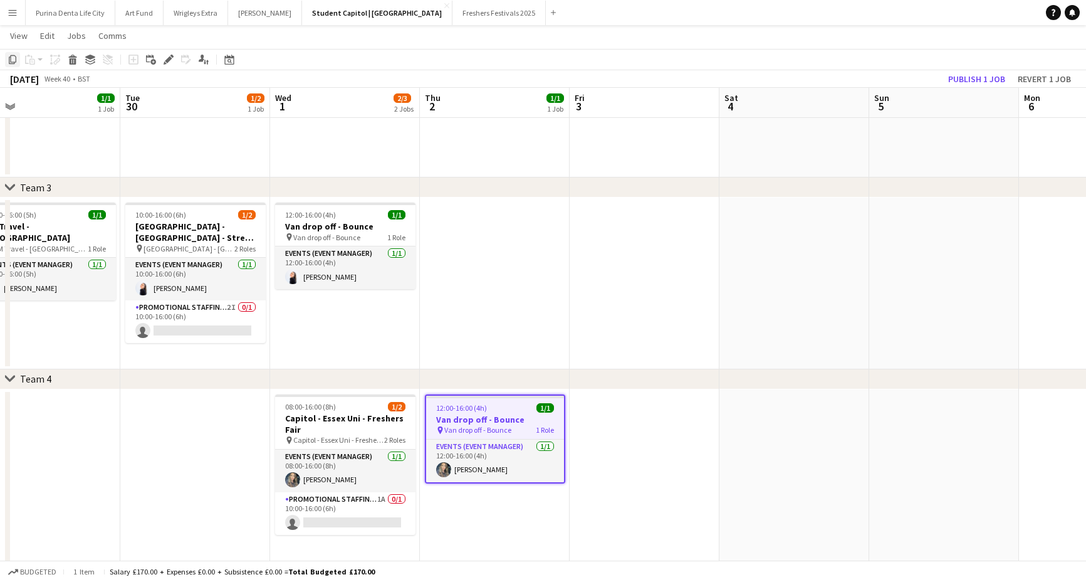
click at [8, 60] on icon "Copy" at bounding box center [13, 60] width 10 height 10
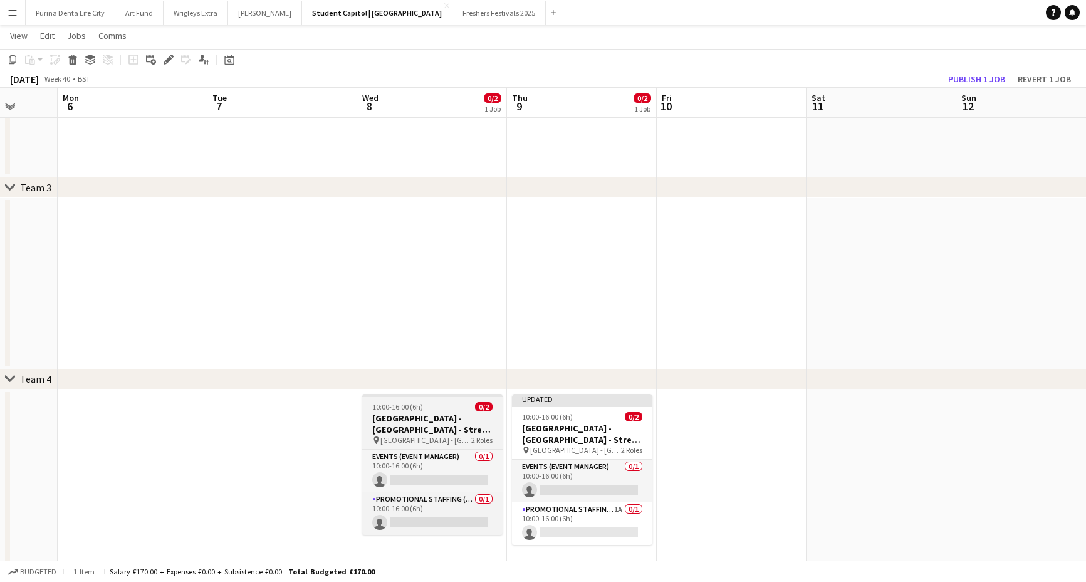
scroll to position [0, 391]
click at [174, 422] on app-date-cell at bounding box center [134, 480] width 150 height 182
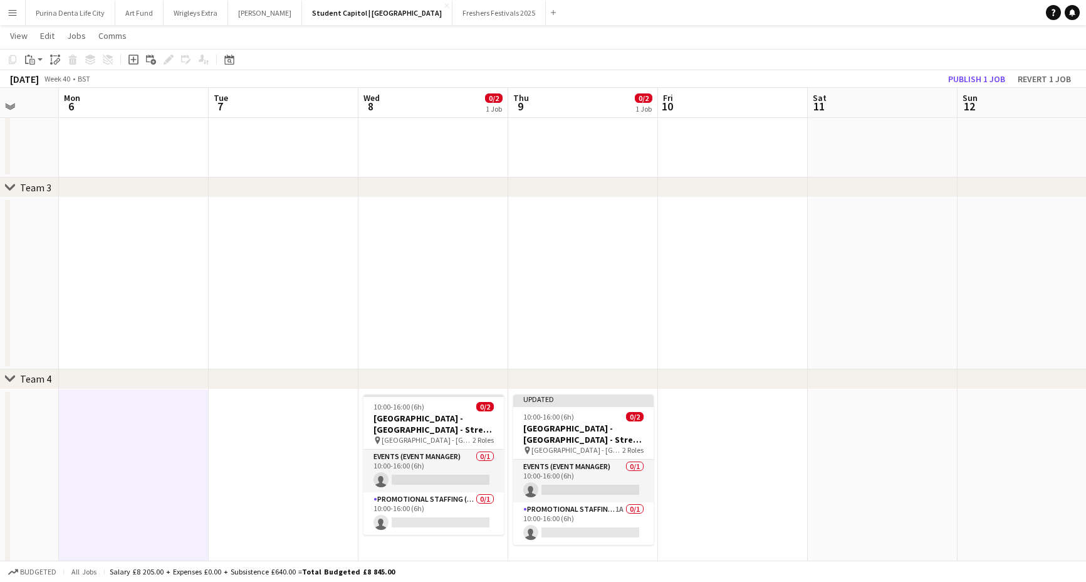
click at [273, 414] on app-date-cell at bounding box center [284, 480] width 150 height 182
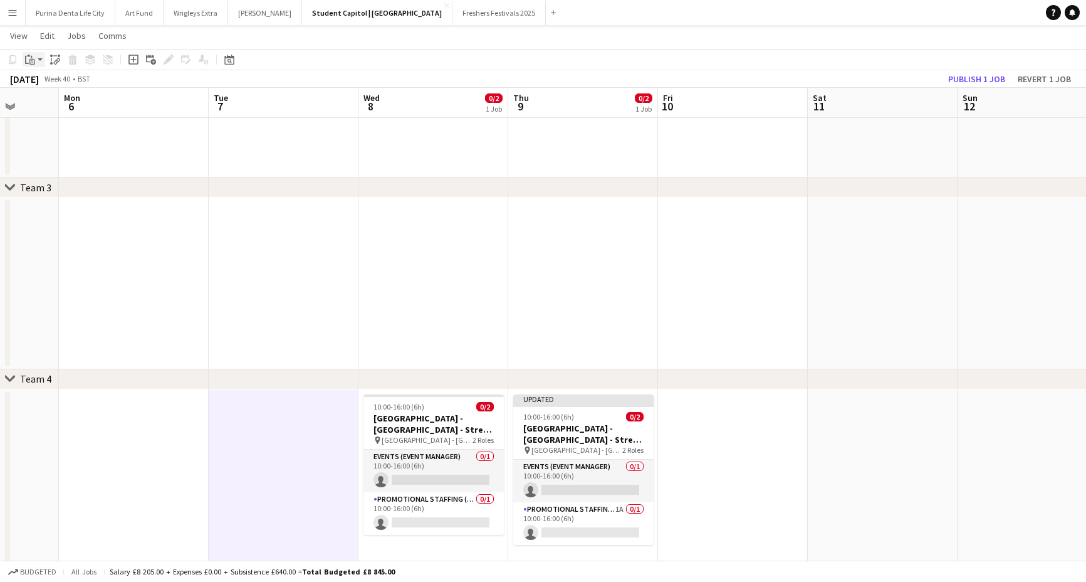
click at [29, 60] on icon "Paste" at bounding box center [30, 60] width 10 height 10
click at [45, 83] on link "Paste Command V" at bounding box center [82, 83] width 99 height 11
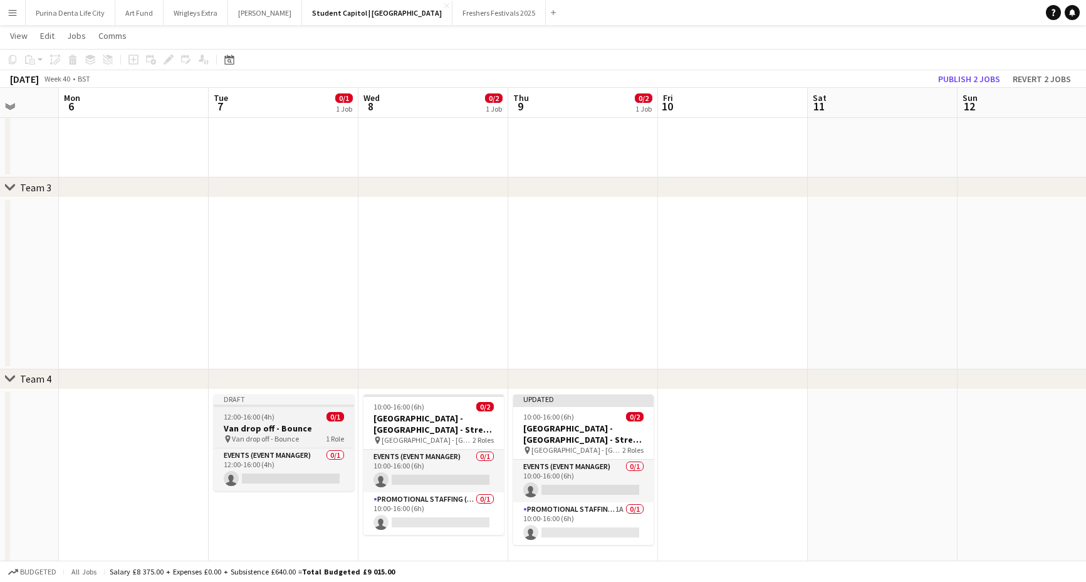
click at [262, 423] on h3 "Van drop off - Bounce" at bounding box center [284, 427] width 140 height 11
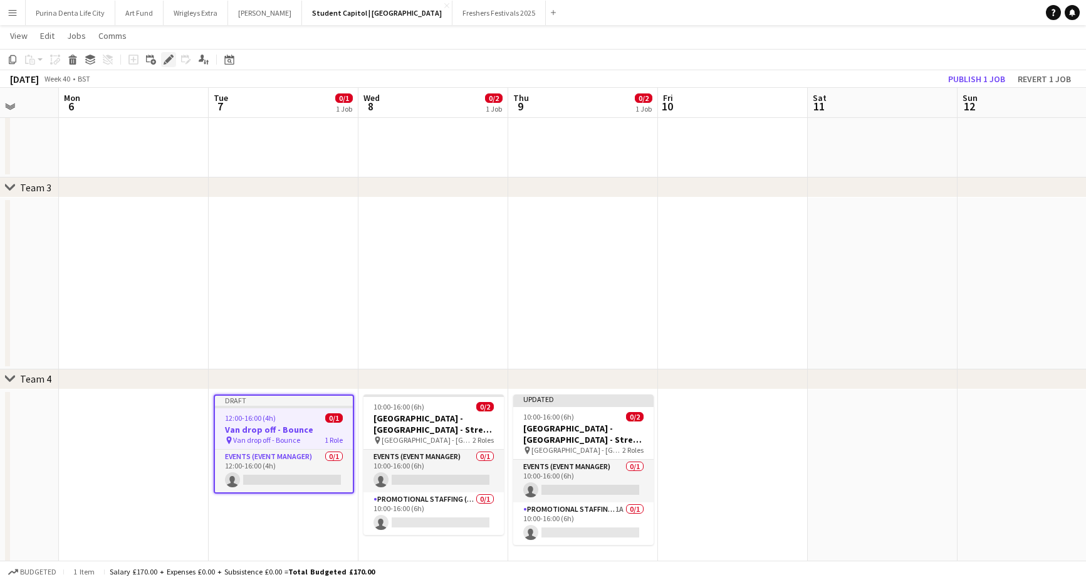
click at [172, 61] on icon "Edit" at bounding box center [169, 60] width 10 height 10
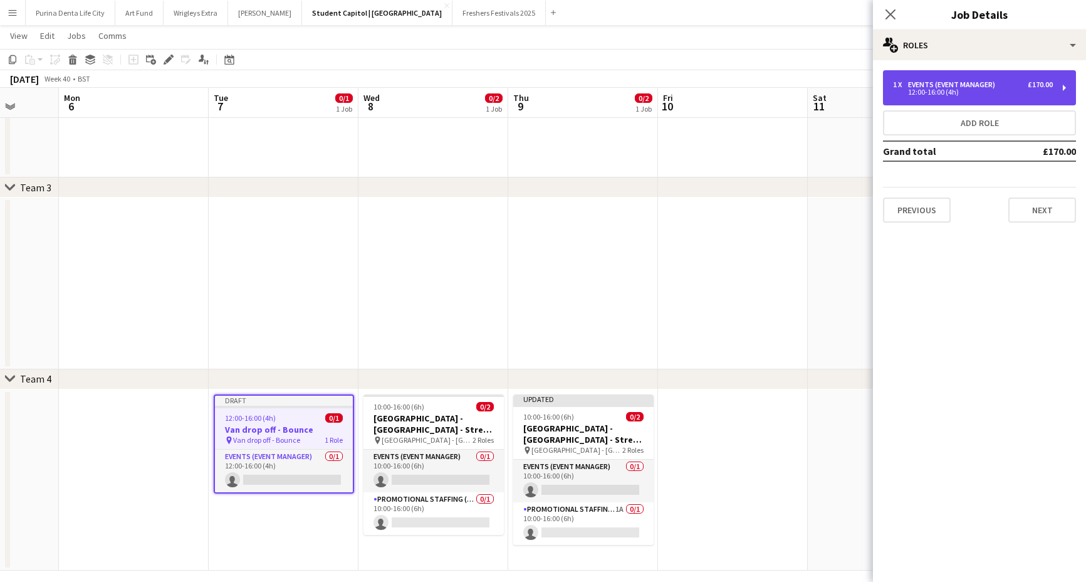
click at [1014, 97] on div "1 x Events (Event Manager) £170.00 12:00-16:00 (4h)" at bounding box center [979, 87] width 193 height 35
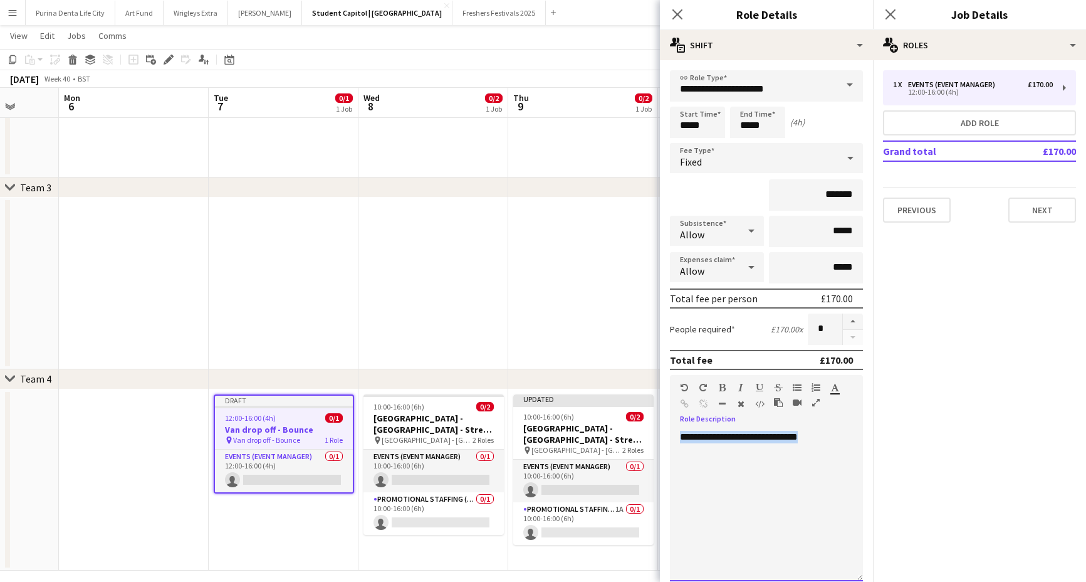
drag, startPoint x: 827, startPoint y: 437, endPoint x: 672, endPoint y: 436, distance: 154.8
click at [672, 436] on div "**********" at bounding box center [766, 506] width 193 height 150
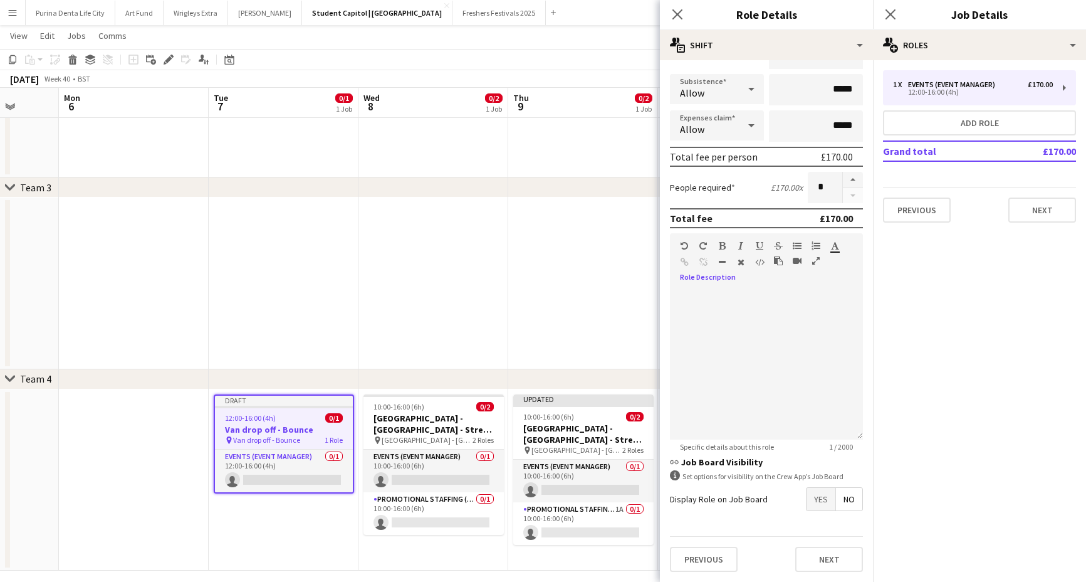
click at [828, 543] on div "Previous Next" at bounding box center [766, 559] width 193 height 46
click at [832, 559] on button "Next" at bounding box center [829, 559] width 68 height 25
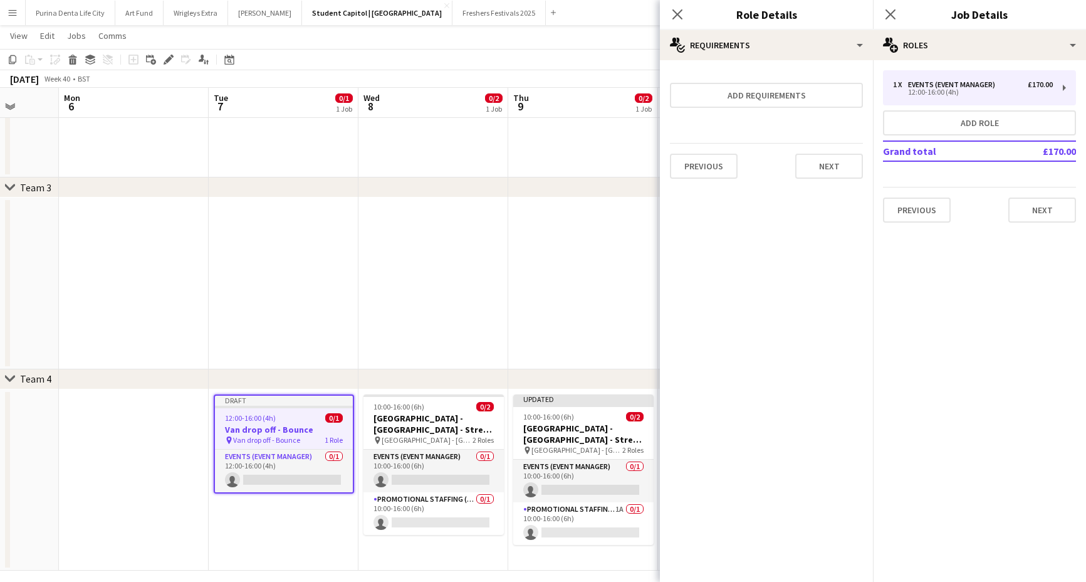
scroll to position [0, 0]
click at [1036, 218] on button "Next" at bounding box center [1043, 209] width 68 height 25
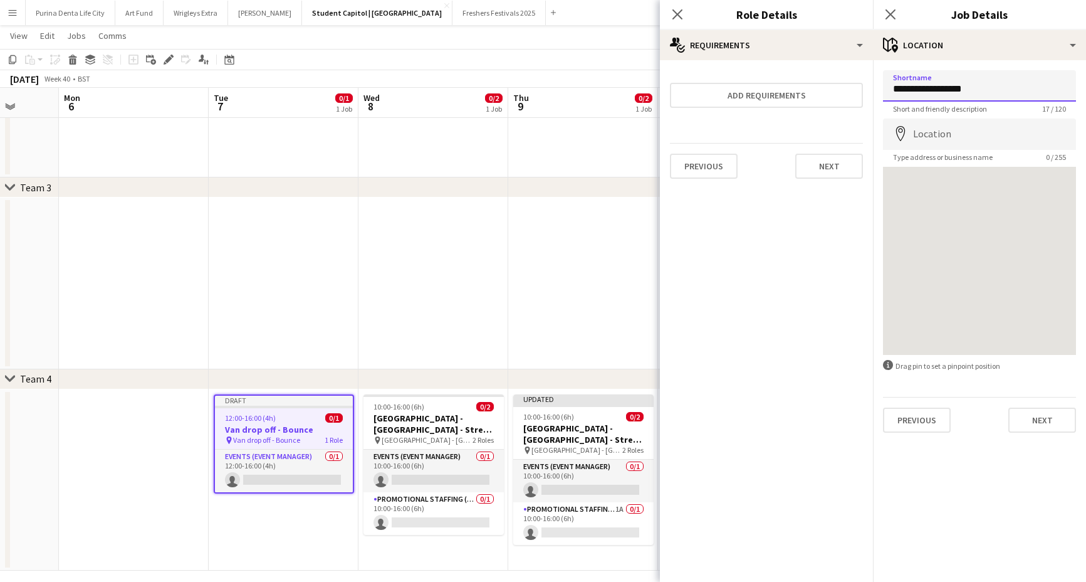
type input "**********"
click at [1042, 420] on button "Next" at bounding box center [1043, 419] width 68 height 25
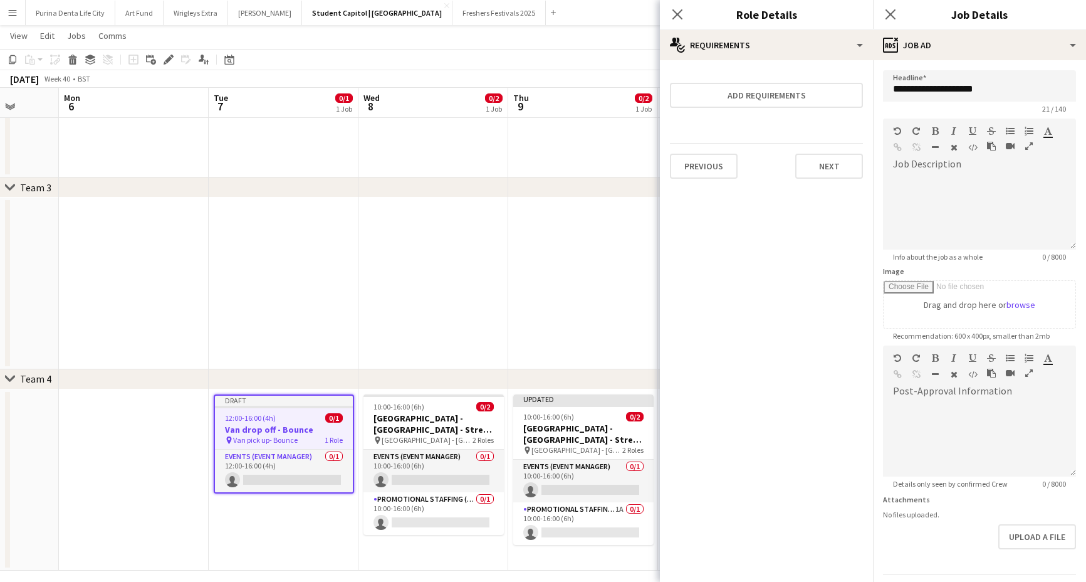
click at [592, 240] on app-date-cell at bounding box center [583, 283] width 150 height 172
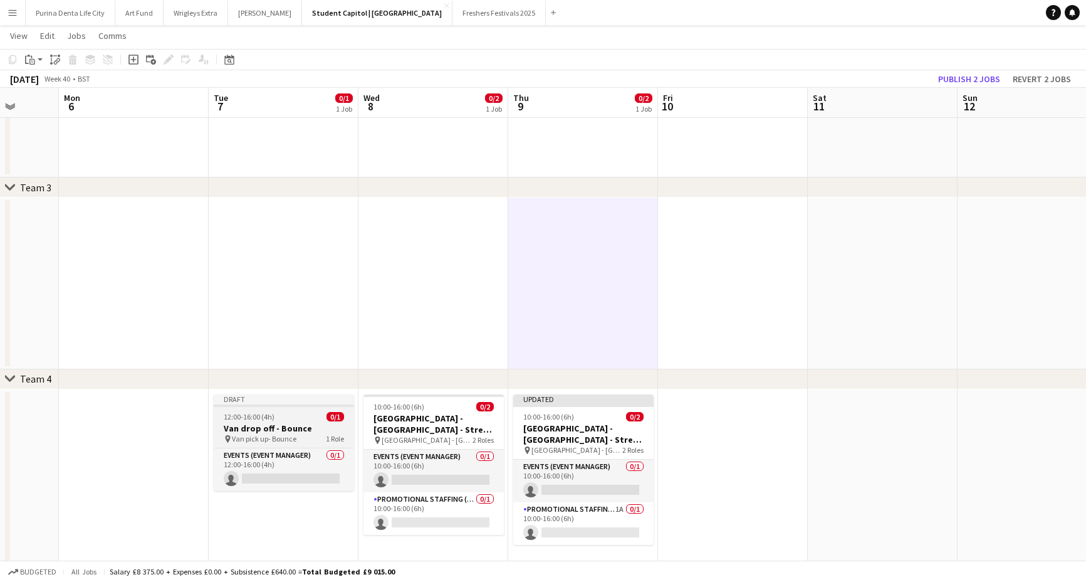
click at [278, 439] on span "Van pick up- Bounce" at bounding box center [264, 438] width 65 height 9
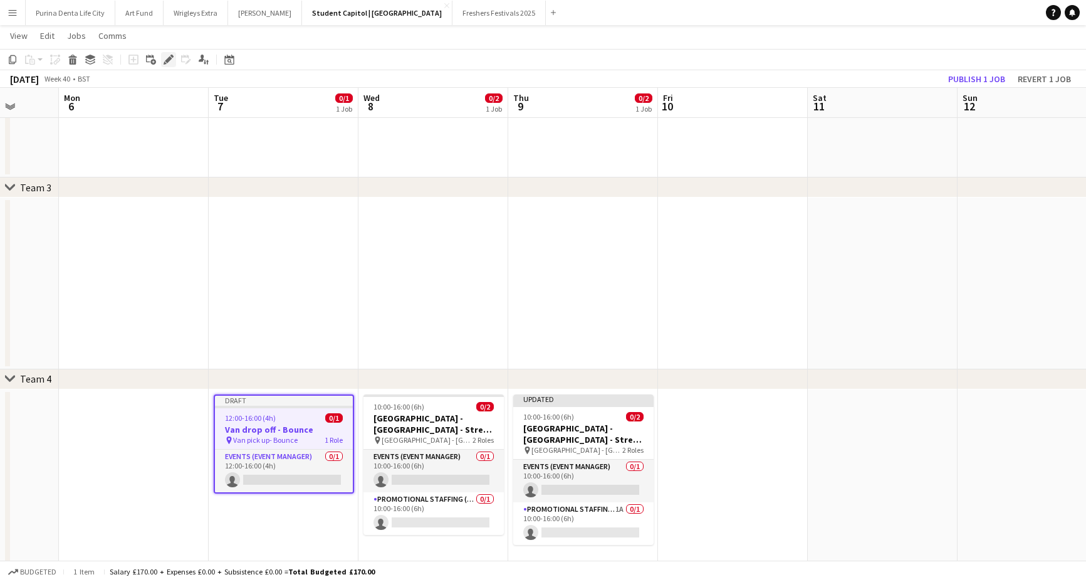
click at [166, 59] on icon "Edit" at bounding box center [169, 60] width 10 height 10
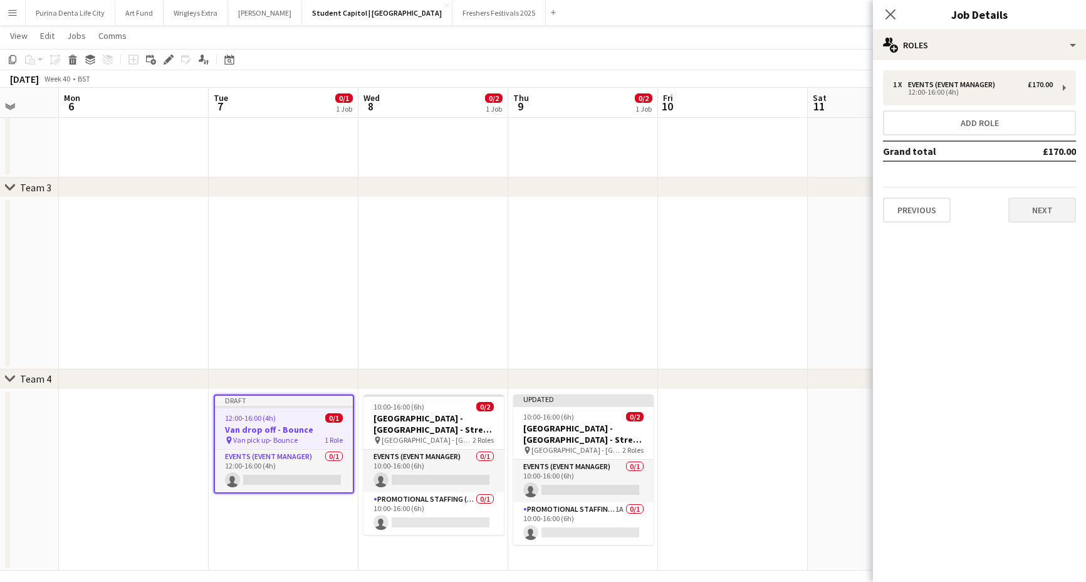
click at [1059, 216] on button "Next" at bounding box center [1043, 209] width 68 height 25
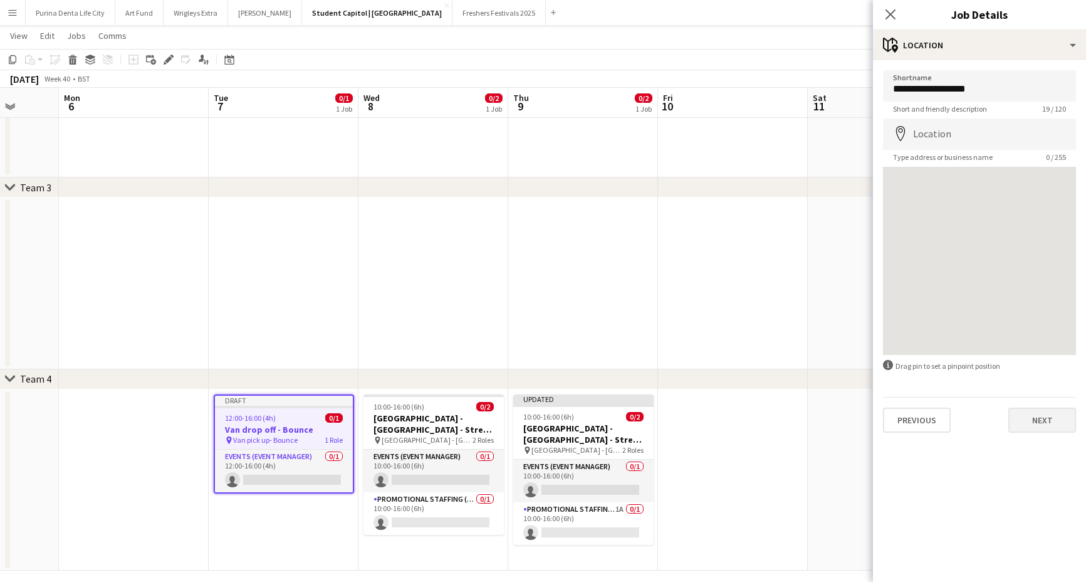
click at [1042, 417] on button "Next" at bounding box center [1043, 419] width 68 height 25
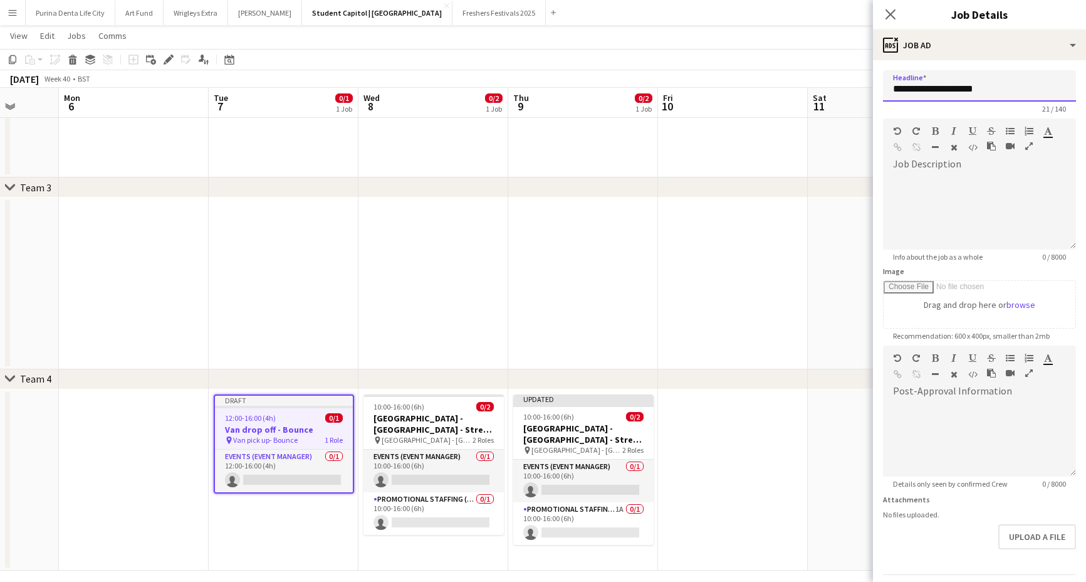
drag, startPoint x: 988, startPoint y: 90, endPoint x: 834, endPoint y: 88, distance: 153.6
click at [834, 88] on body "Menu Boards Boards Boards All jobs Status Workforce Workforce My Workforce Recr…" at bounding box center [543, 133] width 1086 height 918
paste input "text"
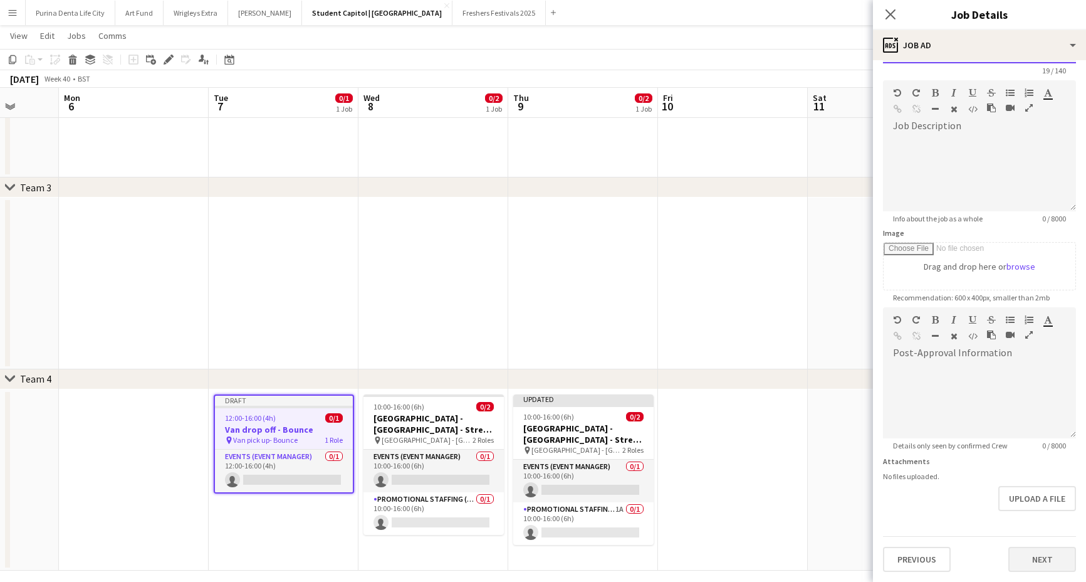
type input "**********"
click at [1041, 562] on button "Next" at bounding box center [1043, 559] width 68 height 25
type input "*******"
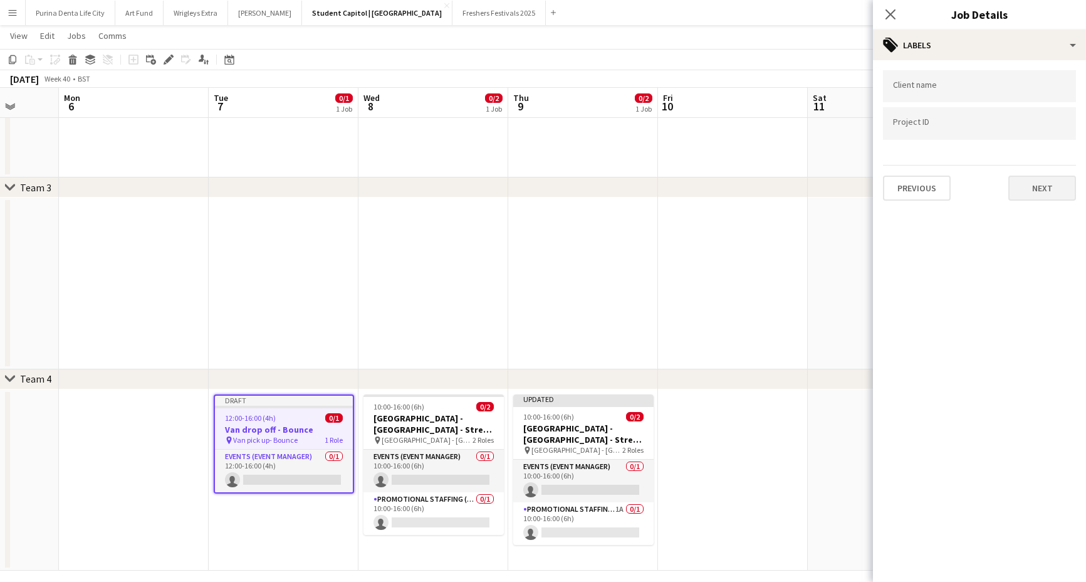
click at [1039, 193] on button "Next" at bounding box center [1043, 188] width 68 height 25
click at [1034, 145] on div "Publish the job to add notes Previous Next" at bounding box center [979, 106] width 213 height 92
click at [1029, 140] on button "Next" at bounding box center [1043, 129] width 68 height 25
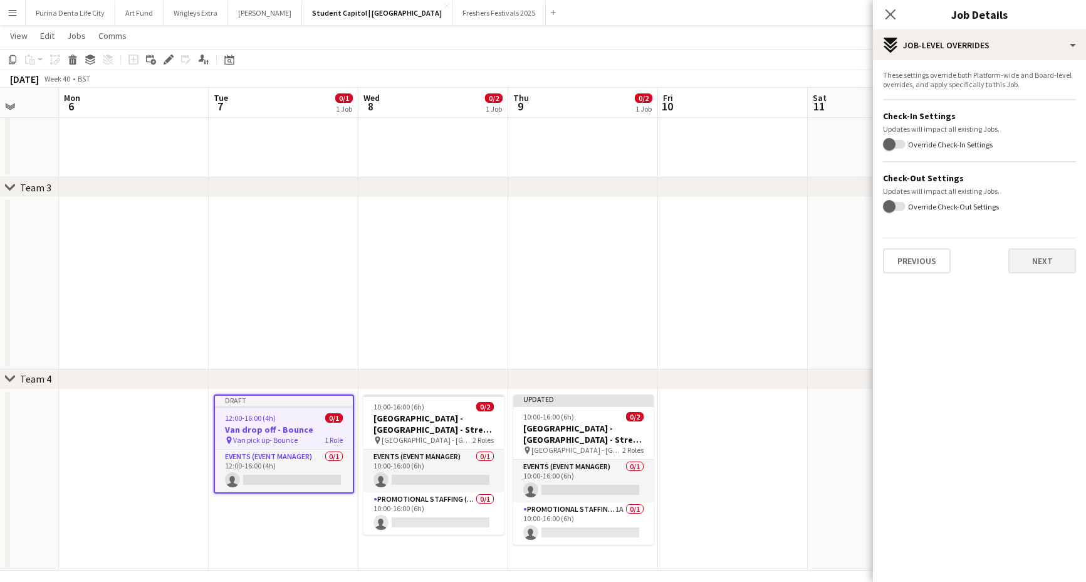
click at [1039, 263] on button "Next" at bounding box center [1043, 260] width 68 height 25
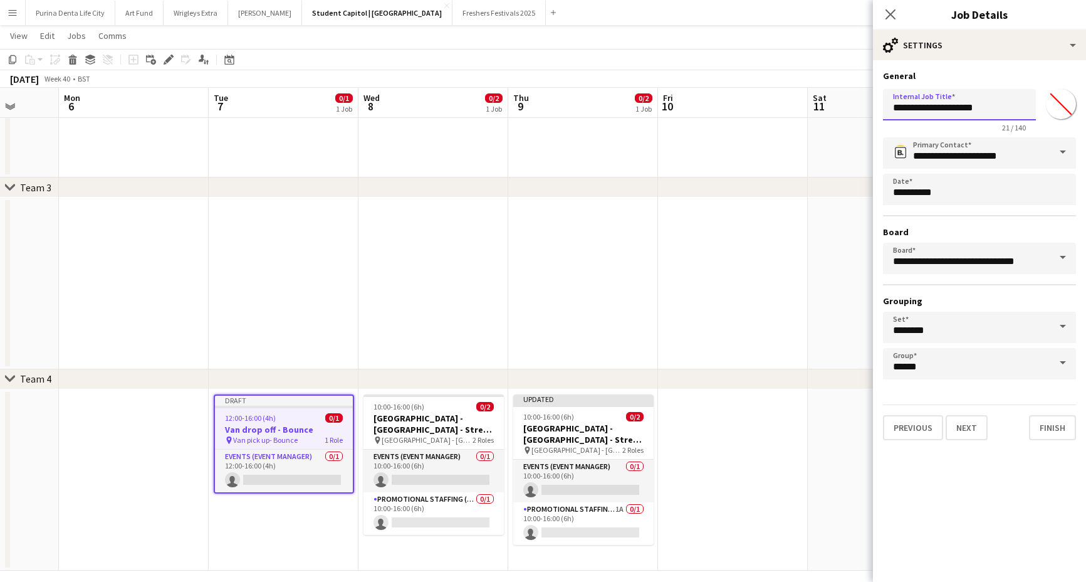
drag, startPoint x: 995, startPoint y: 110, endPoint x: 882, endPoint y: 108, distance: 113.5
click at [882, 108] on form "**********" at bounding box center [979, 255] width 213 height 370
paste input "text"
type input "**********"
click at [1051, 424] on button "Finish" at bounding box center [1052, 427] width 47 height 25
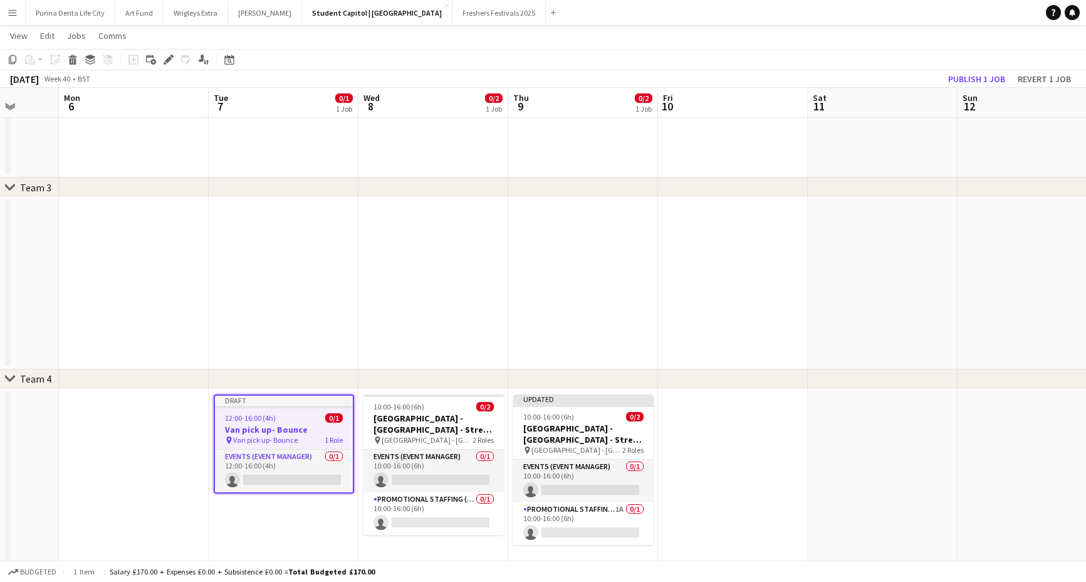
click at [353, 255] on app-date-cell at bounding box center [284, 283] width 150 height 172
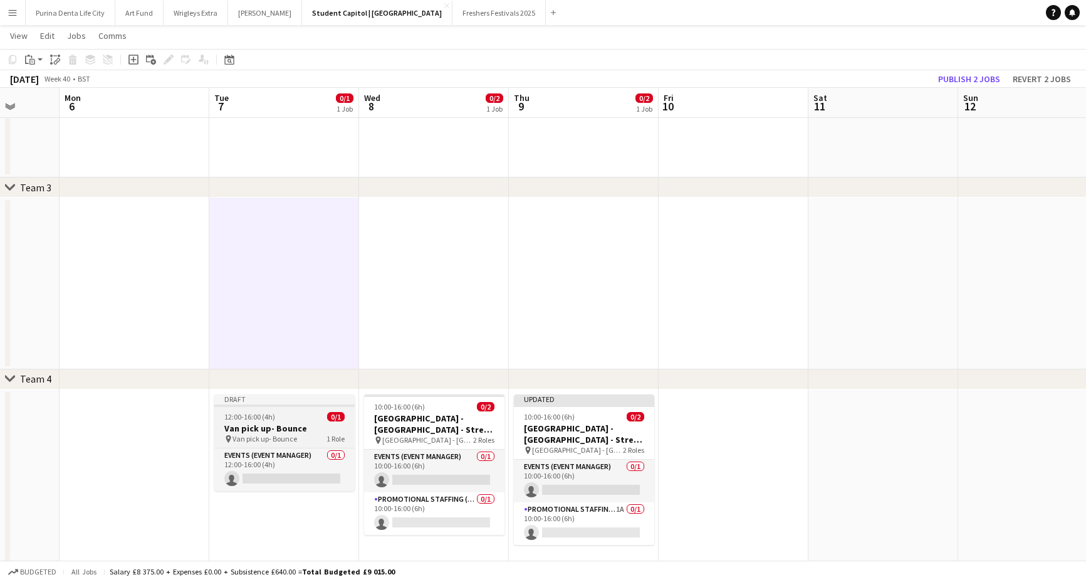
scroll to position [0, 371]
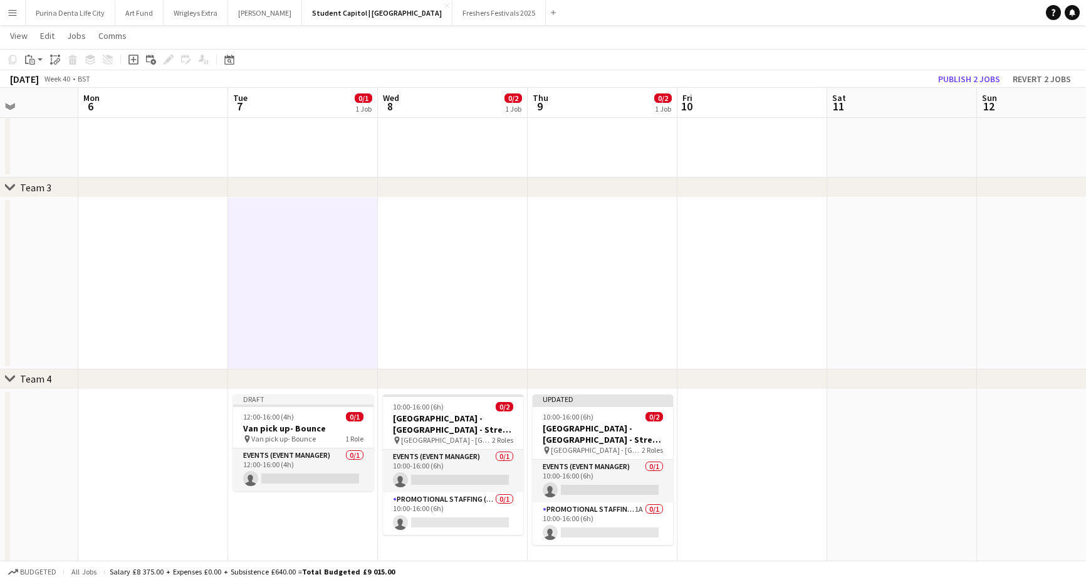
click at [758, 395] on app-date-cell at bounding box center [753, 480] width 150 height 182
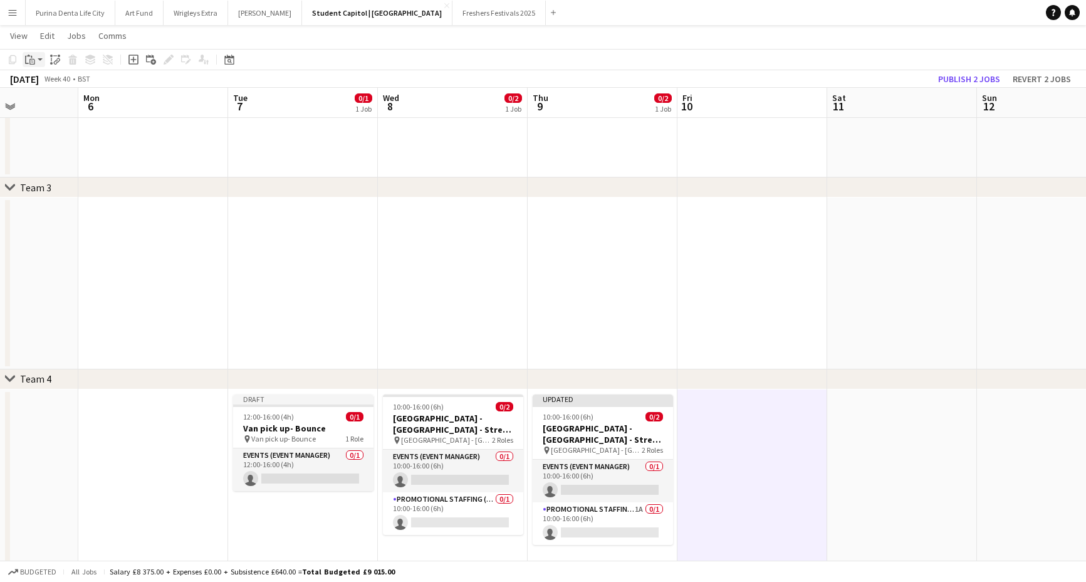
click at [38, 60] on app-action-btn "Paste" at bounding box center [34, 59] width 23 height 15
click at [42, 85] on link "Paste Command V" at bounding box center [82, 83] width 99 height 11
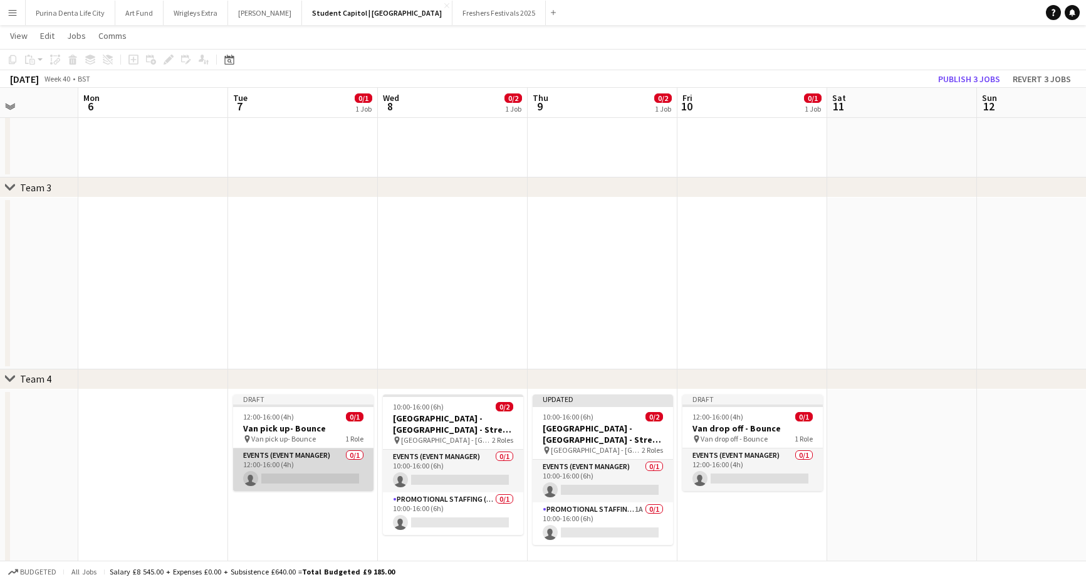
click at [311, 458] on app-card-role "Events (Event Manager) 0/1 12:00-16:00 (4h) single-neutral-actions" at bounding box center [303, 469] width 140 height 43
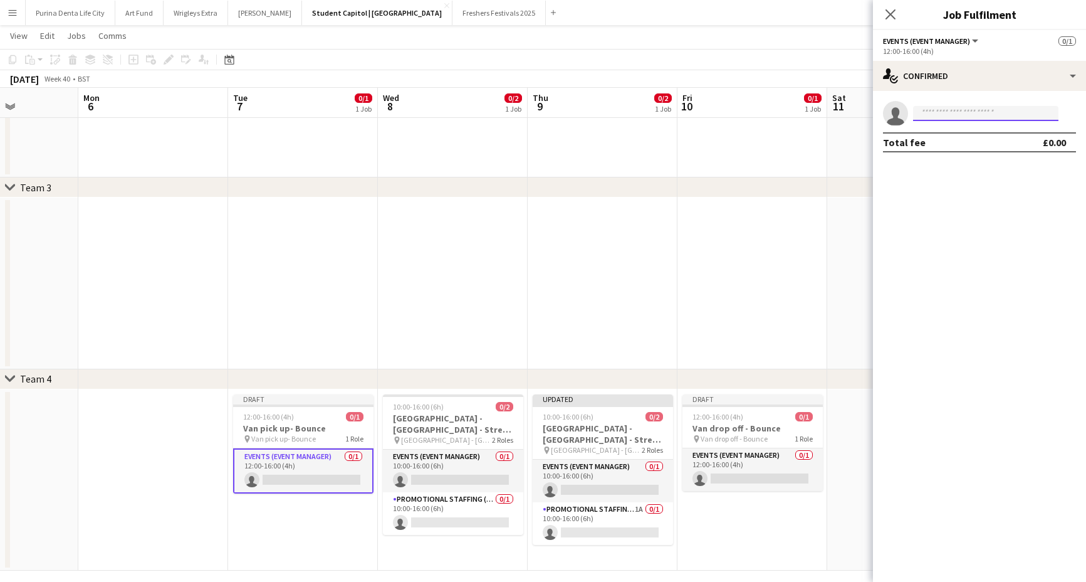
click at [977, 113] on input at bounding box center [985, 113] width 145 height 15
type input "*****"
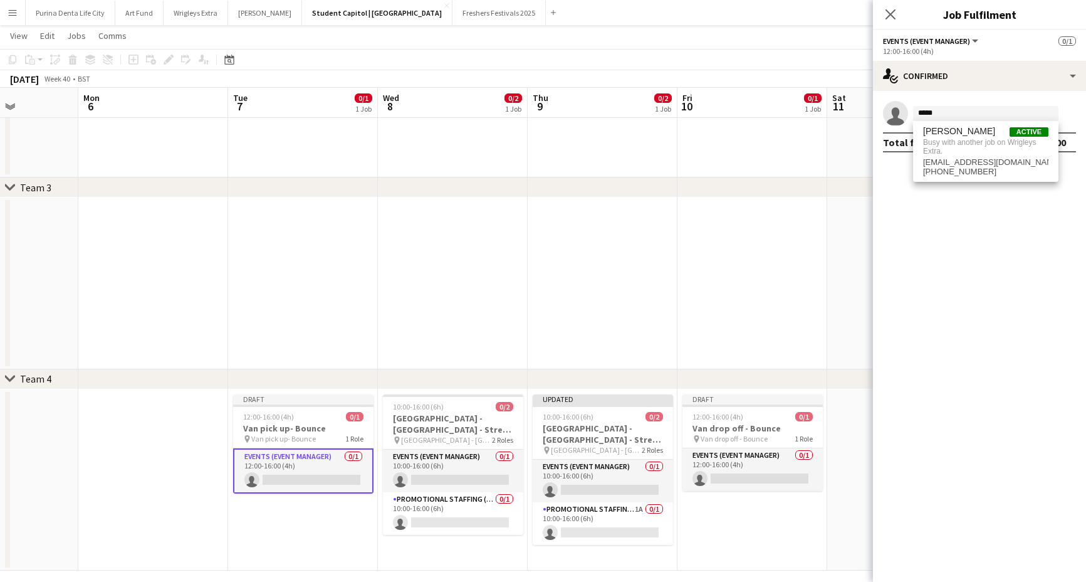
drag, startPoint x: 977, startPoint y: 110, endPoint x: 747, endPoint y: 237, distance: 262.6
click at [747, 237] on app-date-cell at bounding box center [753, 283] width 150 height 172
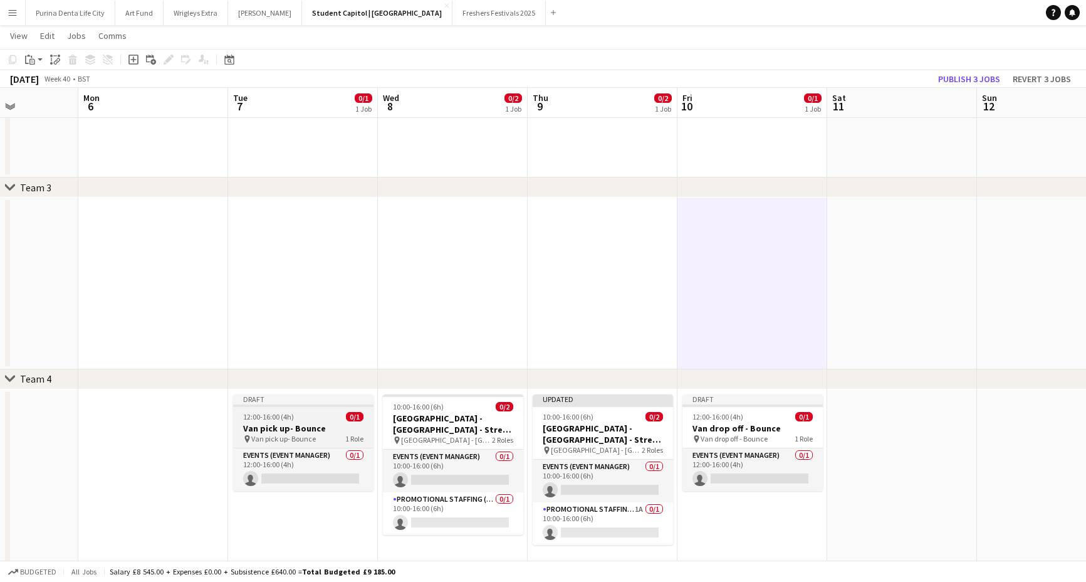
click at [304, 419] on div "12:00-16:00 (4h) 0/1" at bounding box center [303, 416] width 140 height 9
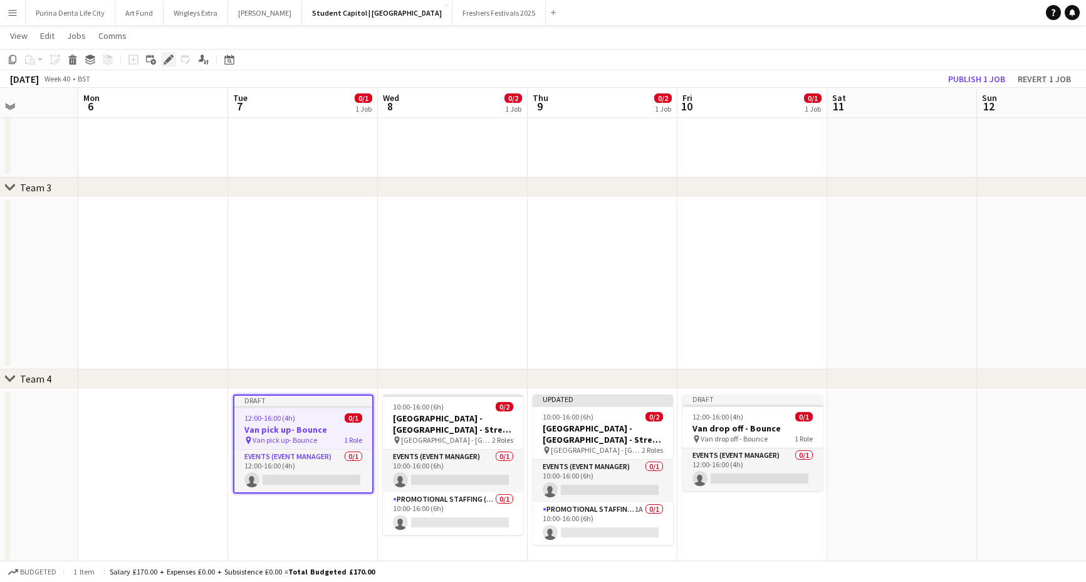
click at [163, 58] on div "Edit" at bounding box center [168, 59] width 15 height 15
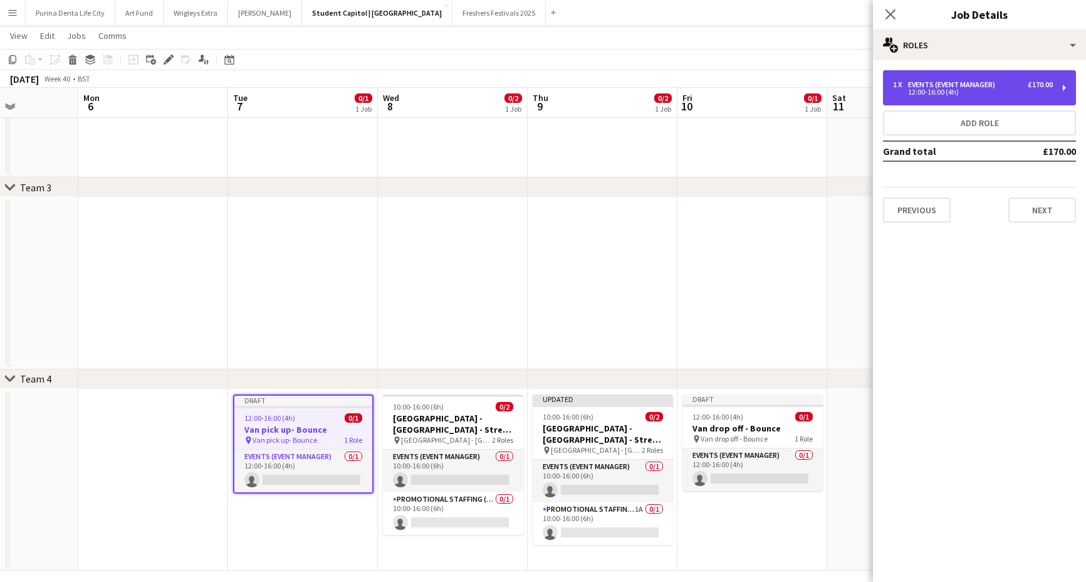
click at [952, 87] on div "Events (Event Manager)" at bounding box center [954, 84] width 92 height 9
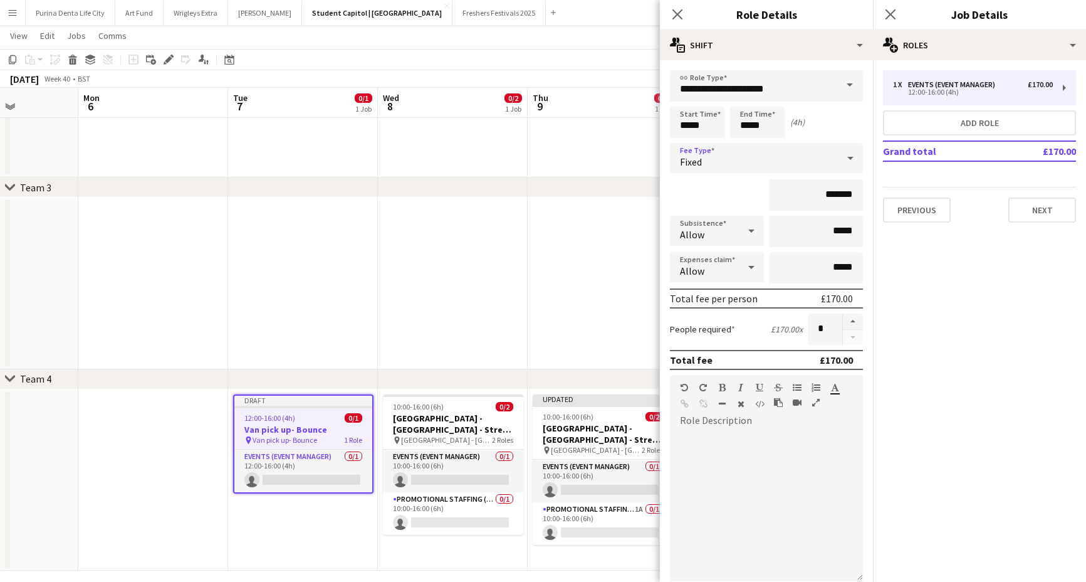
click at [709, 148] on div "Fixed" at bounding box center [754, 158] width 168 height 30
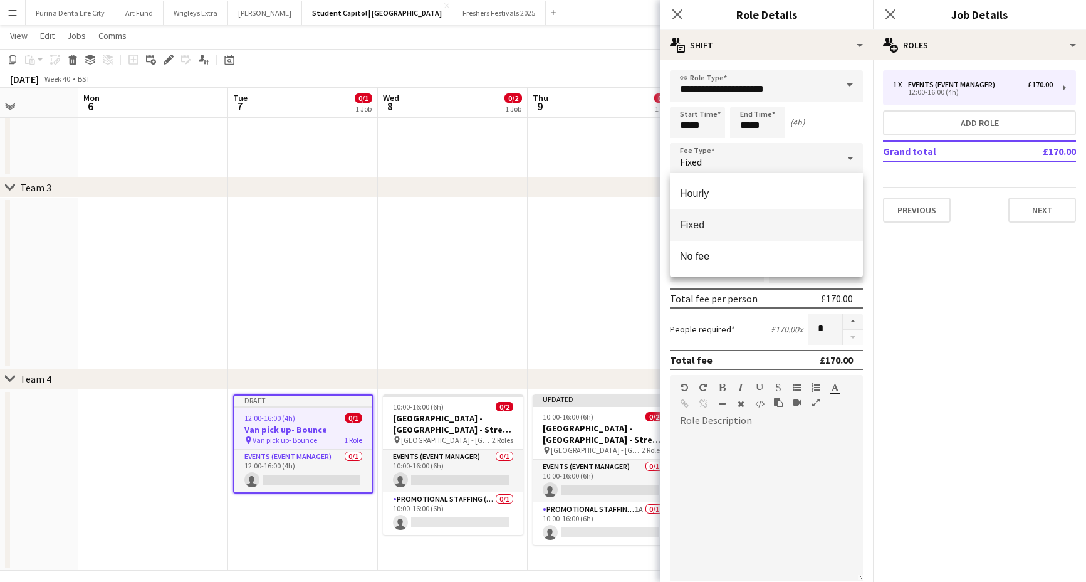
click at [707, 122] on div at bounding box center [543, 291] width 1086 height 582
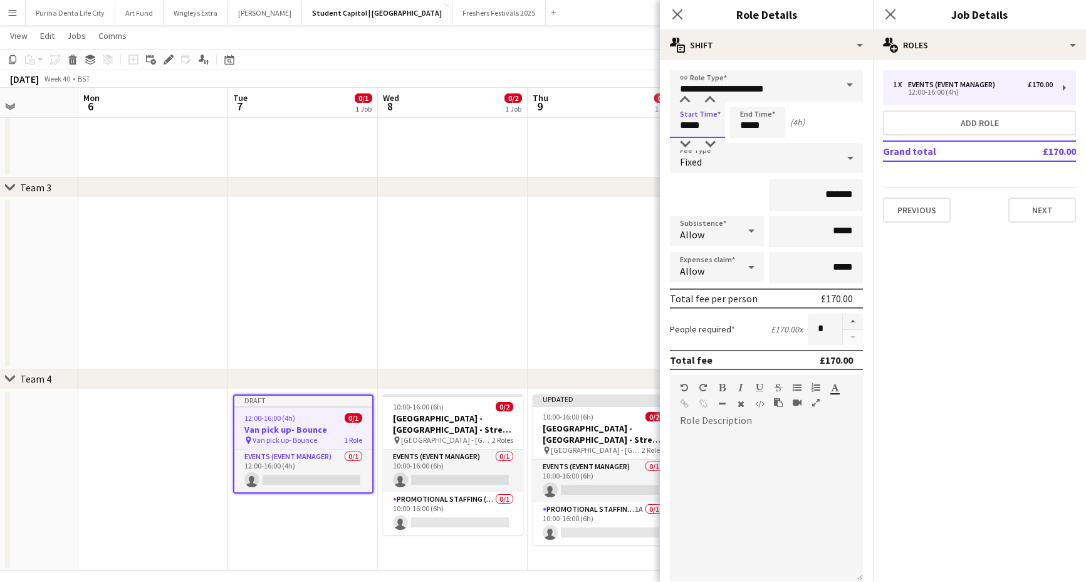
click at [698, 122] on input "*****" at bounding box center [697, 122] width 55 height 31
click at [683, 93] on input "**********" at bounding box center [766, 85] width 193 height 31
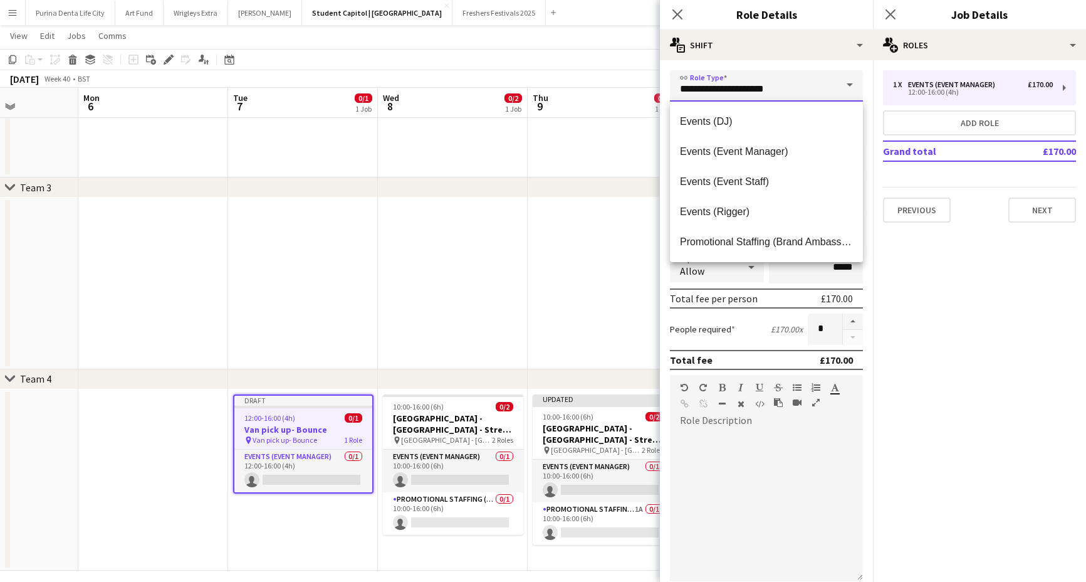
click at [683, 93] on input "**********" at bounding box center [766, 85] width 193 height 31
click at [738, 399] on icon "button" at bounding box center [741, 403] width 7 height 9
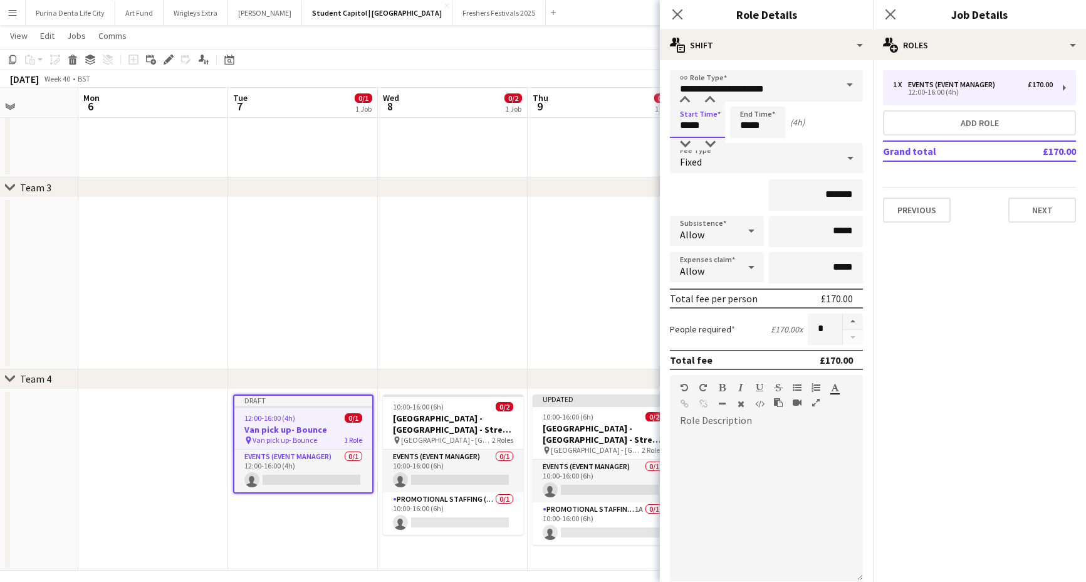
click at [688, 137] on input "*****" at bounding box center [697, 122] width 55 height 31
click at [683, 98] on div at bounding box center [685, 100] width 25 height 13
type input "*****"
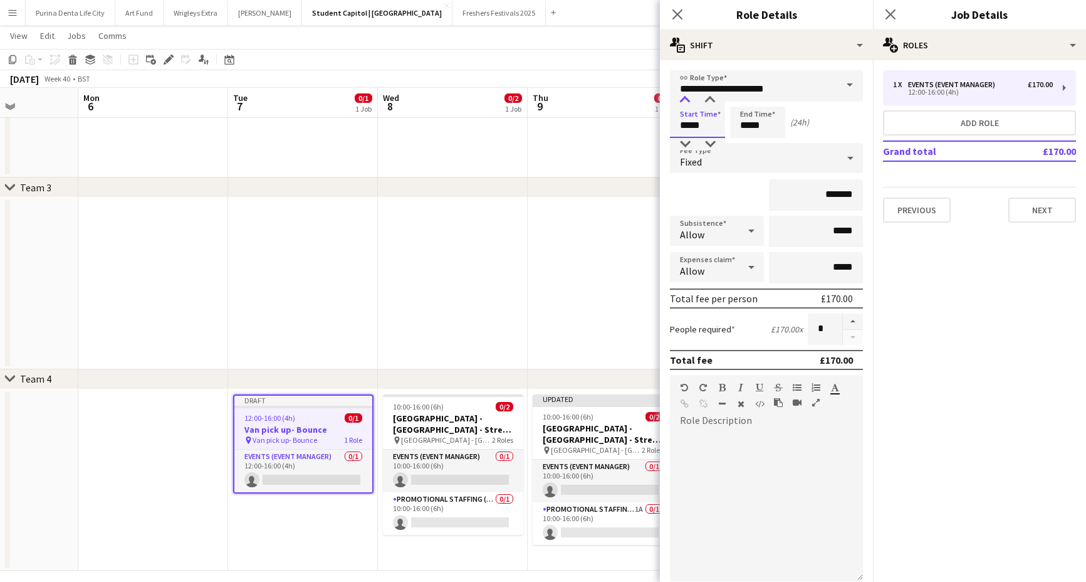
click at [683, 98] on div at bounding box center [685, 100] width 25 height 13
click at [747, 129] on input "*****" at bounding box center [757, 122] width 55 height 31
click at [745, 99] on div at bounding box center [745, 100] width 25 height 13
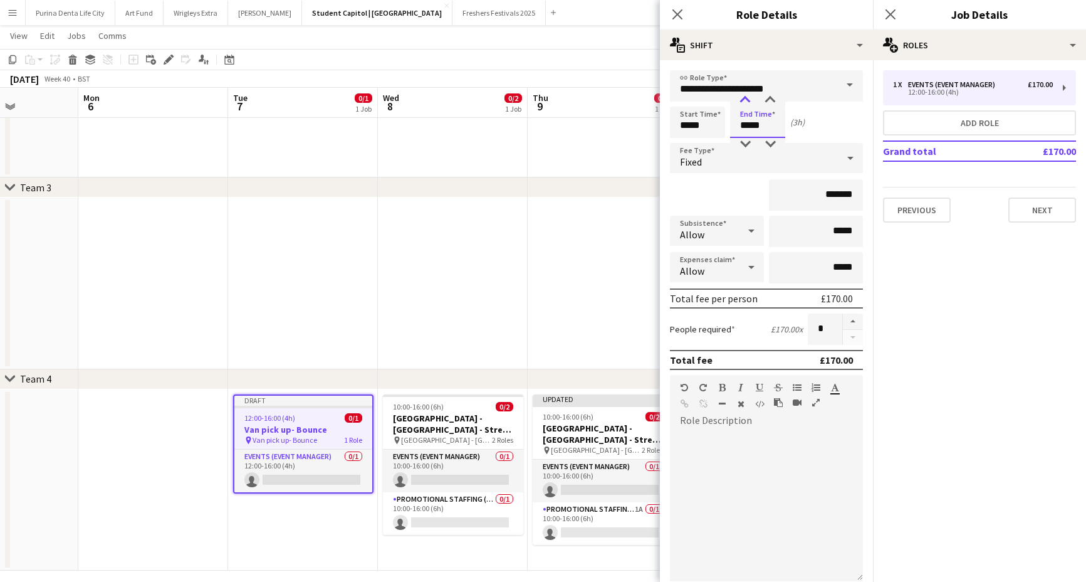
type input "*****"
click at [745, 99] on div at bounding box center [745, 100] width 25 height 13
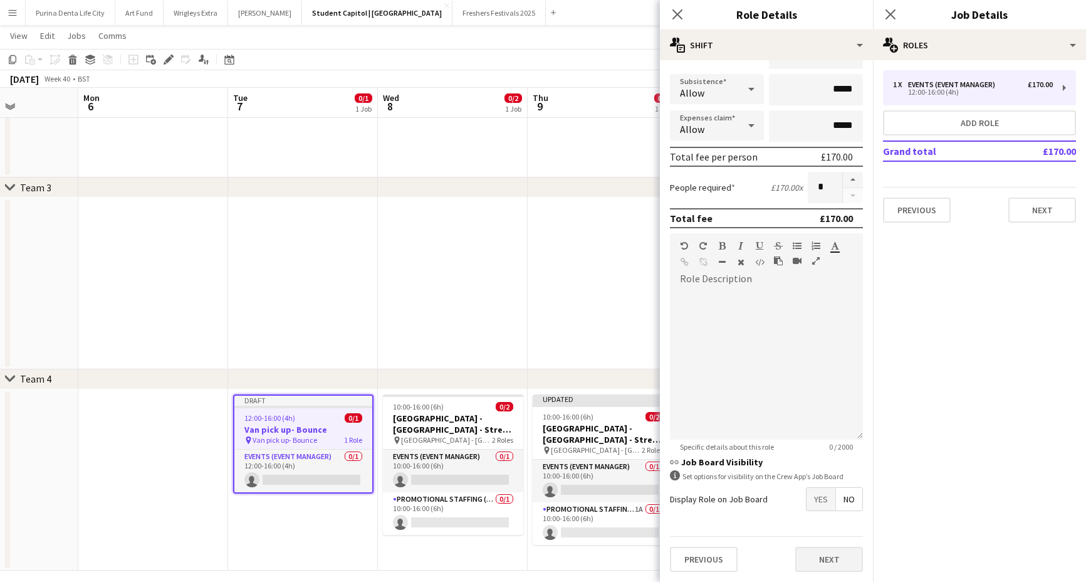
scroll to position [142, 0]
click at [821, 560] on button "Next" at bounding box center [829, 559] width 68 height 25
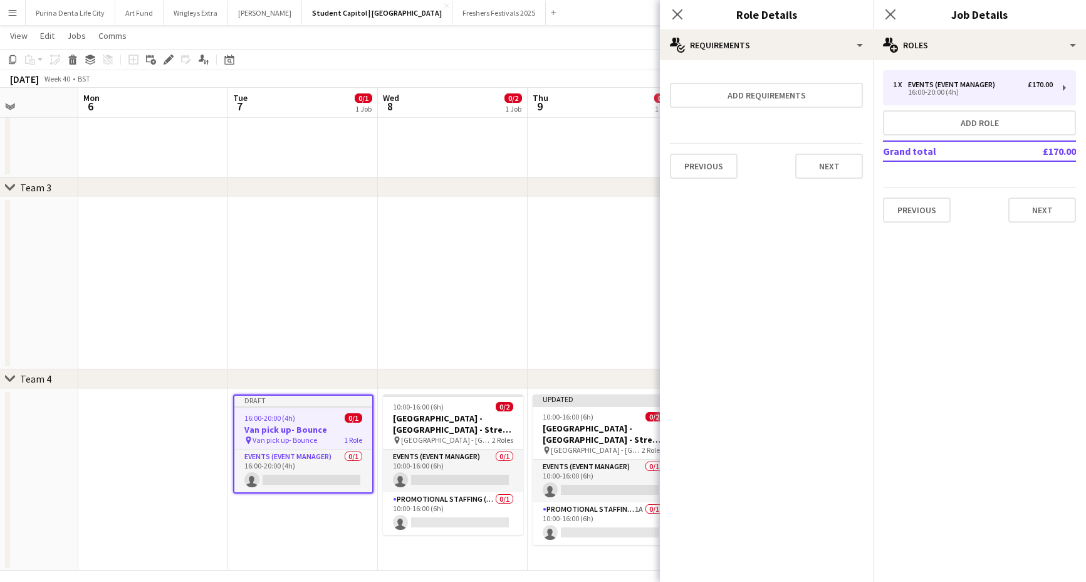
scroll to position [0, 0]
click at [518, 272] on app-date-cell at bounding box center [453, 283] width 150 height 172
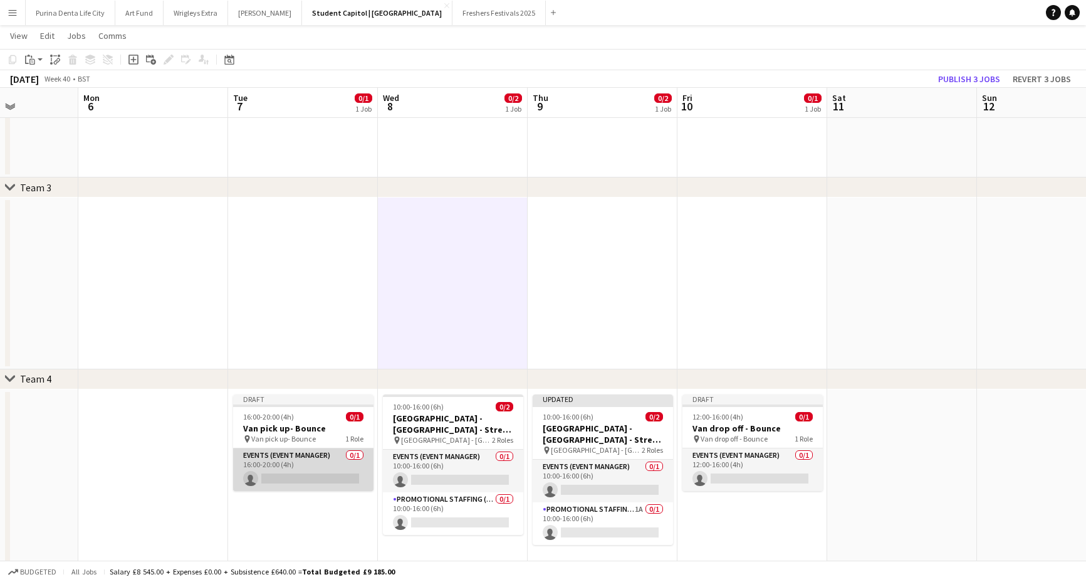
click at [313, 473] on app-card-role "Events (Event Manager) 0/1 16:00-20:00 (4h) single-neutral-actions" at bounding box center [303, 469] width 140 height 43
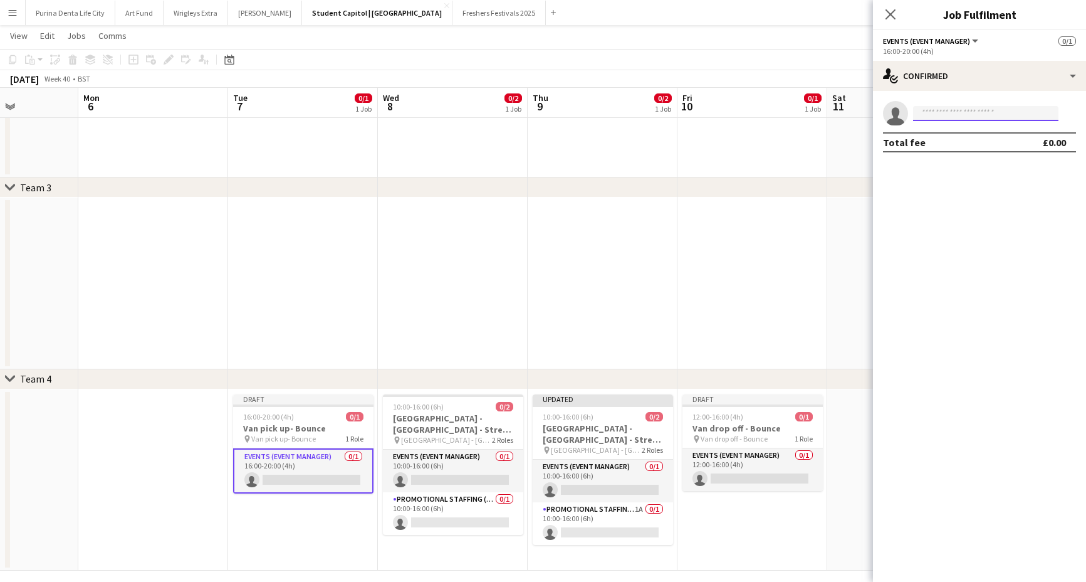
click at [950, 117] on input at bounding box center [985, 113] width 145 height 15
type input "****"
click at [963, 142] on span "chloebutler18@icloud.com" at bounding box center [985, 142] width 125 height 10
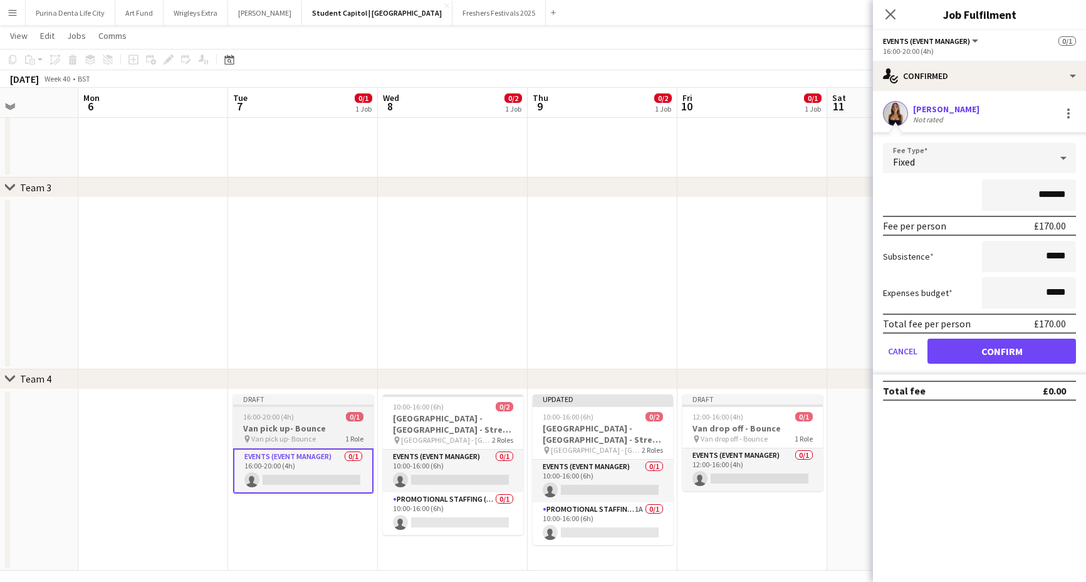
click at [288, 402] on div "Draft" at bounding box center [303, 399] width 140 height 10
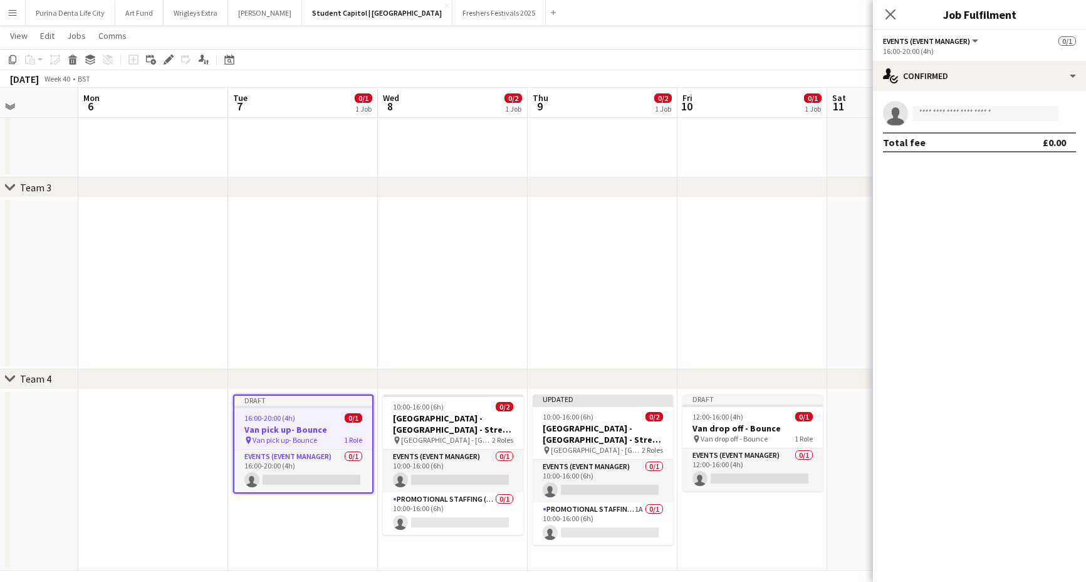
click at [155, 48] on app-page-menu "View Day view expanded Day view collapsed Month view Date picker Jump to today …" at bounding box center [543, 37] width 1086 height 24
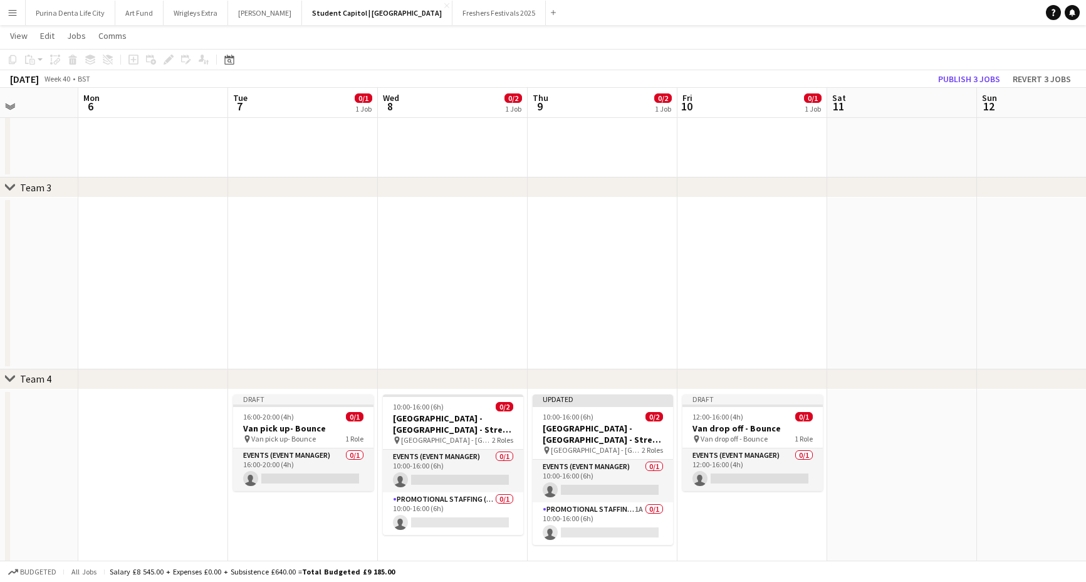
click at [290, 392] on app-date-cell "Draft 16:00-20:00 (4h) 0/1 Van pick up- Bounce pin Van pick up- Bounce 1 Role E…" at bounding box center [303, 480] width 150 height 182
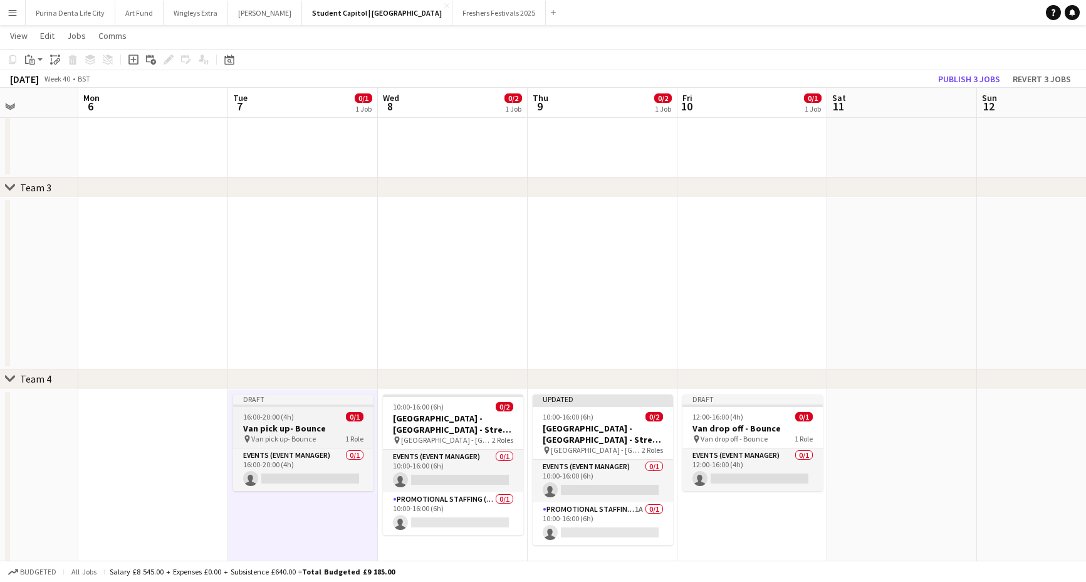
click at [278, 427] on h3 "Van pick up- Bounce" at bounding box center [303, 427] width 140 height 11
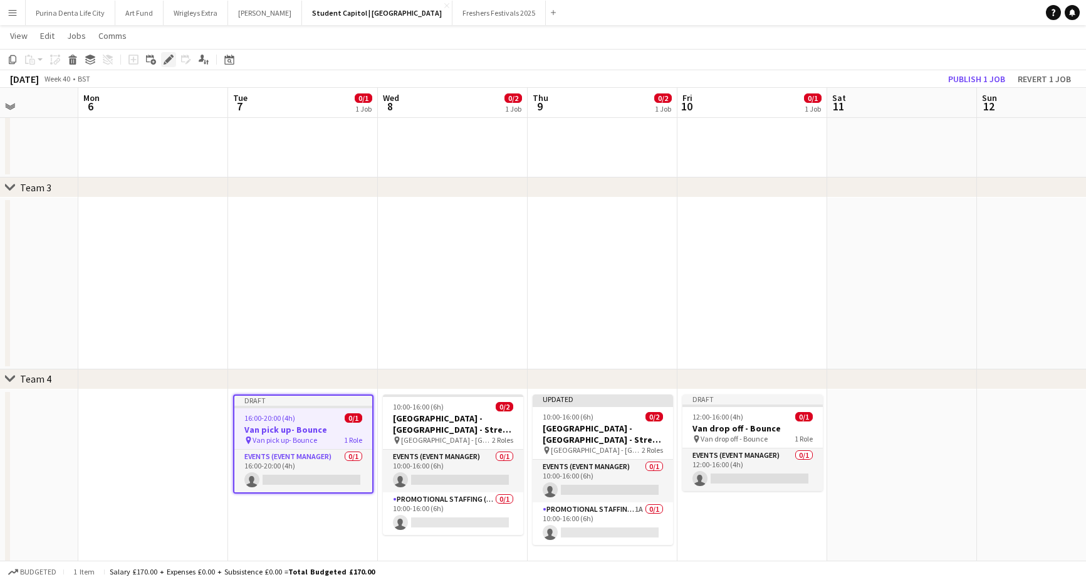
click at [165, 61] on icon "Edit" at bounding box center [169, 60] width 10 height 10
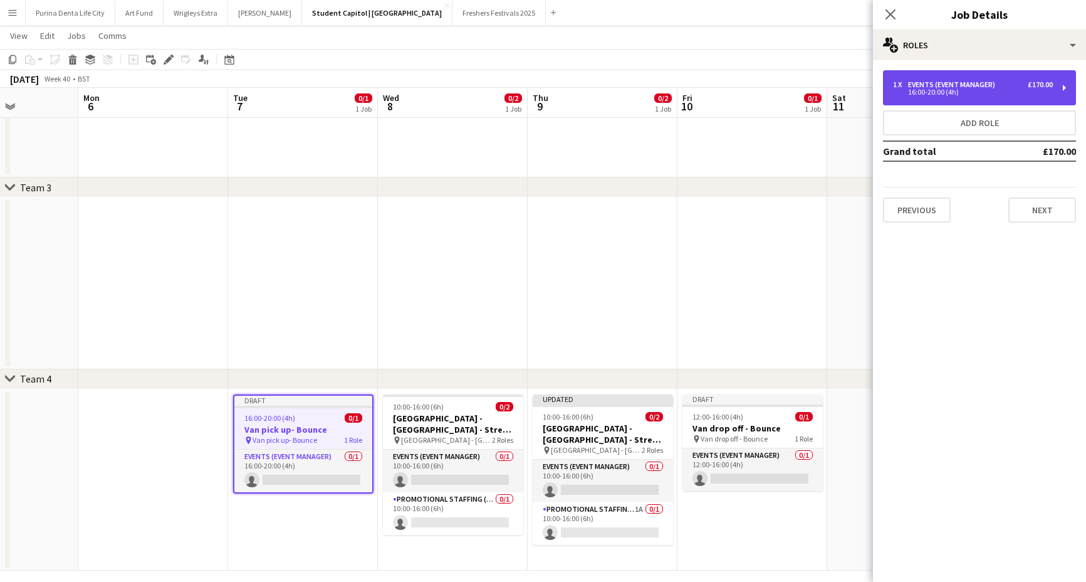
click at [995, 89] on div "16:00-20:00 (4h)" at bounding box center [973, 92] width 160 height 6
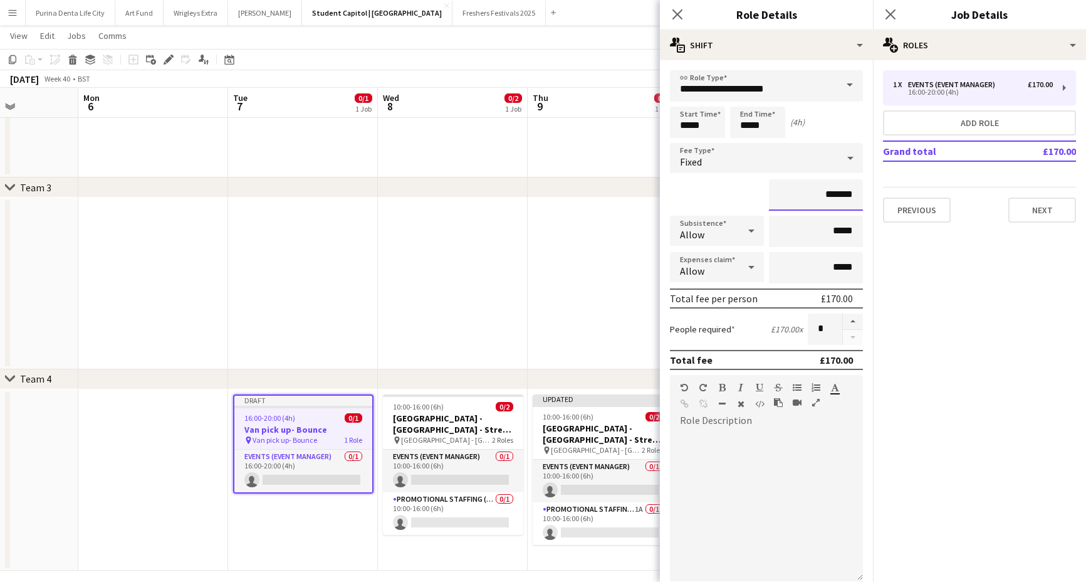
click at [838, 194] on input "*******" at bounding box center [816, 194] width 94 height 31
type input "**"
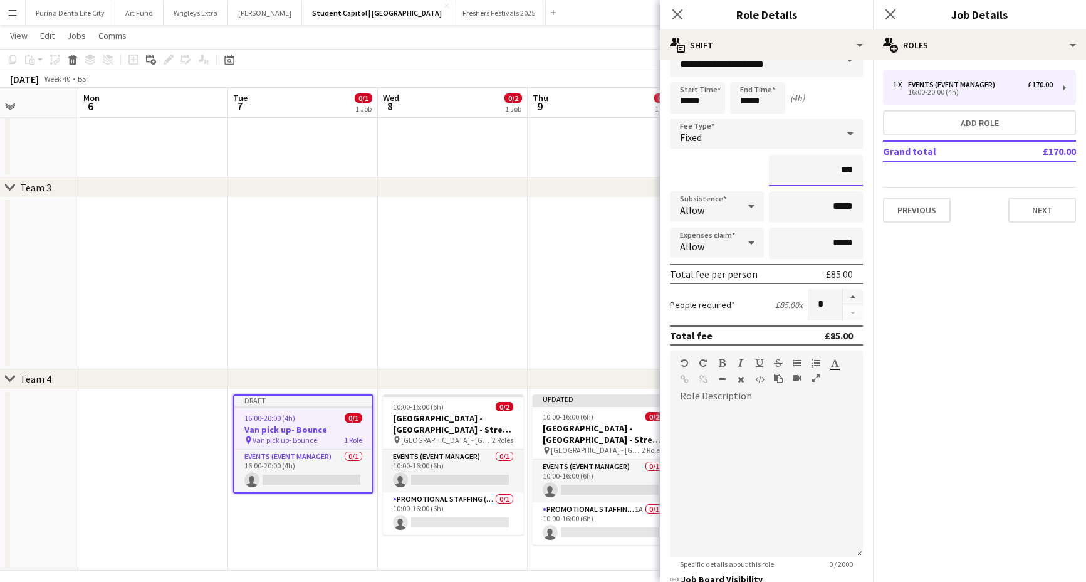
scroll to position [18, 0]
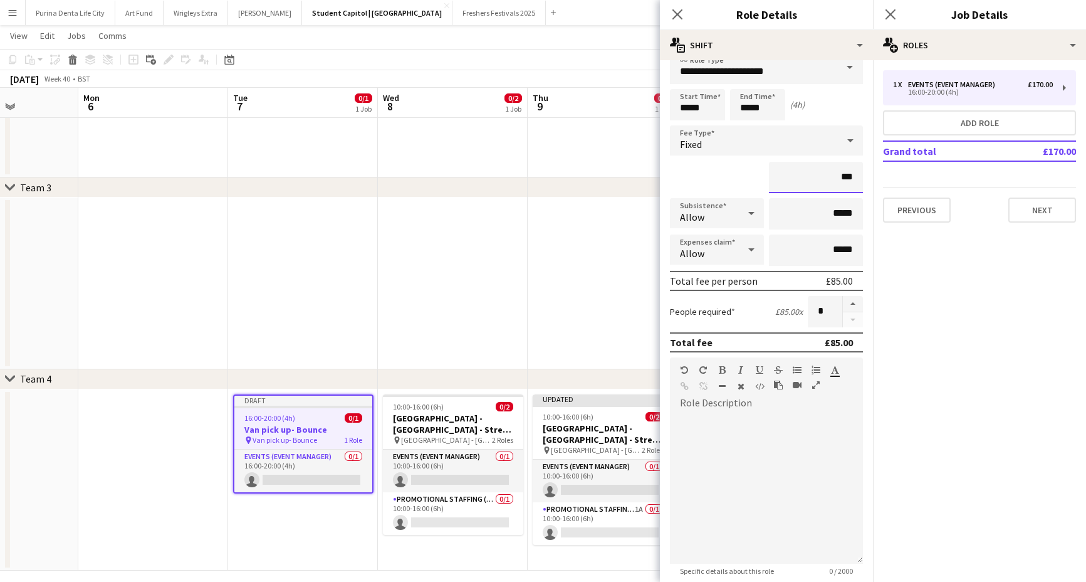
type input "***"
click at [838, 210] on input "*****" at bounding box center [816, 213] width 94 height 31
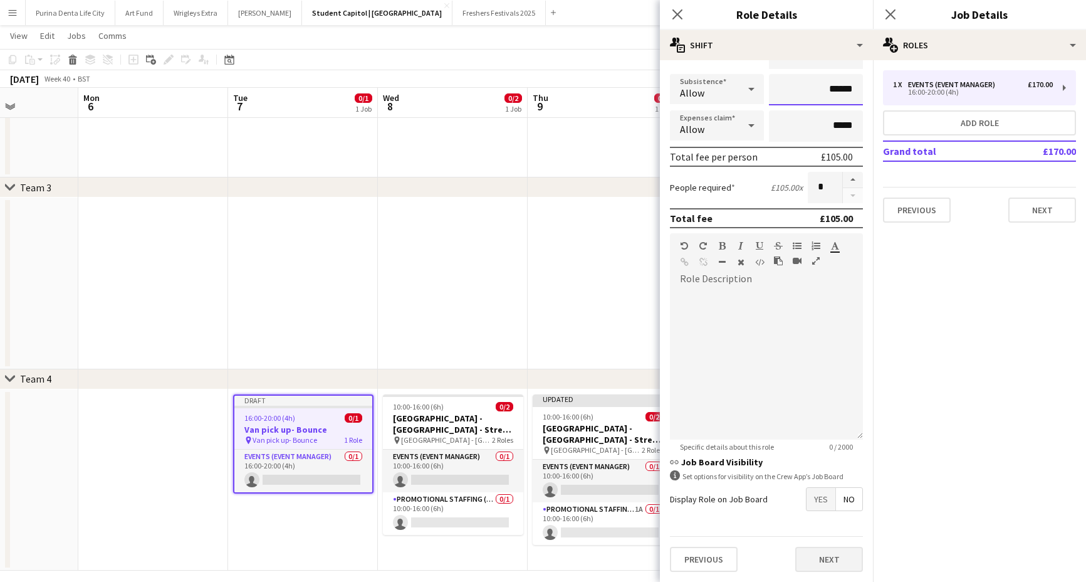
scroll to position [142, 0]
type input "******"
click at [822, 573] on div "Previous Next" at bounding box center [766, 559] width 193 height 46
click at [821, 557] on button "Next" at bounding box center [829, 559] width 68 height 25
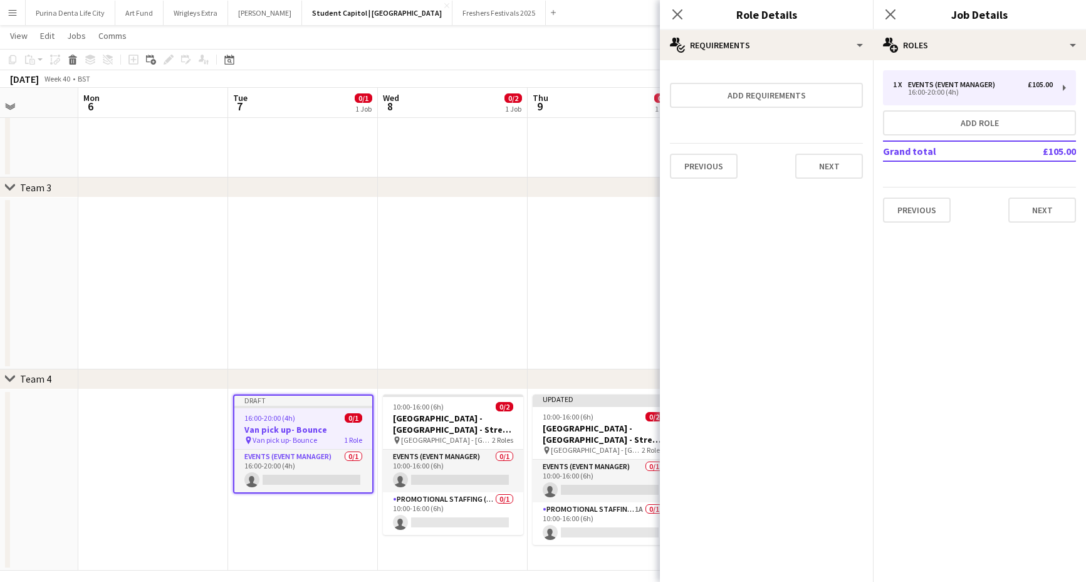
scroll to position [0, 0]
click at [838, 165] on button "Next" at bounding box center [829, 166] width 68 height 25
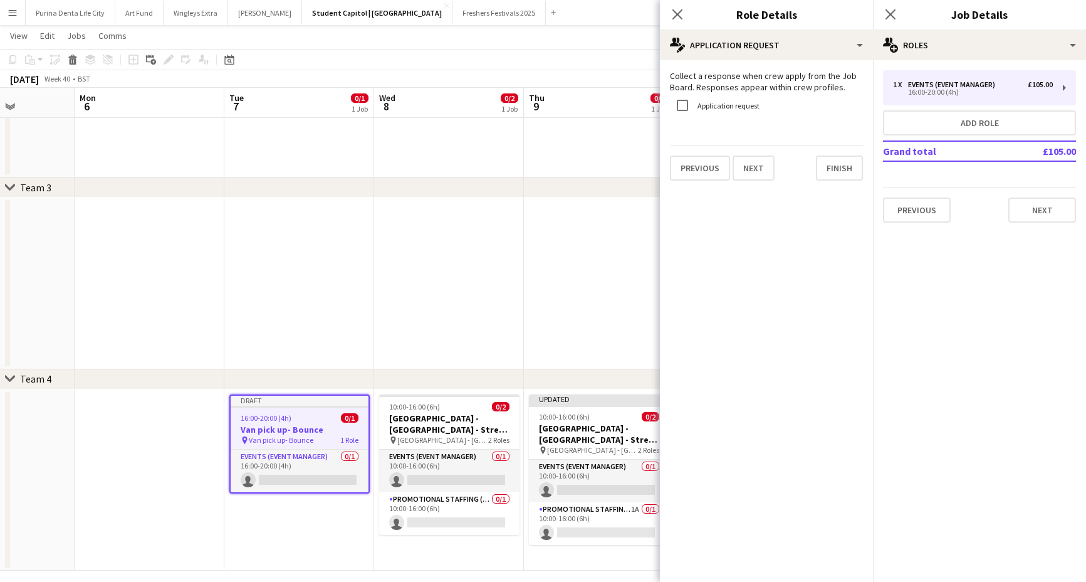
click at [513, 209] on app-calendar-viewport "Fri 3 Sat 4 Sun 5 Mon 6 Tue 7 0/1 1 Job Wed 8 0/2 1 Job Thu 9 0/2 1 Job Fri 10 …" at bounding box center [543, 146] width 1086 height 847
click at [565, 290] on app-date-cell at bounding box center [599, 283] width 150 height 172
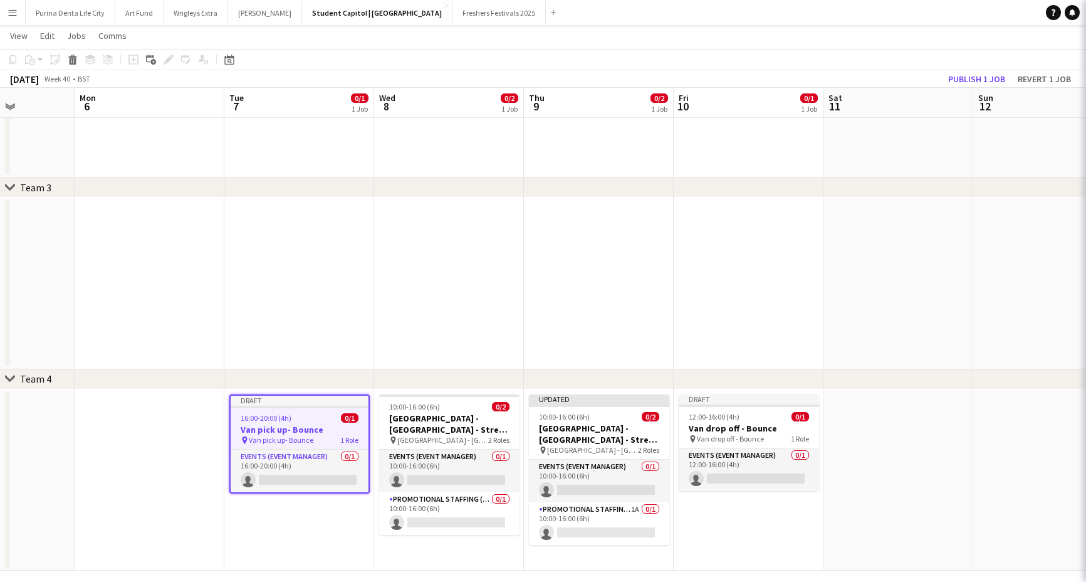
scroll to position [0, 375]
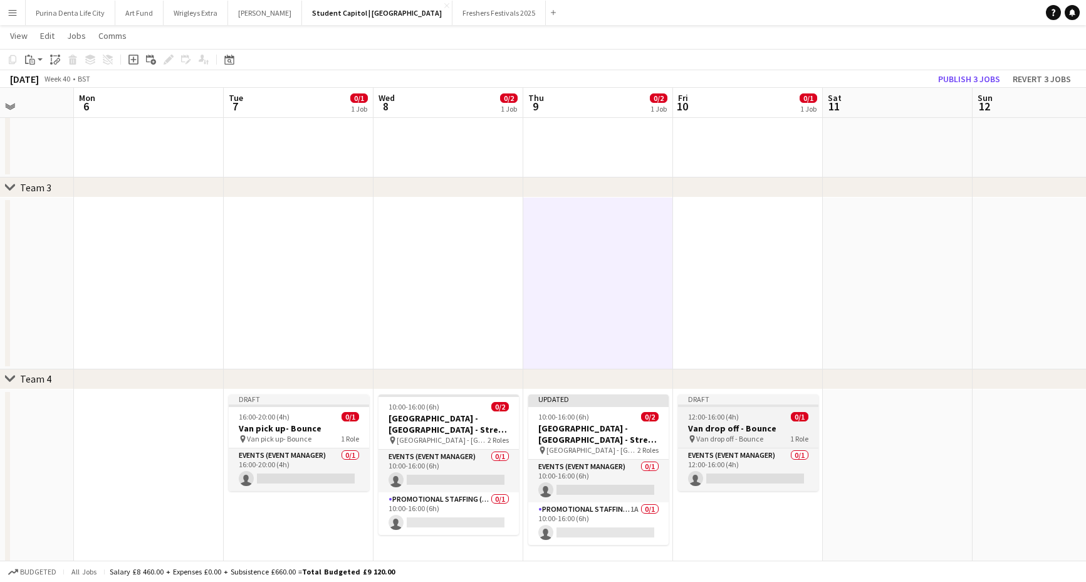
click at [721, 434] on span "Van drop off - Bounce" at bounding box center [729, 438] width 67 height 9
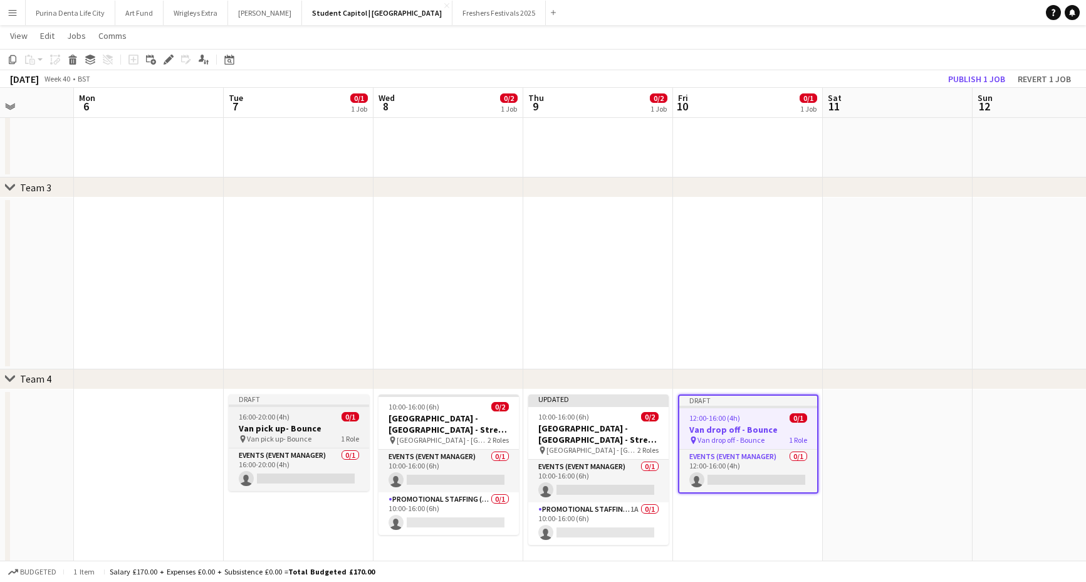
click at [310, 412] on div "16:00-20:00 (4h) 0/1" at bounding box center [299, 416] width 140 height 9
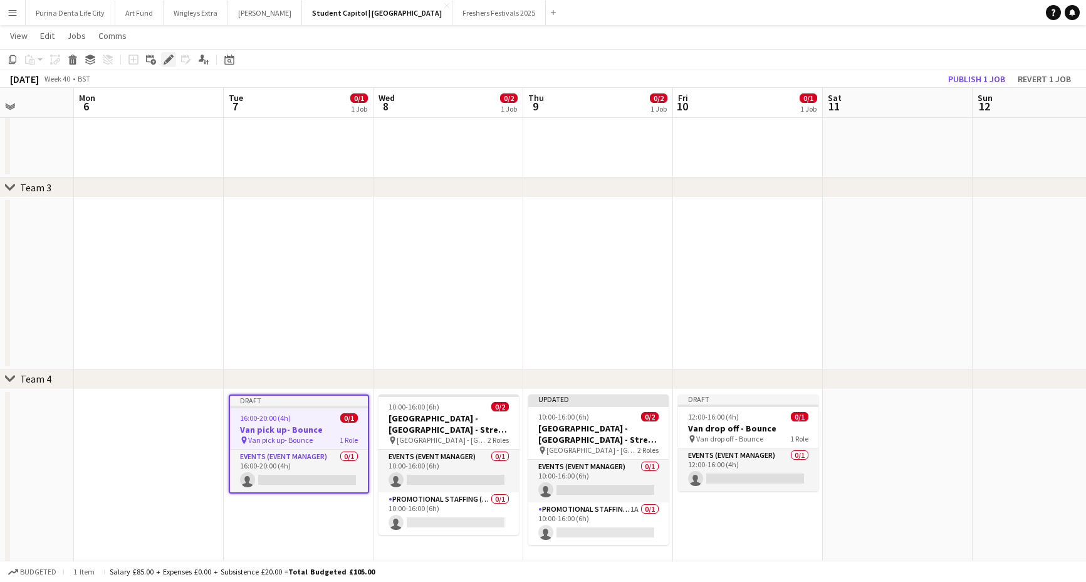
click at [164, 55] on icon "Edit" at bounding box center [169, 60] width 10 height 10
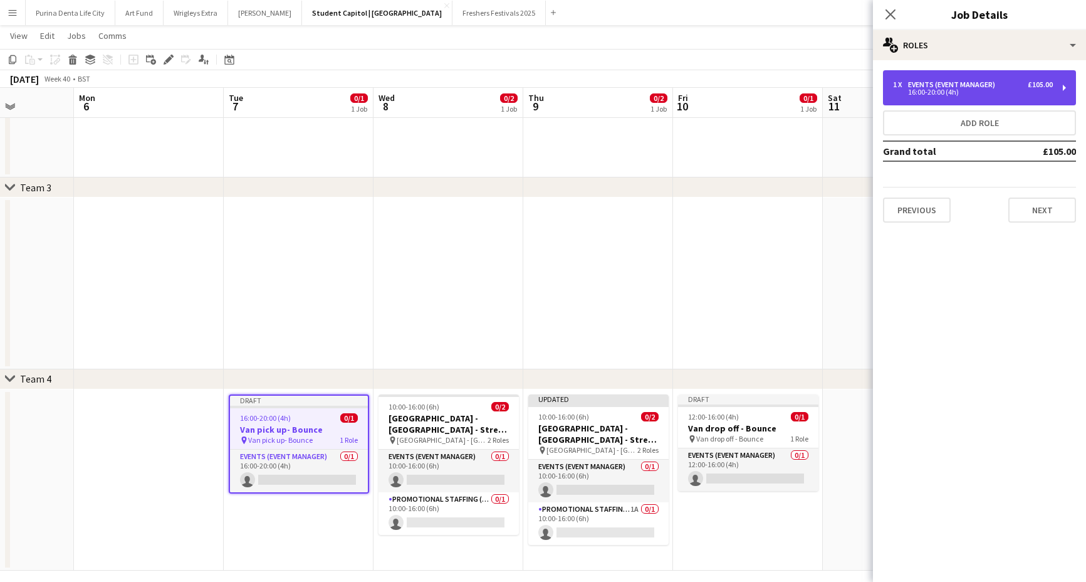
click at [962, 74] on div "1 x Events (Event Manager) £105.00 16:00-20:00 (4h)" at bounding box center [979, 87] width 193 height 35
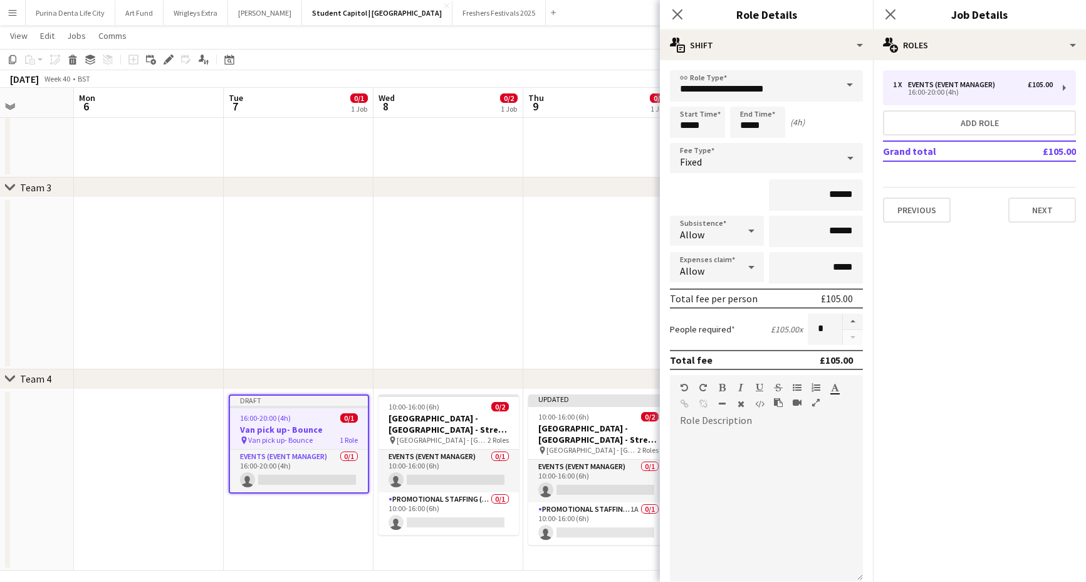
click at [455, 303] on app-date-cell at bounding box center [449, 283] width 150 height 172
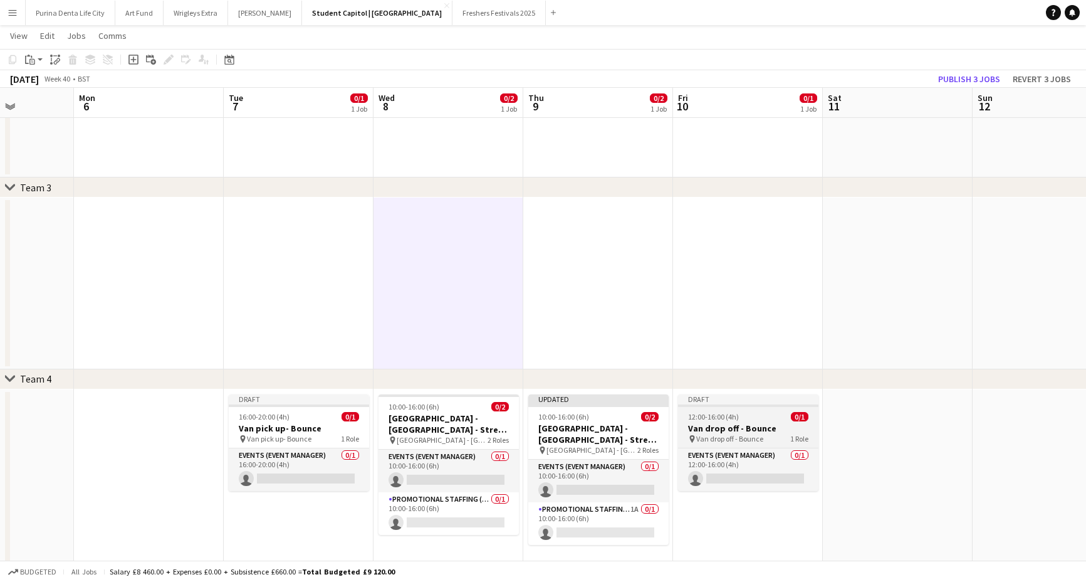
click at [721, 420] on span "12:00-16:00 (4h)" at bounding box center [713, 416] width 51 height 9
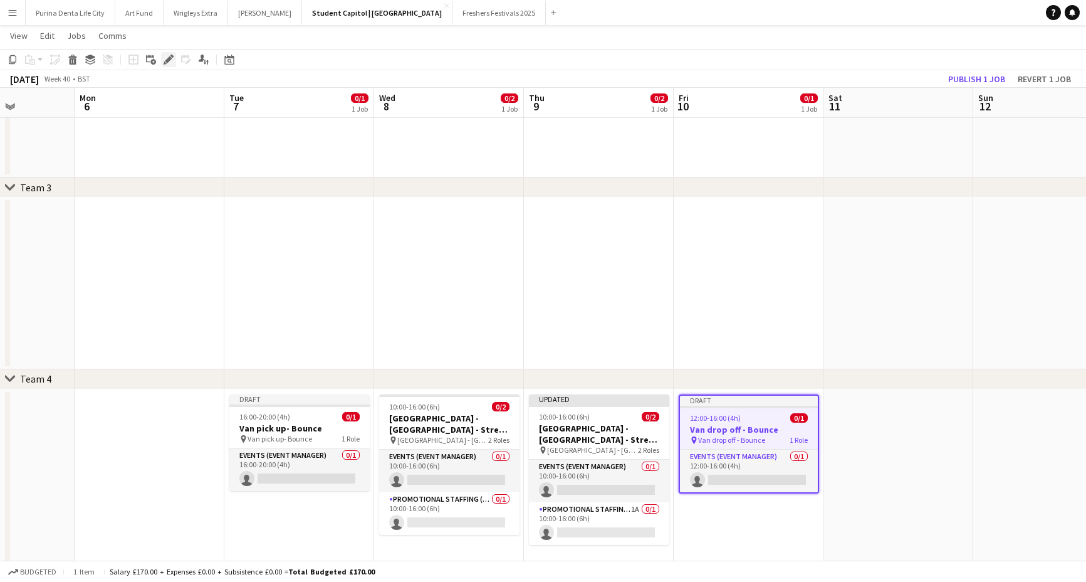
click at [165, 56] on icon "Edit" at bounding box center [169, 60] width 10 height 10
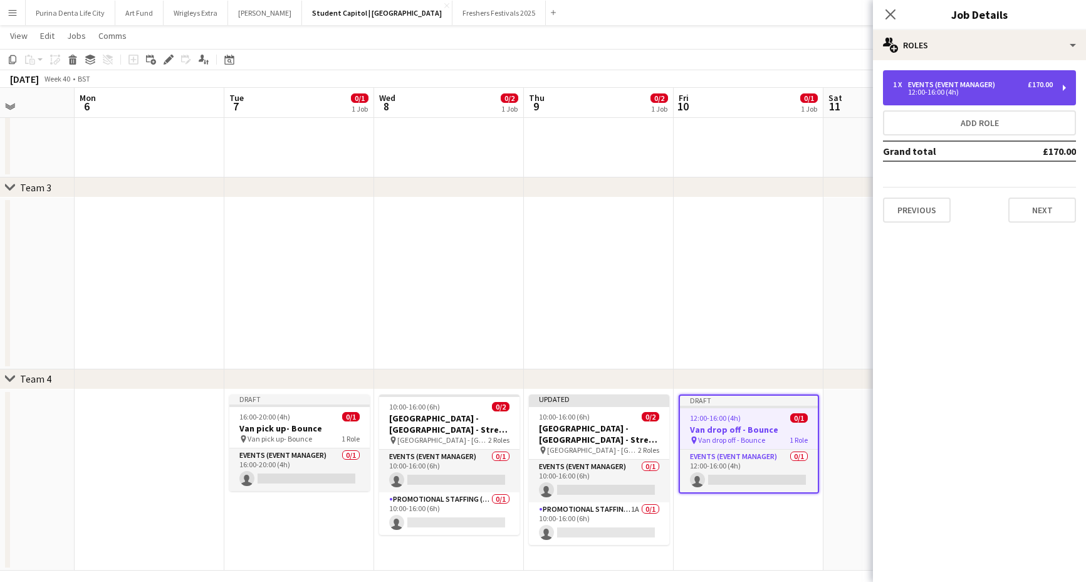
click at [952, 89] on div "12:00-16:00 (4h)" at bounding box center [973, 92] width 160 height 6
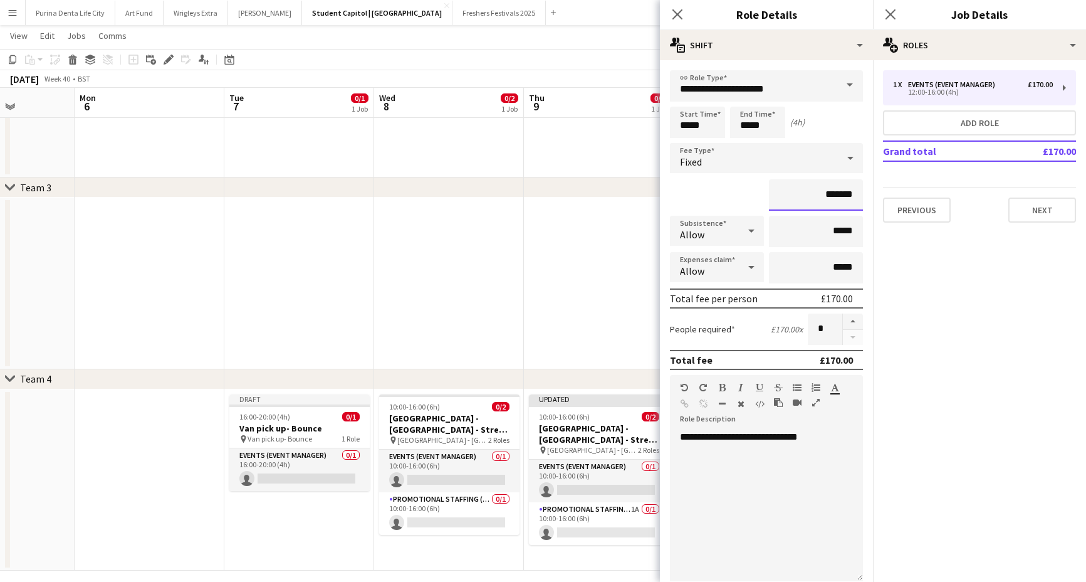
click at [834, 192] on input "*******" at bounding box center [816, 194] width 94 height 31
type input "**"
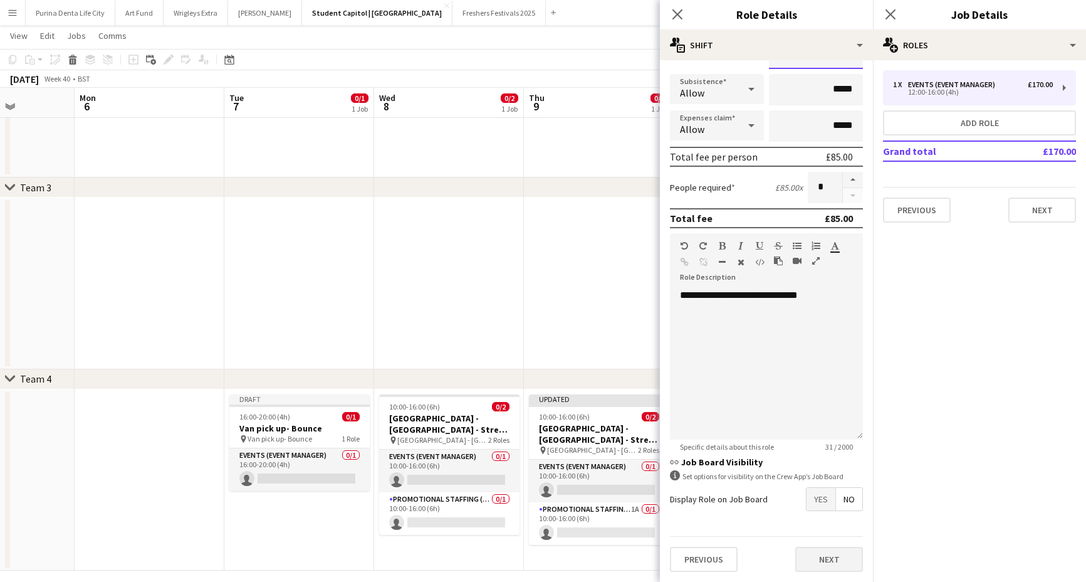
scroll to position [142, 0]
type input "***"
click at [834, 562] on button "Next" at bounding box center [829, 559] width 68 height 25
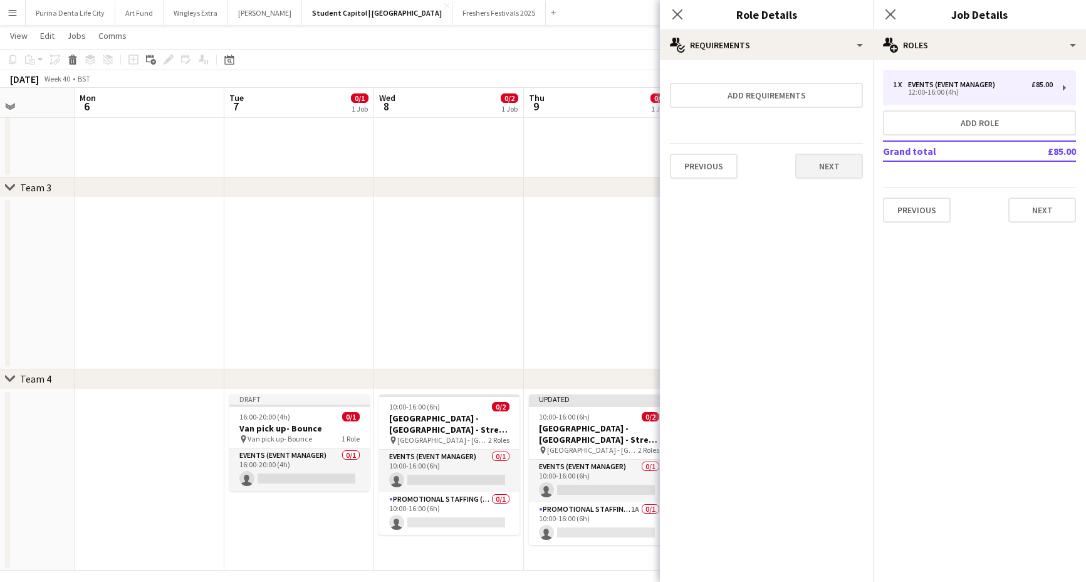
click at [821, 168] on button "Next" at bounding box center [829, 166] width 68 height 25
click at [584, 187] on div "chevron-right Team 3" at bounding box center [543, 187] width 1086 height 20
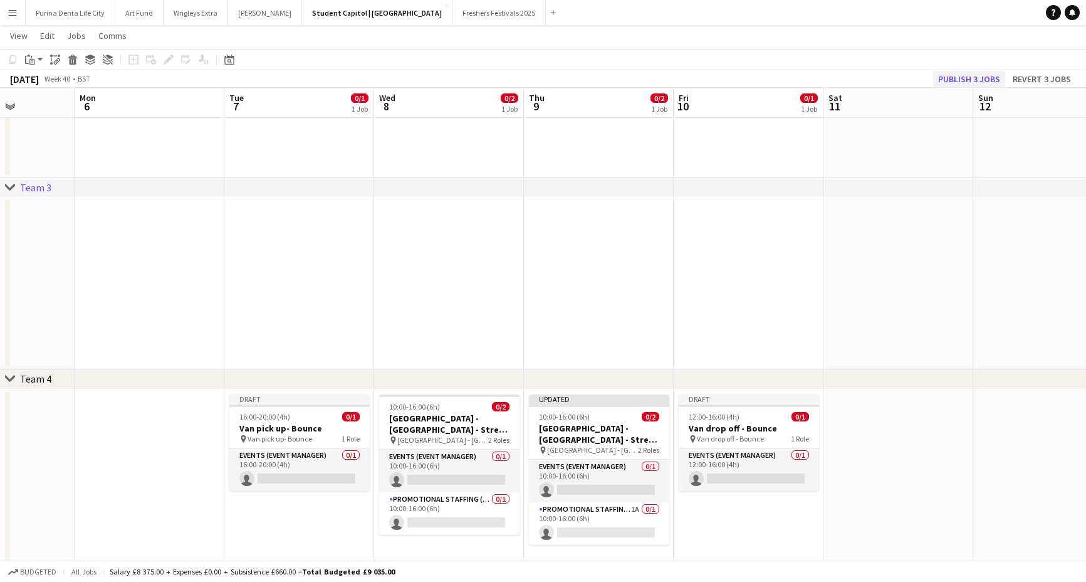
click at [969, 71] on button "Publish 3 jobs" at bounding box center [969, 79] width 72 height 16
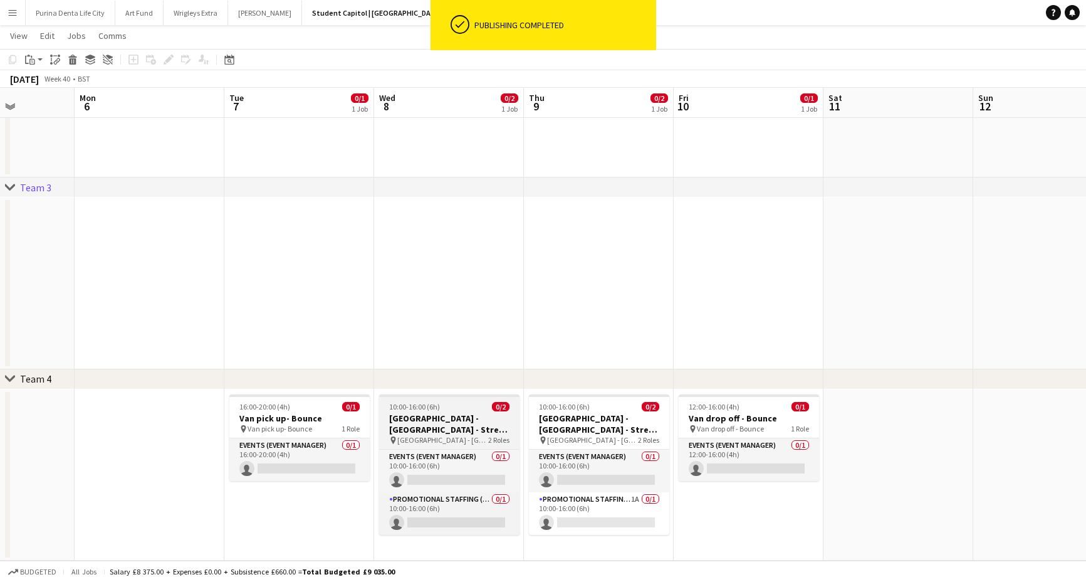
click at [443, 415] on h3 "Student Castle - Cambridge Uni - Street Team" at bounding box center [449, 423] width 140 height 23
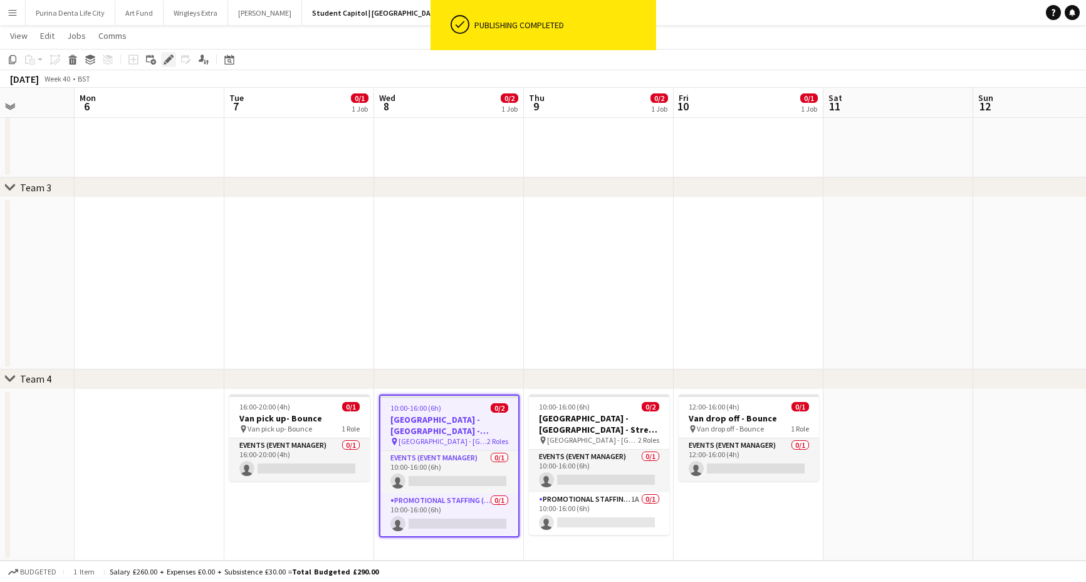
click at [168, 58] on icon at bounding box center [168, 59] width 7 height 7
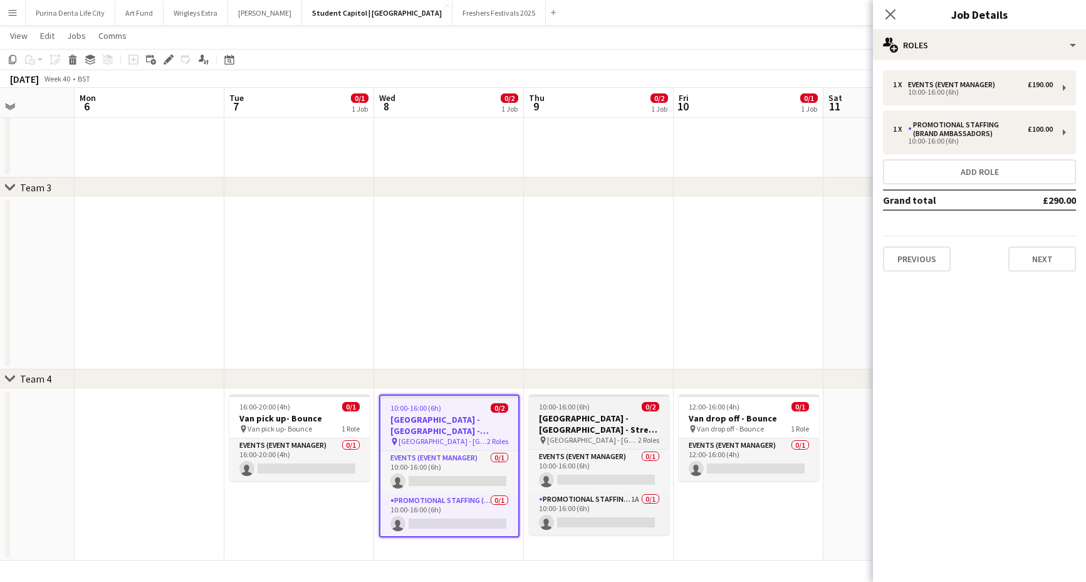
click at [581, 418] on h3 "Student Castle - Oxford Uni - Street Team" at bounding box center [599, 423] width 140 height 23
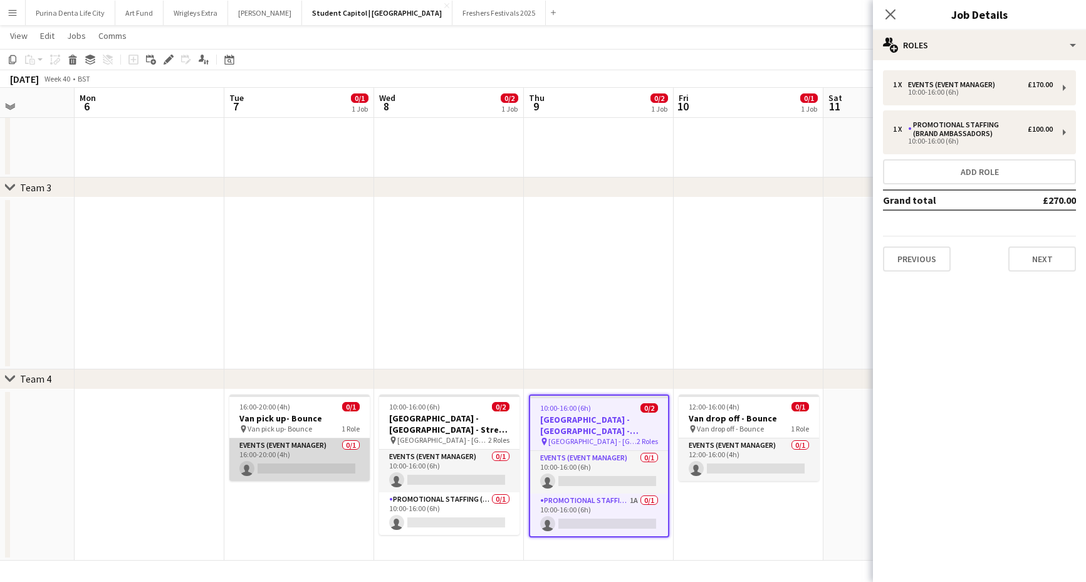
click at [304, 468] on app-card-role "Events (Event Manager) 0/1 16:00-20:00 (4h) single-neutral-actions" at bounding box center [299, 459] width 140 height 43
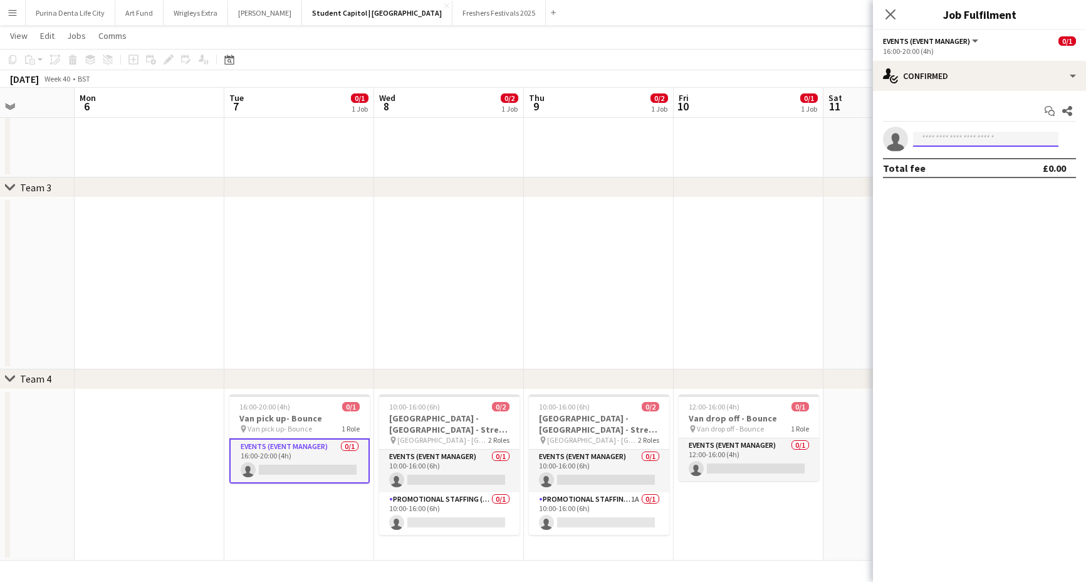
click at [984, 133] on input at bounding box center [985, 139] width 145 height 15
type input "*****"
drag, startPoint x: 984, startPoint y: 132, endPoint x: 992, endPoint y: 154, distance: 23.2
click at [992, 154] on span "CHLOE BUTLER Active" at bounding box center [985, 157] width 125 height 11
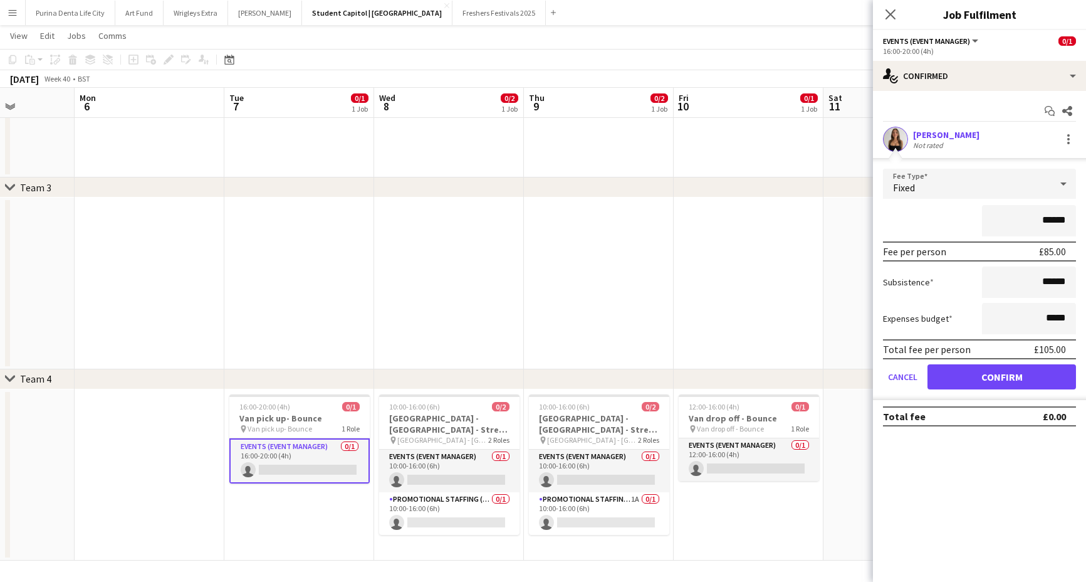
click at [972, 375] on button "Confirm" at bounding box center [1002, 376] width 149 height 25
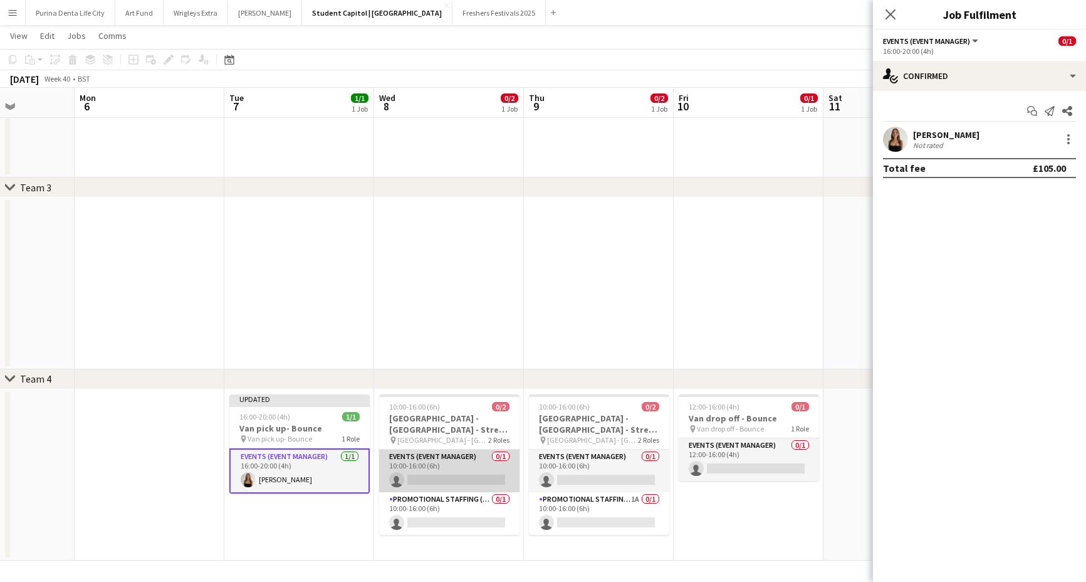
click at [421, 478] on app-card-role "Events (Event Manager) 0/1 10:00-16:00 (6h) single-neutral-actions" at bounding box center [449, 470] width 140 height 43
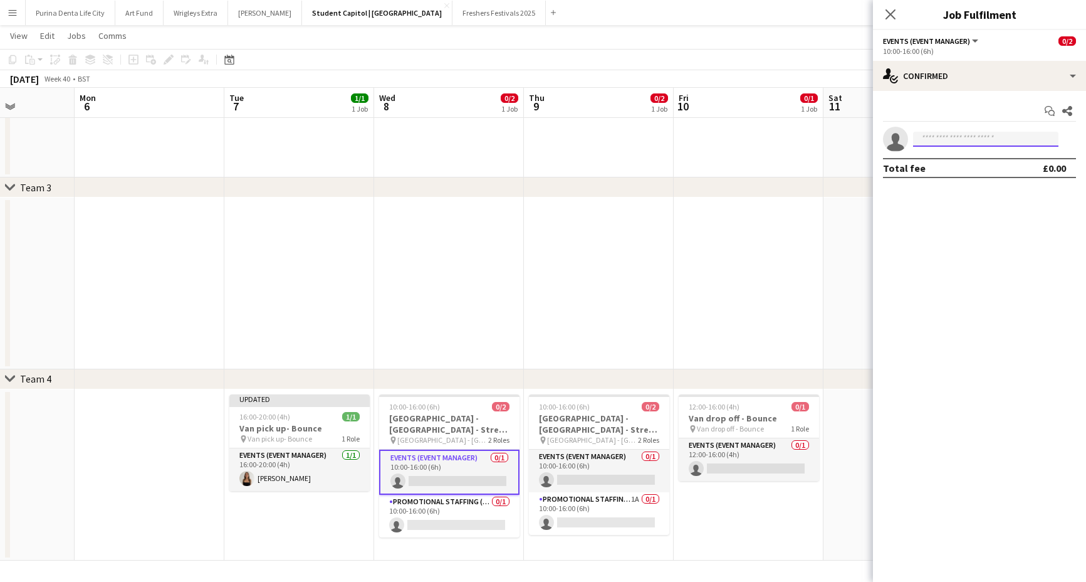
click at [1022, 135] on input at bounding box center [985, 139] width 145 height 15
type input "*****"
drag, startPoint x: 1022, startPoint y: 135, endPoint x: 1019, endPoint y: 162, distance: 27.8
click at [1019, 162] on span "chloebutler18@icloud.com" at bounding box center [985, 167] width 125 height 10
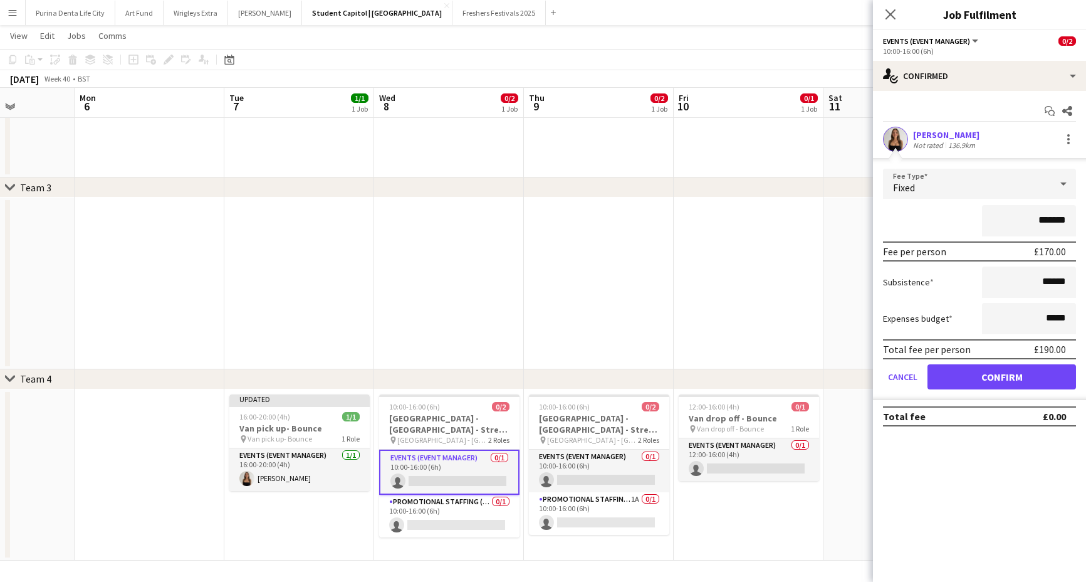
click at [1005, 367] on button "Confirm" at bounding box center [1002, 376] width 149 height 25
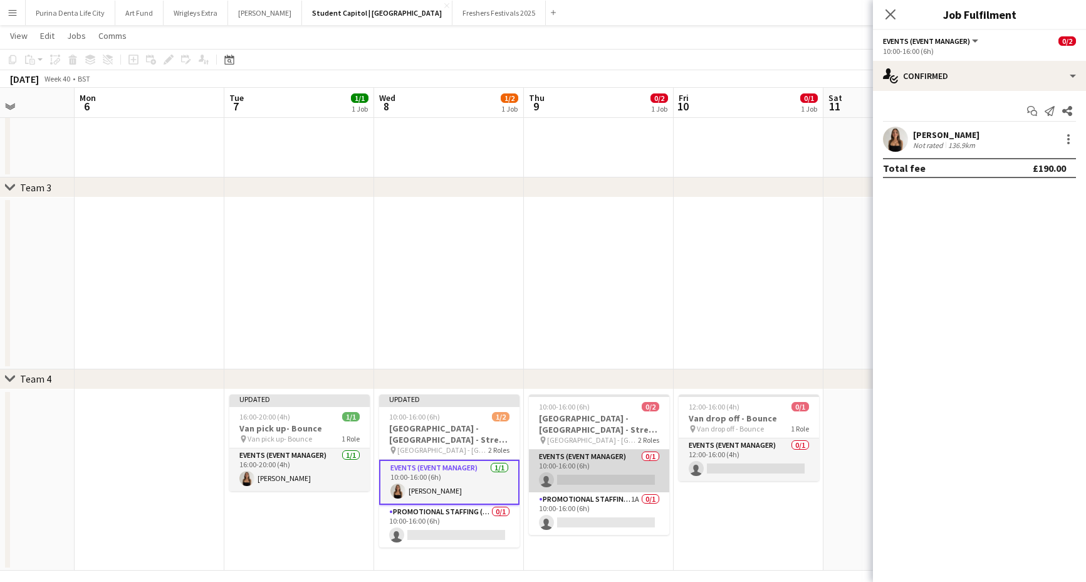
click at [597, 475] on app-card-role "Events (Event Manager) 0/1 10:00-16:00 (6h) single-neutral-actions" at bounding box center [599, 470] width 140 height 43
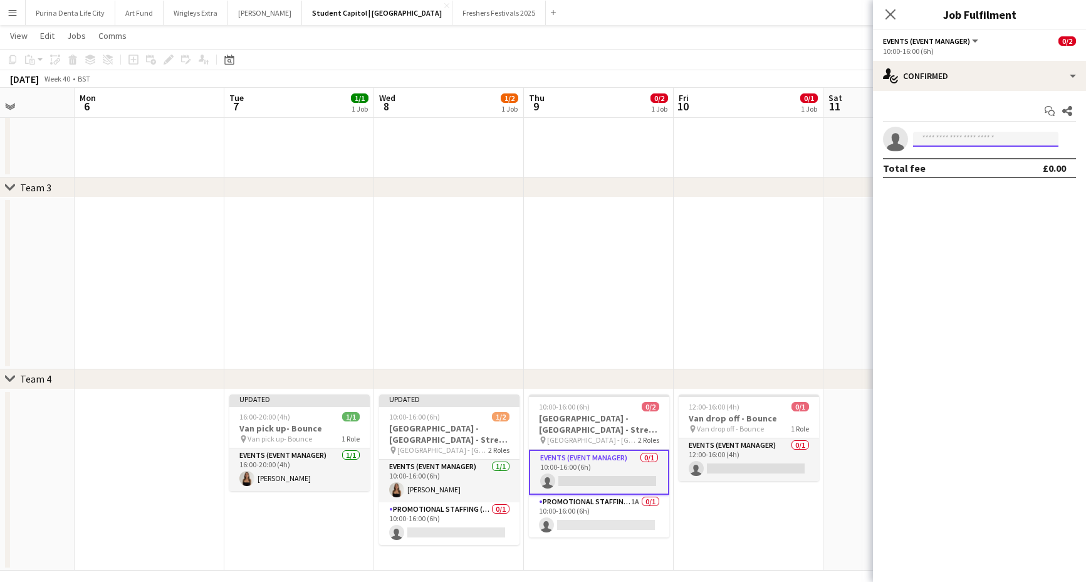
click at [951, 140] on input at bounding box center [985, 139] width 145 height 15
type input "*****"
drag, startPoint x: 951, startPoint y: 139, endPoint x: 975, endPoint y: 164, distance: 34.6
click at [975, 164] on span "chloebutler18@icloud.com" at bounding box center [985, 167] width 125 height 10
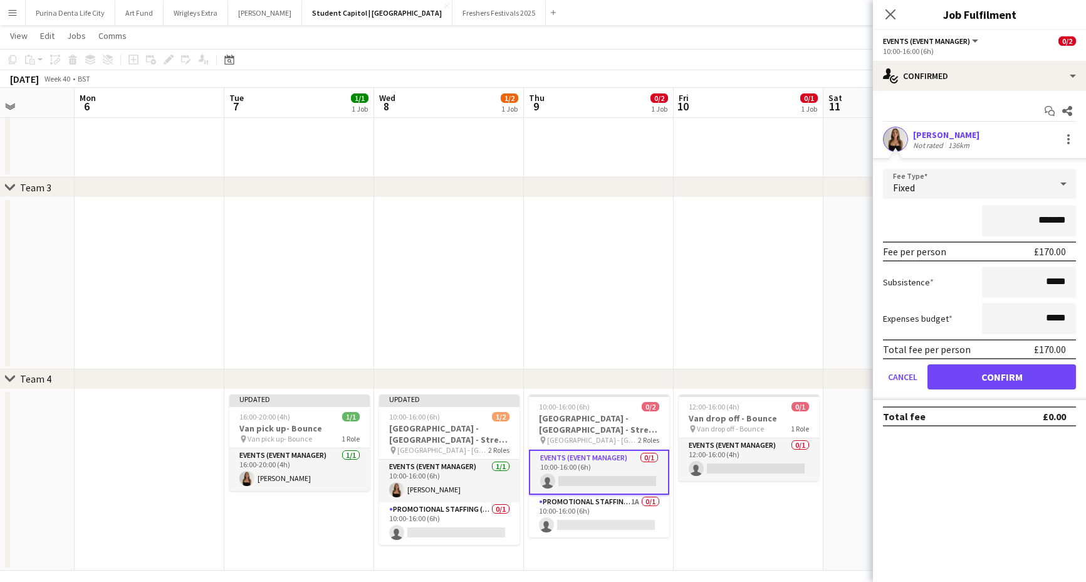
click at [1015, 366] on button "Confirm" at bounding box center [1002, 376] width 149 height 25
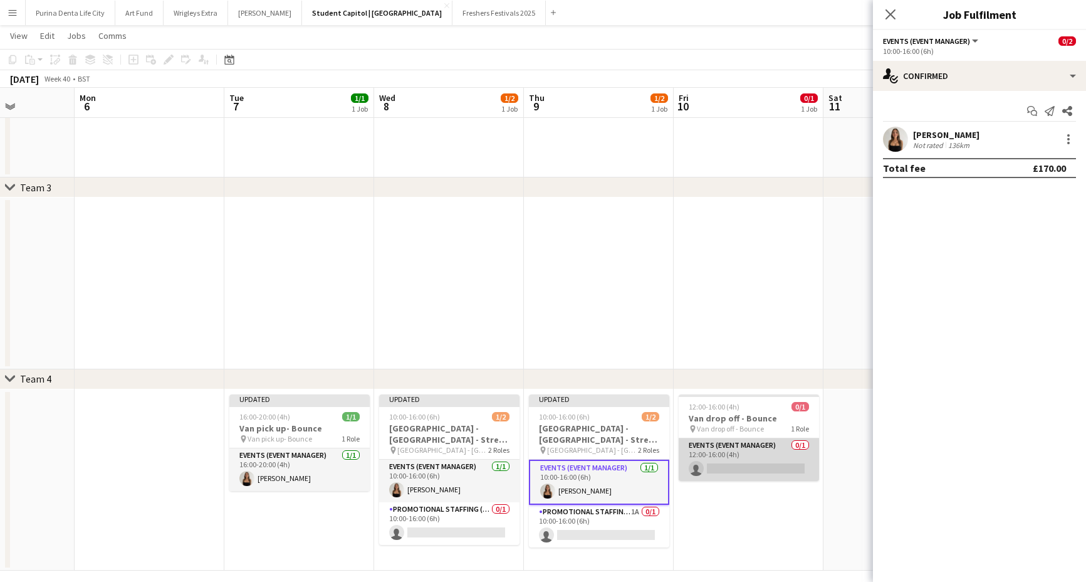
click at [741, 456] on app-card-role "Events (Event Manager) 0/1 12:00-16:00 (4h) single-neutral-actions" at bounding box center [749, 459] width 140 height 43
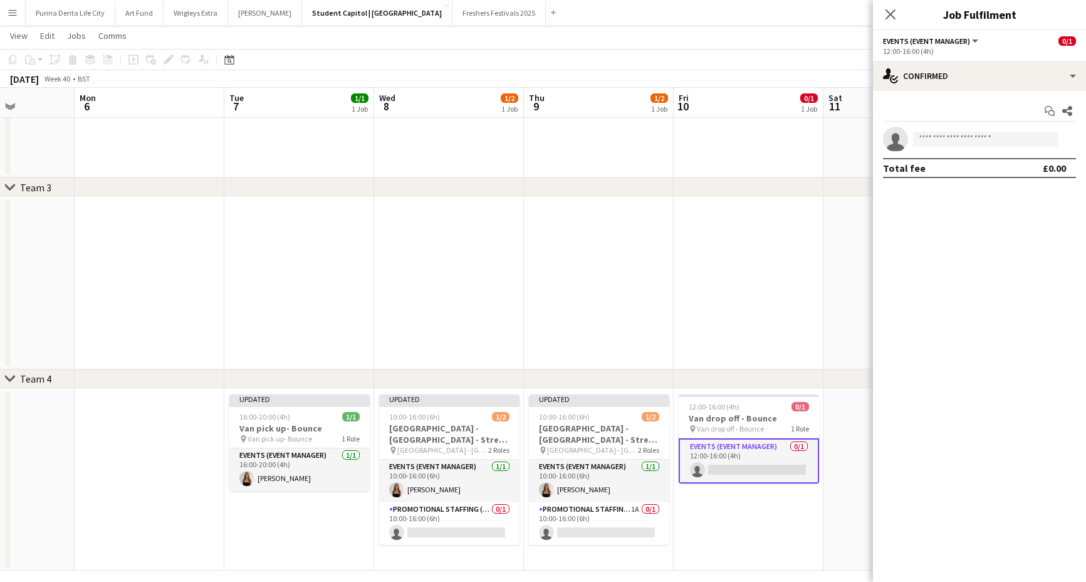
click at [945, 149] on app-invite-slot "single-neutral-actions" at bounding box center [979, 139] width 213 height 25
click at [946, 144] on input at bounding box center [985, 139] width 145 height 15
type input "*****"
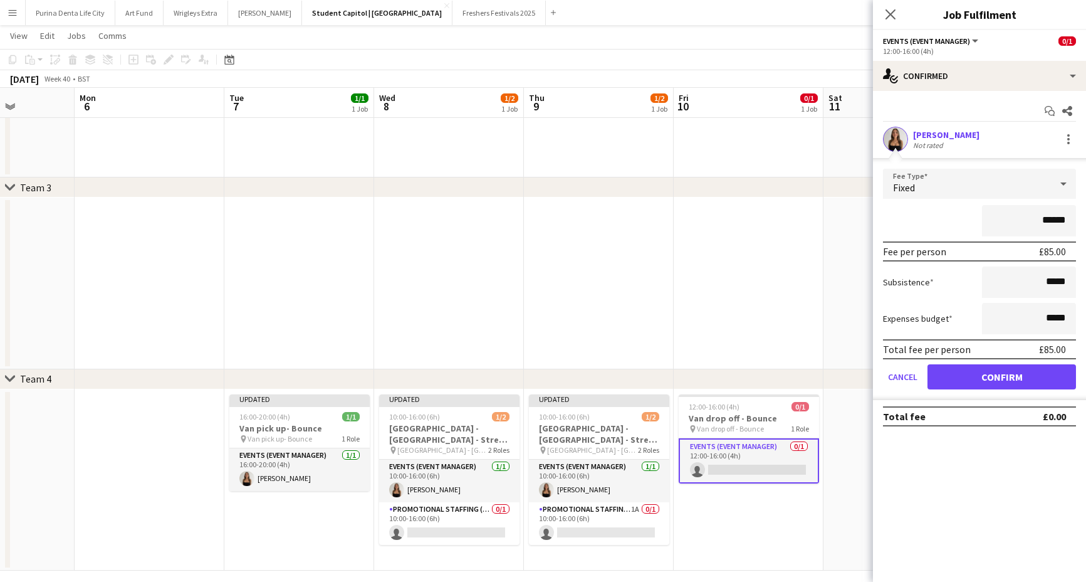
click at [997, 374] on button "Confirm" at bounding box center [1002, 376] width 149 height 25
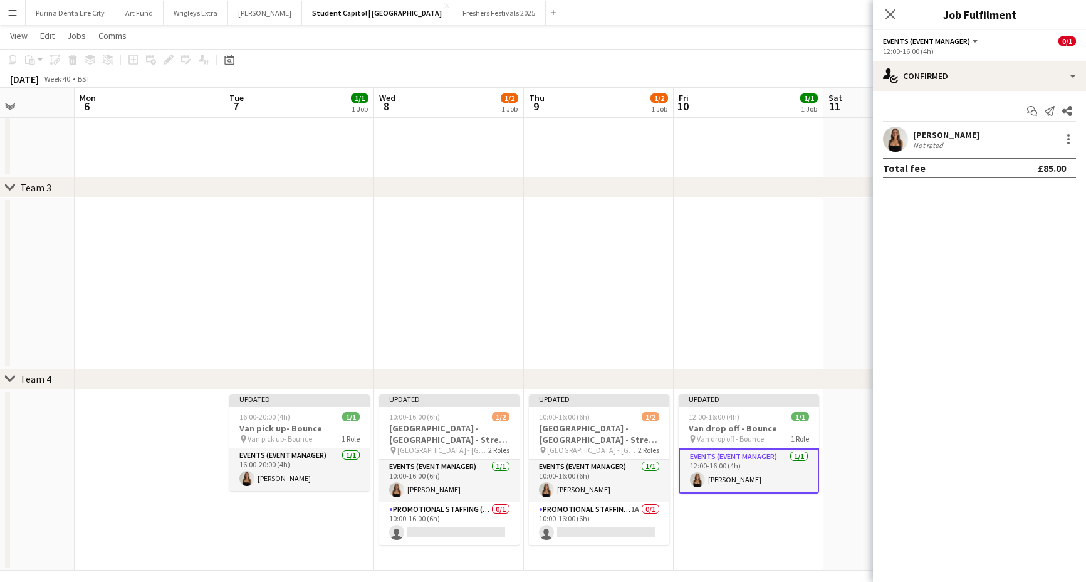
click at [762, 231] on app-date-cell at bounding box center [749, 283] width 150 height 172
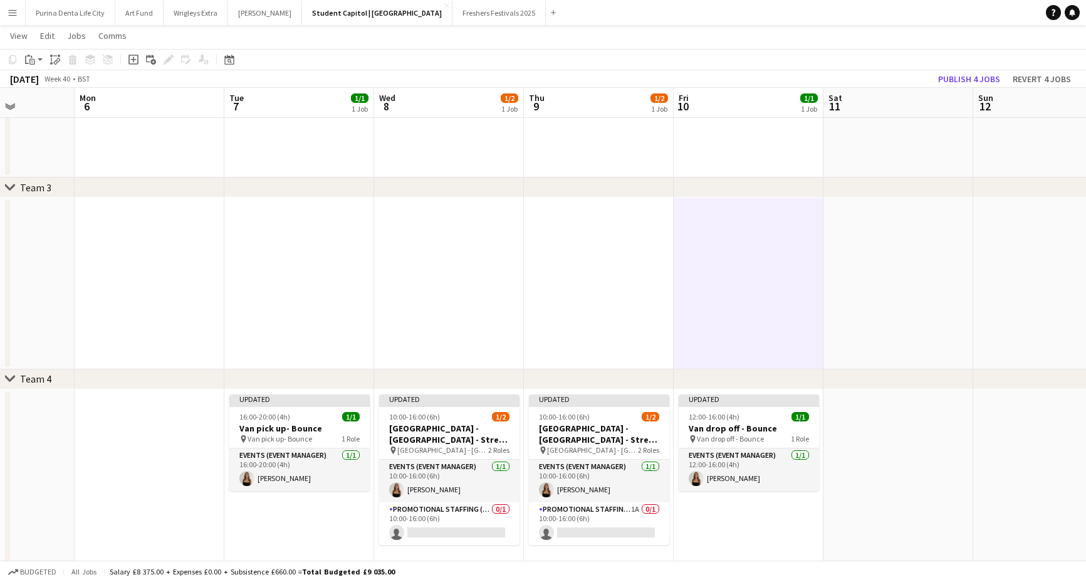
scroll to position [0, 375]
click at [962, 73] on button "Publish 4 jobs" at bounding box center [969, 79] width 72 height 16
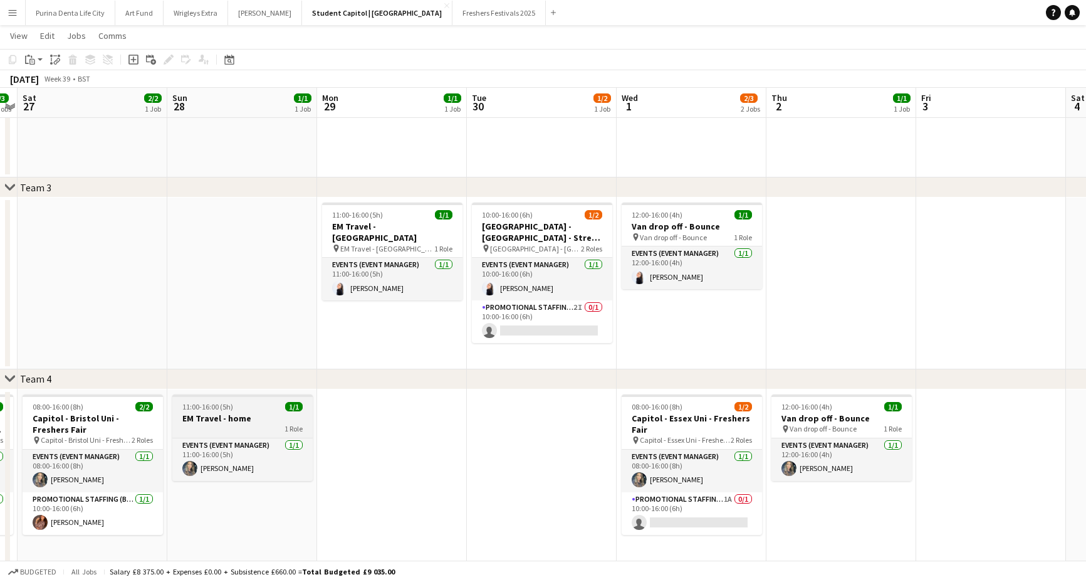
scroll to position [0, 290]
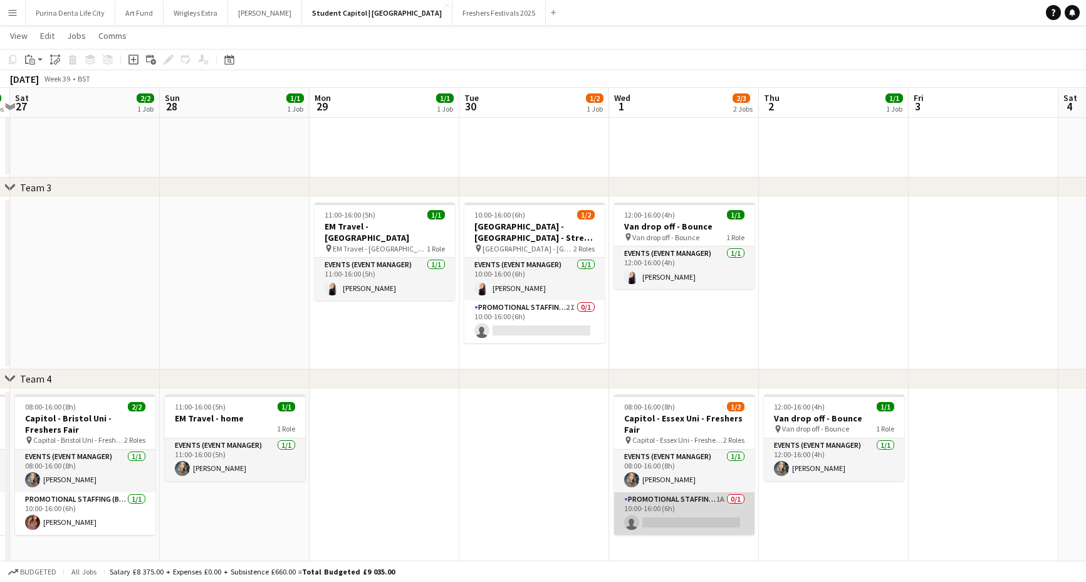
click at [730, 508] on app-card-role "Promotional Staffing (Brand Ambassadors) 1A 0/1 10:00-16:00 (6h) single-neutral…" at bounding box center [684, 513] width 140 height 43
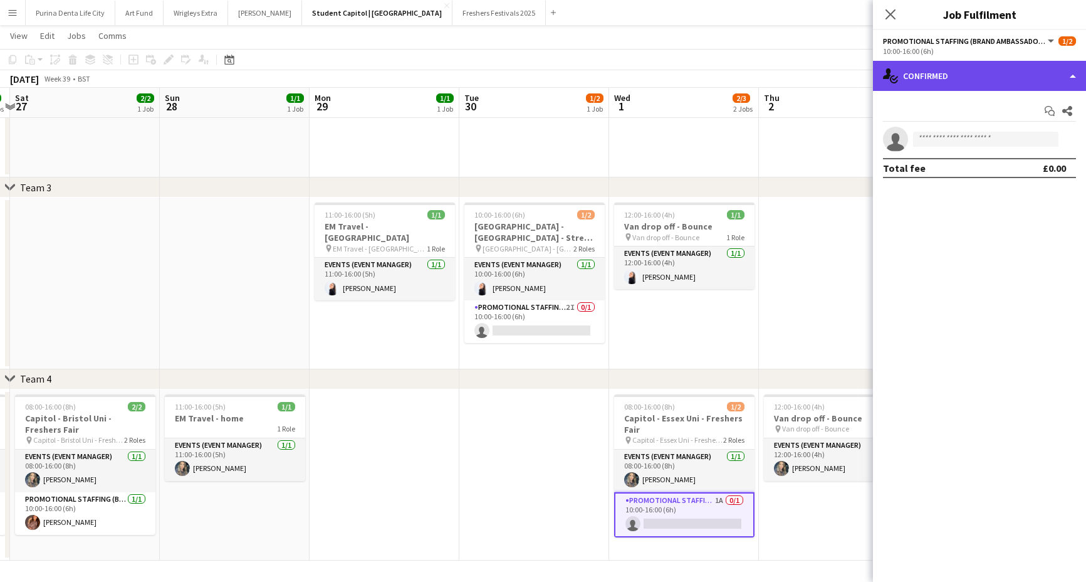
click at [932, 76] on div "single-neutral-actions-check-2 Confirmed" at bounding box center [979, 76] width 213 height 30
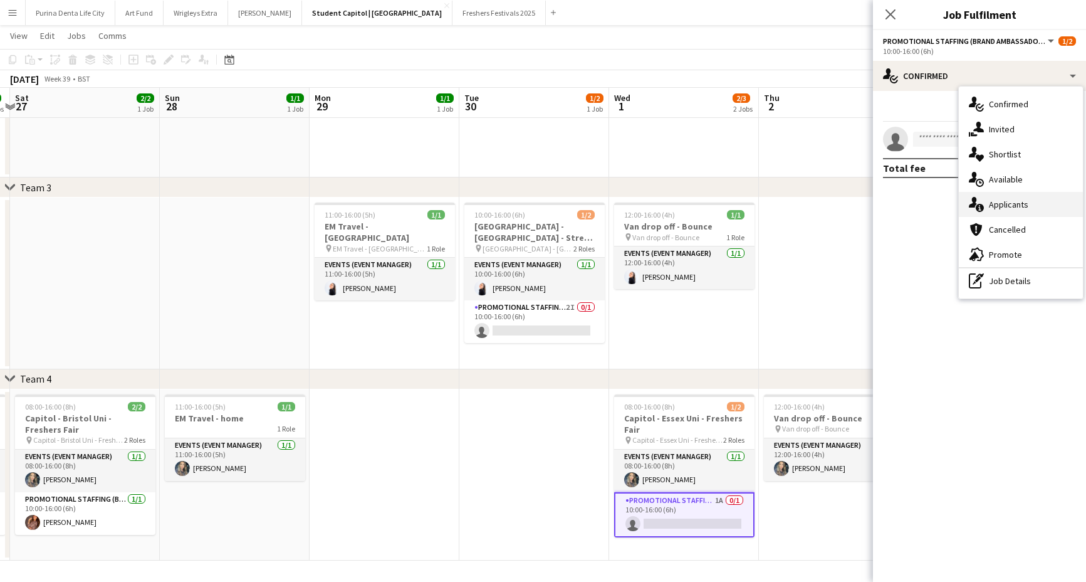
click at [1004, 202] on span "Applicants" at bounding box center [1008, 204] width 39 height 11
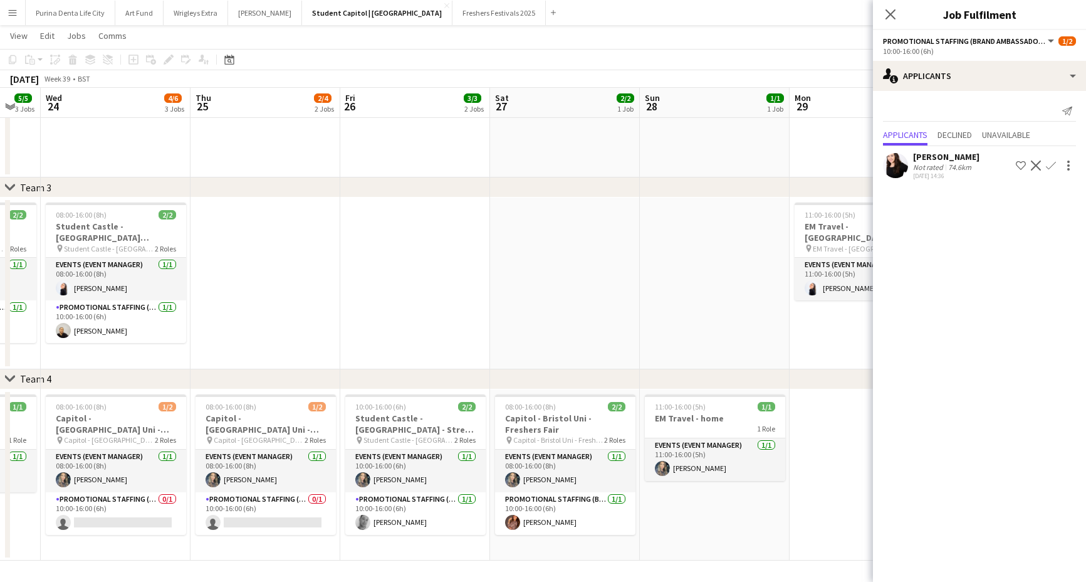
scroll to position [0, 342]
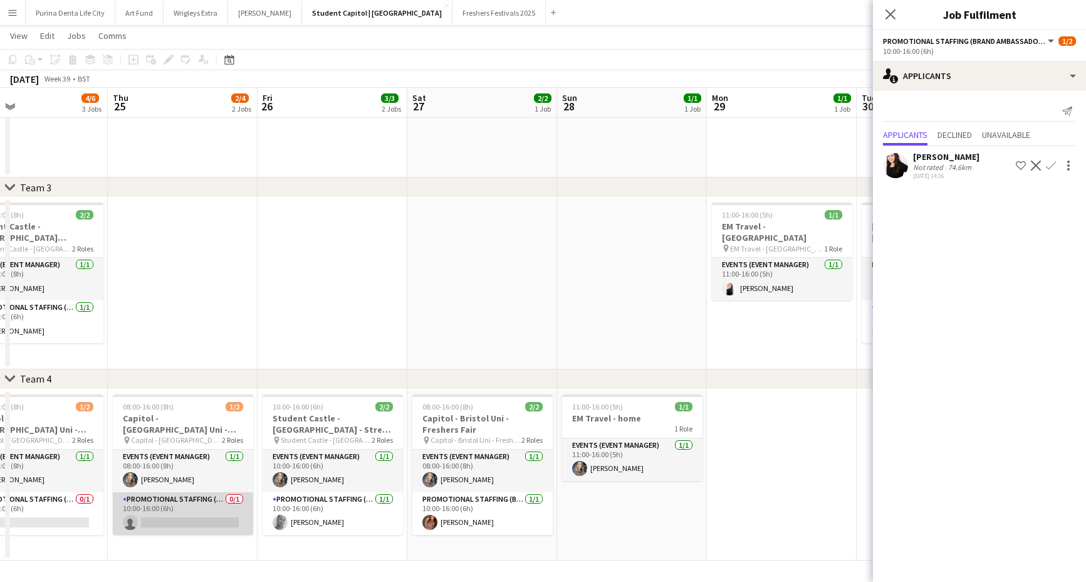
click at [232, 515] on app-card-role "Promotional Staffing (Brand Ambassadors) 0/1 10:00-16:00 (6h) single-neutral-ac…" at bounding box center [183, 513] width 140 height 43
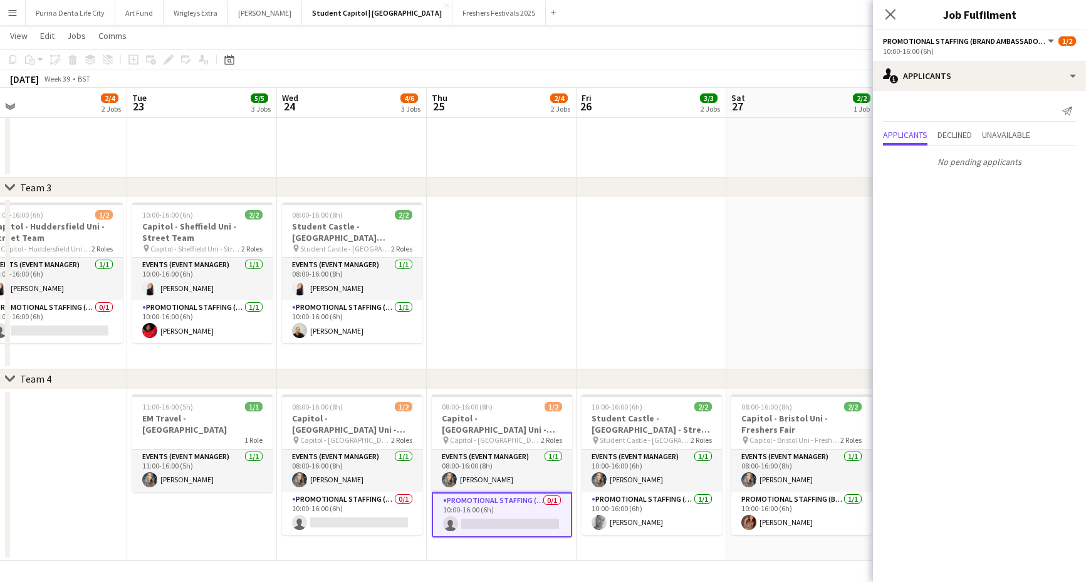
scroll to position [0, 335]
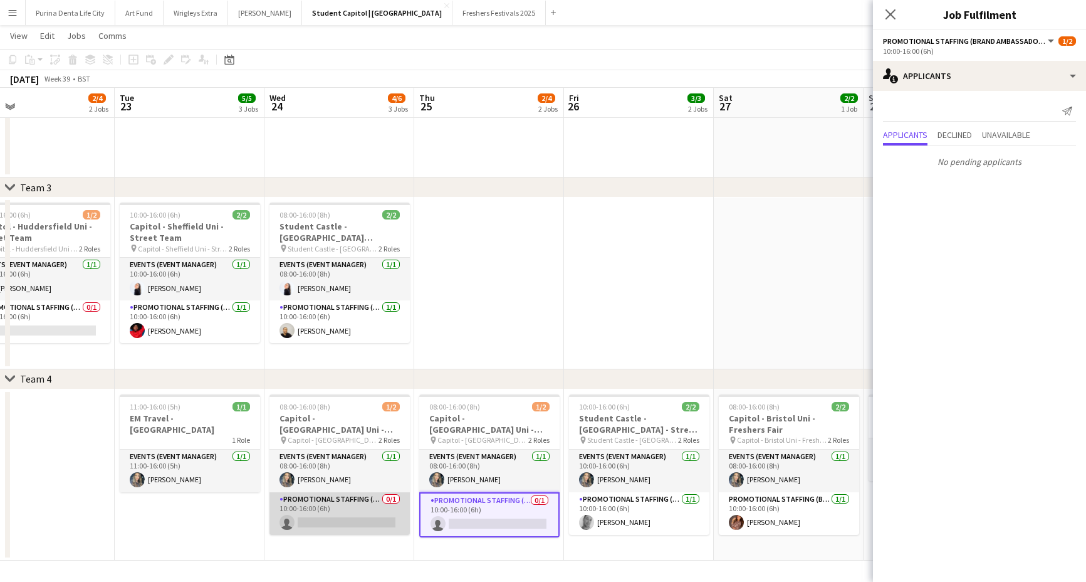
click at [327, 503] on app-card-role "Promotional Staffing (Brand Ambassadors) 0/1 10:00-16:00 (6h) single-neutral-ac…" at bounding box center [340, 513] width 140 height 43
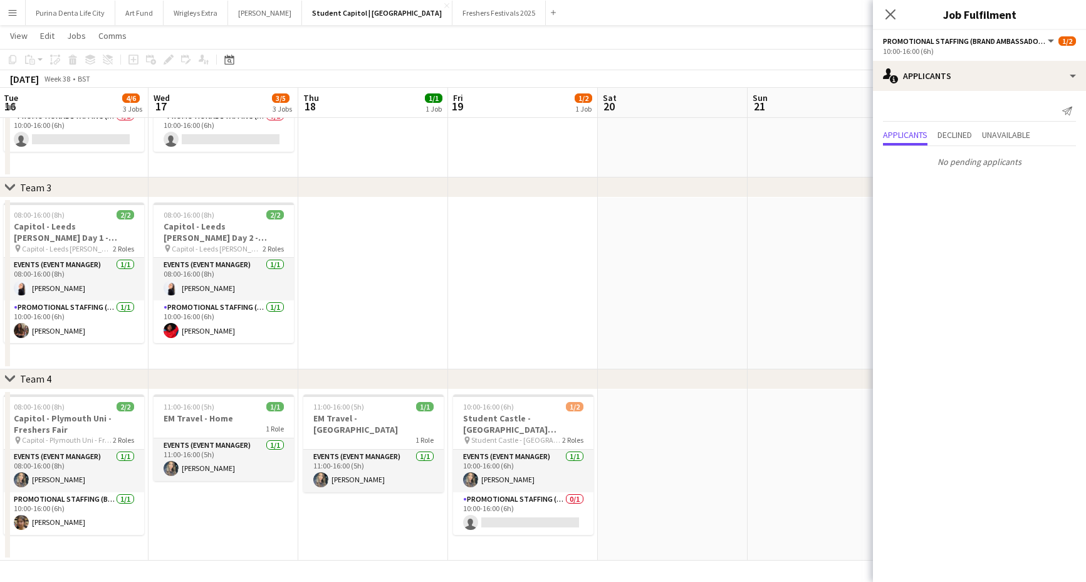
scroll to position [0, 300]
click at [520, 504] on app-card-role "Promotional Staffing (Brand Ambassadors) 0/1 10:00-16:00 (6h) single-neutral-ac…" at bounding box center [524, 513] width 140 height 43
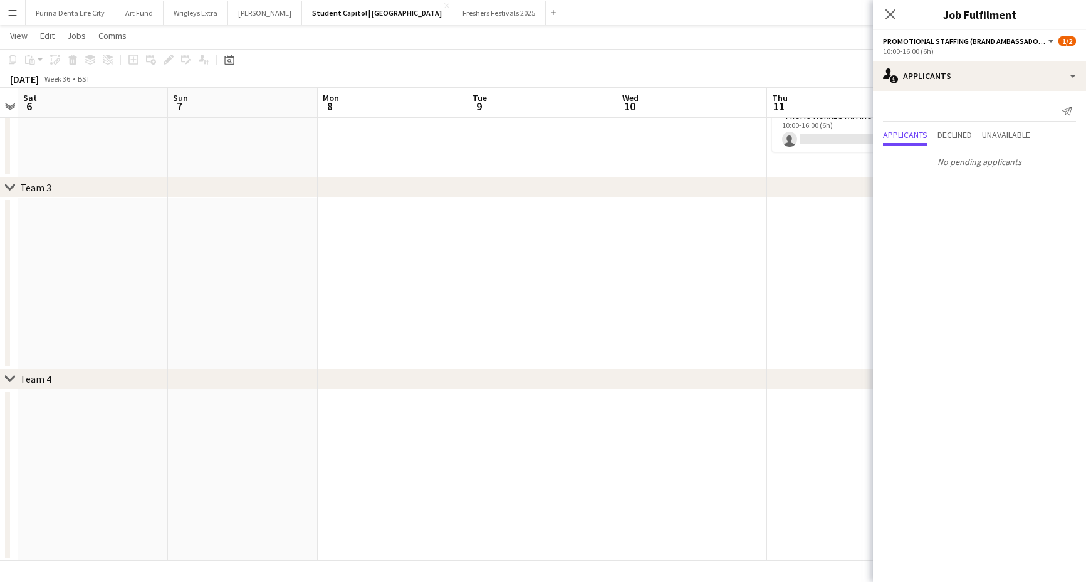
scroll to position [0, 280]
click at [253, 12] on button "Giff Gaff Close" at bounding box center [265, 13] width 74 height 24
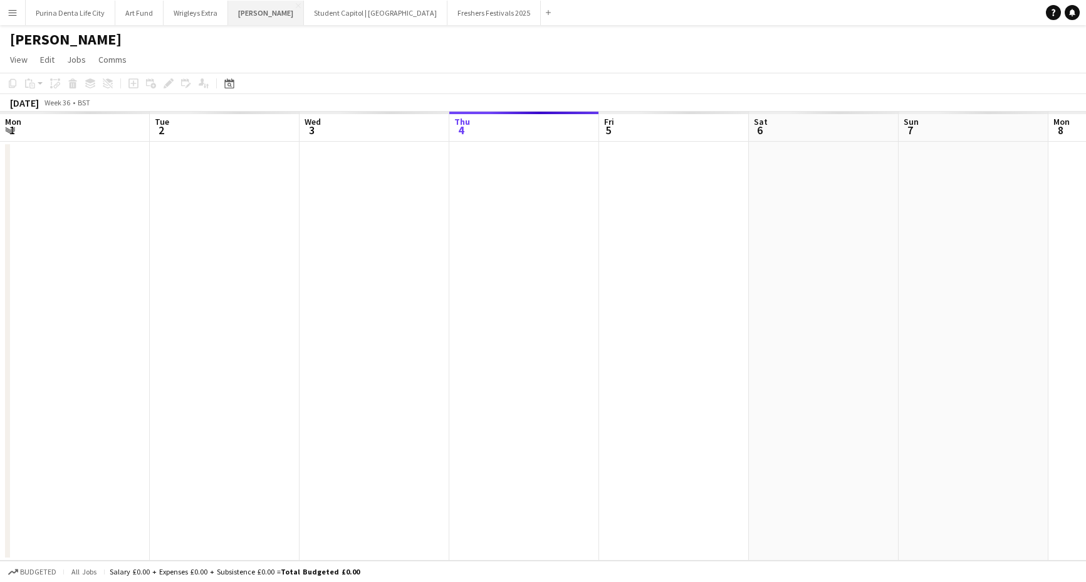
scroll to position [0, 300]
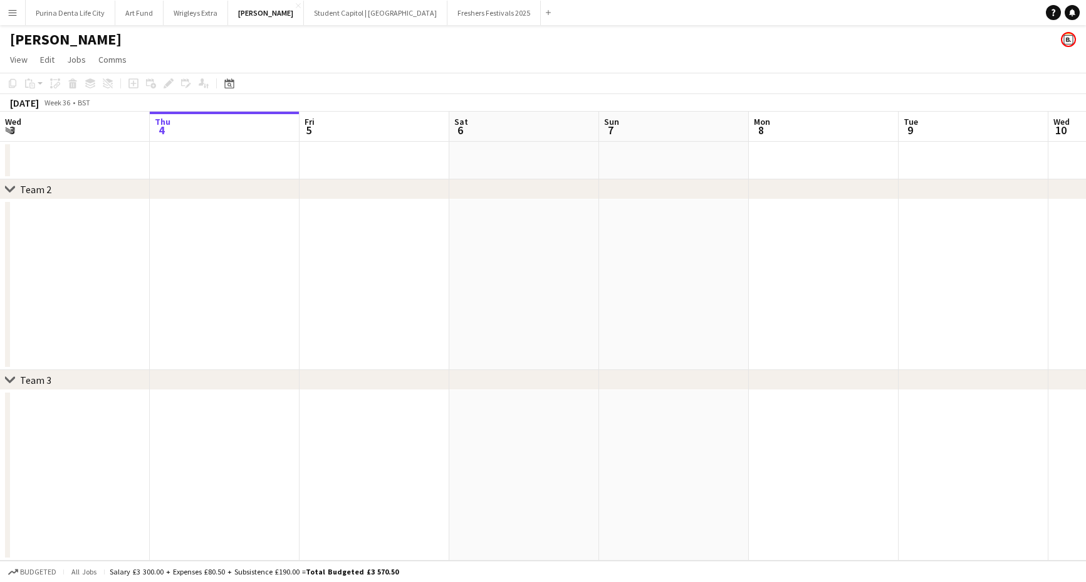
click at [357, 61] on app-page-menu "View Day view expanded Day view collapsed Month view Date picker Jump to today …" at bounding box center [543, 61] width 1086 height 24
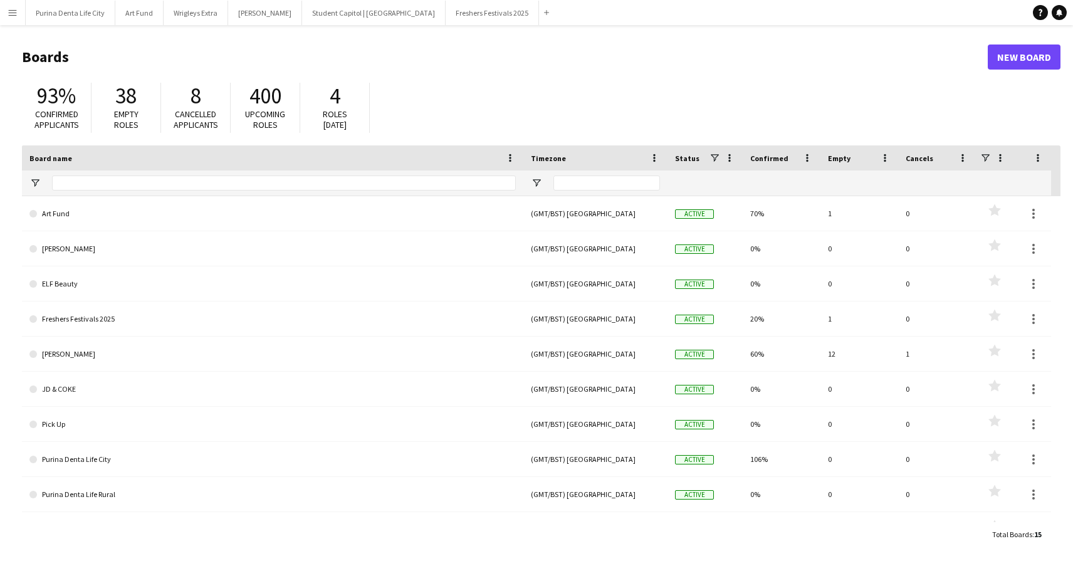
click at [17, 11] on app-icon "Menu" at bounding box center [13, 13] width 10 height 10
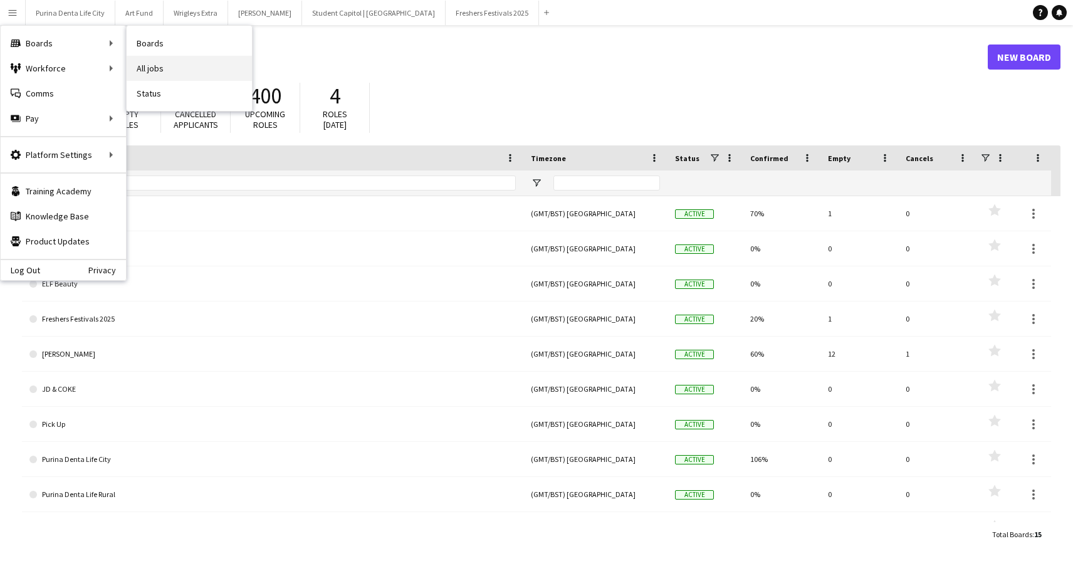
click at [159, 67] on link "All jobs" at bounding box center [189, 68] width 125 height 25
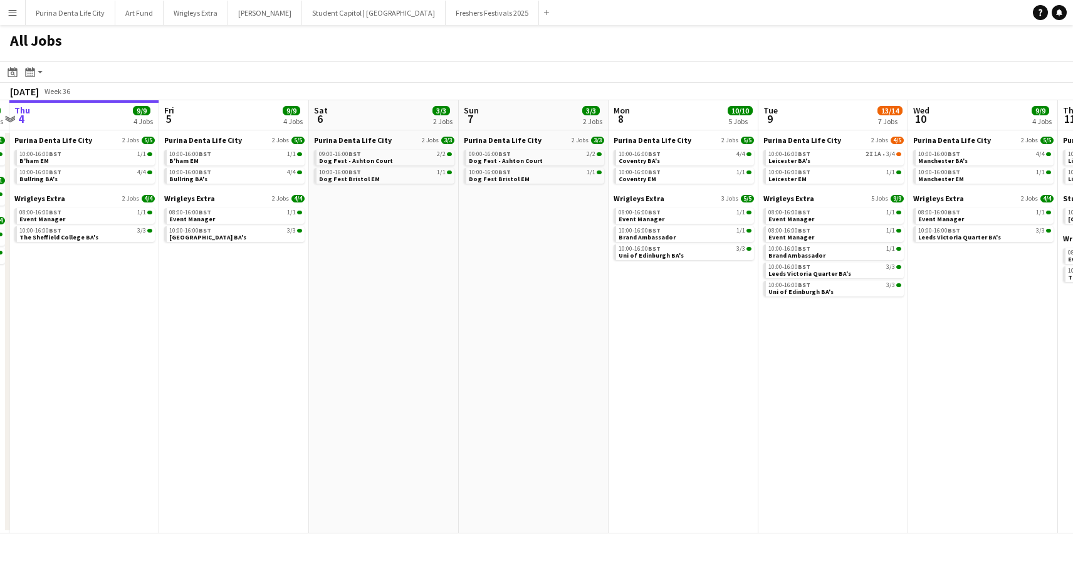
scroll to position [0, 441]
click at [870, 154] on span "2I" at bounding box center [868, 154] width 8 height 6
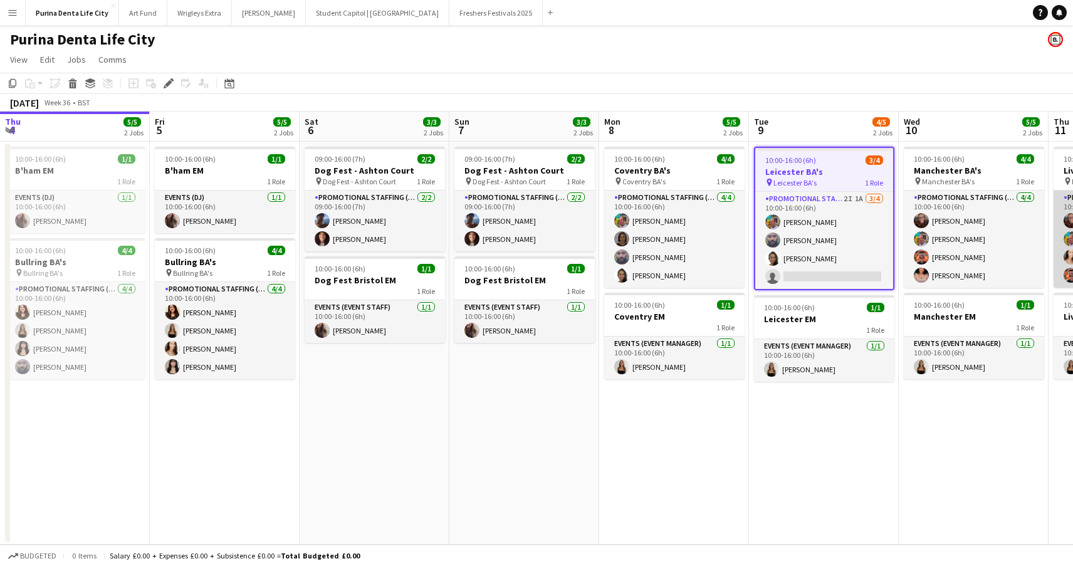
scroll to position [0, 431]
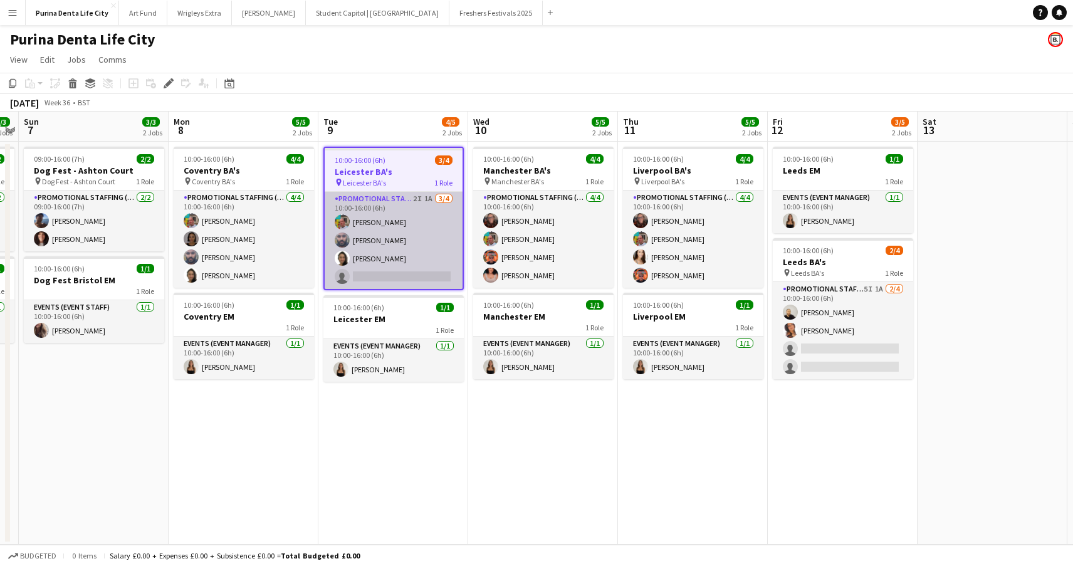
click at [377, 249] on app-card-role "Promotional Staffing (Brand Ambassadors) 2I 1A [DATE] 10:00-16:00 (6h) [PERSON_…" at bounding box center [394, 240] width 138 height 97
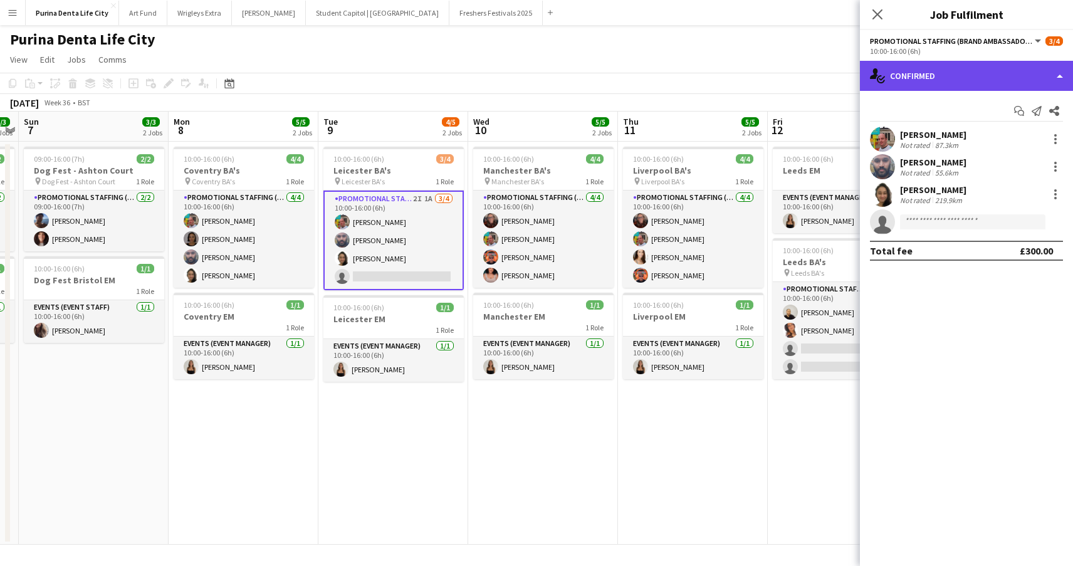
click at [975, 68] on div "single-neutral-actions-check-2 Confirmed" at bounding box center [966, 76] width 213 height 30
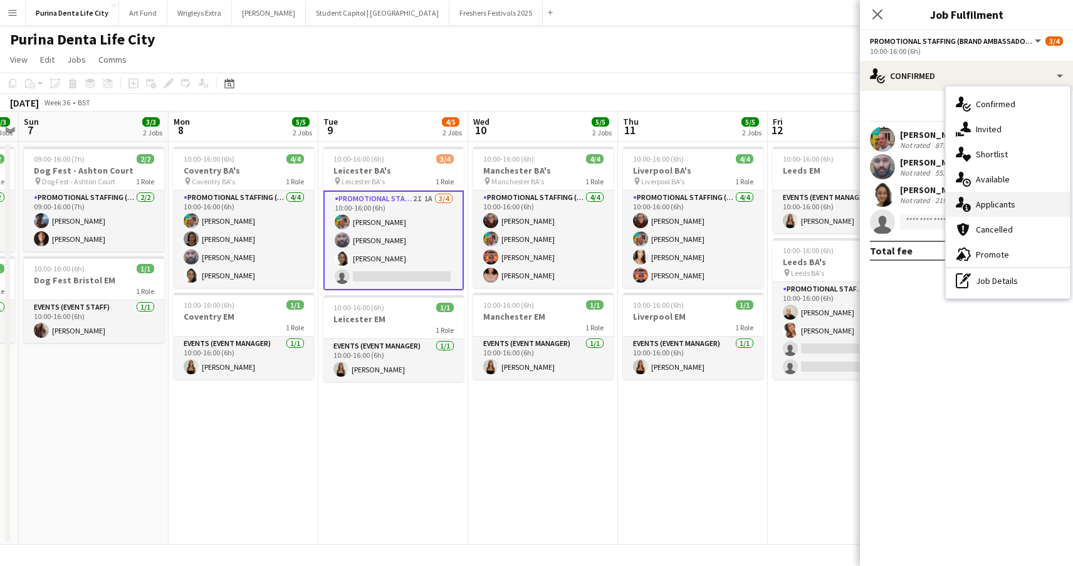
click at [1007, 207] on span "Applicants" at bounding box center [995, 204] width 39 height 11
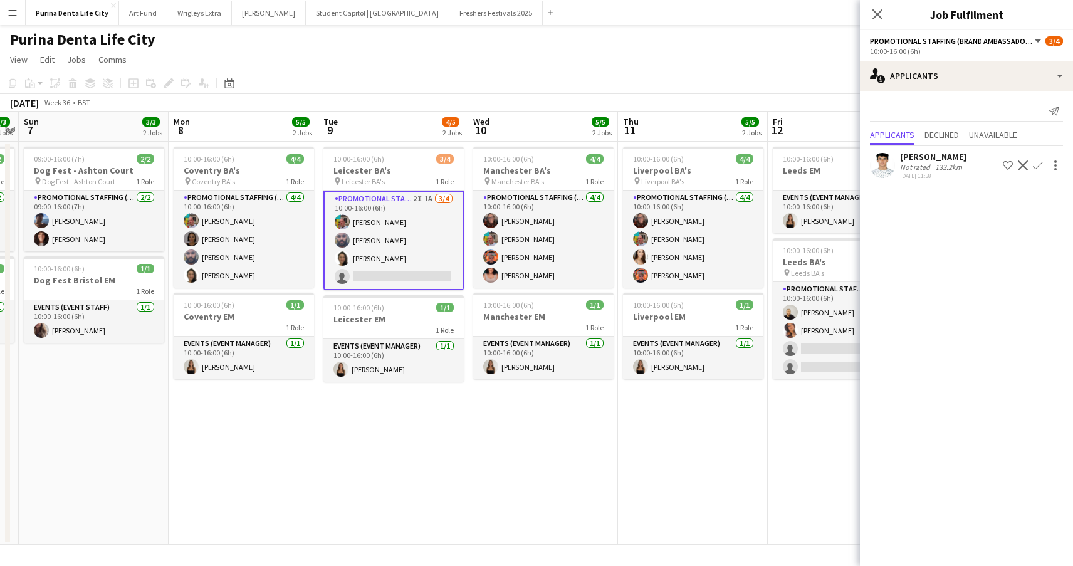
click at [679, 420] on app-date-cell "10:00-16:00 (6h) 4/4 Liverpool BA's pin Liverpool BA's 1 Role Promotional Staff…" at bounding box center [693, 343] width 150 height 403
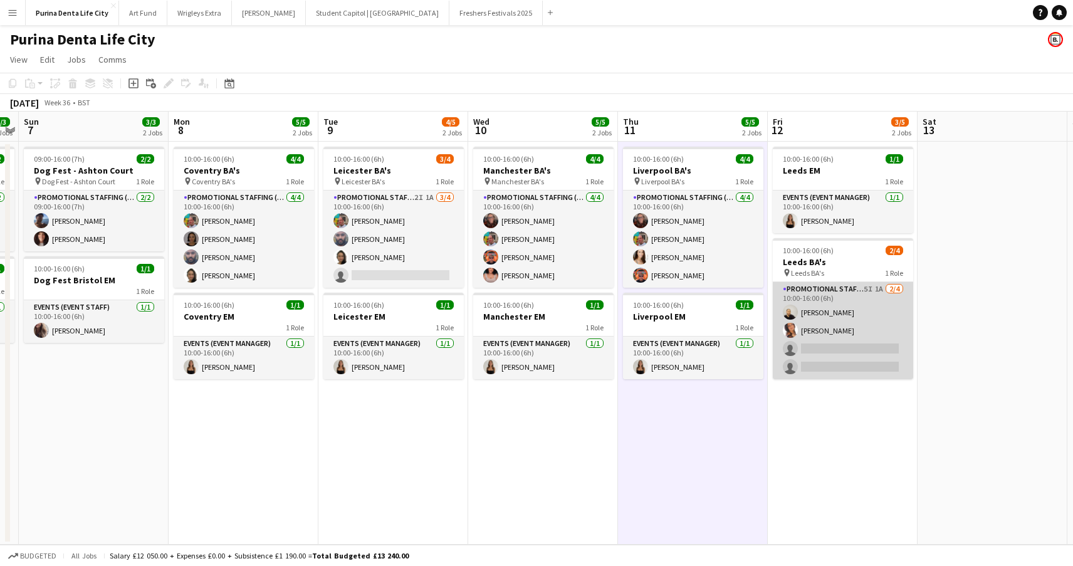
click at [828, 361] on app-card-role "Promotional Staffing (Brand Ambassadors) 5I 1A [DATE] 10:00-16:00 (6h) [PERSON_…" at bounding box center [843, 330] width 140 height 97
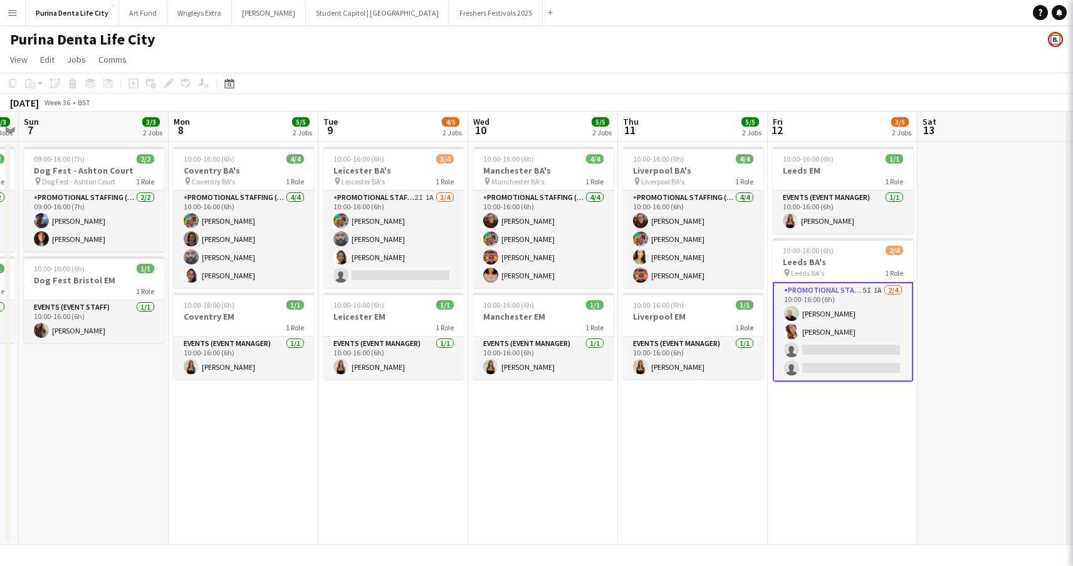
scroll to position [0, 430]
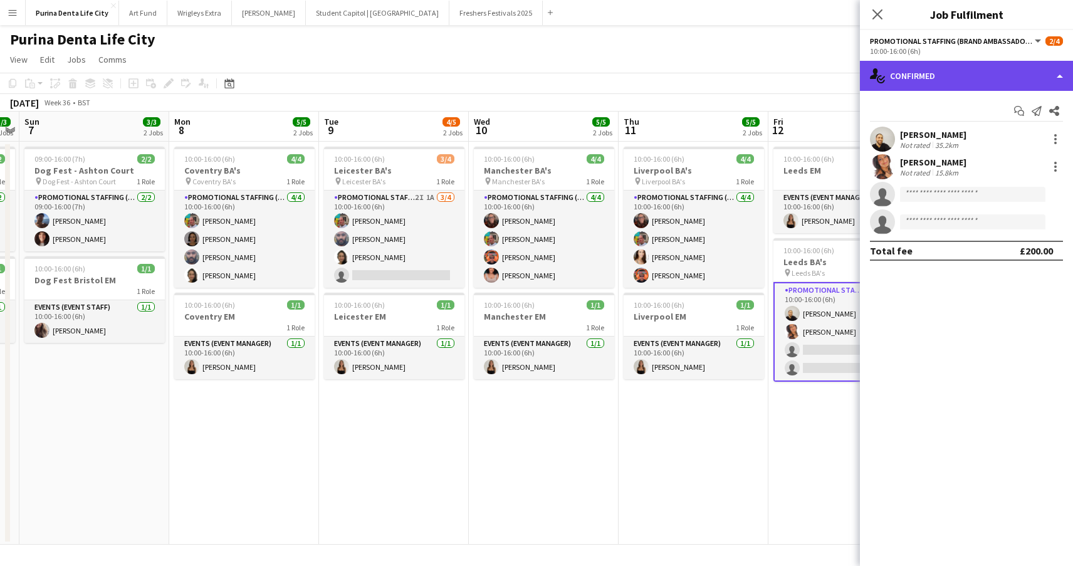
click at [1019, 69] on div "single-neutral-actions-check-2 Confirmed" at bounding box center [966, 76] width 213 height 30
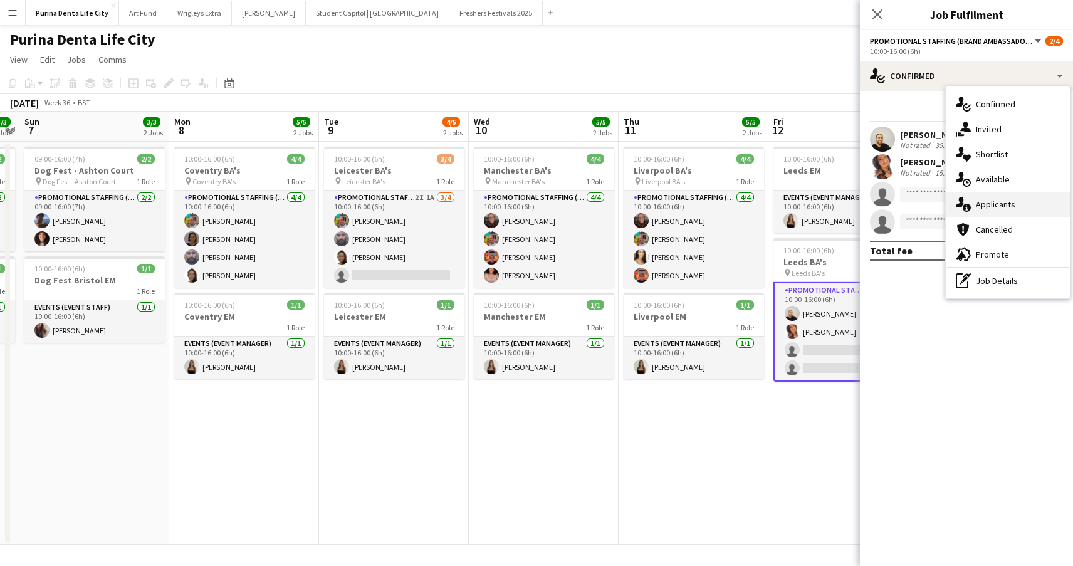
click at [994, 210] on div "single-neutral-actions-information Applicants" at bounding box center [1008, 204] width 124 height 25
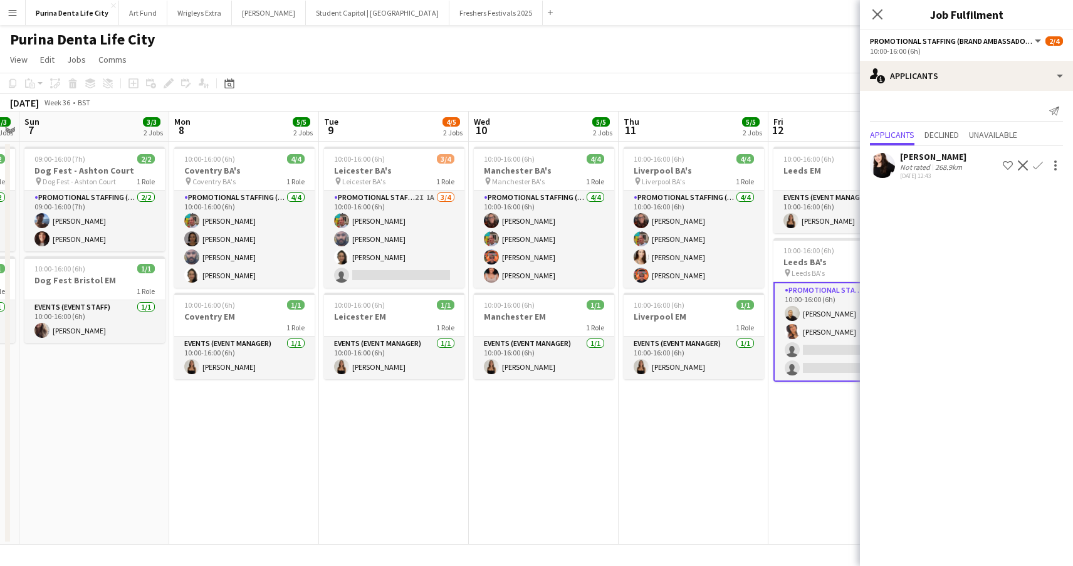
click at [723, 483] on app-date-cell "10:00-16:00 (6h) 4/4 Liverpool BA's pin Liverpool BA's 1 Role Promotional Staff…" at bounding box center [694, 343] width 150 height 403
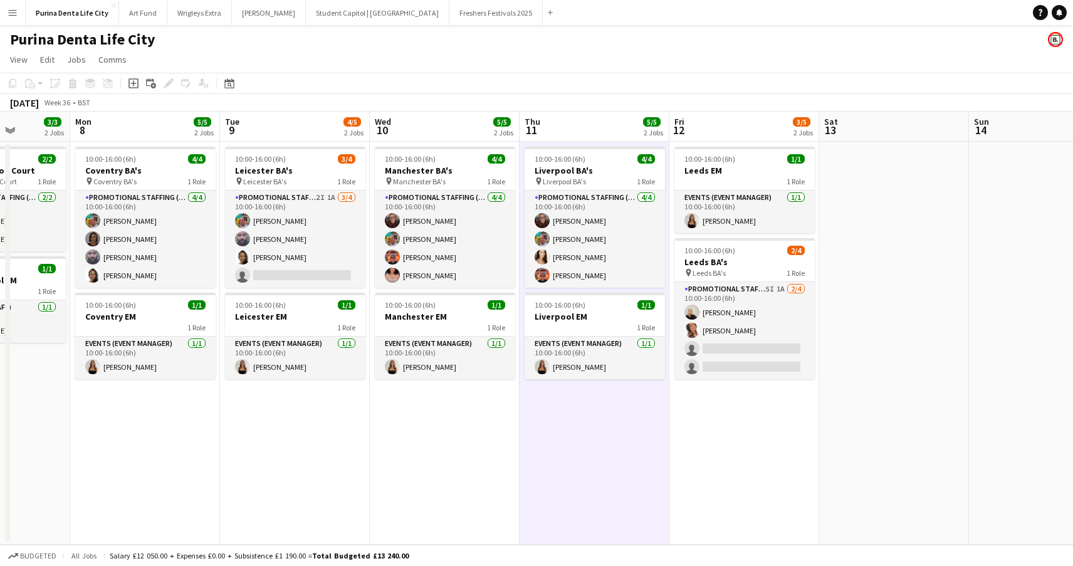
scroll to position [0, 530]
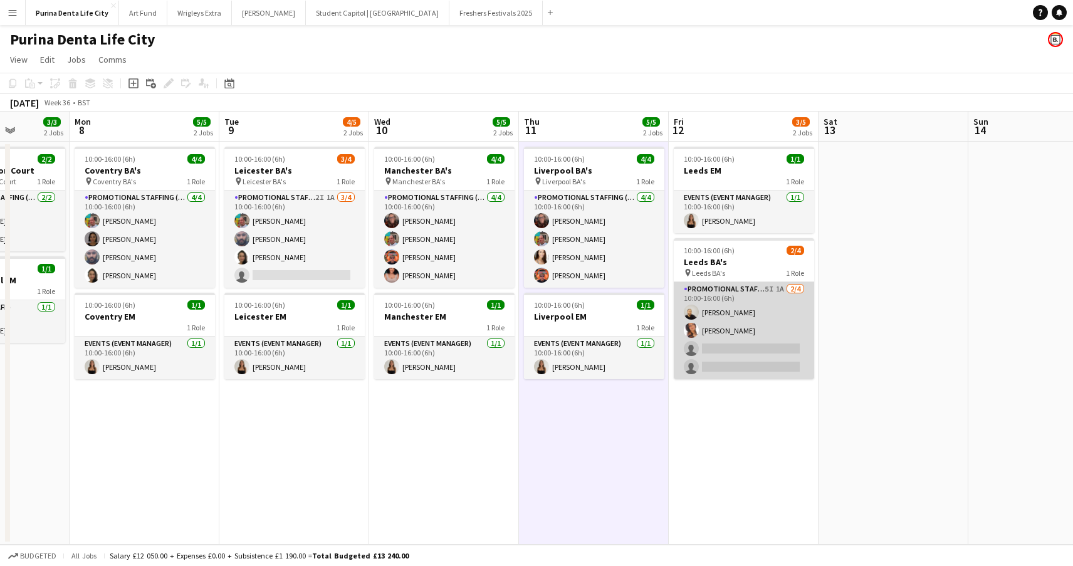
click at [750, 362] on app-card-role "Promotional Staffing (Brand Ambassadors) 5I 1A [DATE] 10:00-16:00 (6h) [PERSON_…" at bounding box center [744, 330] width 140 height 97
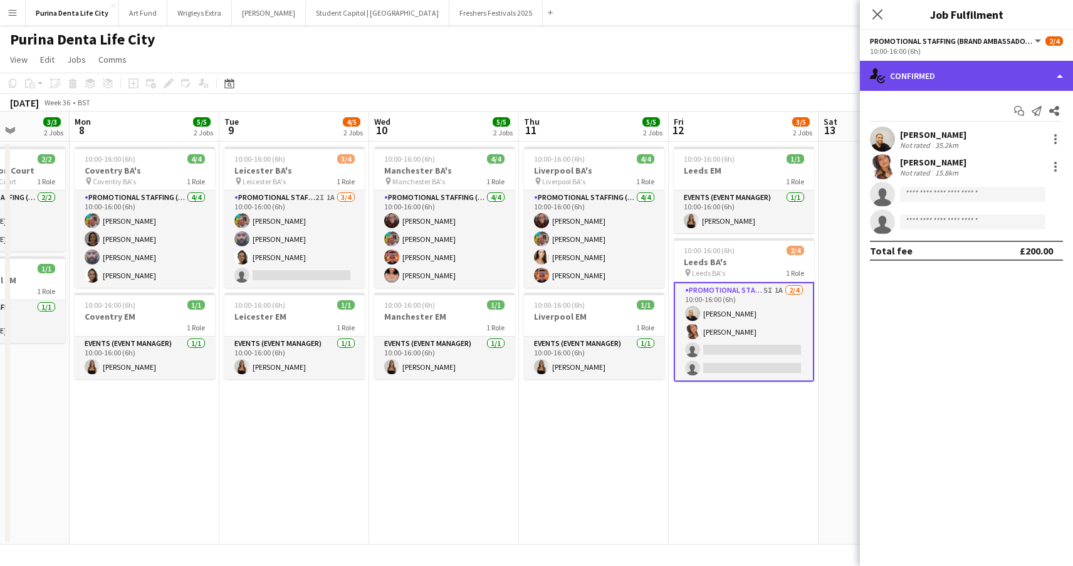
click at [955, 70] on div "single-neutral-actions-check-2 Confirmed" at bounding box center [966, 76] width 213 height 30
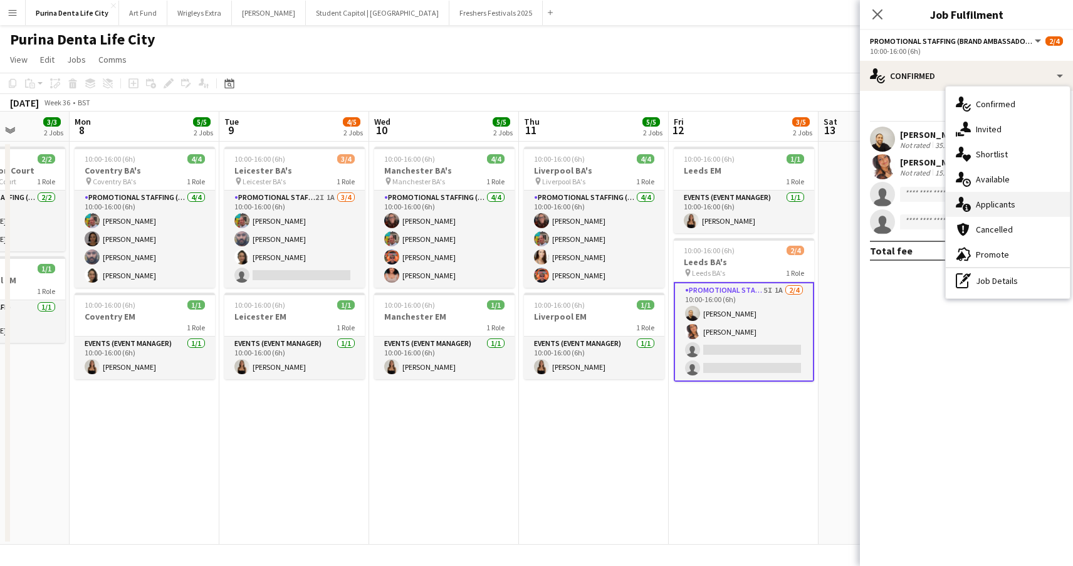
click at [992, 200] on span "Applicants" at bounding box center [995, 204] width 39 height 11
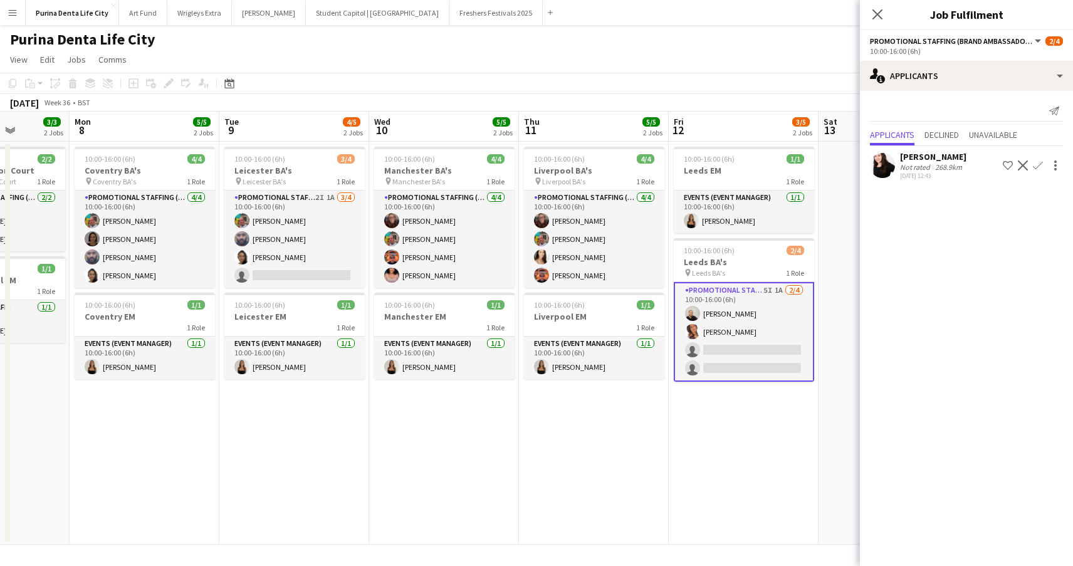
click at [1039, 162] on app-icon "Confirm" at bounding box center [1038, 165] width 10 height 10
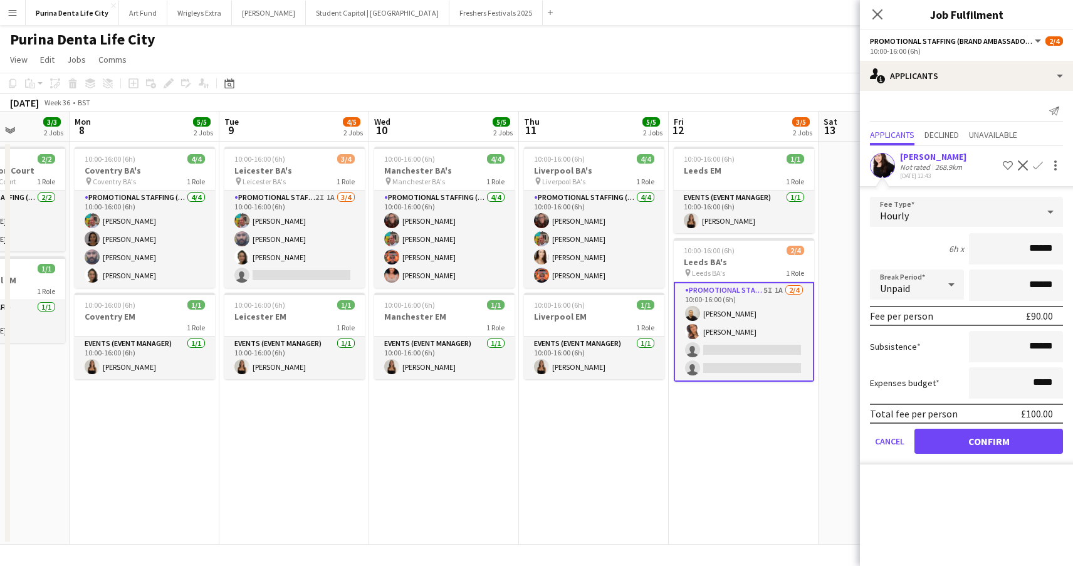
click at [966, 433] on button "Confirm" at bounding box center [989, 441] width 149 height 25
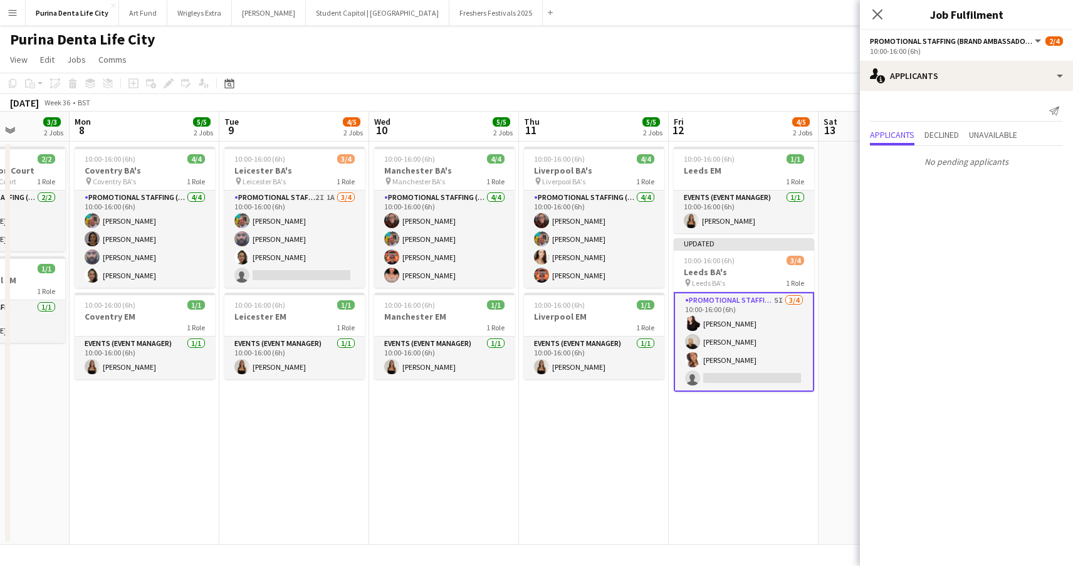
click at [784, 442] on app-date-cell "10:00-16:00 (6h) 1/1 [GEOGRAPHIC_DATA] EM 1 Role Events (Event Manager) [DATE] …" at bounding box center [744, 343] width 150 height 403
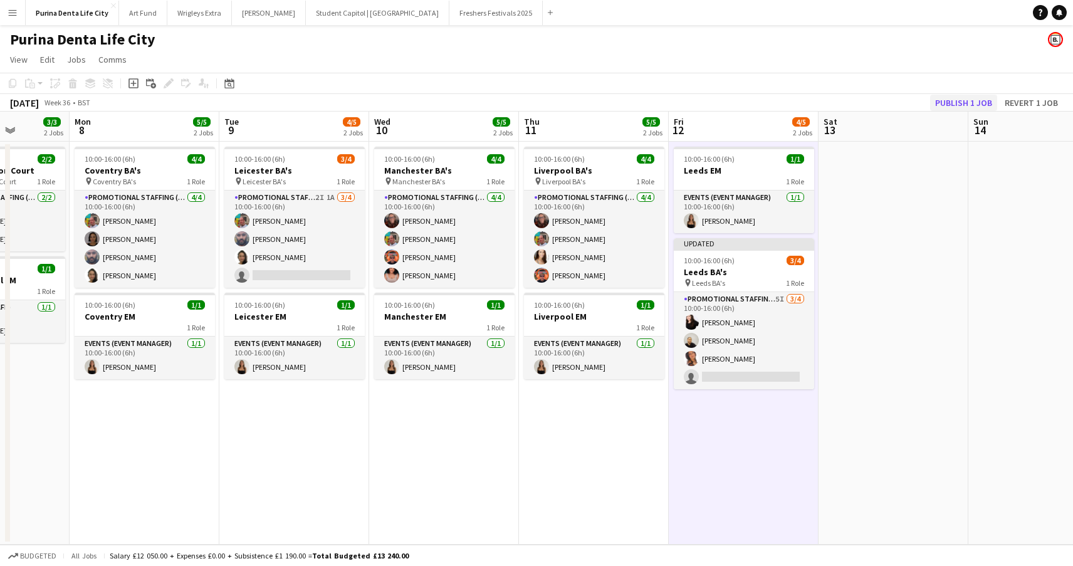
click at [977, 95] on button "Publish 1 job" at bounding box center [963, 103] width 67 height 16
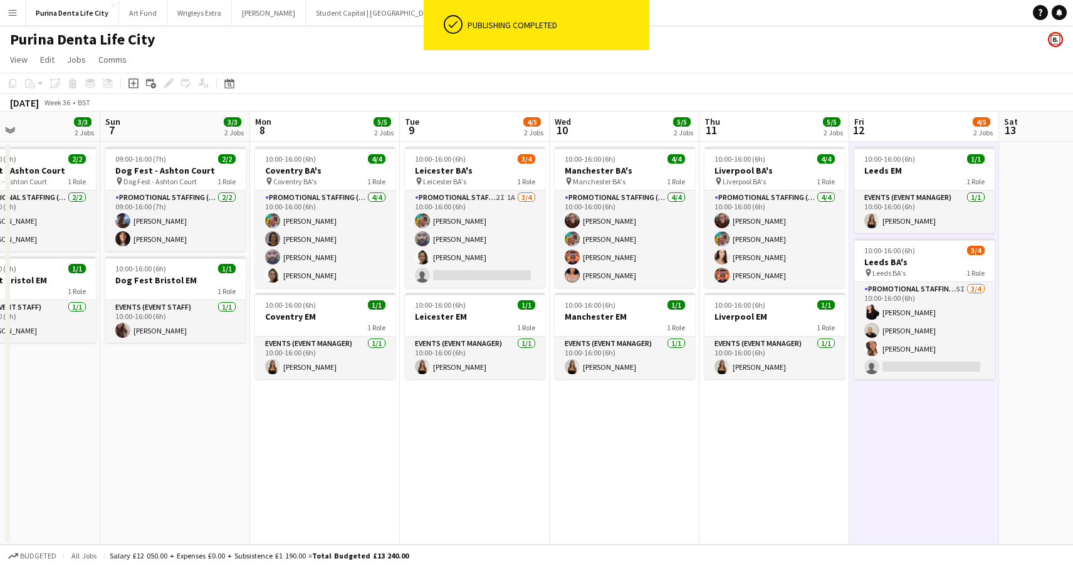
scroll to position [0, 348]
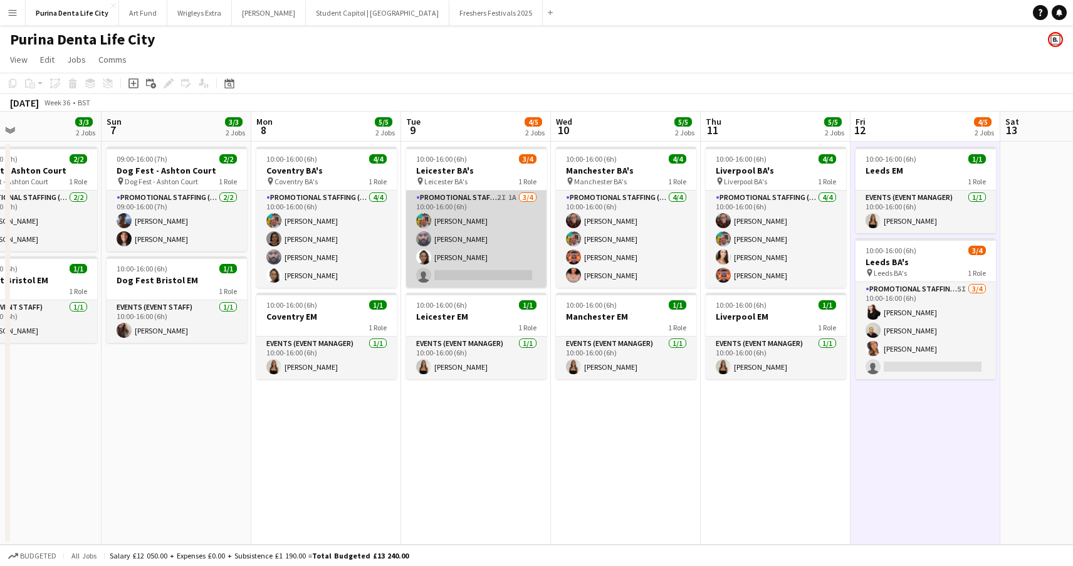
click at [483, 261] on app-card-role "Promotional Staffing (Brand Ambassadors) 2I 1A [DATE] 10:00-16:00 (6h) [PERSON_…" at bounding box center [476, 239] width 140 height 97
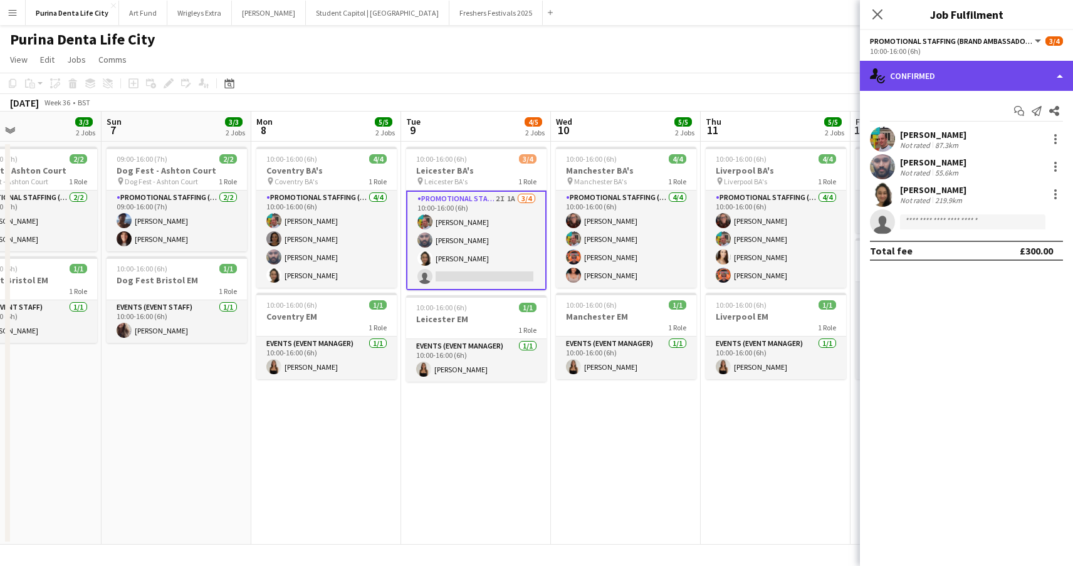
click at [993, 79] on div "single-neutral-actions-check-2 Confirmed" at bounding box center [966, 76] width 213 height 30
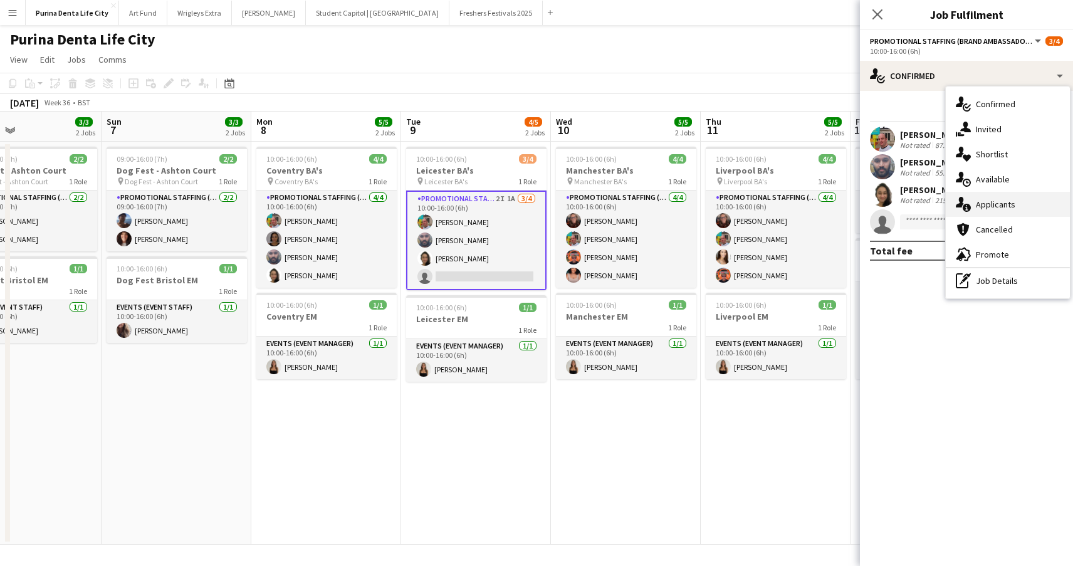
click at [1011, 214] on div "single-neutral-actions-information Applicants" at bounding box center [1008, 204] width 124 height 25
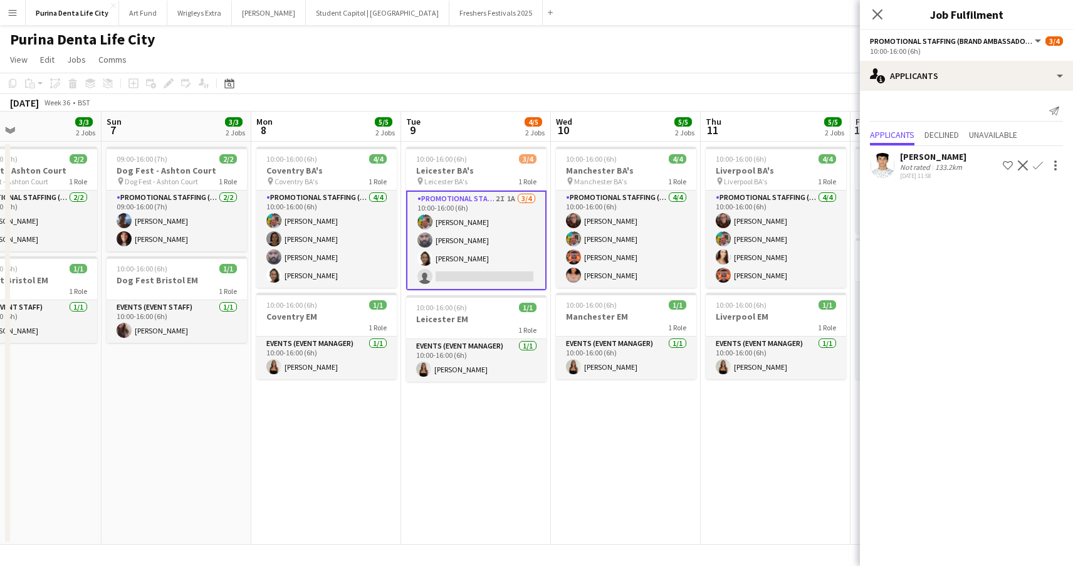
click at [879, 169] on app-user-avatar at bounding box center [882, 165] width 25 height 25
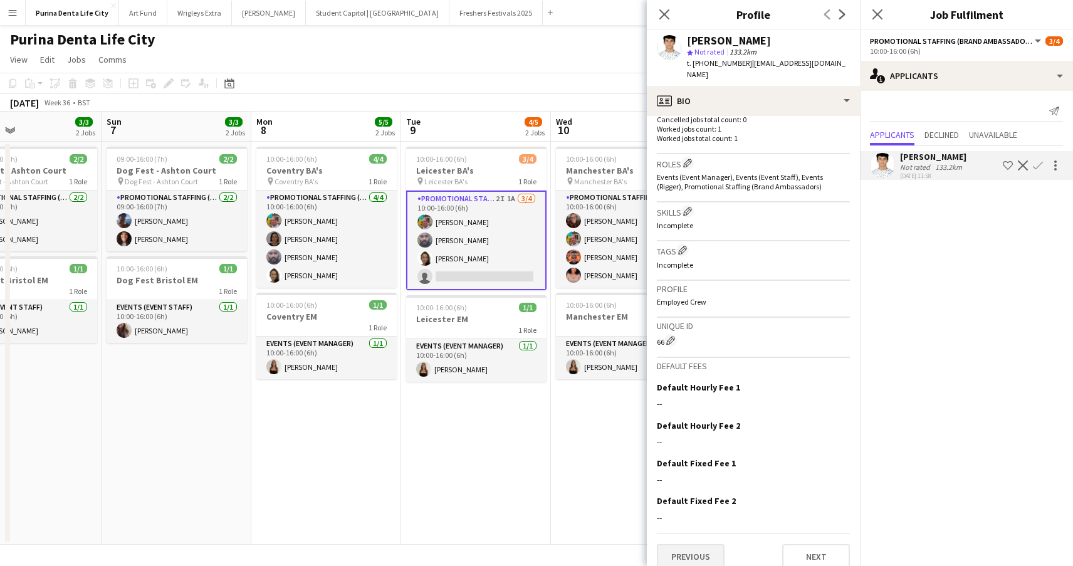
scroll to position [362, 0]
click at [700, 545] on button "Previous" at bounding box center [691, 557] width 68 height 25
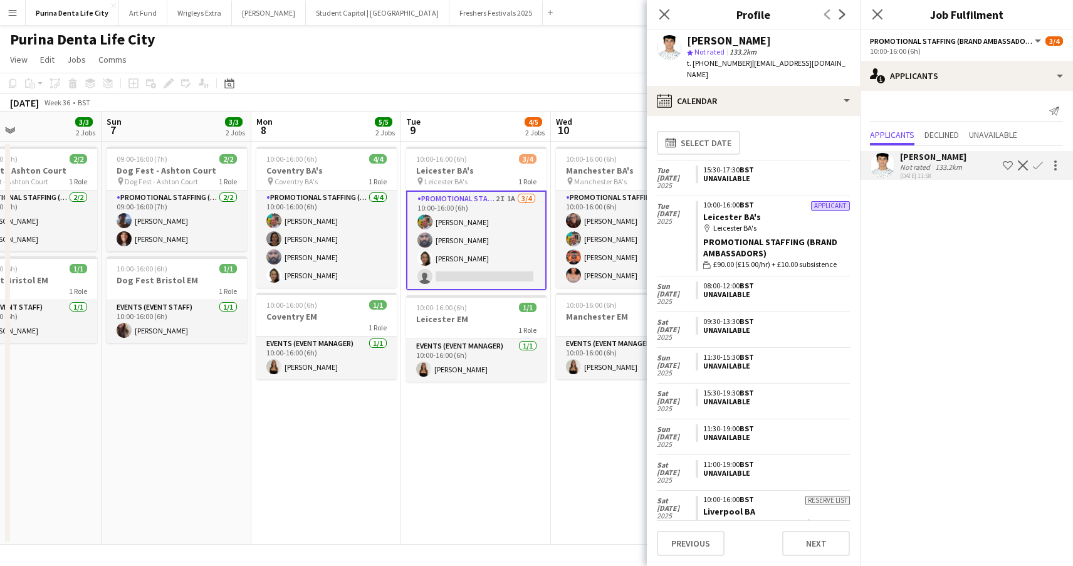
click at [597, 418] on app-date-cell "10:00-16:00 (6h) 4/4 Manchester BA's pin Manchester BA's 1 Role Promotional Sta…" at bounding box center [626, 343] width 150 height 403
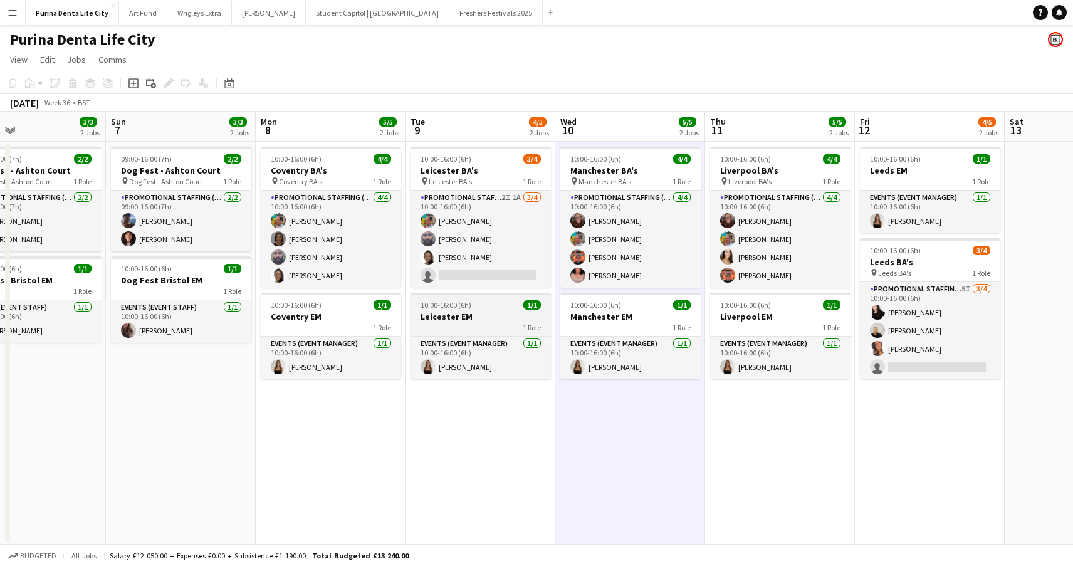
scroll to position [0, 0]
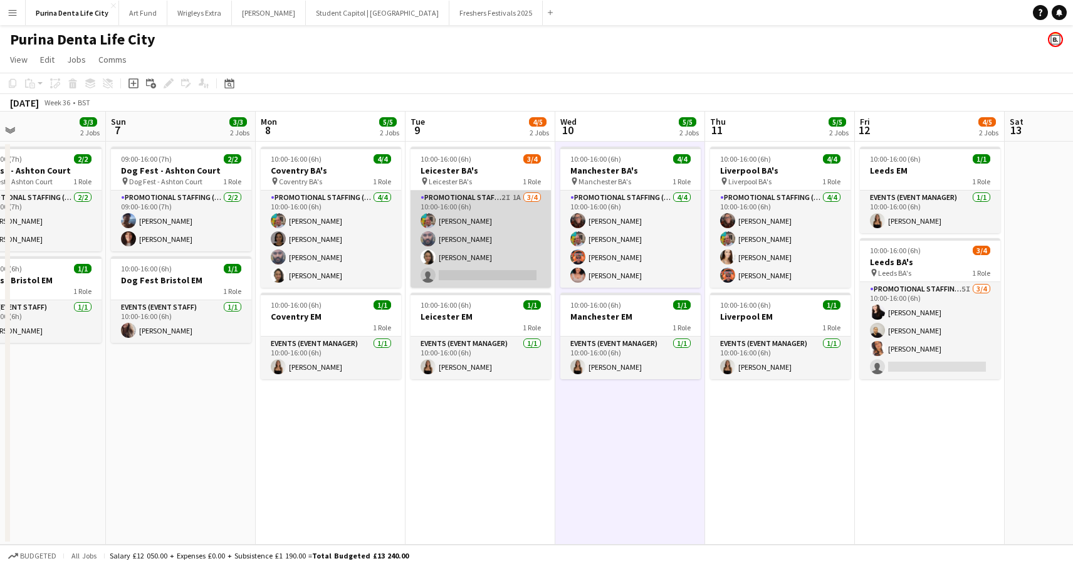
click at [501, 265] on app-card-role "Promotional Staffing (Brand Ambassadors) 2I 1A [DATE] 10:00-16:00 (6h) [PERSON_…" at bounding box center [481, 239] width 140 height 97
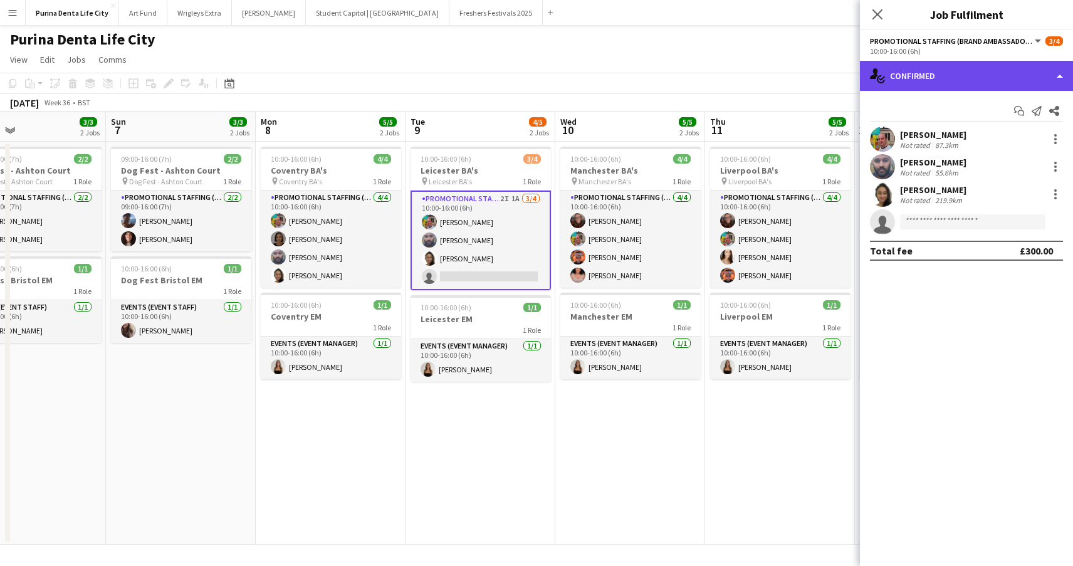
click at [1007, 63] on div "single-neutral-actions-check-2 Confirmed" at bounding box center [966, 76] width 213 height 30
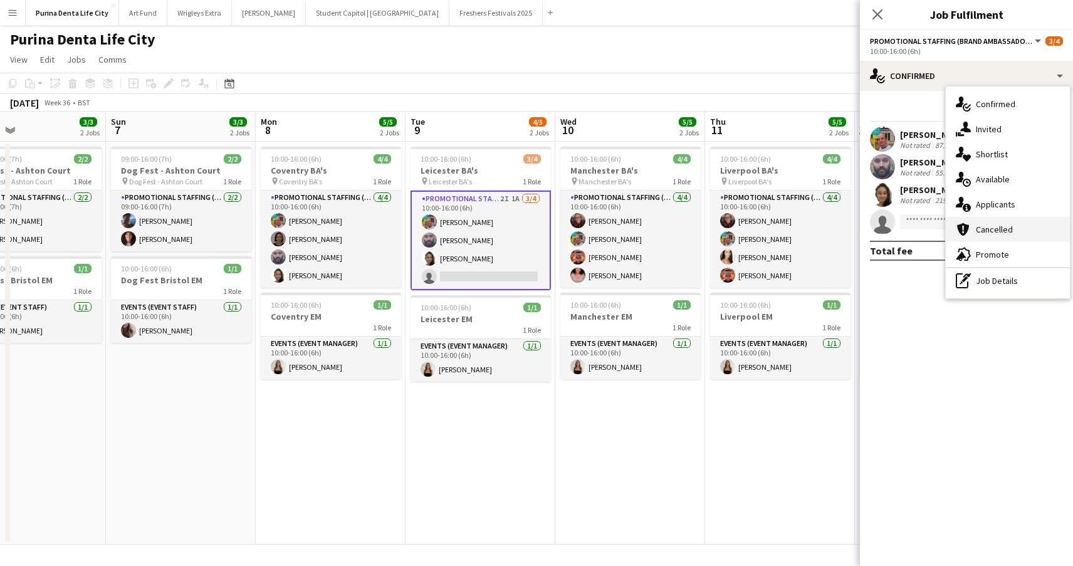
click at [972, 228] on div "cancellation Cancelled" at bounding box center [1008, 229] width 124 height 25
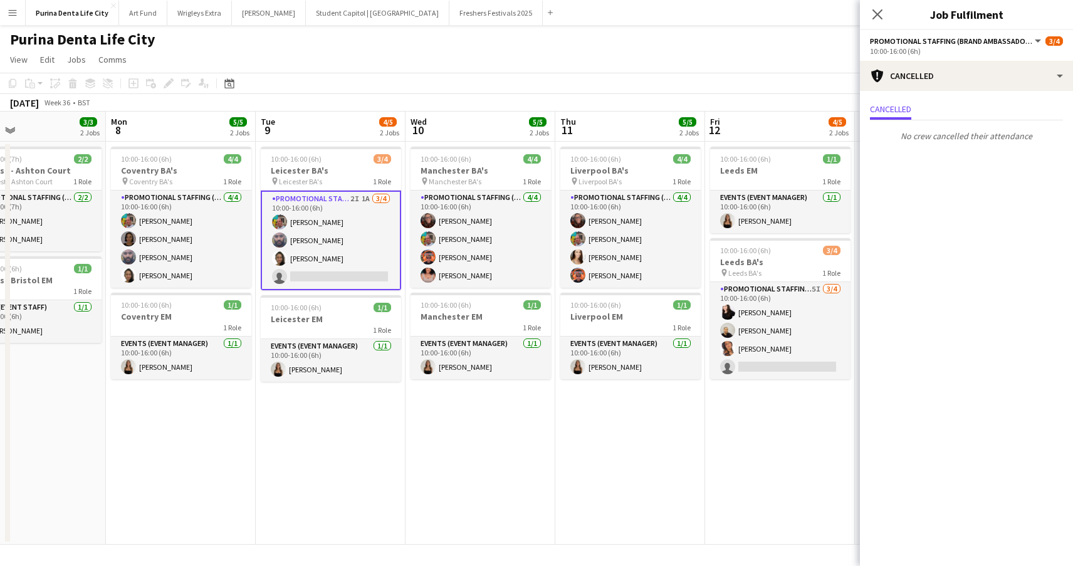
scroll to position [0, 494]
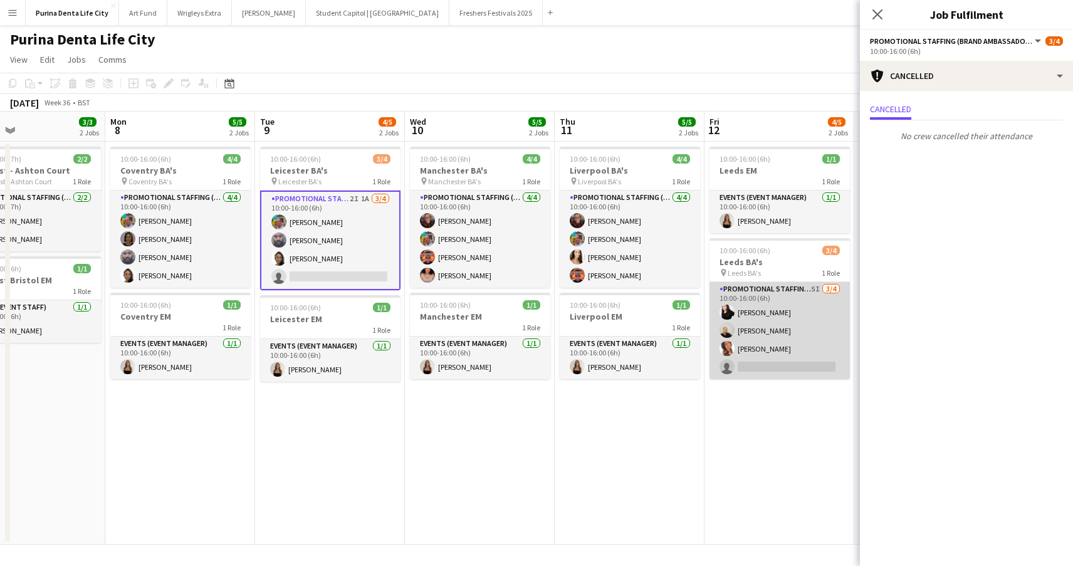
click at [753, 355] on app-card-role "Promotional Staffing (Brand Ambassadors) 5I [DATE] 10:00-16:00 (6h) [PERSON_NAM…" at bounding box center [780, 330] width 140 height 97
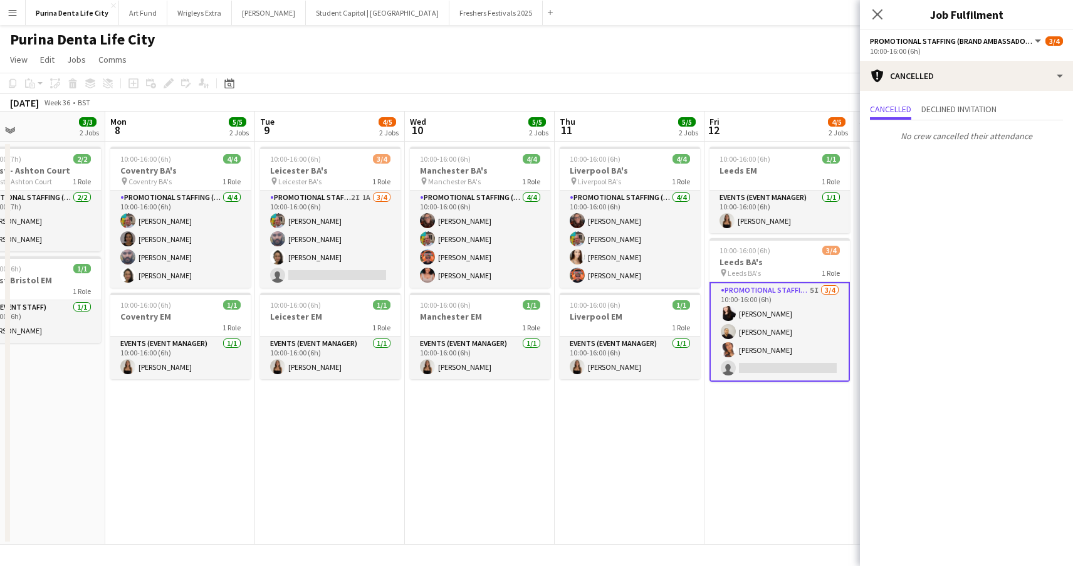
click at [975, 95] on div "Cancelled Declined invitation No crew cancelled their attendance" at bounding box center [966, 124] width 213 height 66
click at [968, 109] on span "Declined invitation" at bounding box center [958, 109] width 75 height 9
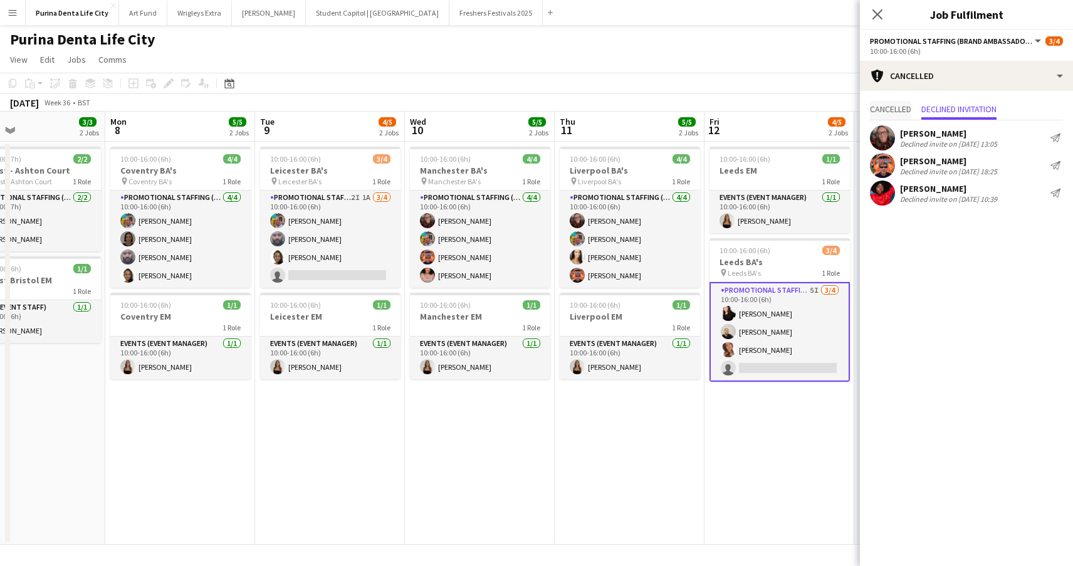
click at [908, 107] on span "Cancelled" at bounding box center [890, 109] width 41 height 9
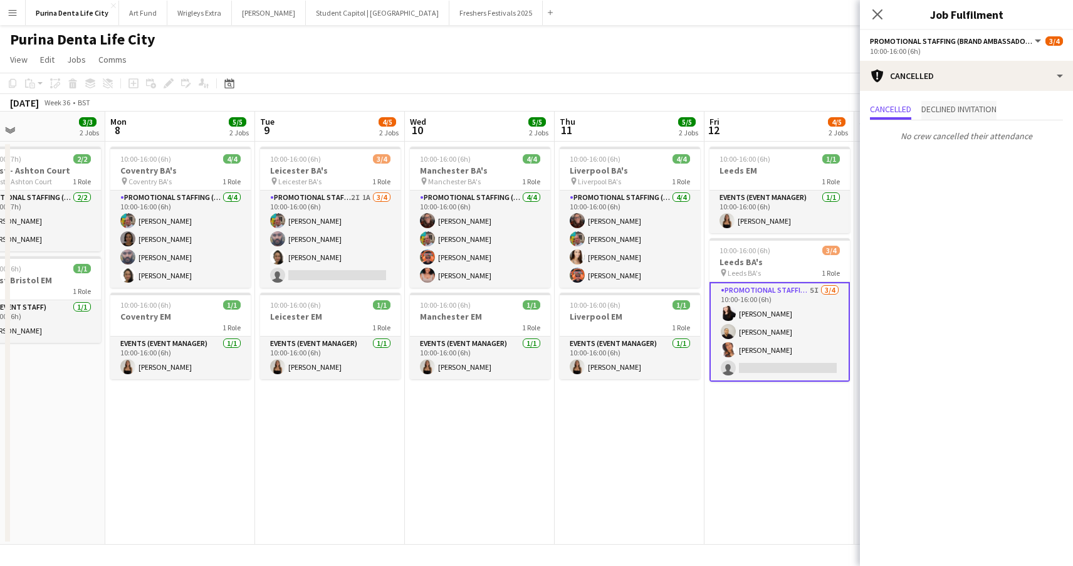
click at [942, 110] on span "Declined invitation" at bounding box center [958, 109] width 75 height 9
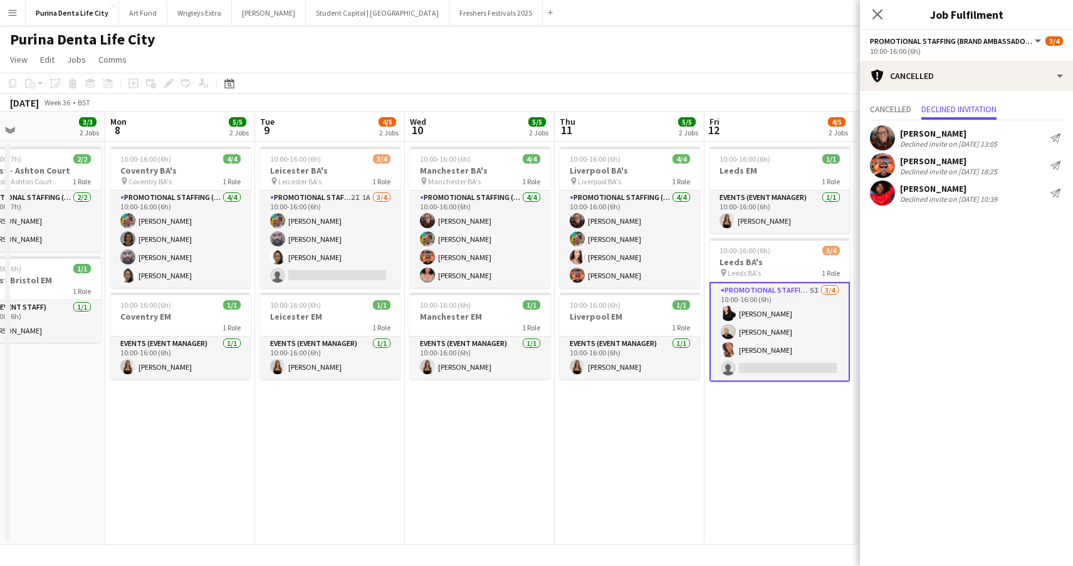
click at [556, 406] on app-date-cell "10:00-16:00 (6h) 4/4 Liverpool BA's pin Liverpool BA's 1 Role Promotional Staff…" at bounding box center [630, 343] width 150 height 403
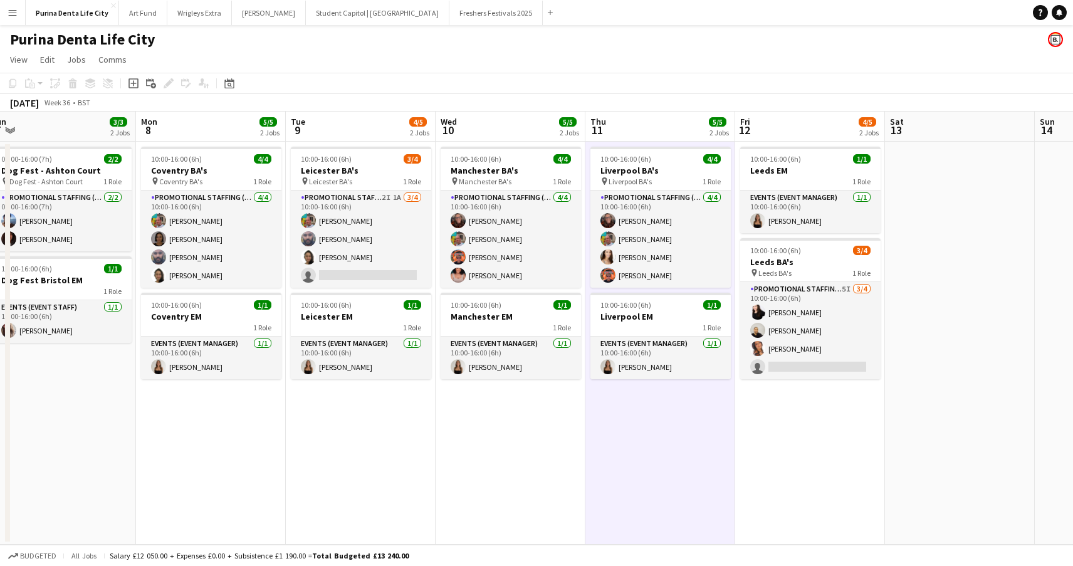
scroll to position [0, 464]
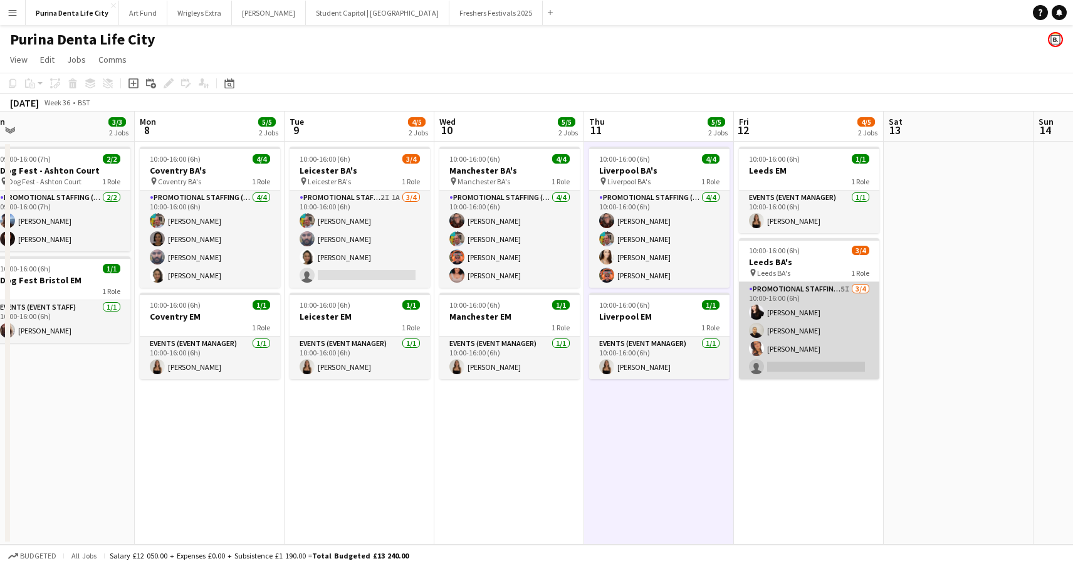
click at [782, 313] on app-card-role "Promotional Staffing (Brand Ambassadors) 5I [DATE] 10:00-16:00 (6h) [PERSON_NAM…" at bounding box center [809, 330] width 140 height 97
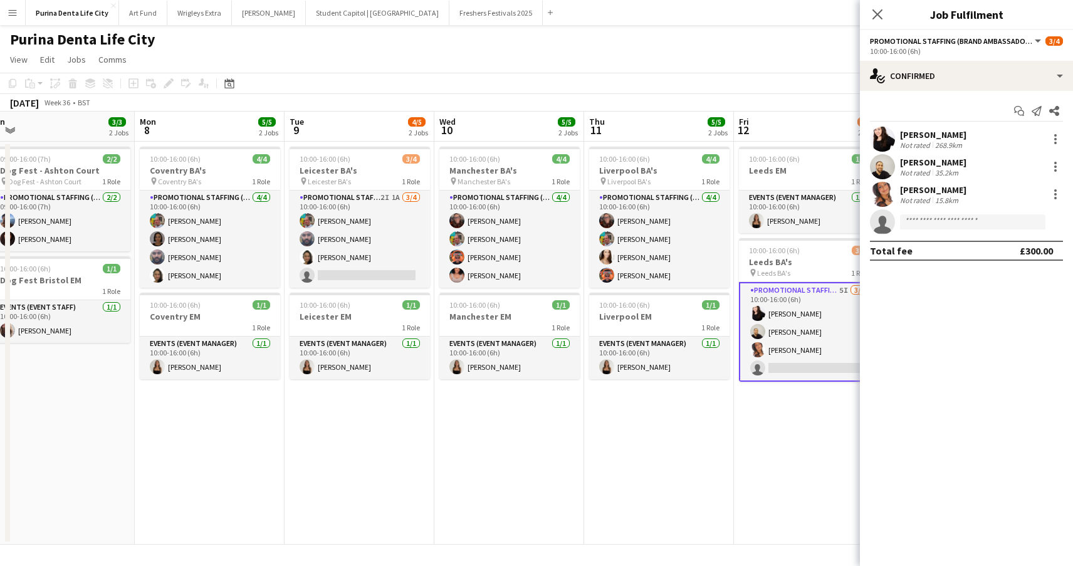
click at [884, 147] on app-user-avatar at bounding box center [882, 139] width 25 height 25
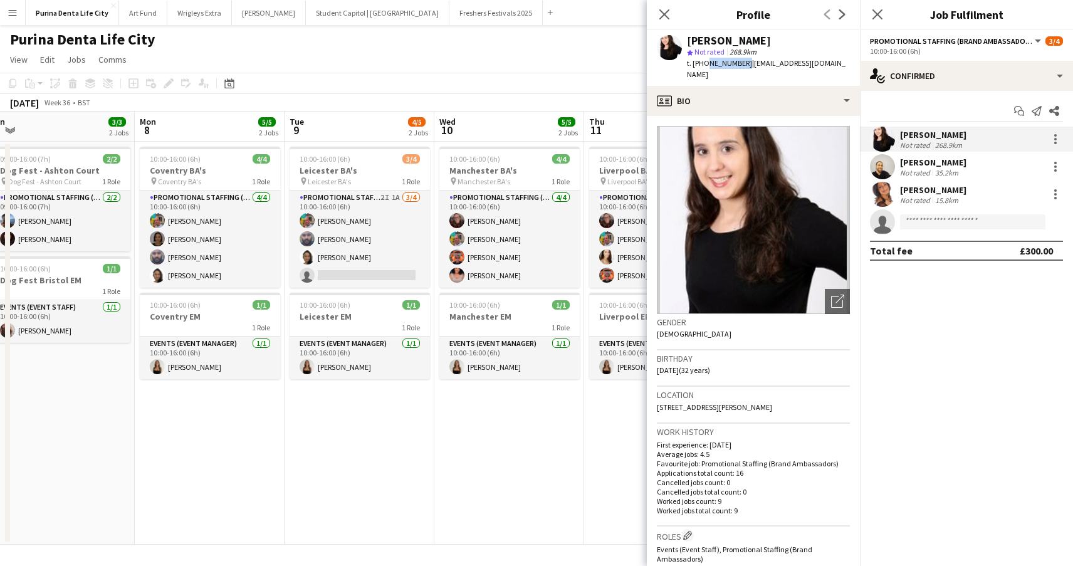
drag, startPoint x: 742, startPoint y: 63, endPoint x: 703, endPoint y: 61, distance: 38.9
click at [703, 61] on span "t. [PHONE_NUMBER]" at bounding box center [719, 62] width 65 height 9
copy span "7383992441"
click at [812, 46] on div "star Not rated 268.9km" at bounding box center [768, 51] width 163 height 11
drag, startPoint x: 834, startPoint y: 64, endPoint x: 747, endPoint y: 62, distance: 87.2
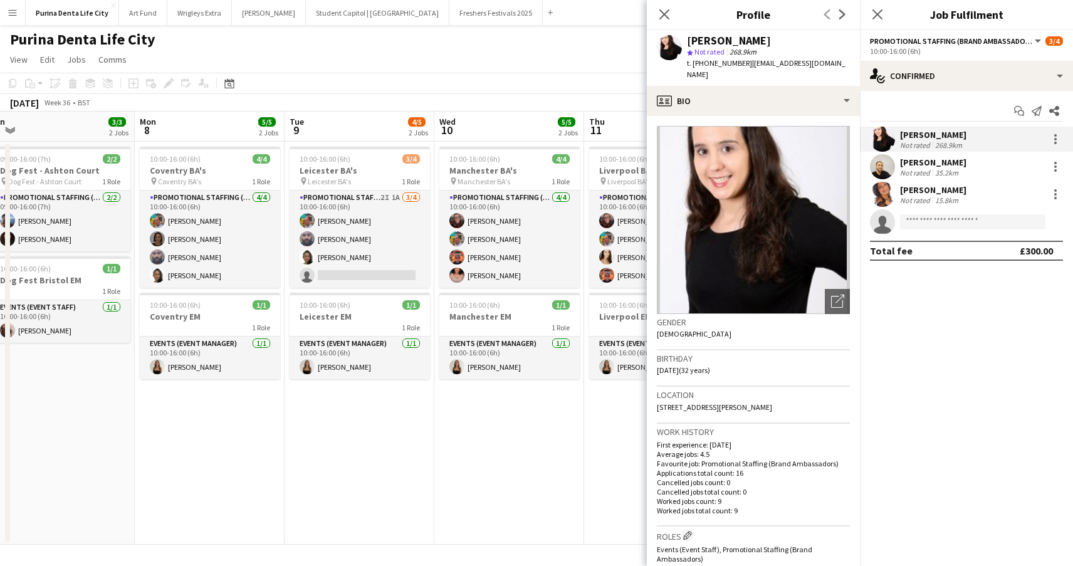
click at [747, 62] on app-profile-header "[PERSON_NAME] star Not rated 268.9km t. [PHONE_NUMBER] | [EMAIL_ADDRESS][DOMAIN…" at bounding box center [753, 58] width 213 height 56
copy span "[EMAIL_ADDRESS][DOMAIN_NAME]"
click at [374, 437] on app-date-cell "10:00-16:00 (6h) 3/4 Leicester BA's pin Leicester BA's 1 Role Promotional Staff…" at bounding box center [360, 343] width 150 height 403
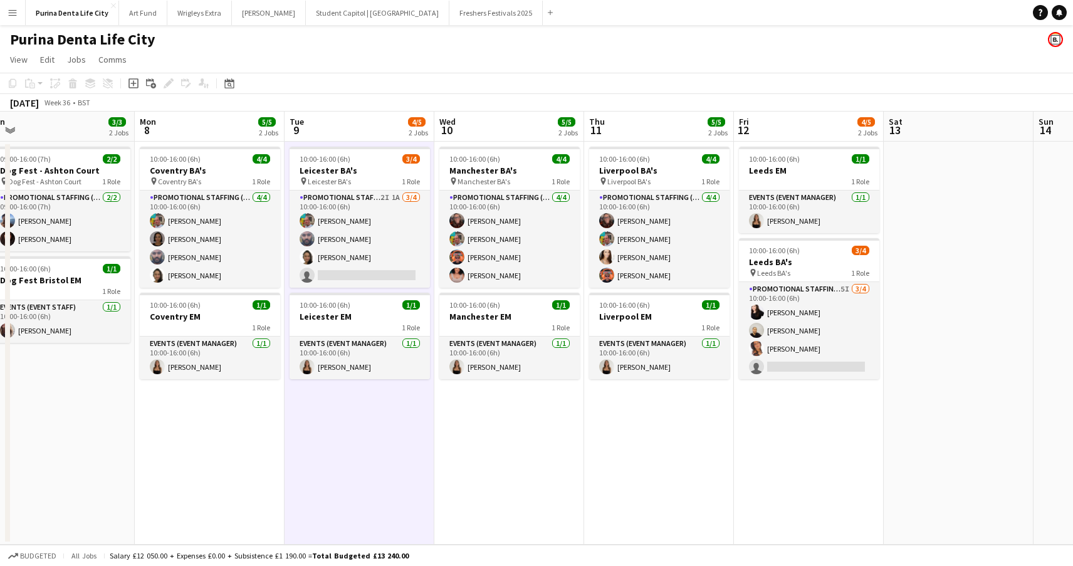
scroll to position [0, 0]
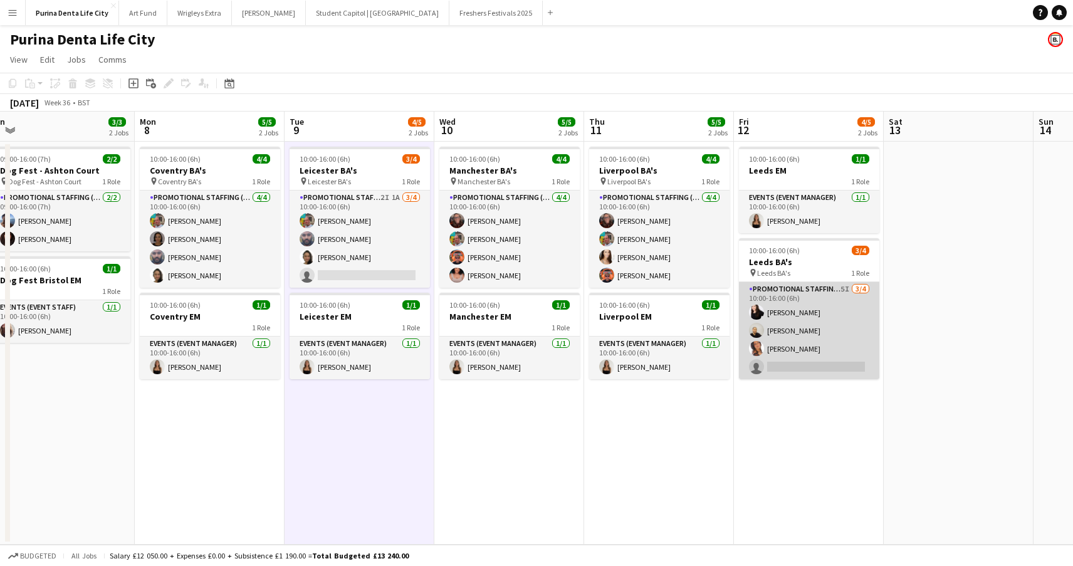
click at [828, 364] on app-card-role "Promotional Staffing (Brand Ambassadors) 5I [DATE] 10:00-16:00 (6h) [PERSON_NAM…" at bounding box center [809, 330] width 140 height 97
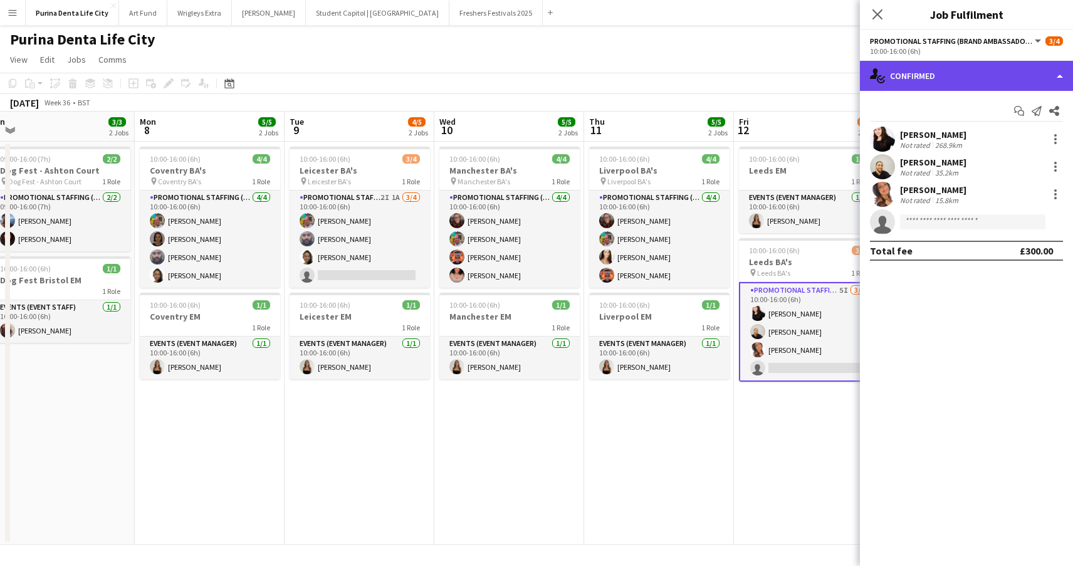
click at [920, 68] on div "single-neutral-actions-check-2 Confirmed" at bounding box center [966, 76] width 213 height 30
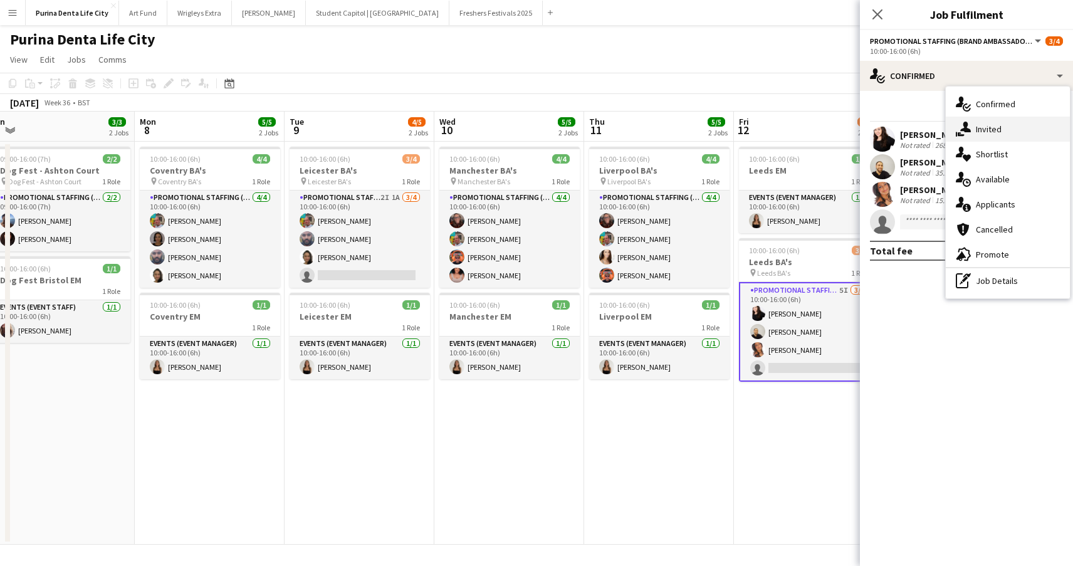
click at [972, 122] on div "single-neutral-actions-share-1 Invited" at bounding box center [1008, 129] width 124 height 25
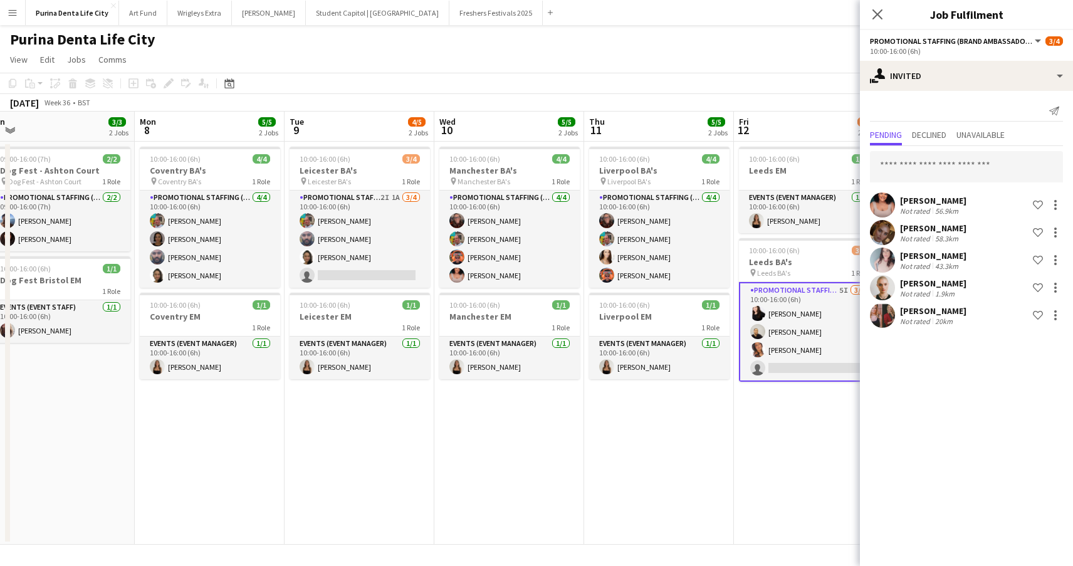
click at [766, 483] on app-date-cell "10:00-16:00 (6h) 1/1 [GEOGRAPHIC_DATA] EM 1 Role Events (Event Manager) [DATE] …" at bounding box center [809, 343] width 150 height 403
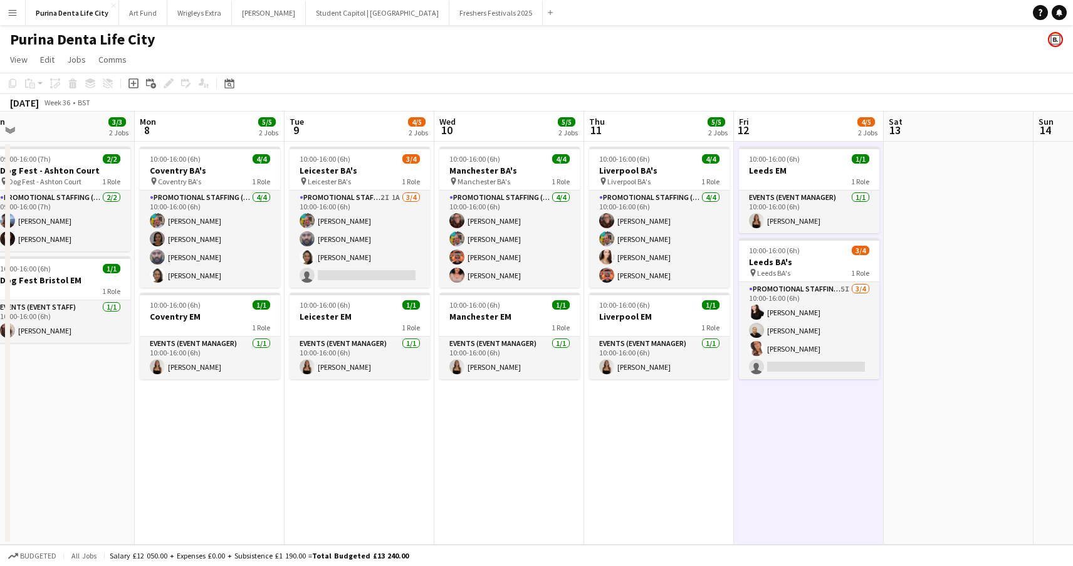
scroll to position [0, 465]
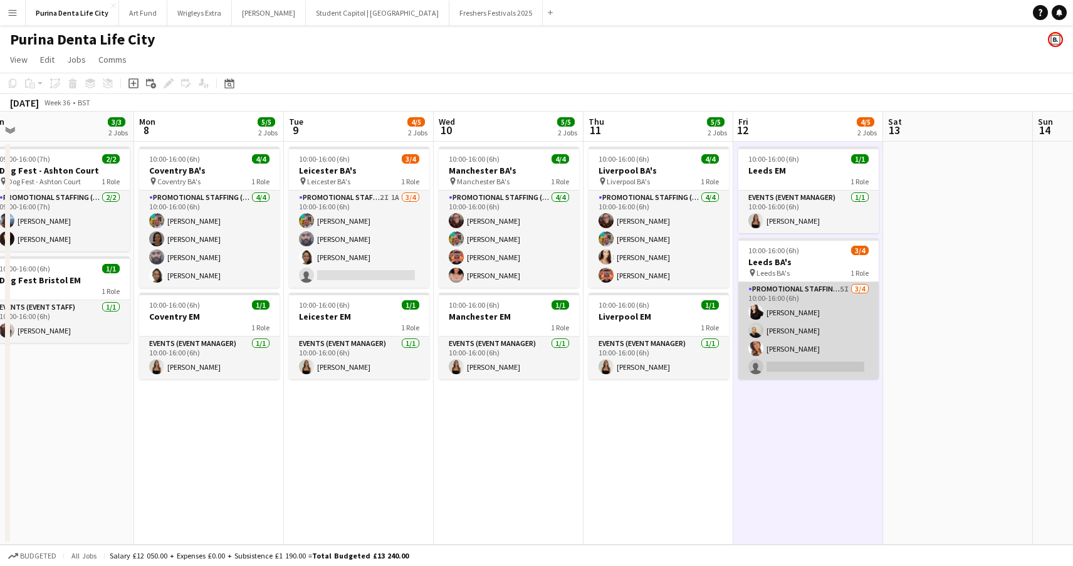
click at [818, 350] on app-card-role "Promotional Staffing (Brand Ambassadors) 5I [DATE] 10:00-16:00 (6h) [PERSON_NAM…" at bounding box center [808, 330] width 140 height 97
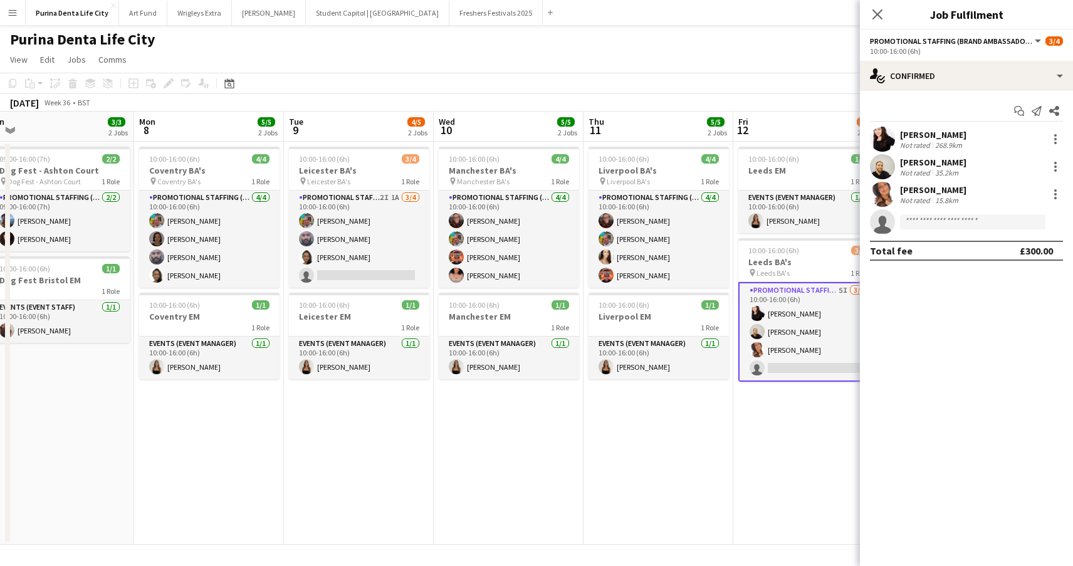
click at [958, 99] on div "Start chat Send notification Share [PERSON_NAME] Not rated 268.9km [PERSON_NAME…" at bounding box center [966, 181] width 213 height 180
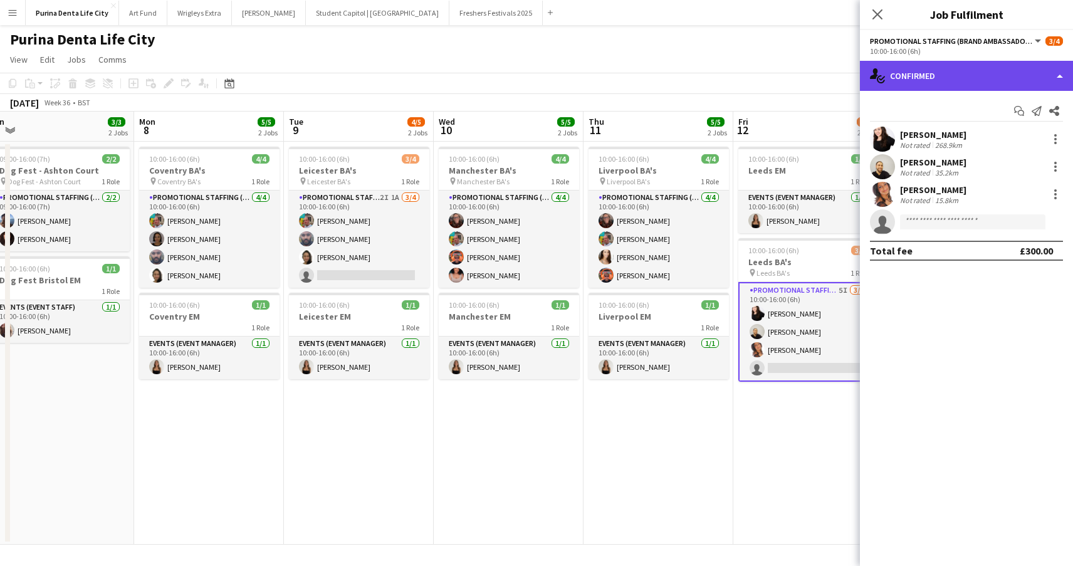
click at [942, 73] on div "single-neutral-actions-check-2 Confirmed" at bounding box center [966, 76] width 213 height 30
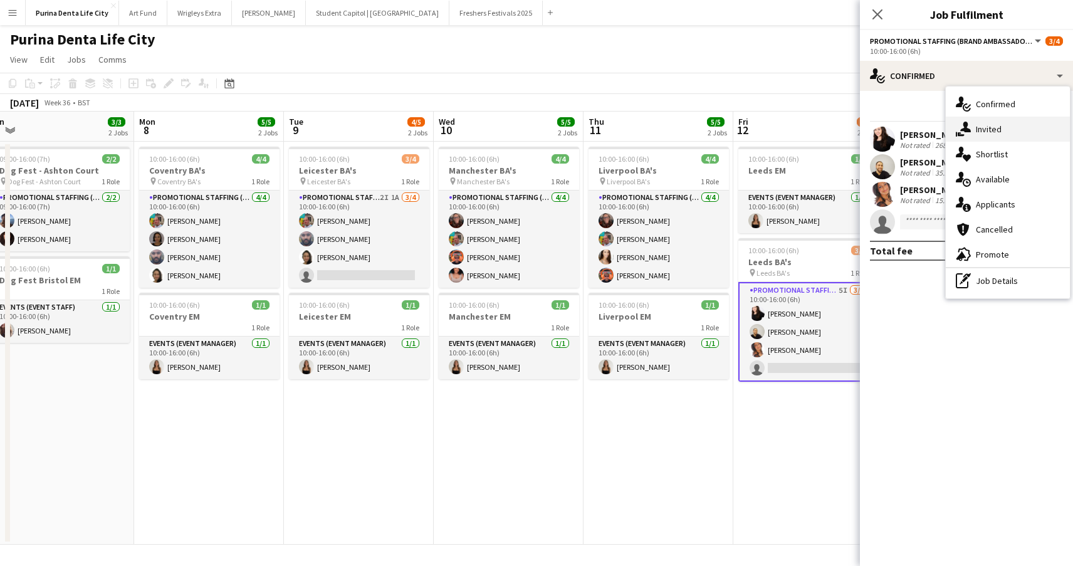
click at [989, 126] on span "Invited" at bounding box center [989, 128] width 26 height 11
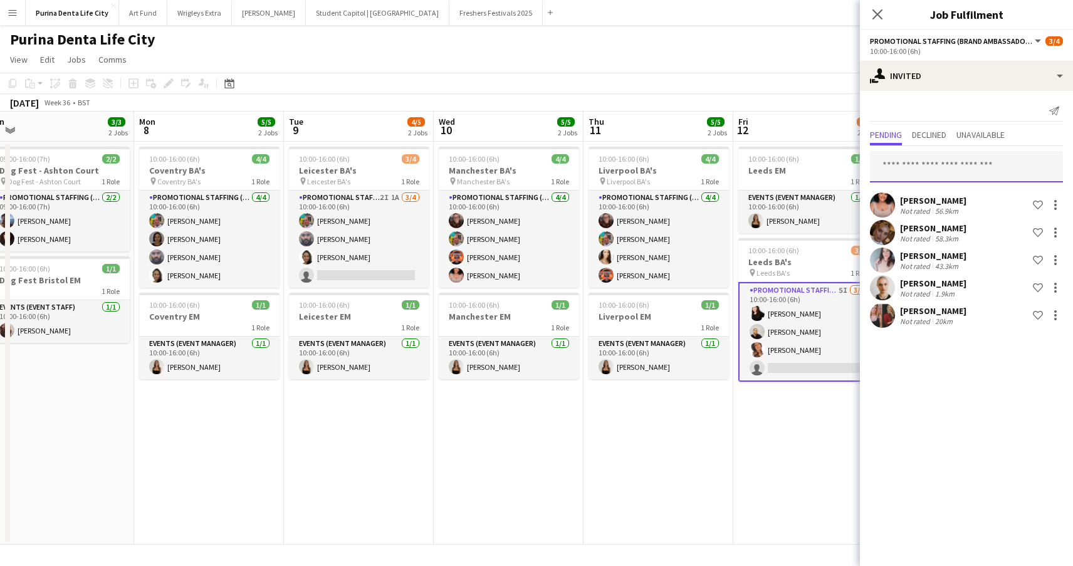
click at [936, 174] on input "text" at bounding box center [966, 166] width 193 height 31
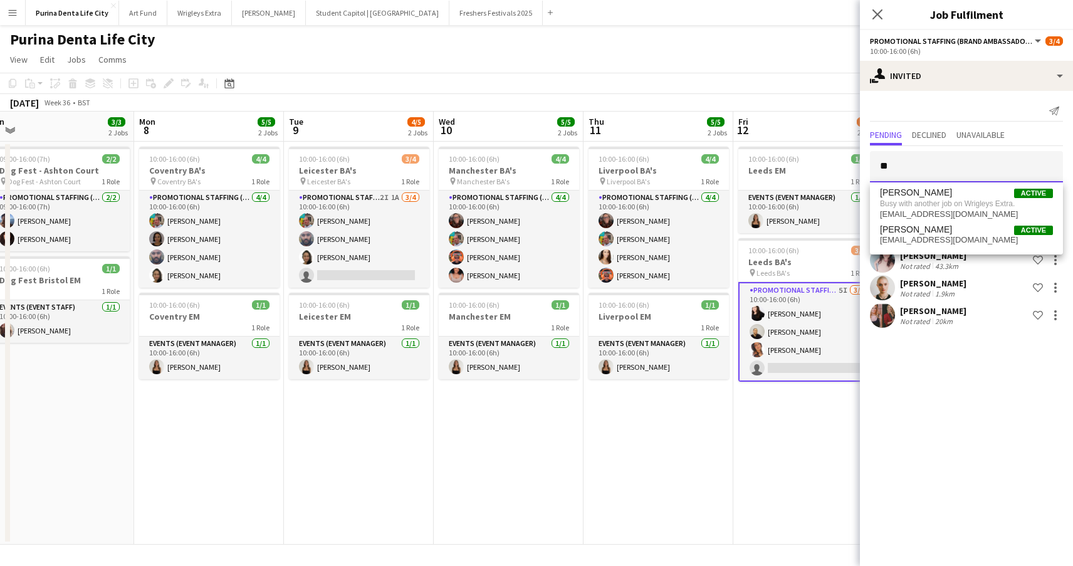
type input "*"
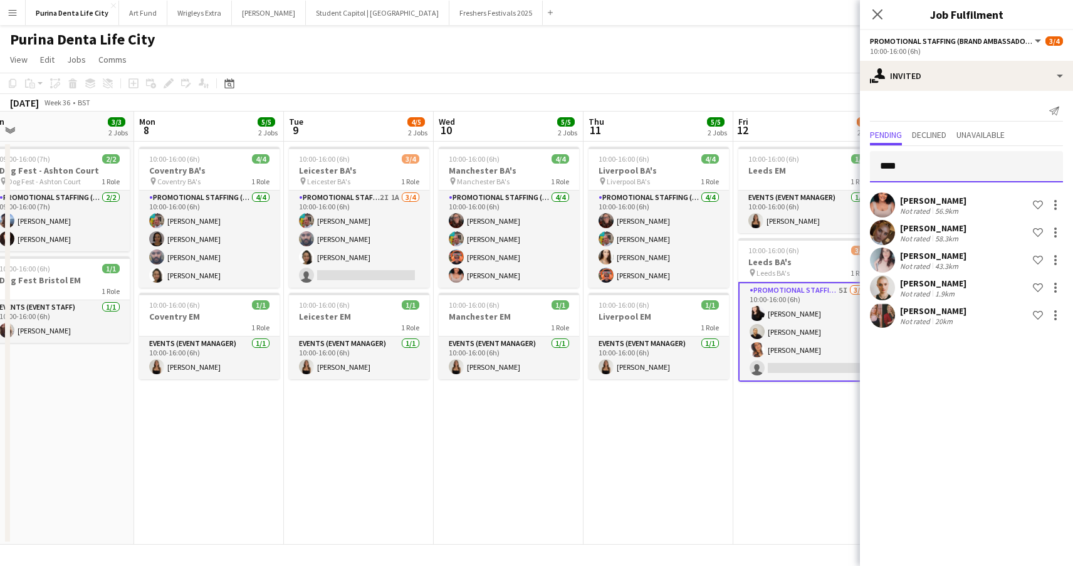
type input "*****"
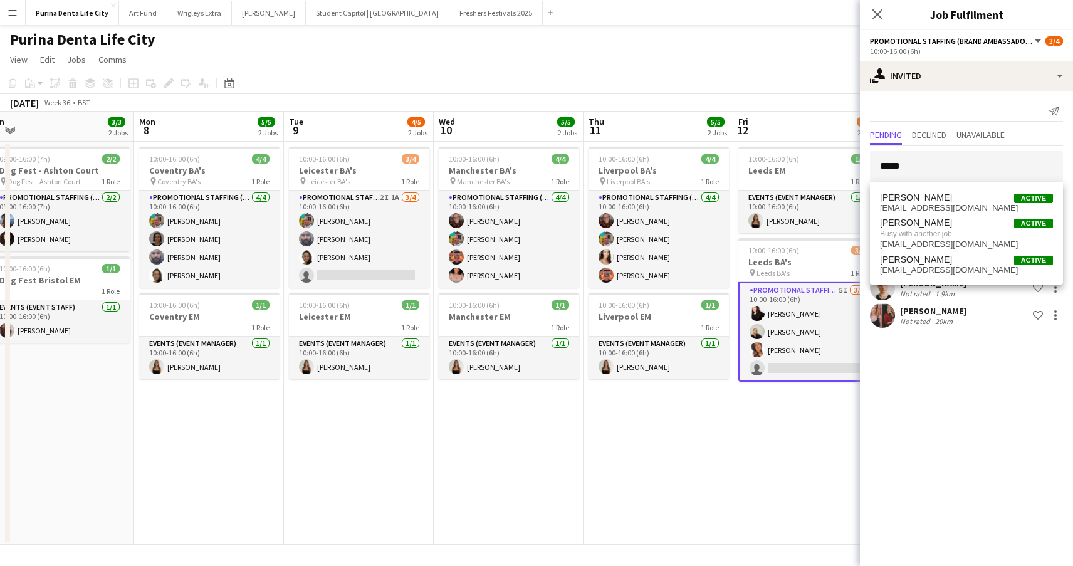
drag, startPoint x: 947, startPoint y: 156, endPoint x: 750, endPoint y: 464, distance: 365.9
click at [750, 464] on app-date-cell "10:00-16:00 (6h) 1/1 [GEOGRAPHIC_DATA] EM 1 Role Events (Event Manager) [DATE] …" at bounding box center [808, 343] width 150 height 403
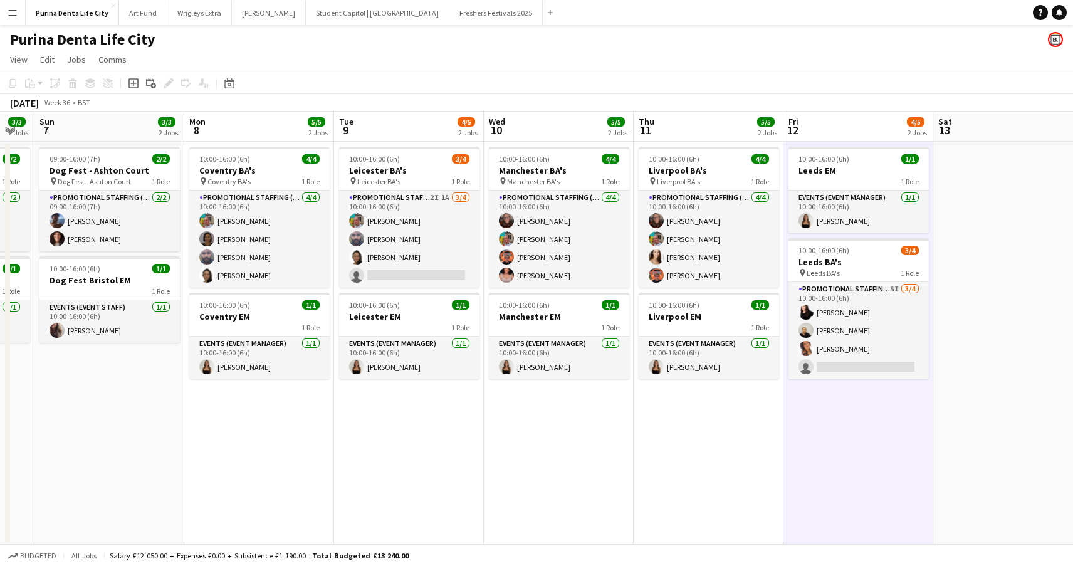
scroll to position [0, 255]
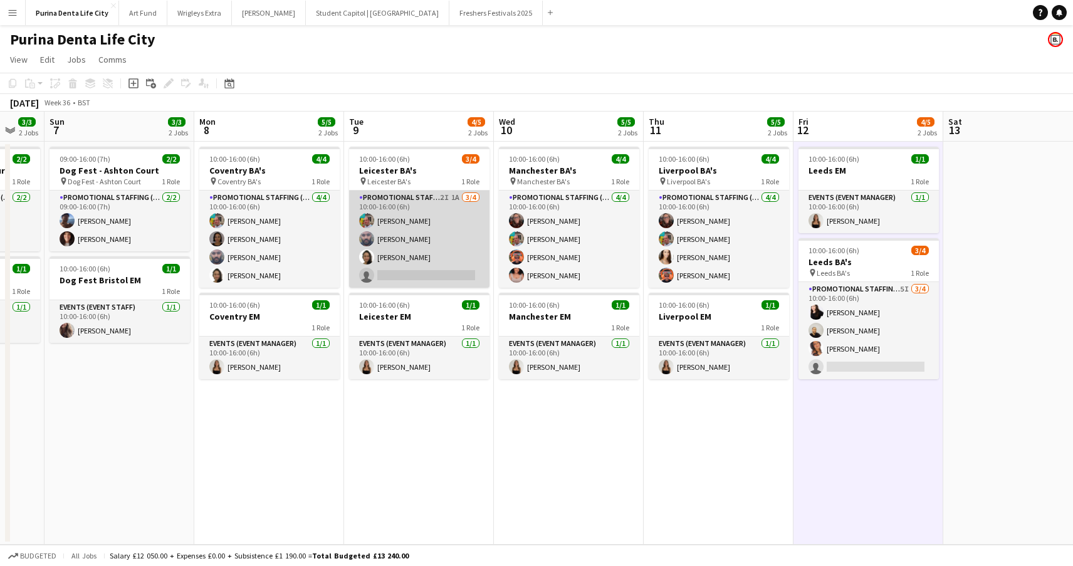
click at [449, 271] on app-card-role "Promotional Staffing (Brand Ambassadors) 2I 1A [DATE] 10:00-16:00 (6h) [PERSON_…" at bounding box center [419, 239] width 140 height 97
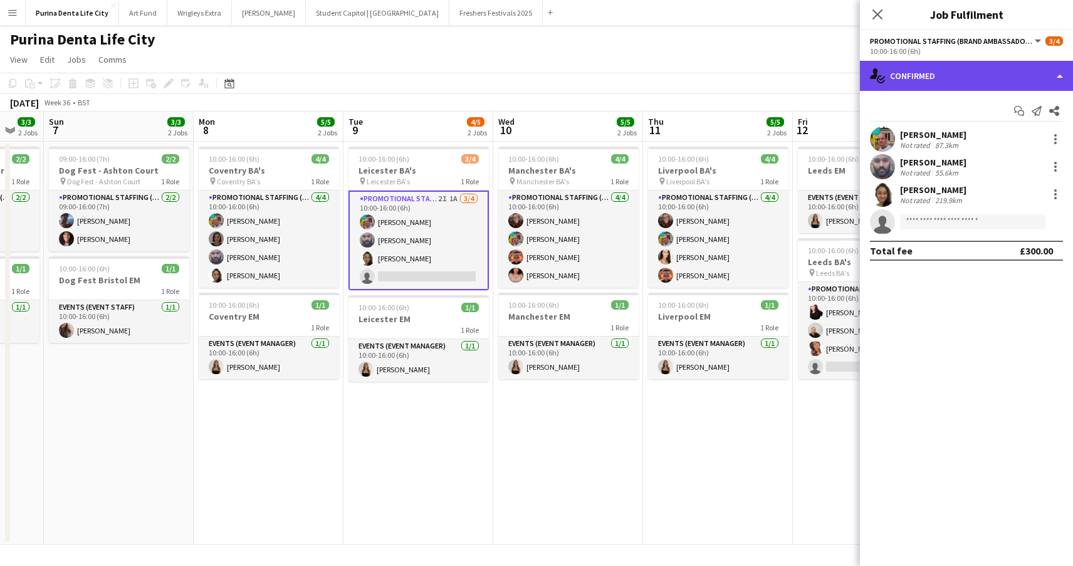
click at [988, 72] on div "single-neutral-actions-check-2 Confirmed" at bounding box center [966, 76] width 213 height 30
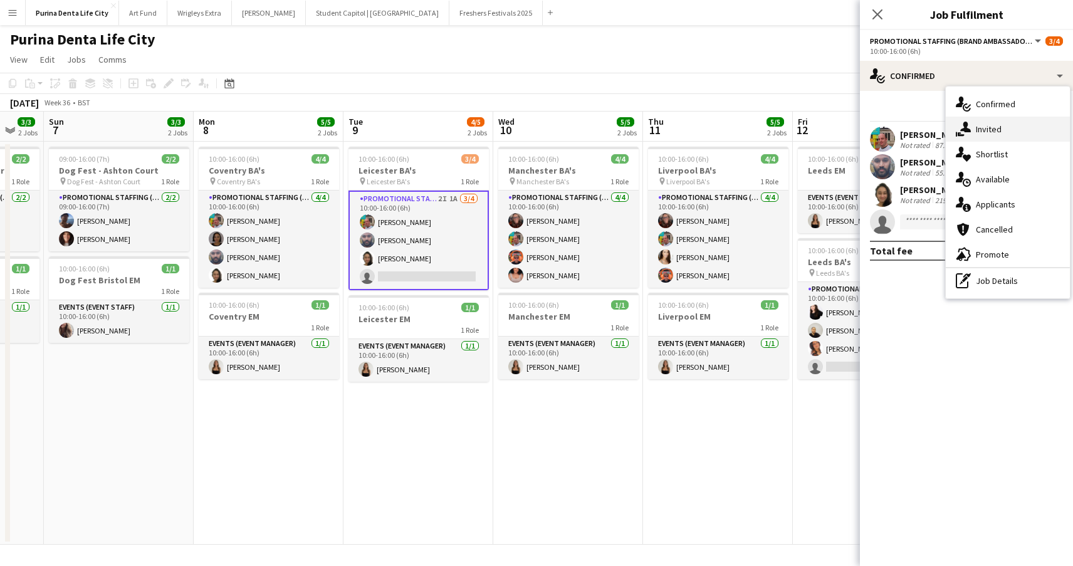
click at [987, 128] on span "Invited" at bounding box center [989, 128] width 26 height 11
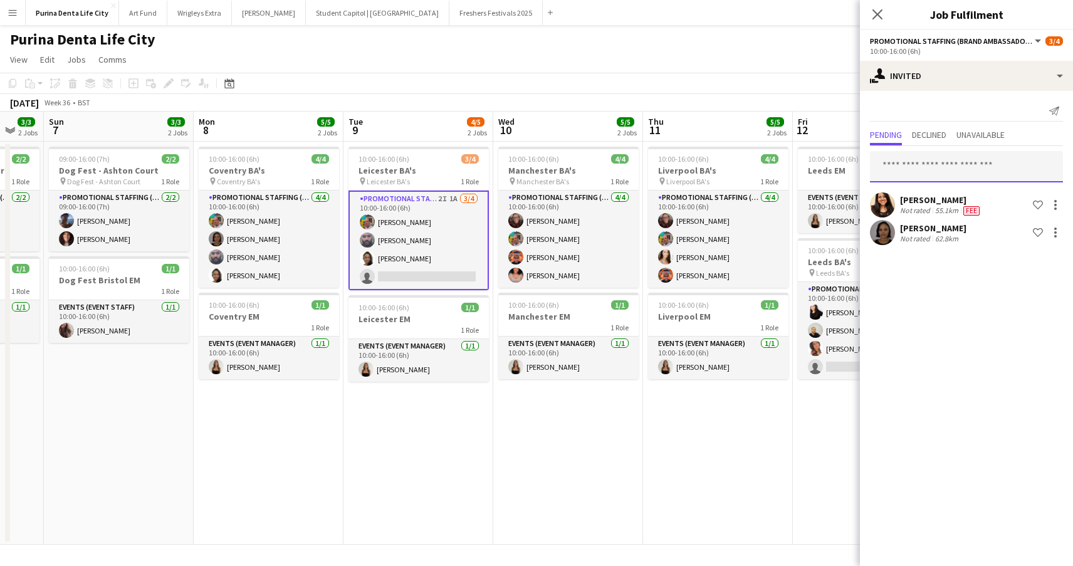
click at [925, 165] on input "text" at bounding box center [966, 166] width 193 height 31
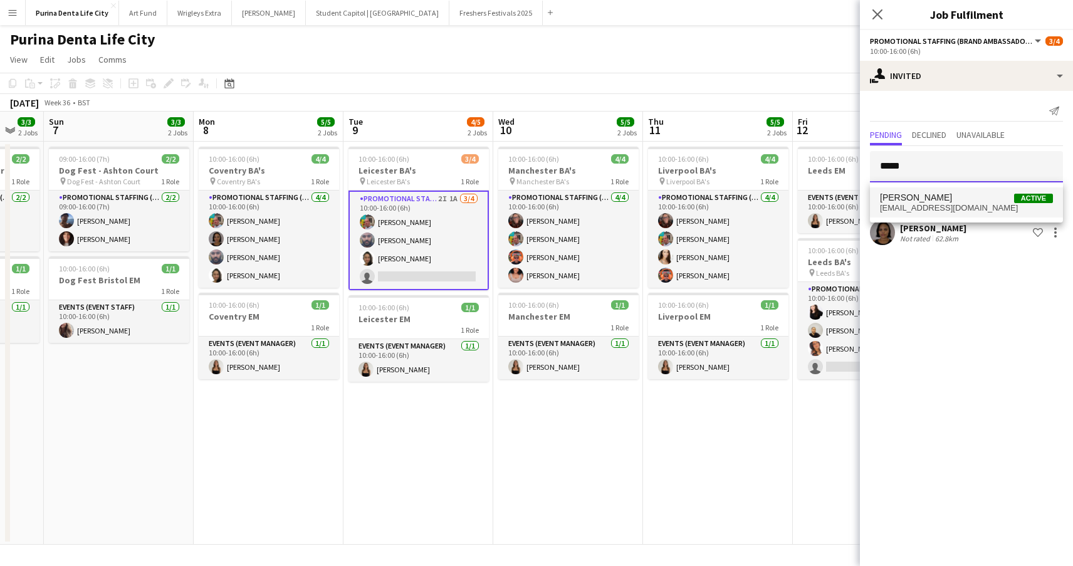
type input "*****"
click at [945, 202] on span "[PERSON_NAME] Active" at bounding box center [966, 197] width 173 height 11
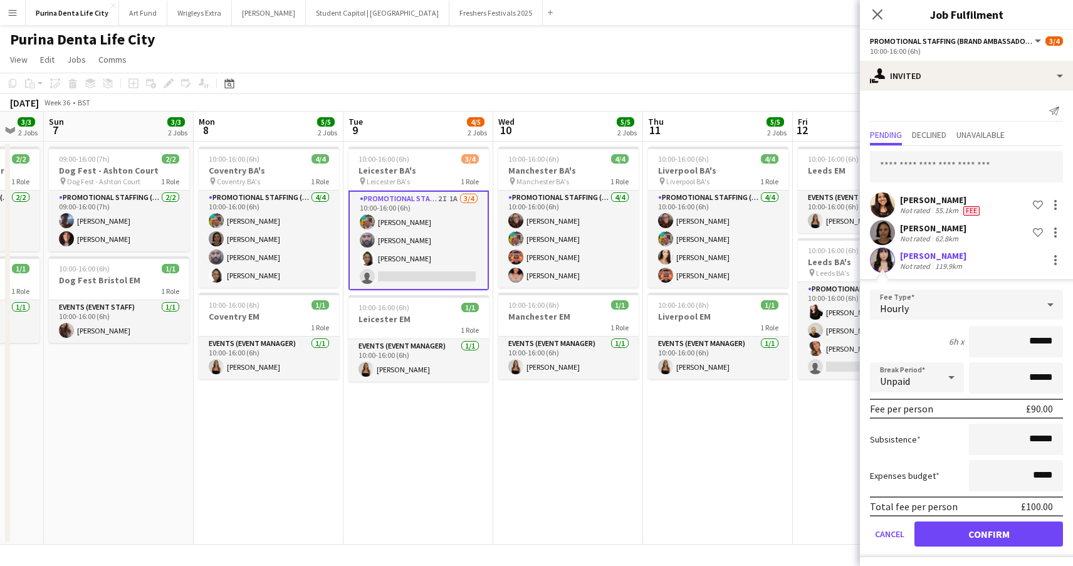
click at [990, 540] on button "Confirm" at bounding box center [989, 534] width 149 height 25
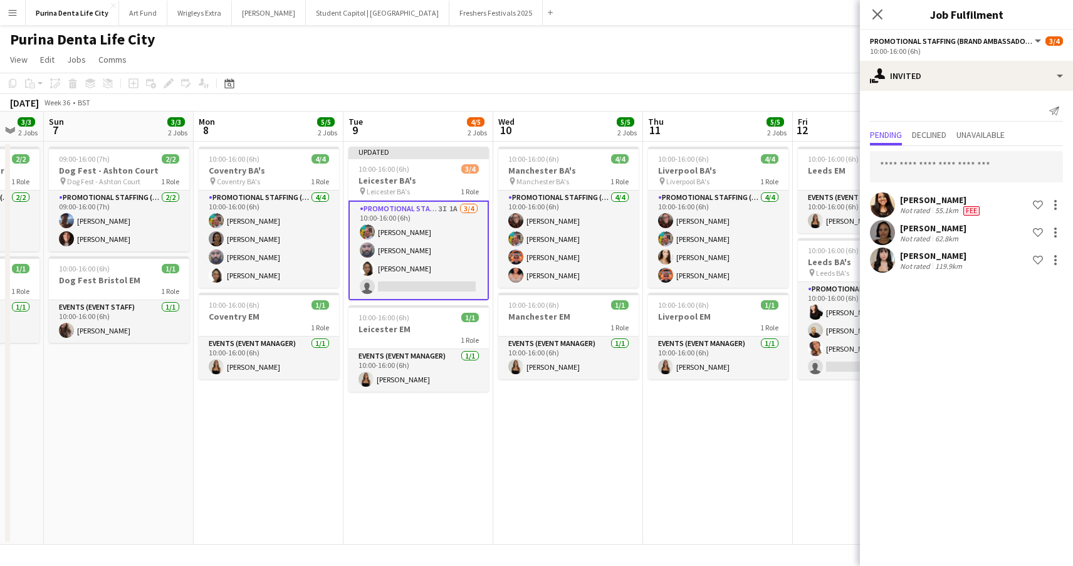
click at [741, 458] on app-date-cell "10:00-16:00 (6h) 4/4 Liverpool BA's pin Liverpool BA's 1 Role Promotional Staff…" at bounding box center [718, 343] width 150 height 403
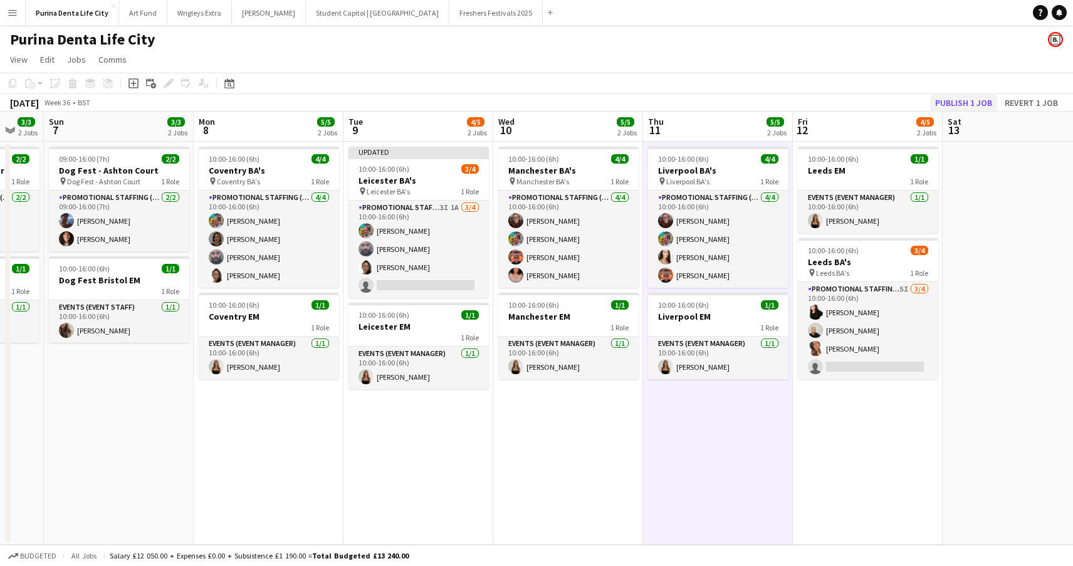
click at [952, 102] on button "Publish 1 job" at bounding box center [963, 103] width 67 height 16
